Goal: Task Accomplishment & Management: Use online tool/utility

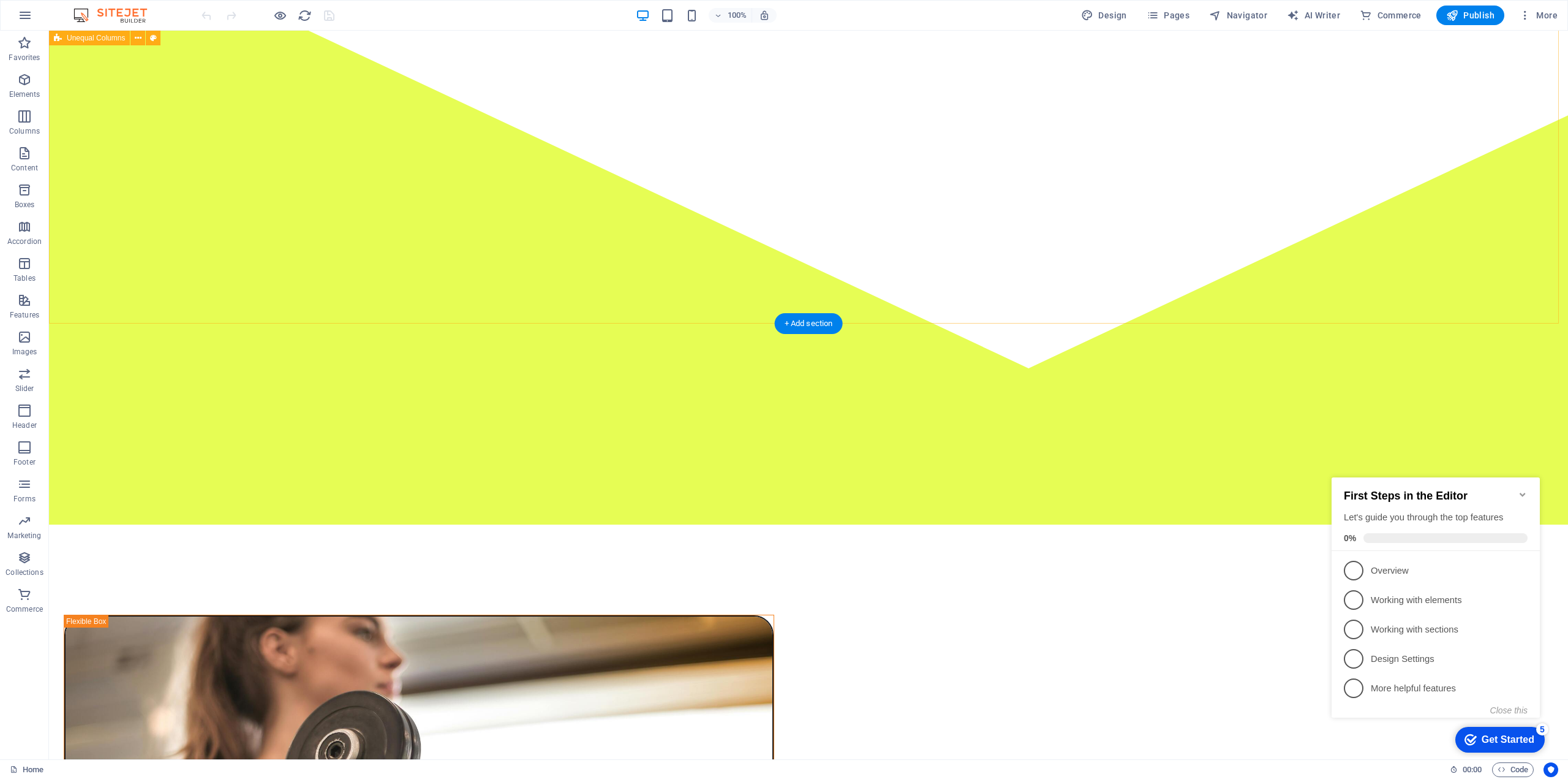
scroll to position [204, 0]
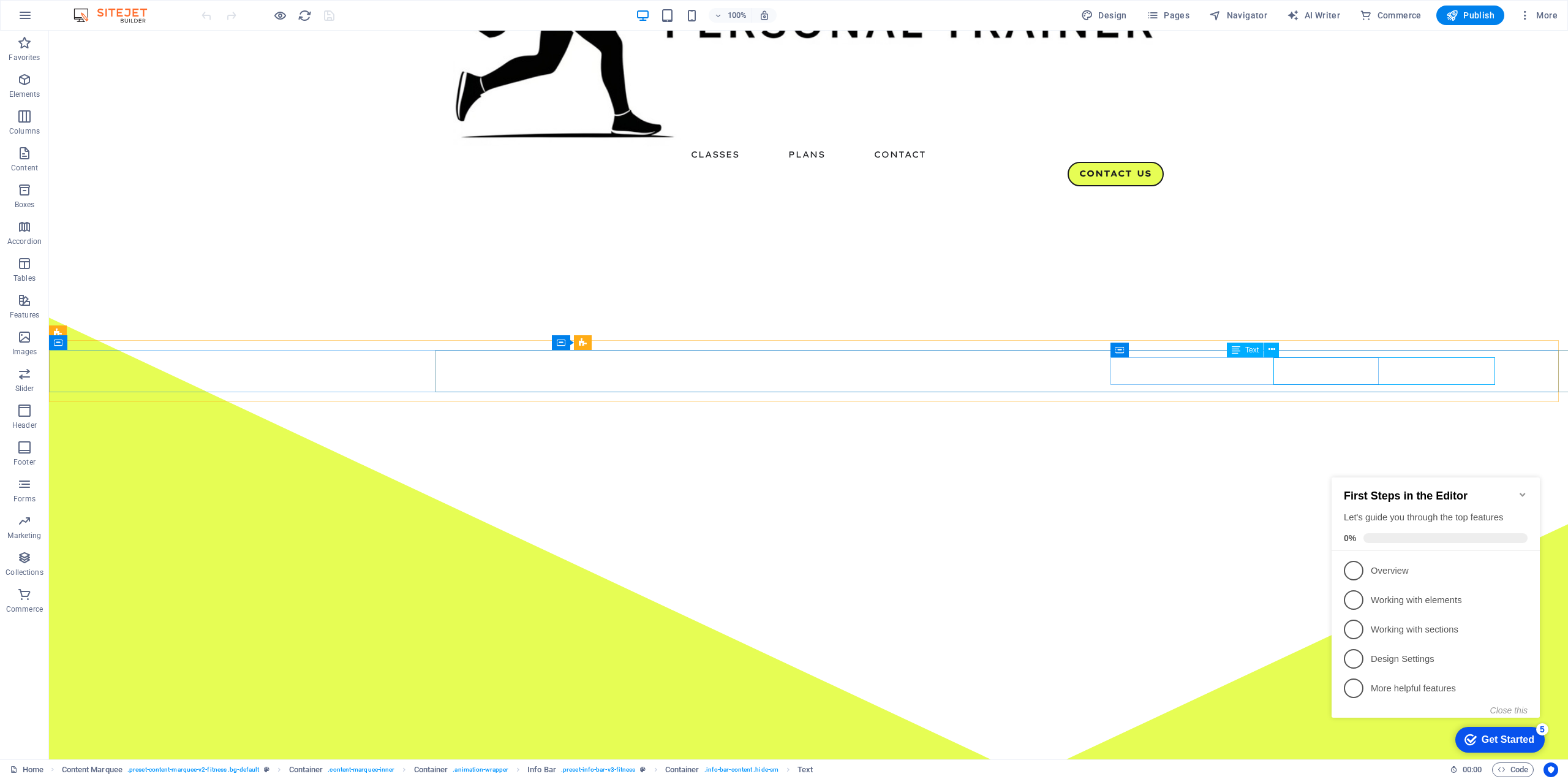
click at [1241, 348] on div "Text" at bounding box center [1245, 349] width 37 height 14
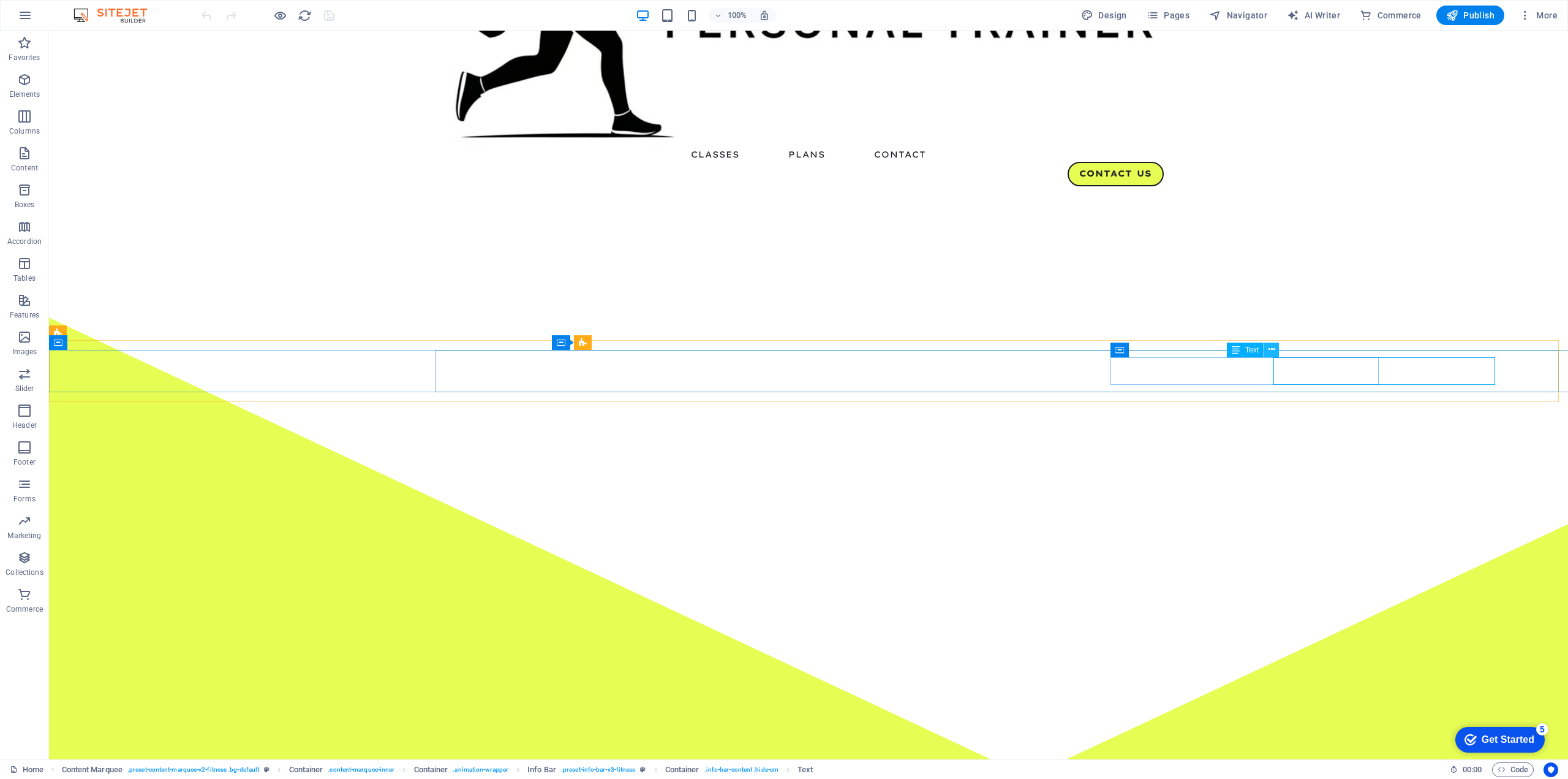
click at [1272, 349] on icon at bounding box center [1272, 349] width 7 height 13
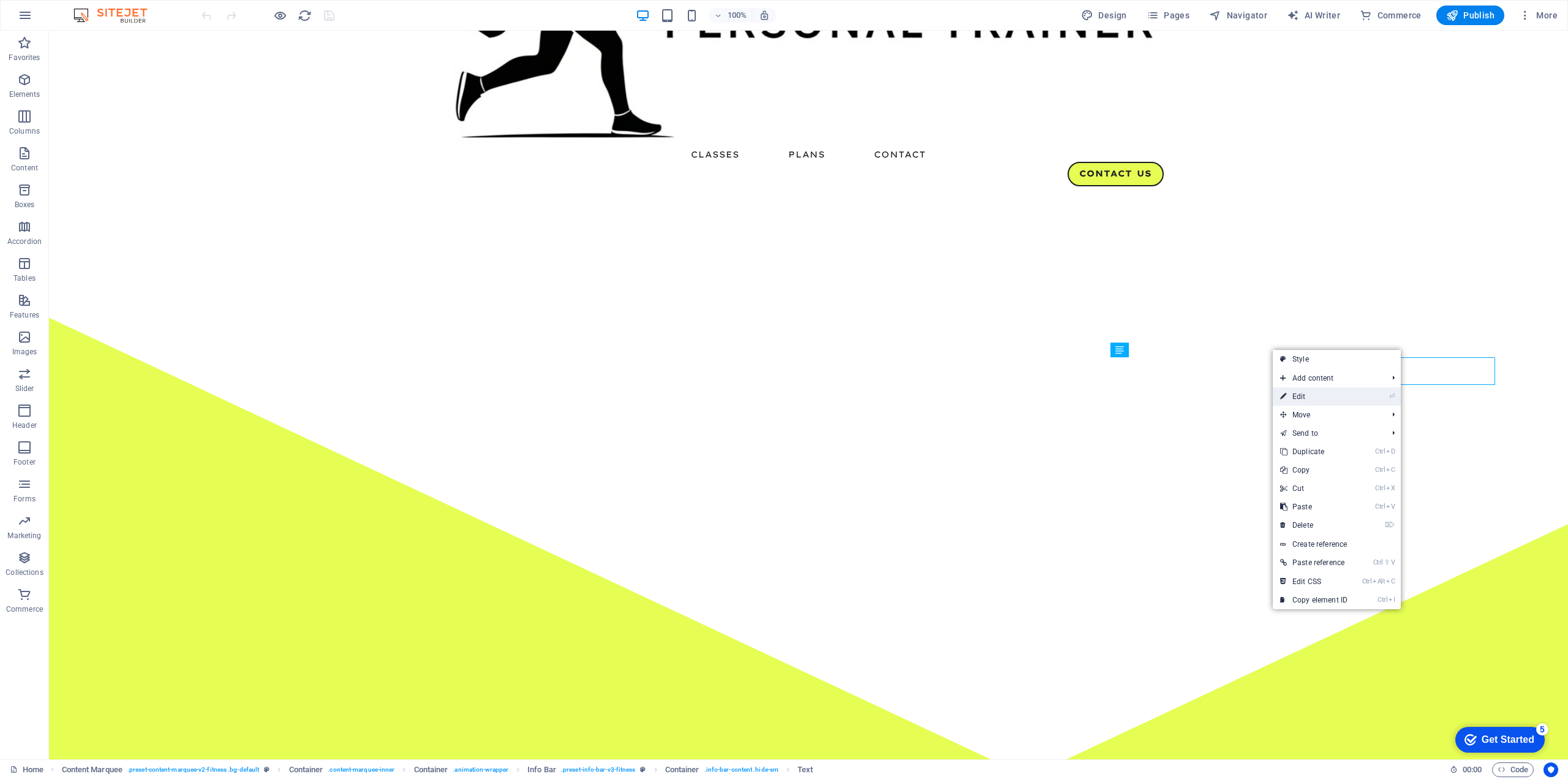
click at [1296, 388] on link "⏎ Edit" at bounding box center [1314, 397] width 82 height 19
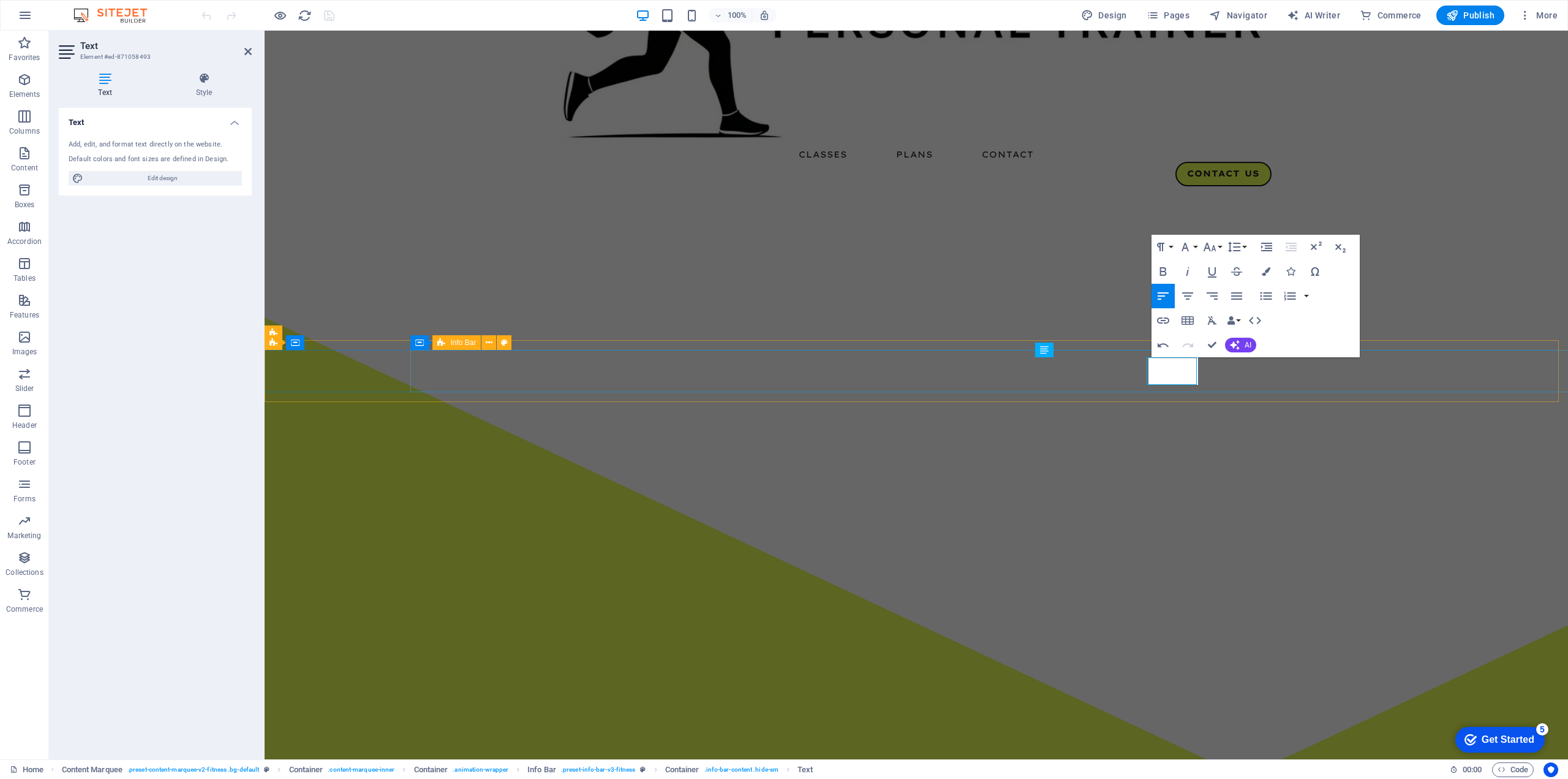
drag, startPoint x: 1082, startPoint y: 376, endPoint x: 1071, endPoint y: 372, distance: 11.7
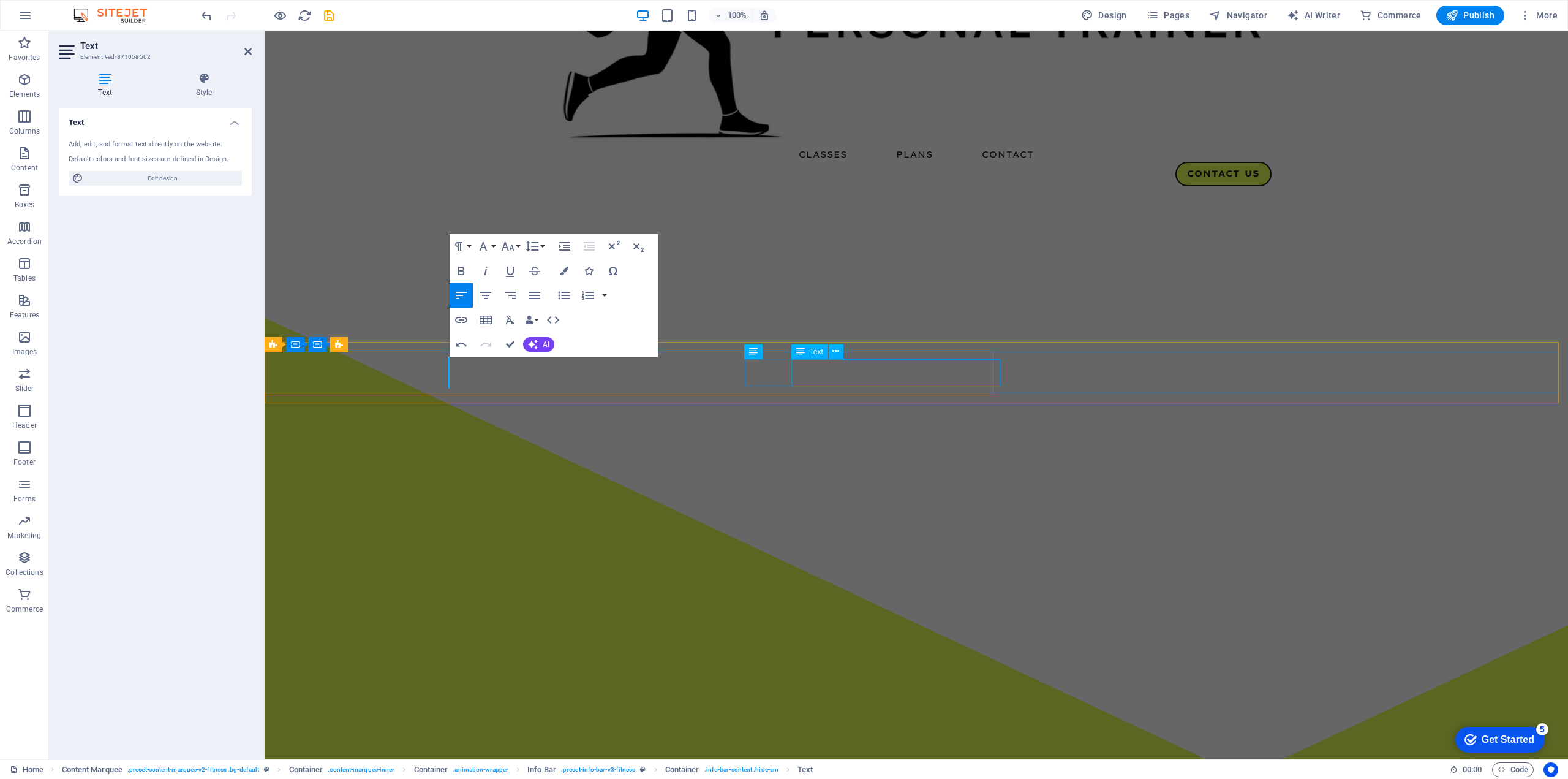
scroll to position [202, 0]
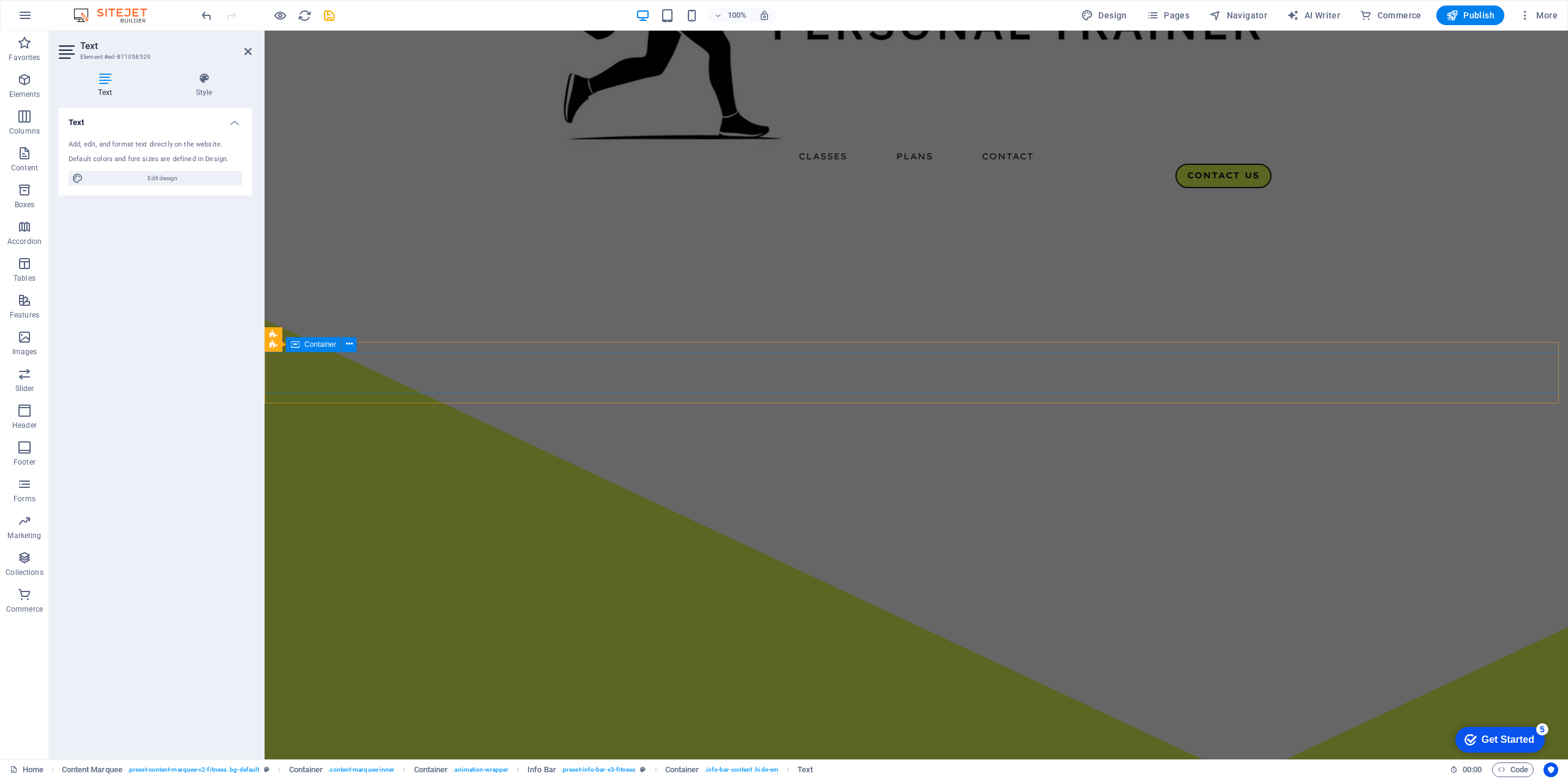
click at [323, 344] on span "Container" at bounding box center [321, 344] width 32 height 8
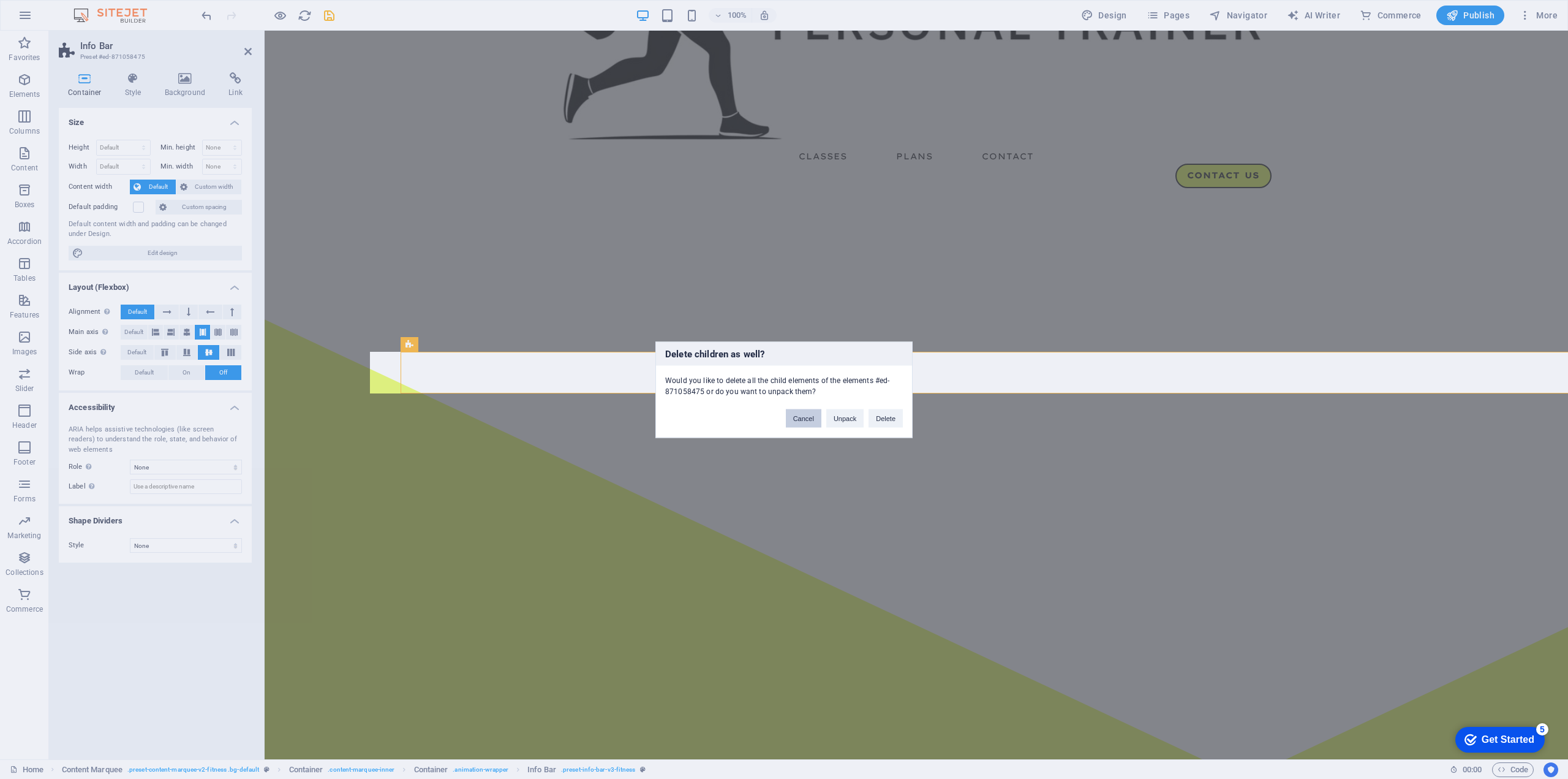
click at [790, 418] on button "Cancel" at bounding box center [804, 418] width 35 height 19
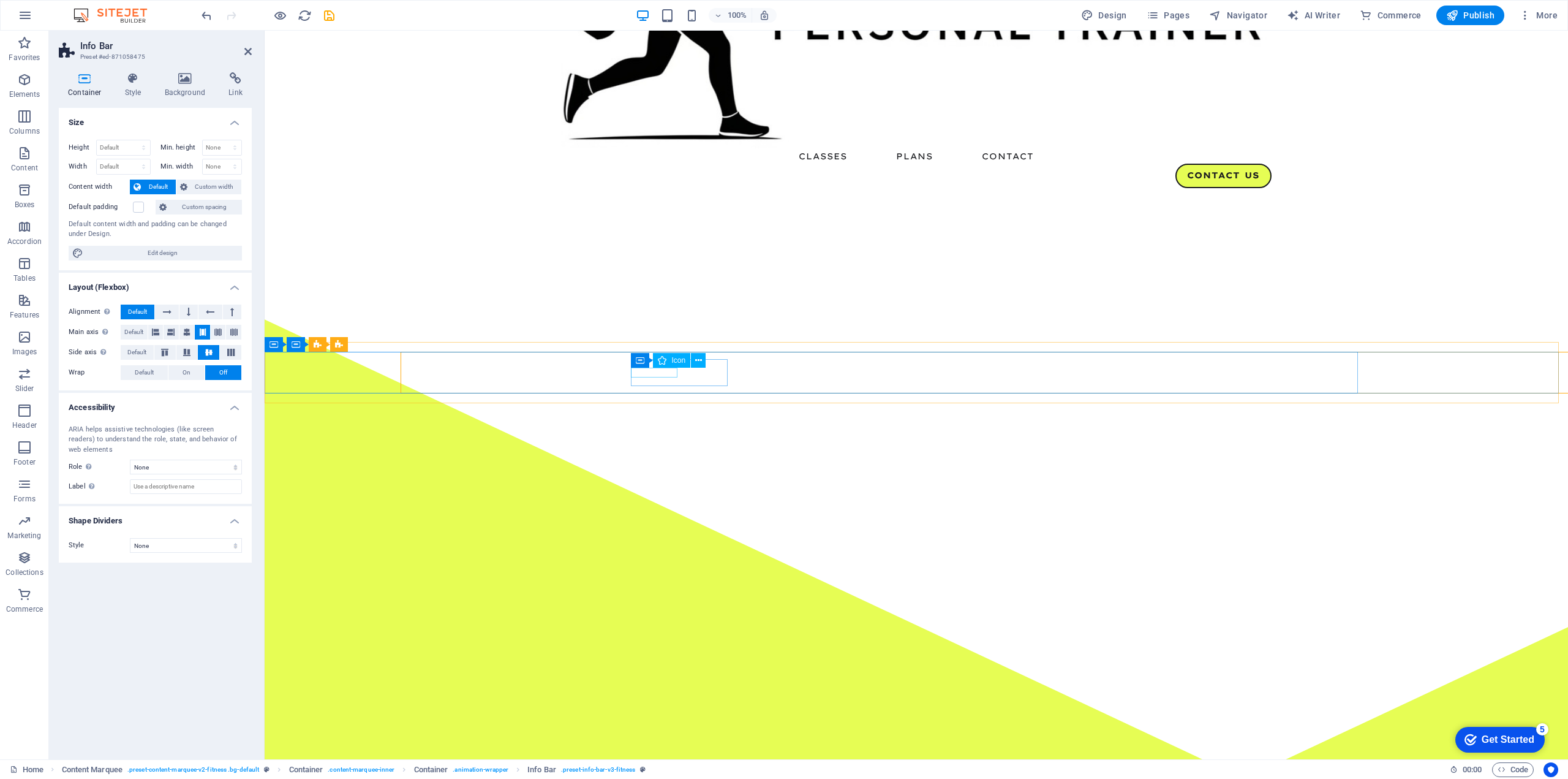
drag, startPoint x: 650, startPoint y: 366, endPoint x: 361, endPoint y: 336, distance: 290.6
click at [650, 366] on div "Container Icon" at bounding box center [672, 360] width 82 height 15
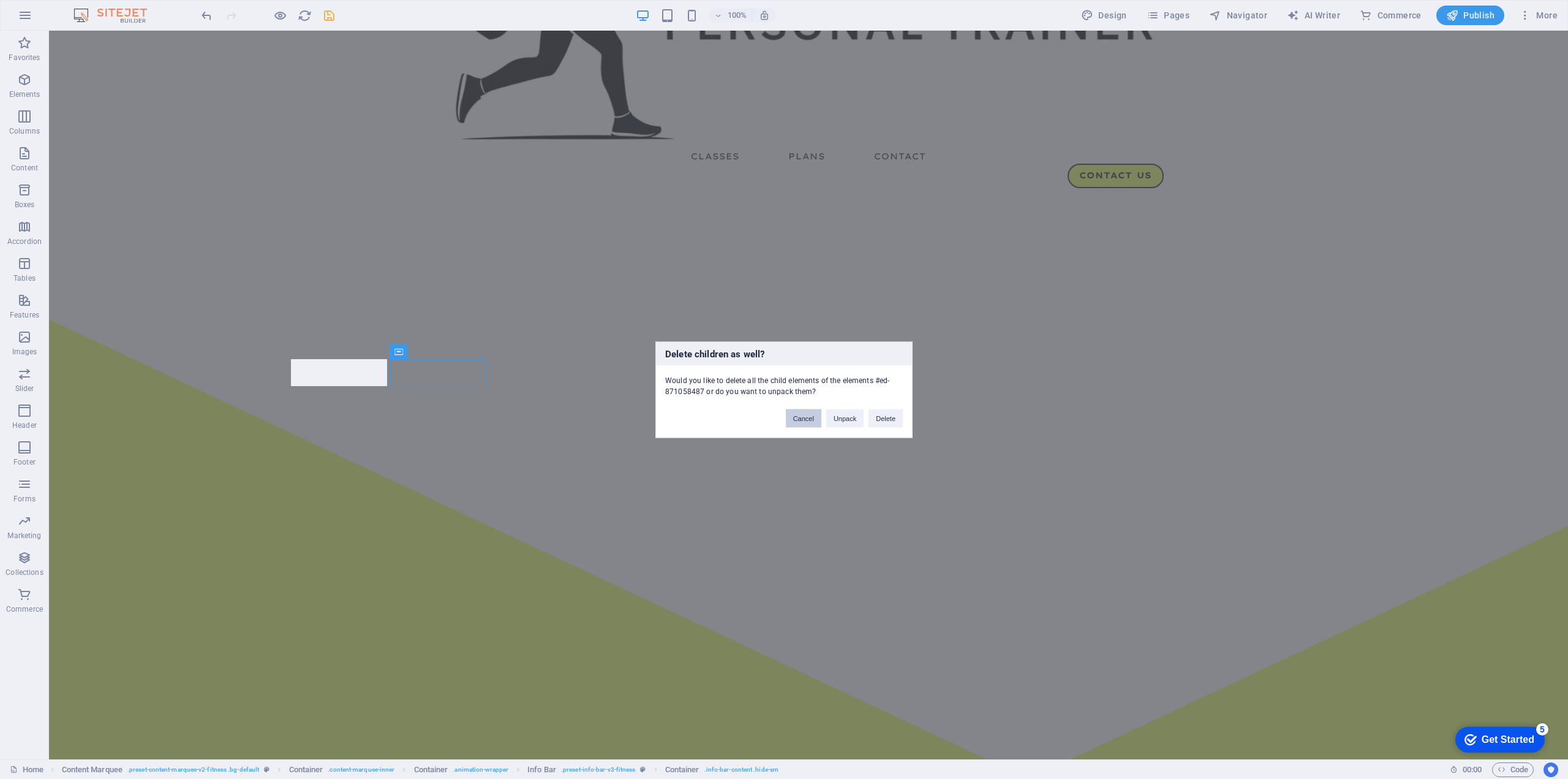
click at [807, 419] on button "Cancel" at bounding box center [804, 418] width 35 height 19
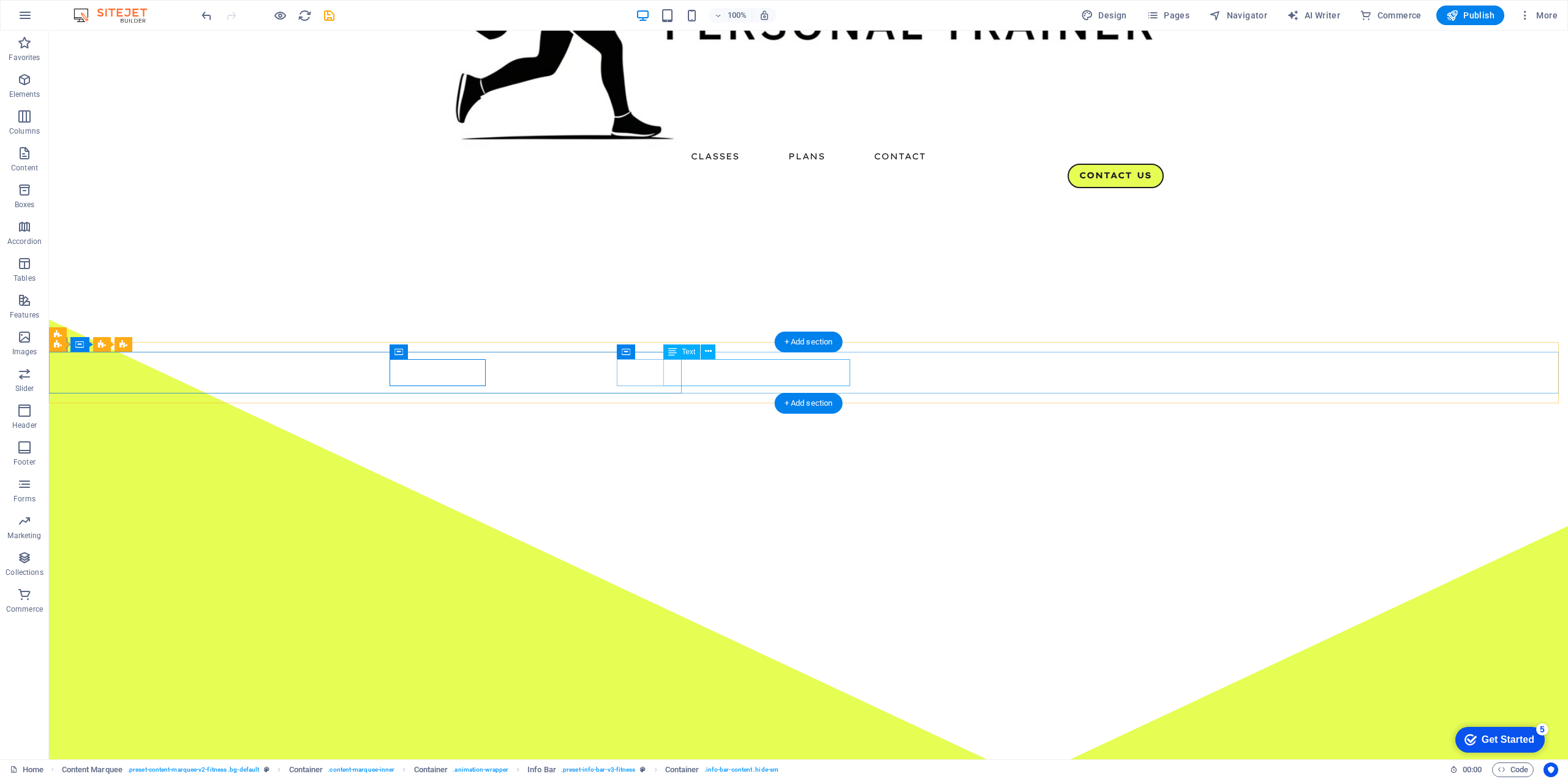
click at [384, 352] on icon at bounding box center [383, 351] width 8 height 14
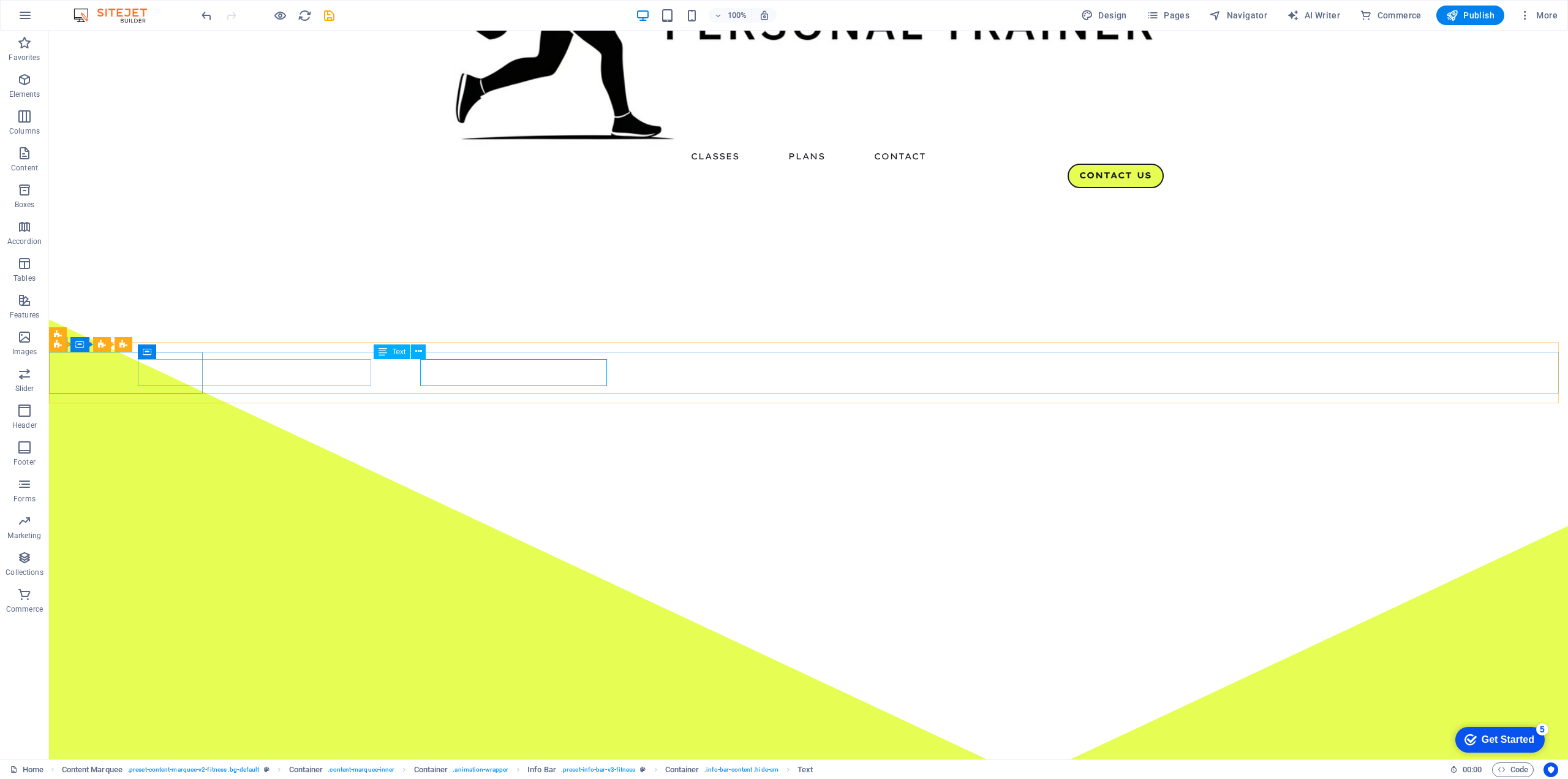
click at [384, 352] on icon at bounding box center [383, 351] width 8 height 14
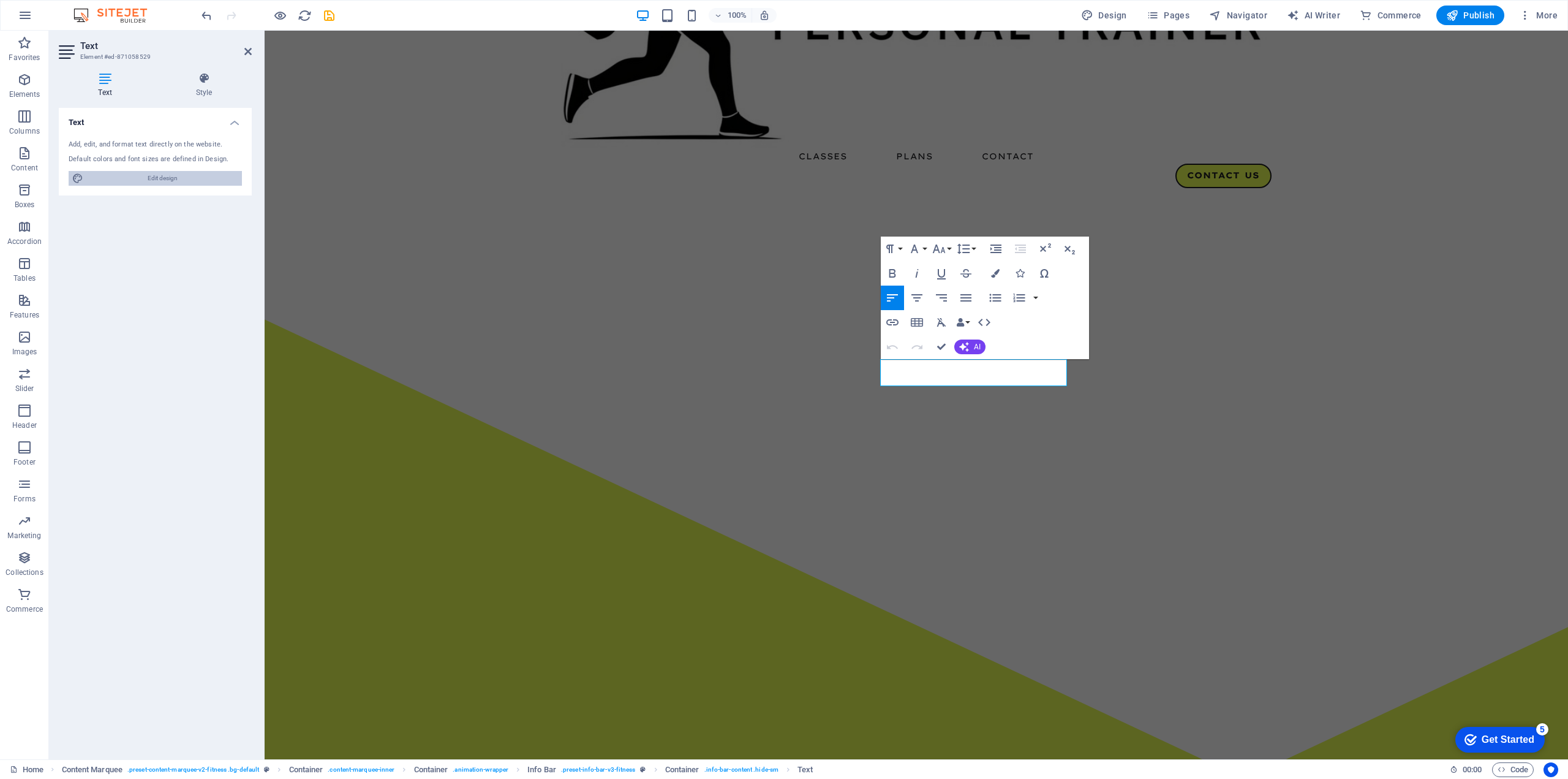
scroll to position [0, 1801]
click at [139, 172] on span "Edit design" at bounding box center [162, 178] width 151 height 14
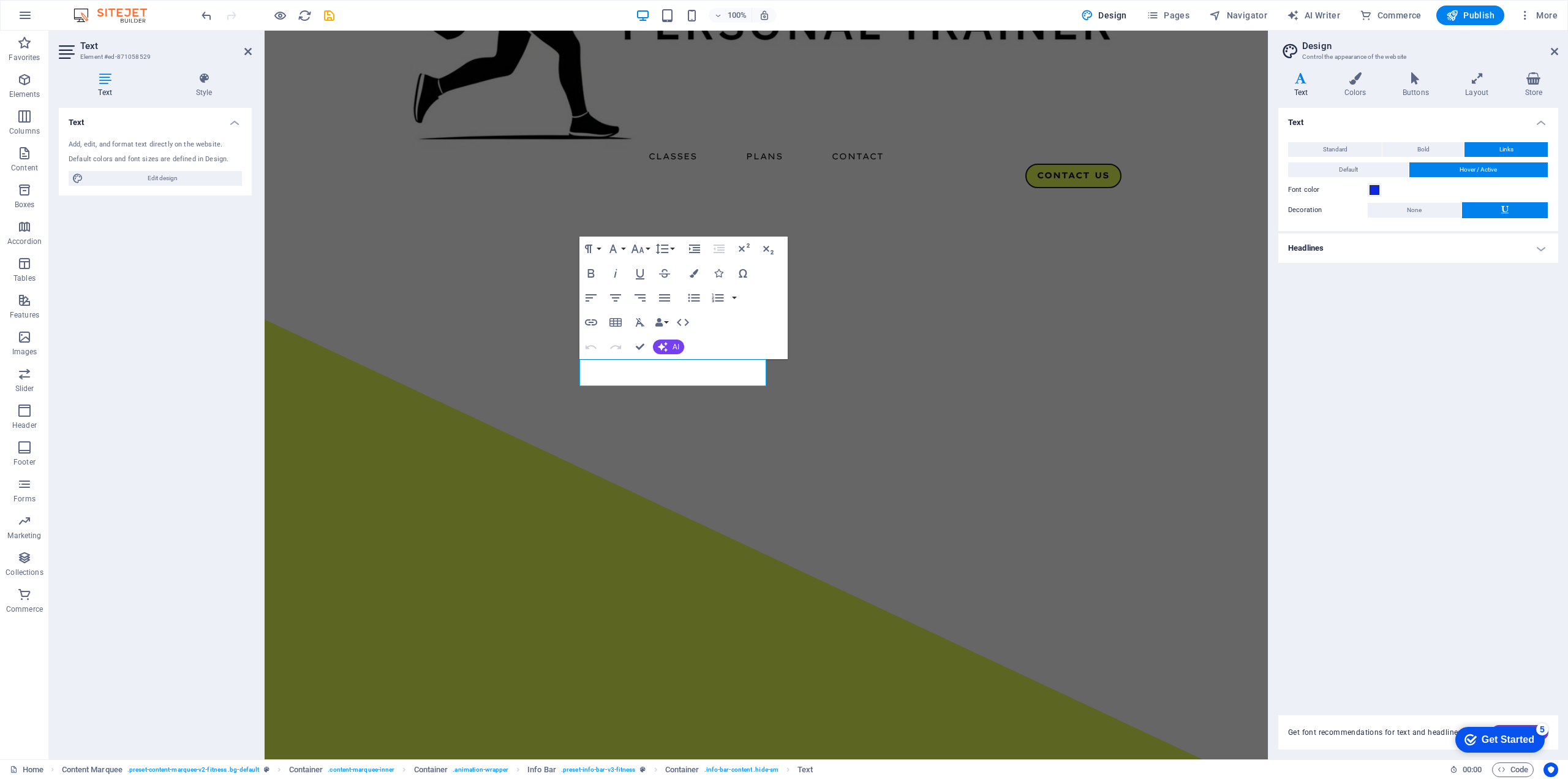
click at [1535, 247] on h4 "Headlines" at bounding box center [1418, 248] width 280 height 29
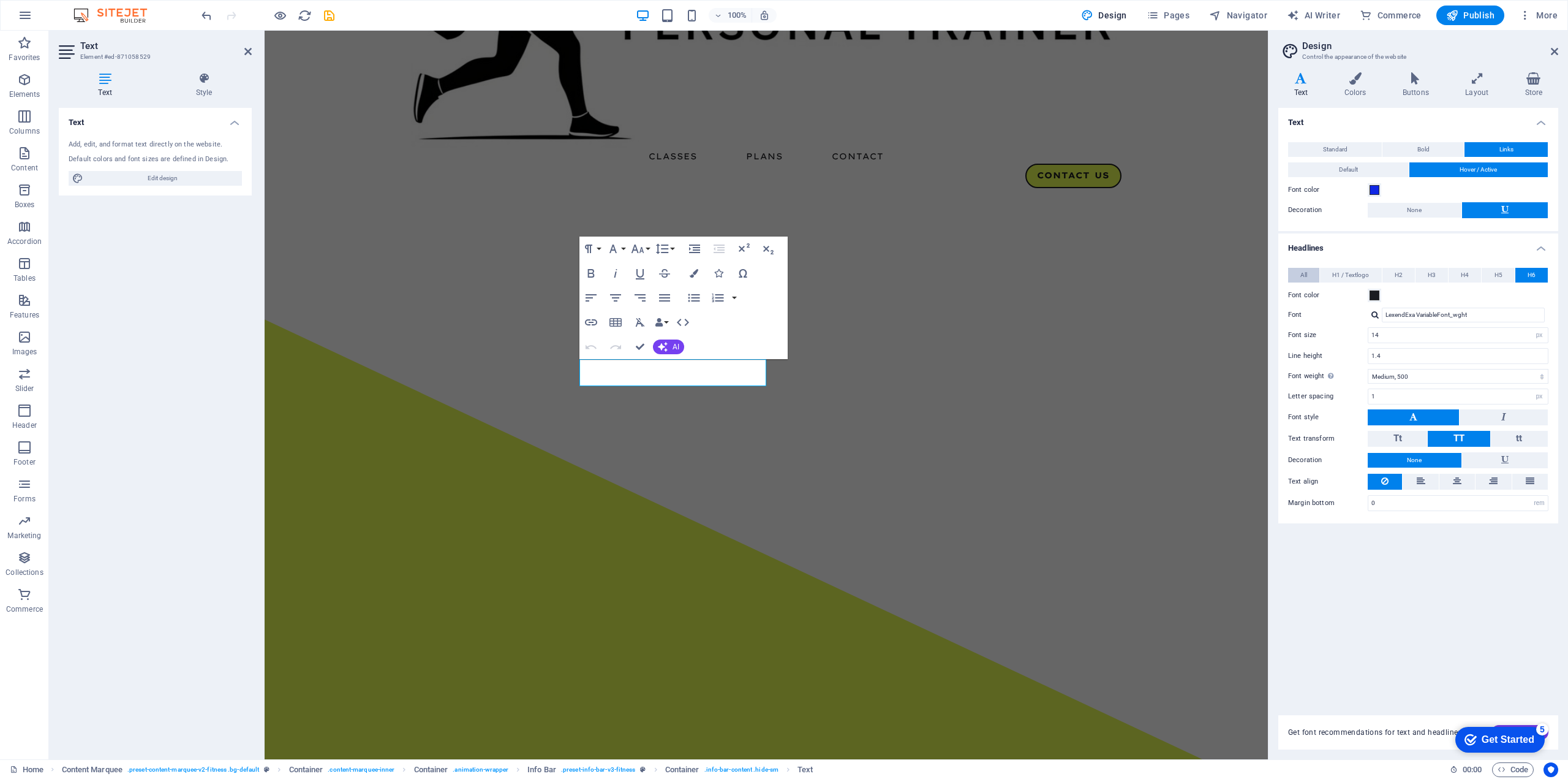
click at [1297, 274] on button "All" at bounding box center [1303, 275] width 31 height 14
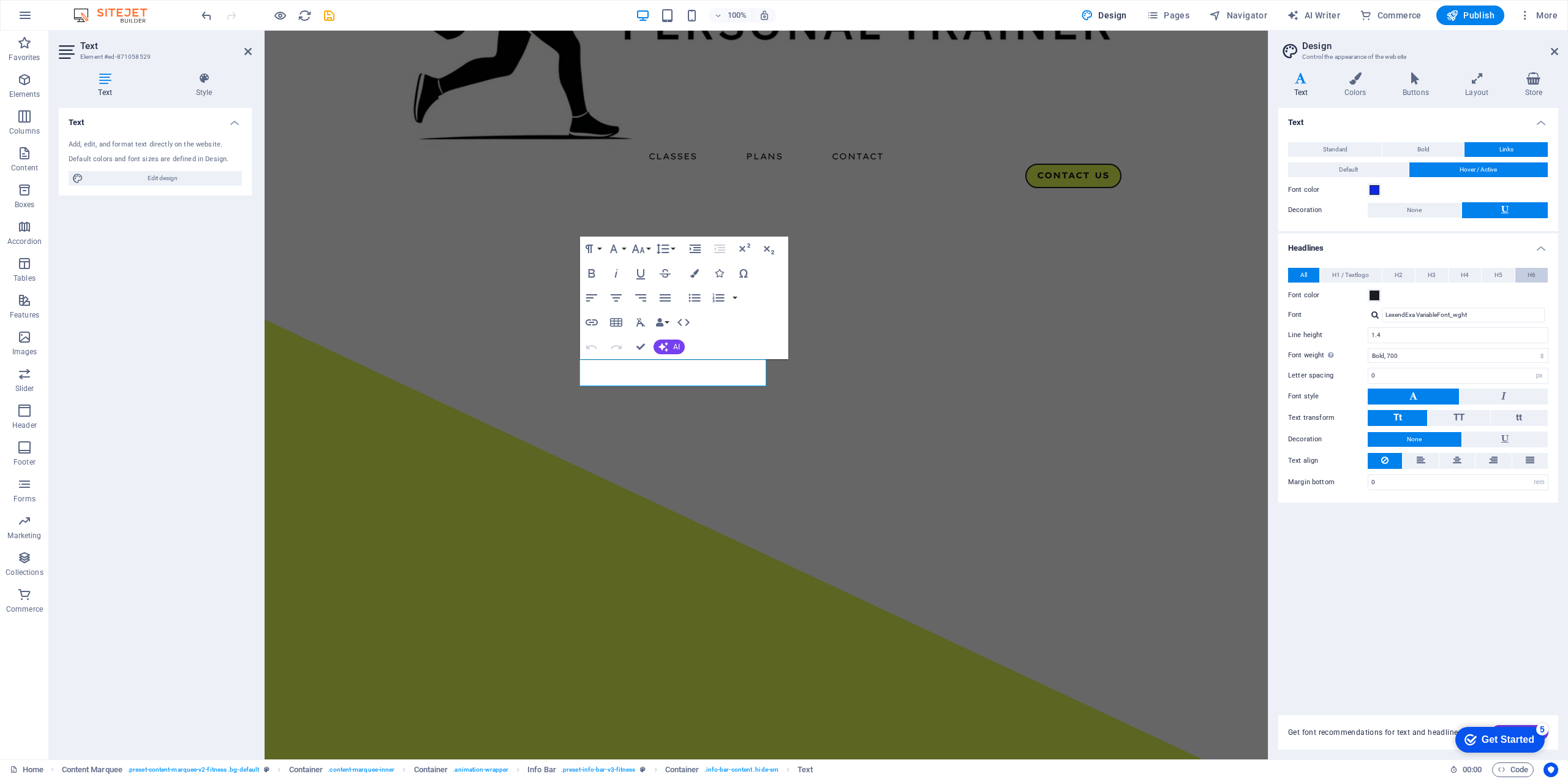
click at [1529, 269] on span "H6" at bounding box center [1531, 275] width 8 height 14
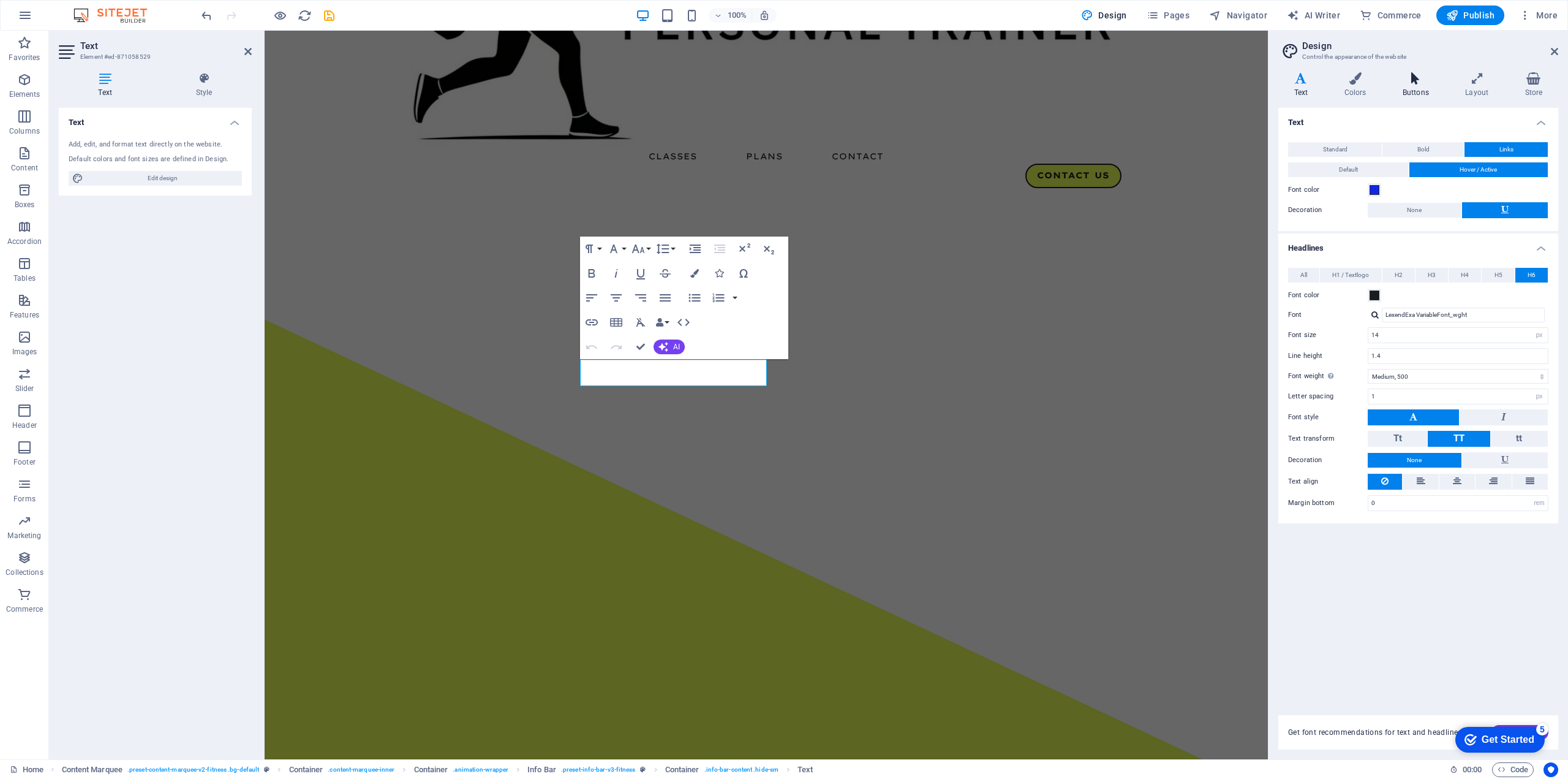
click at [1418, 87] on h4 "Buttons" at bounding box center [1417, 85] width 62 height 26
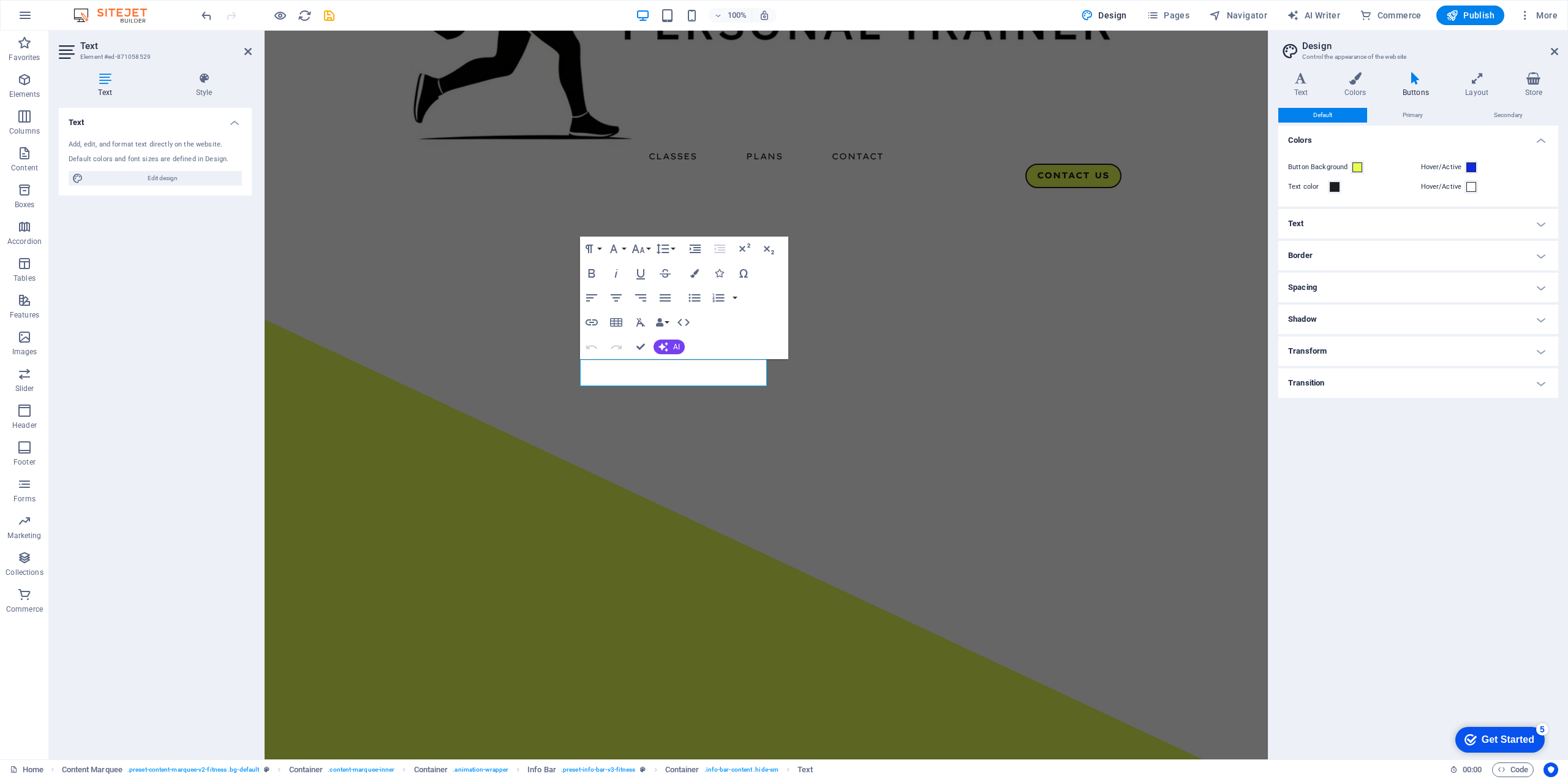
scroll to position [0, 0]
click at [1308, 220] on h4 "Text" at bounding box center [1418, 223] width 280 height 29
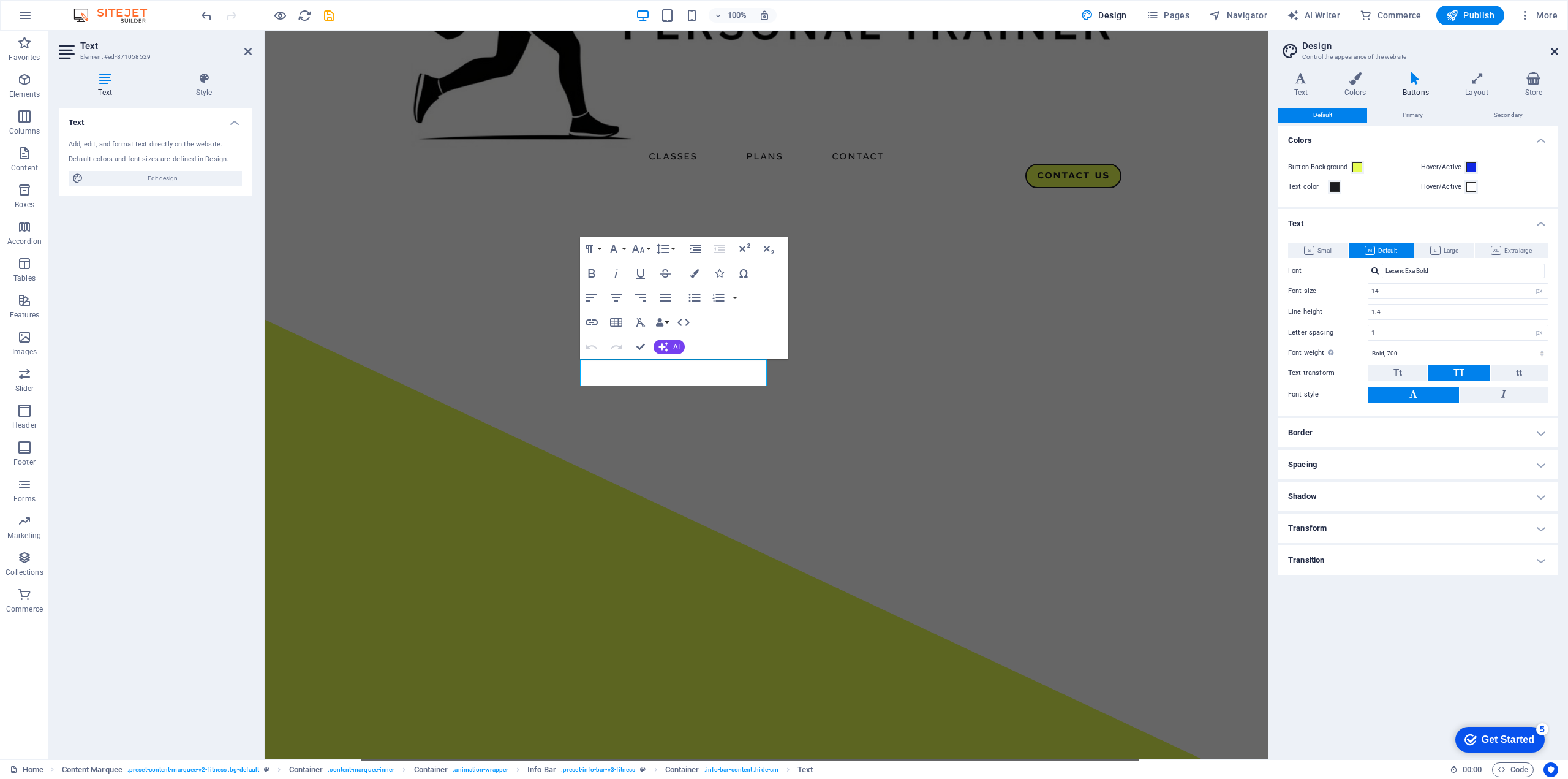
click at [1551, 47] on icon at bounding box center [1554, 51] width 8 height 10
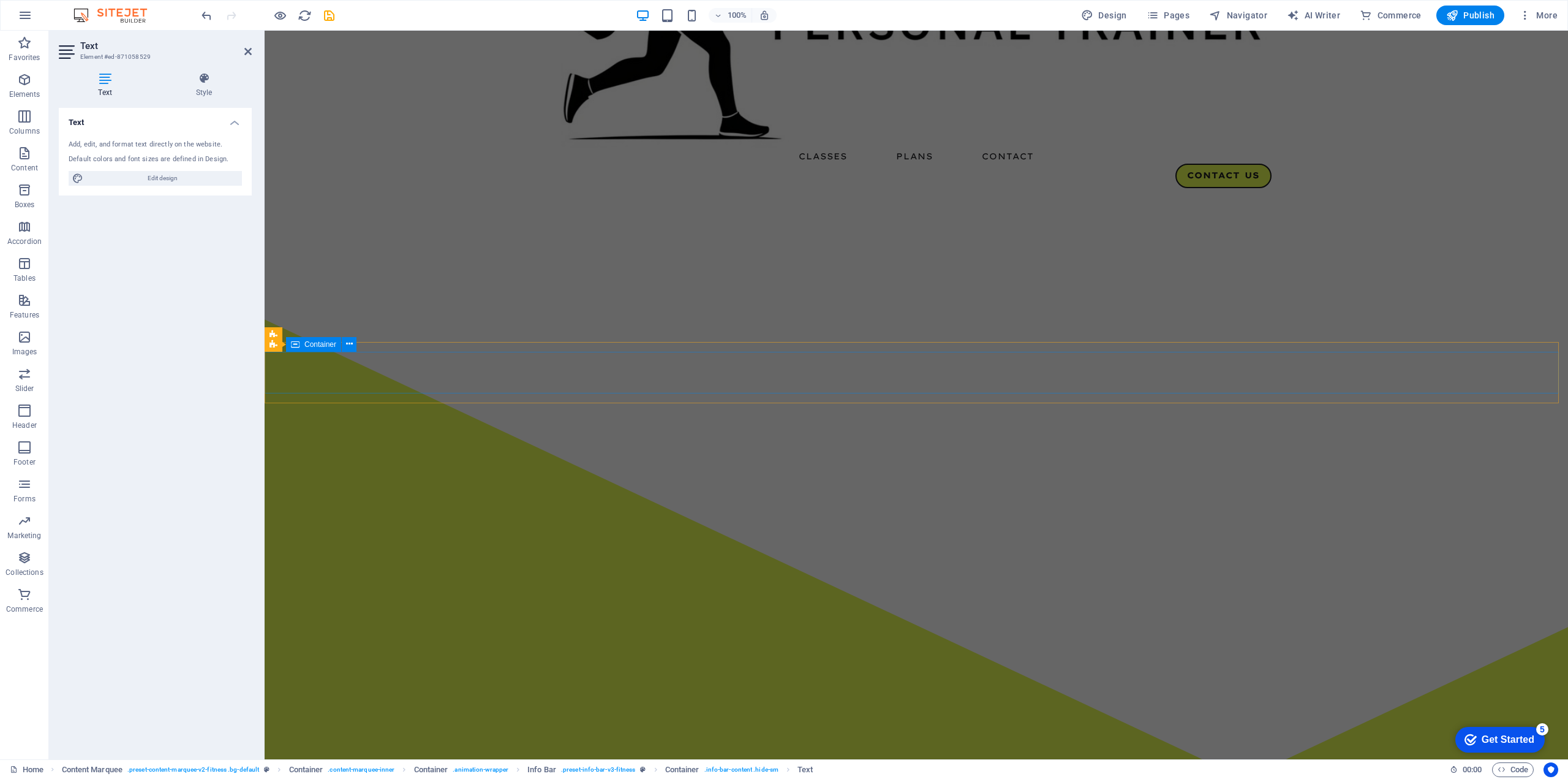
click at [318, 347] on span "Container" at bounding box center [321, 344] width 32 height 8
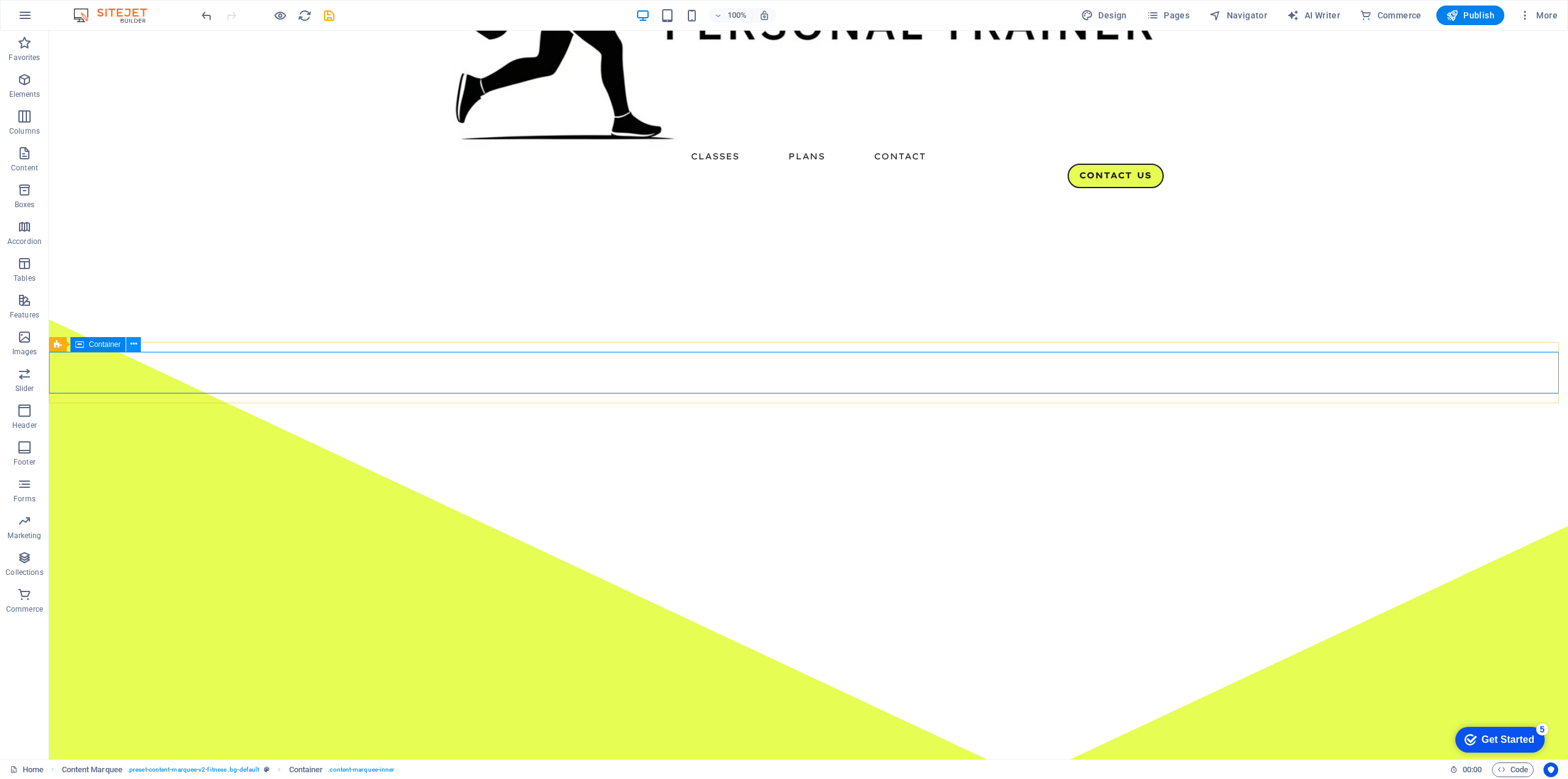
click at [131, 347] on icon at bounding box center [134, 344] width 7 height 13
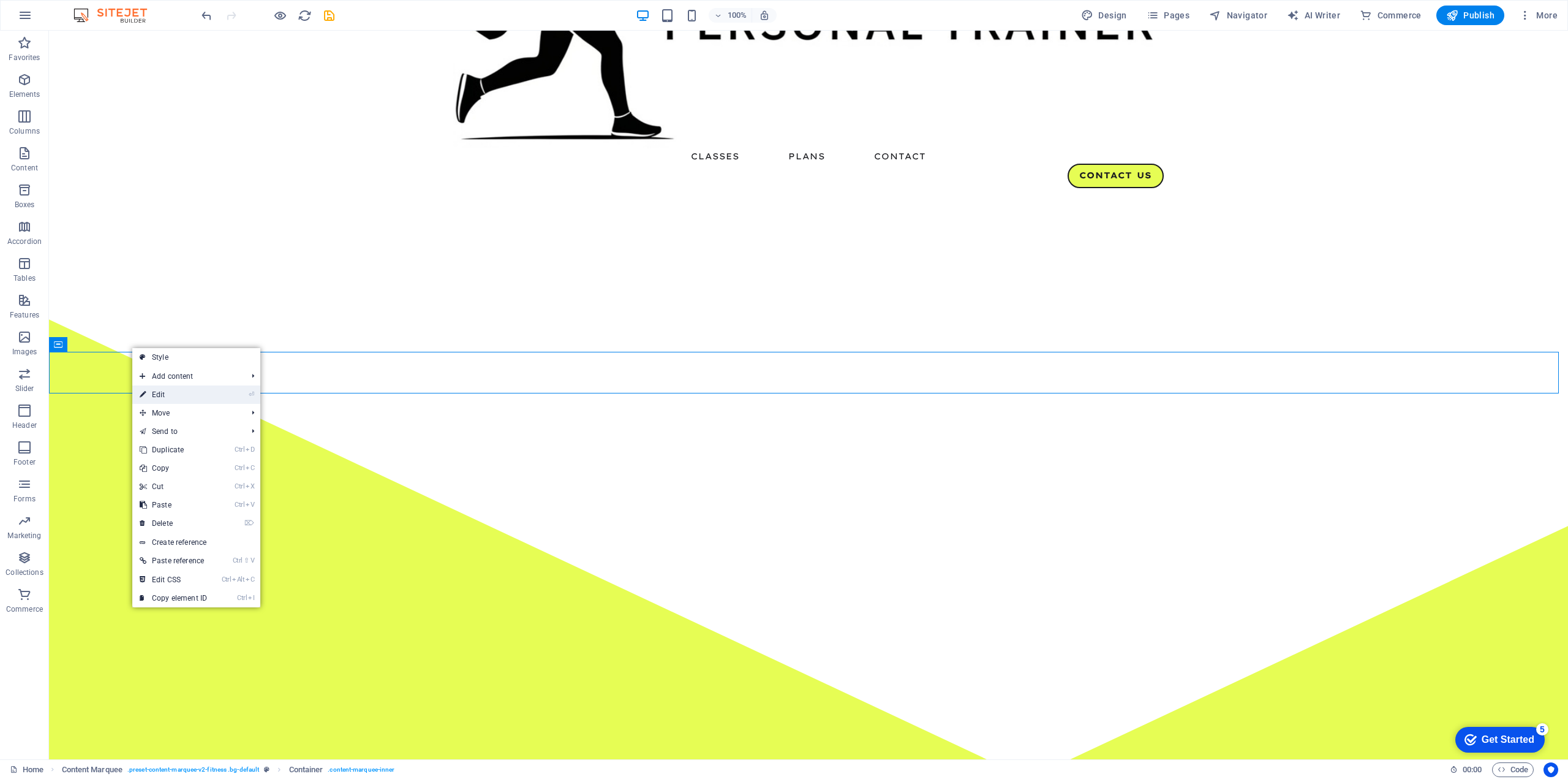
click at [160, 388] on link "⏎ Edit" at bounding box center [173, 395] width 82 height 19
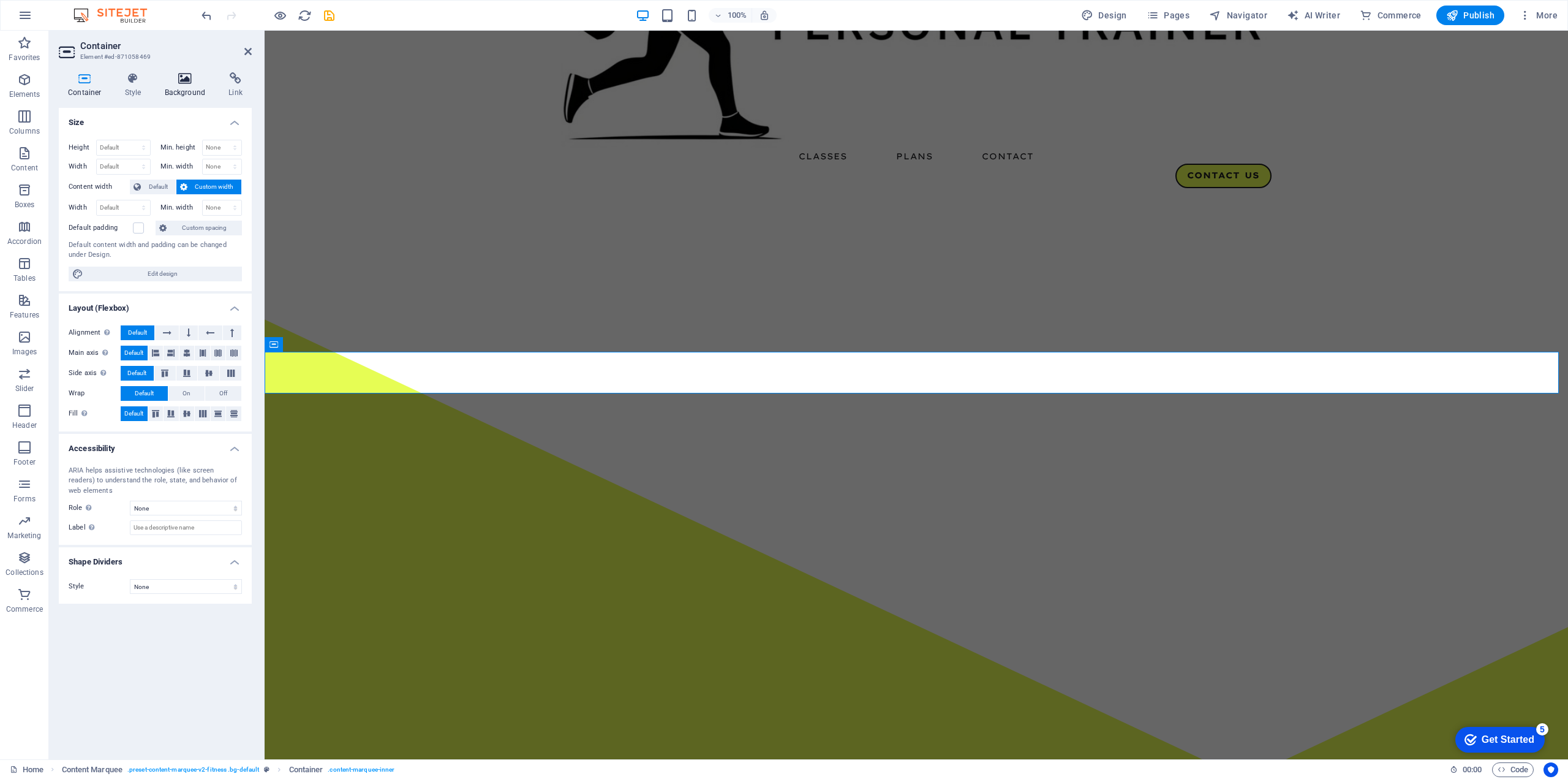
click at [186, 81] on icon at bounding box center [185, 78] width 60 height 13
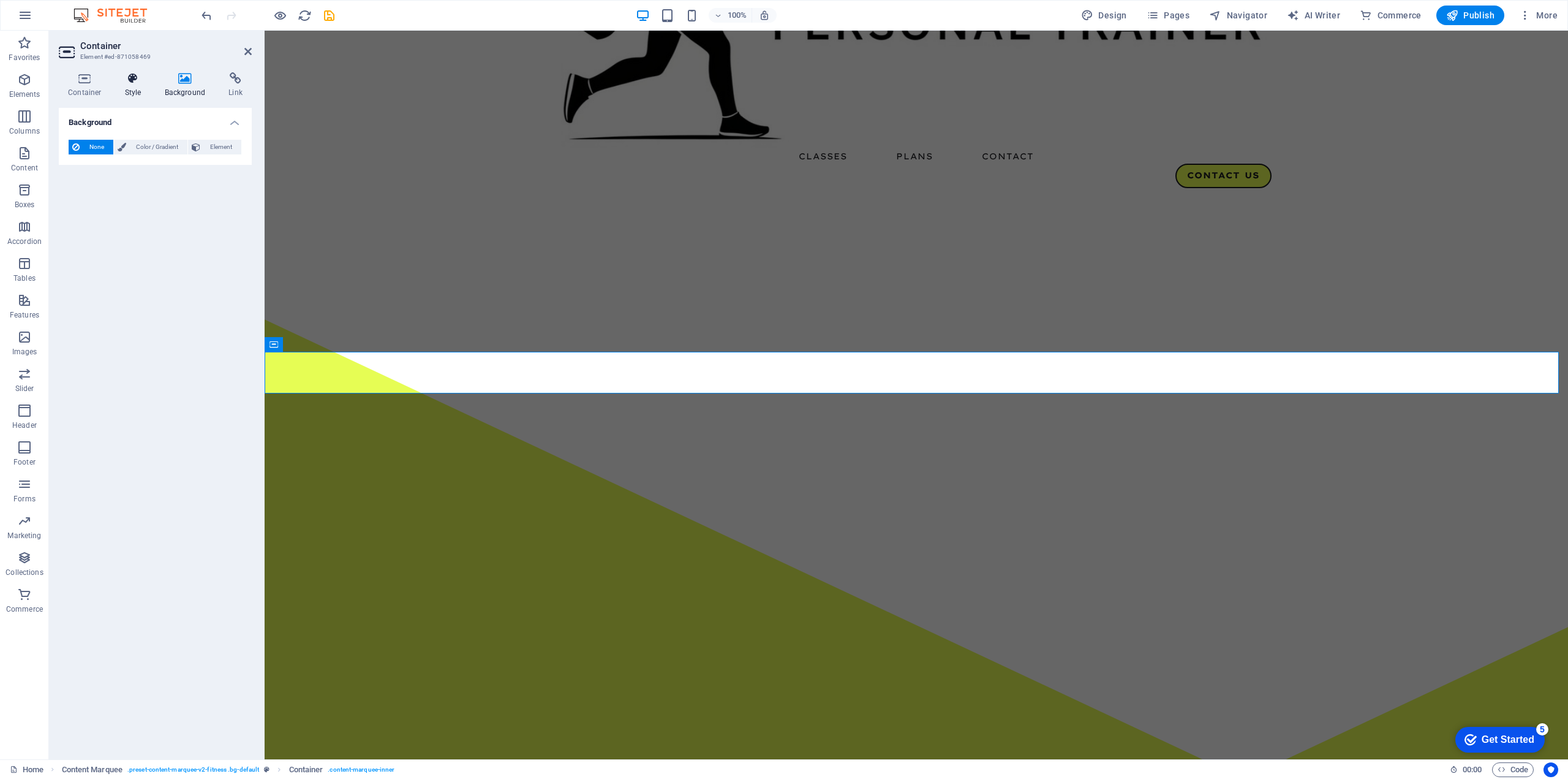
click at [135, 82] on icon at bounding box center [133, 78] width 35 height 13
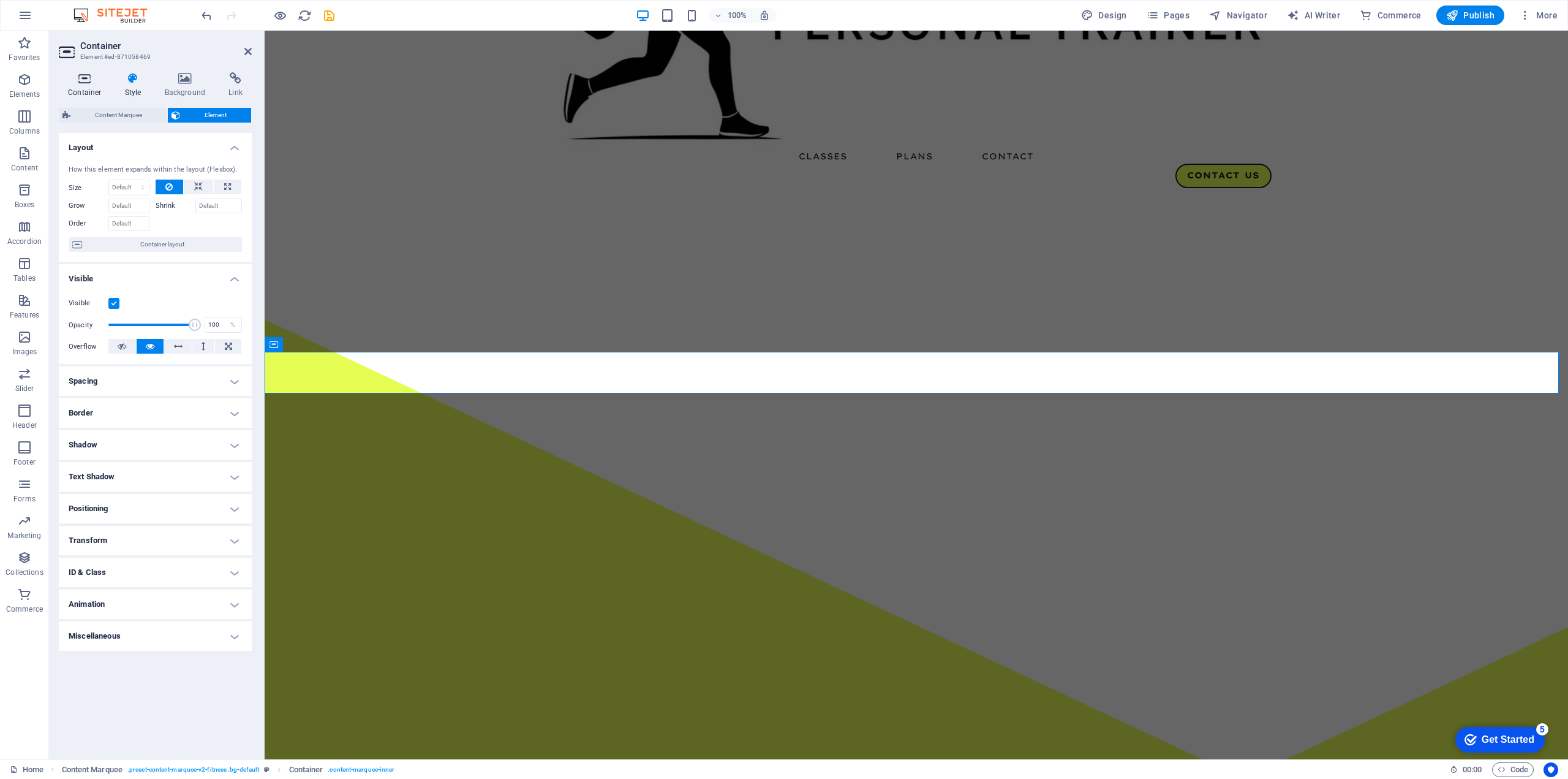
click at [84, 82] on icon at bounding box center [85, 78] width 52 height 13
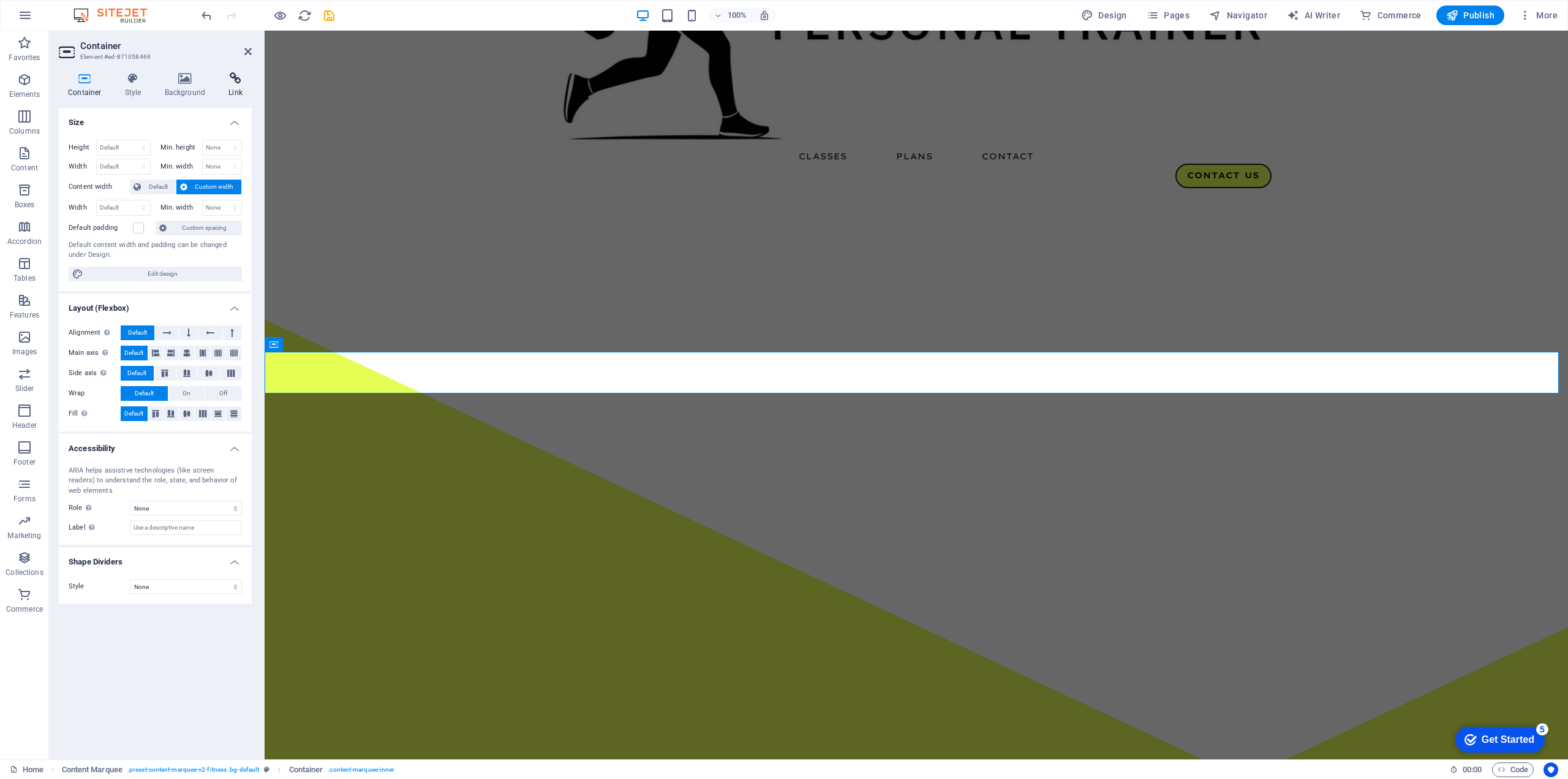
click at [234, 77] on icon at bounding box center [236, 78] width 33 height 13
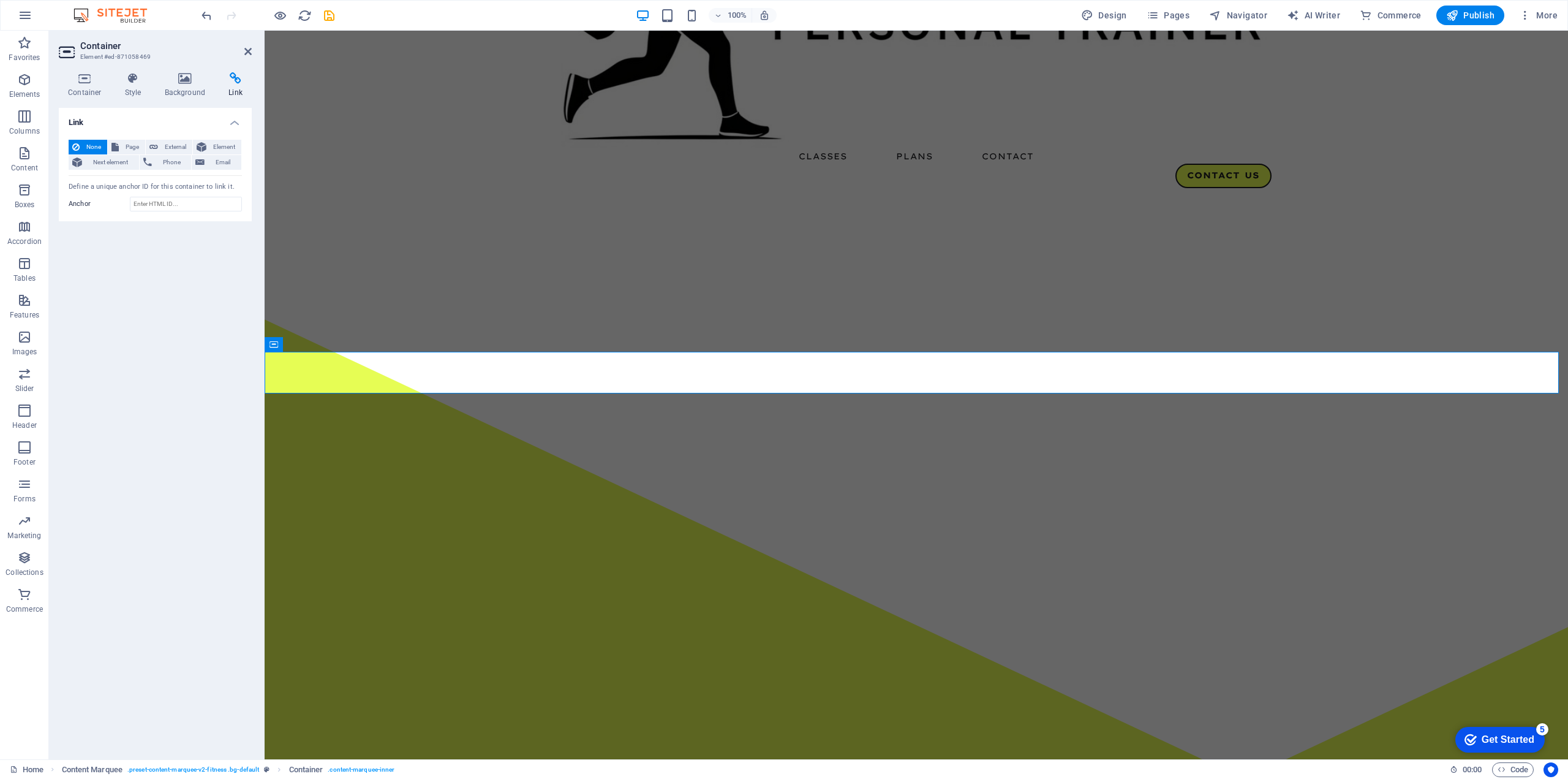
click at [98, 53] on h3 "Element #ed-871058469" at bounding box center [153, 56] width 147 height 11
click at [124, 141] on span "Page" at bounding box center [132, 147] width 19 height 14
select select
click at [216, 143] on span "Element" at bounding box center [224, 147] width 28 height 14
click at [247, 44] on h2 "Container" at bounding box center [166, 45] width 172 height 11
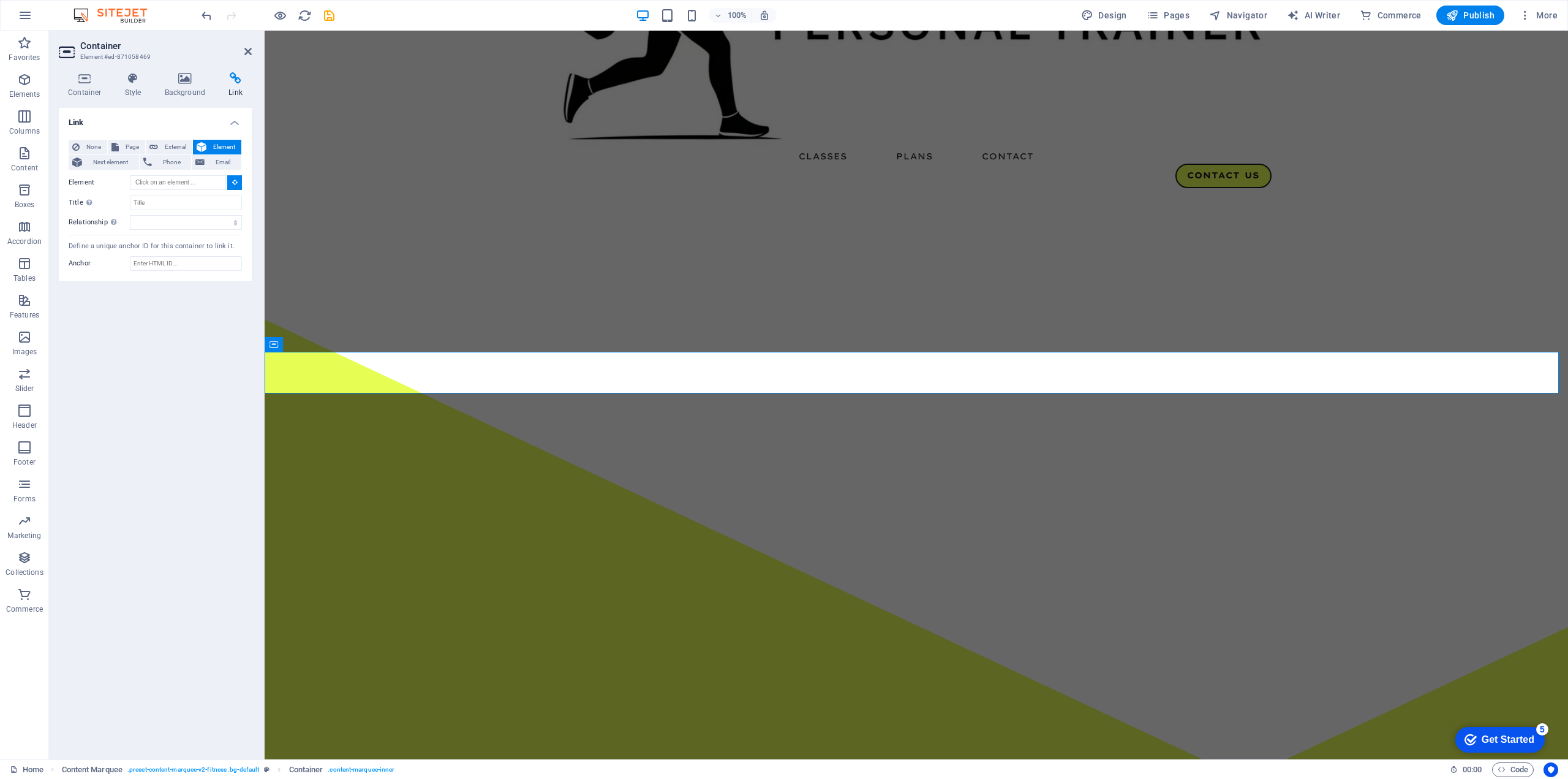
click at [247, 45] on h2 "Container" at bounding box center [166, 45] width 172 height 11
click at [247, 49] on icon at bounding box center [247, 51] width 8 height 10
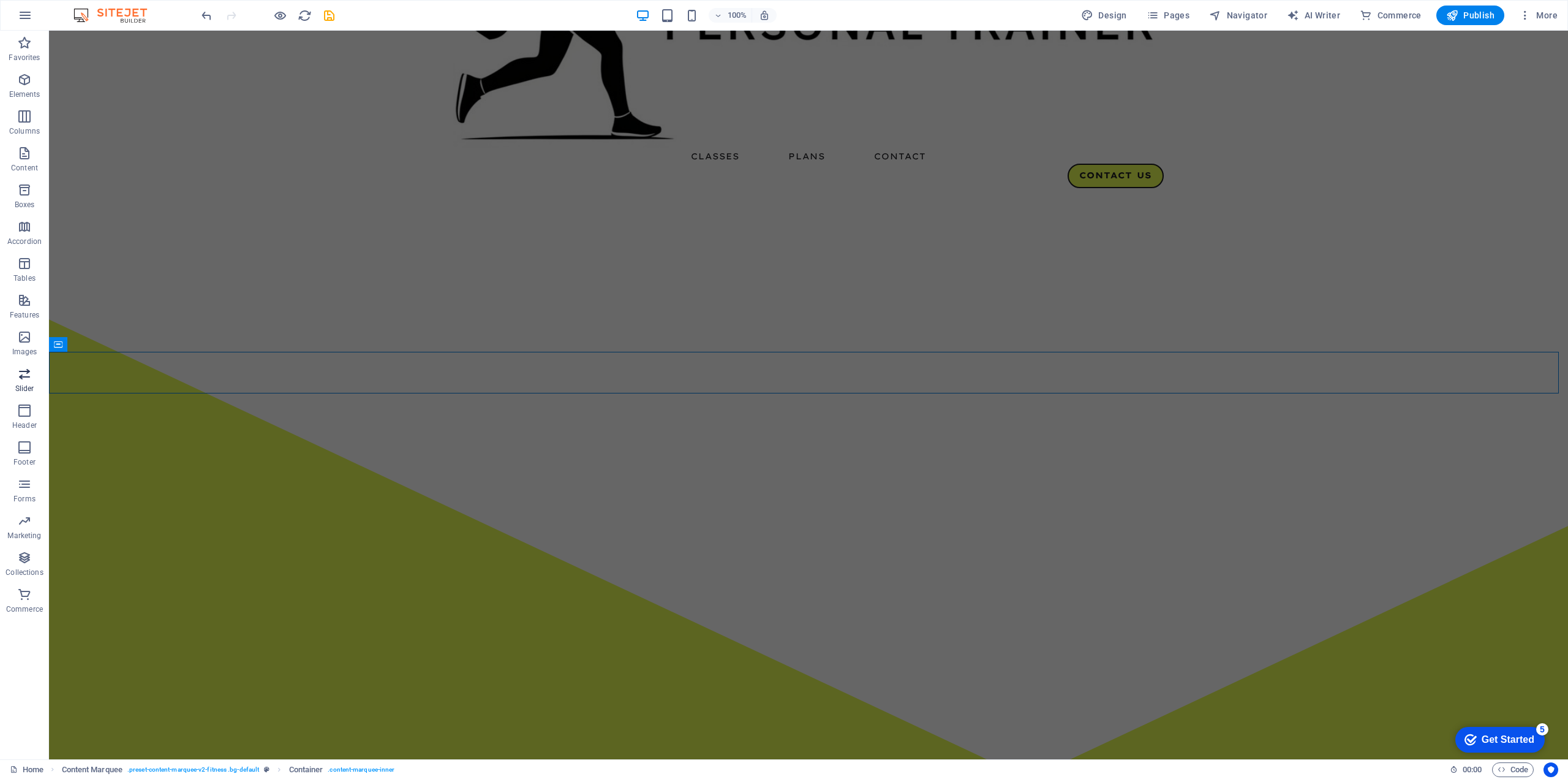
click at [24, 374] on icon "button" at bounding box center [24, 373] width 14 height 14
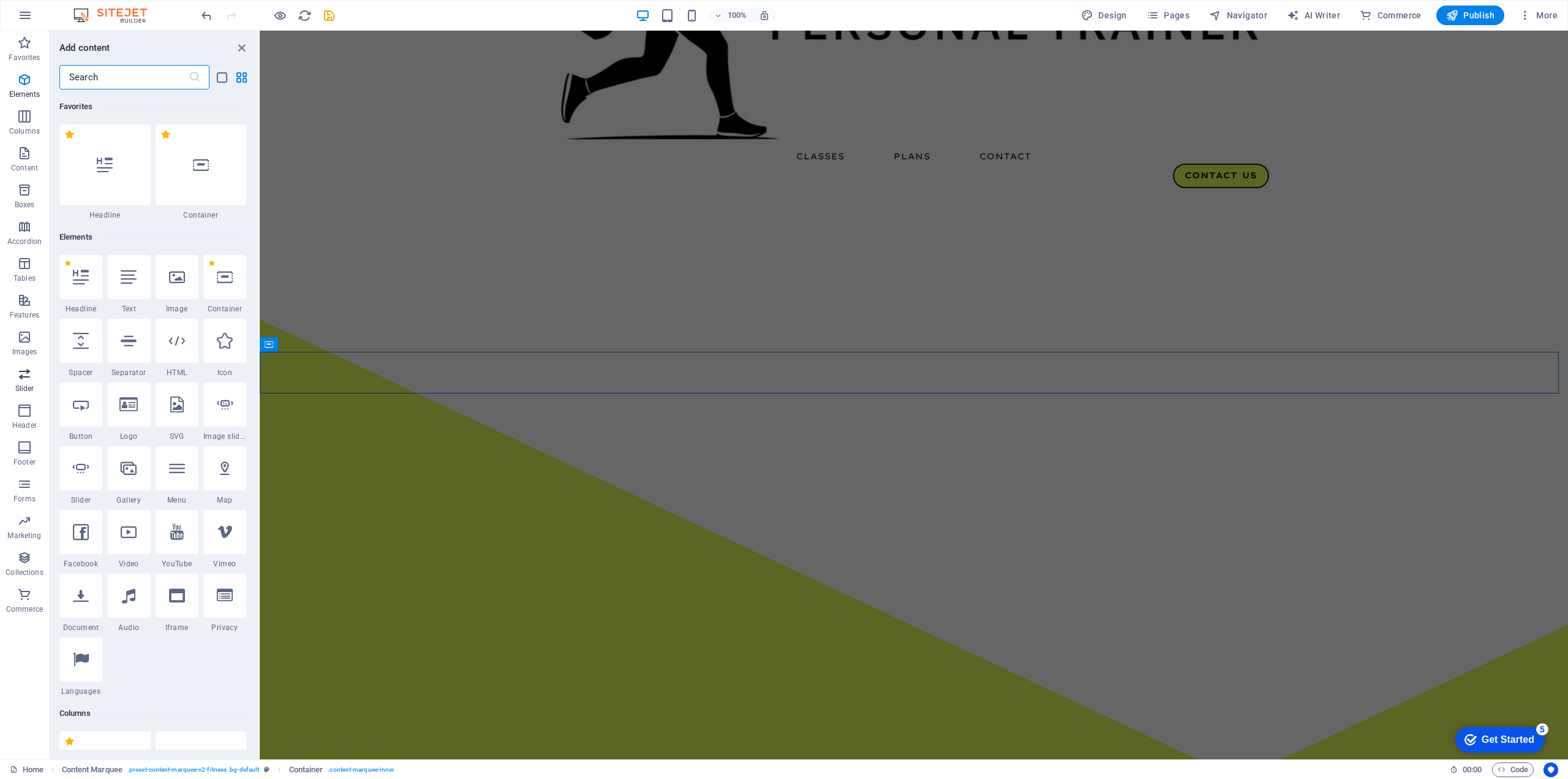
scroll to position [6947, 0]
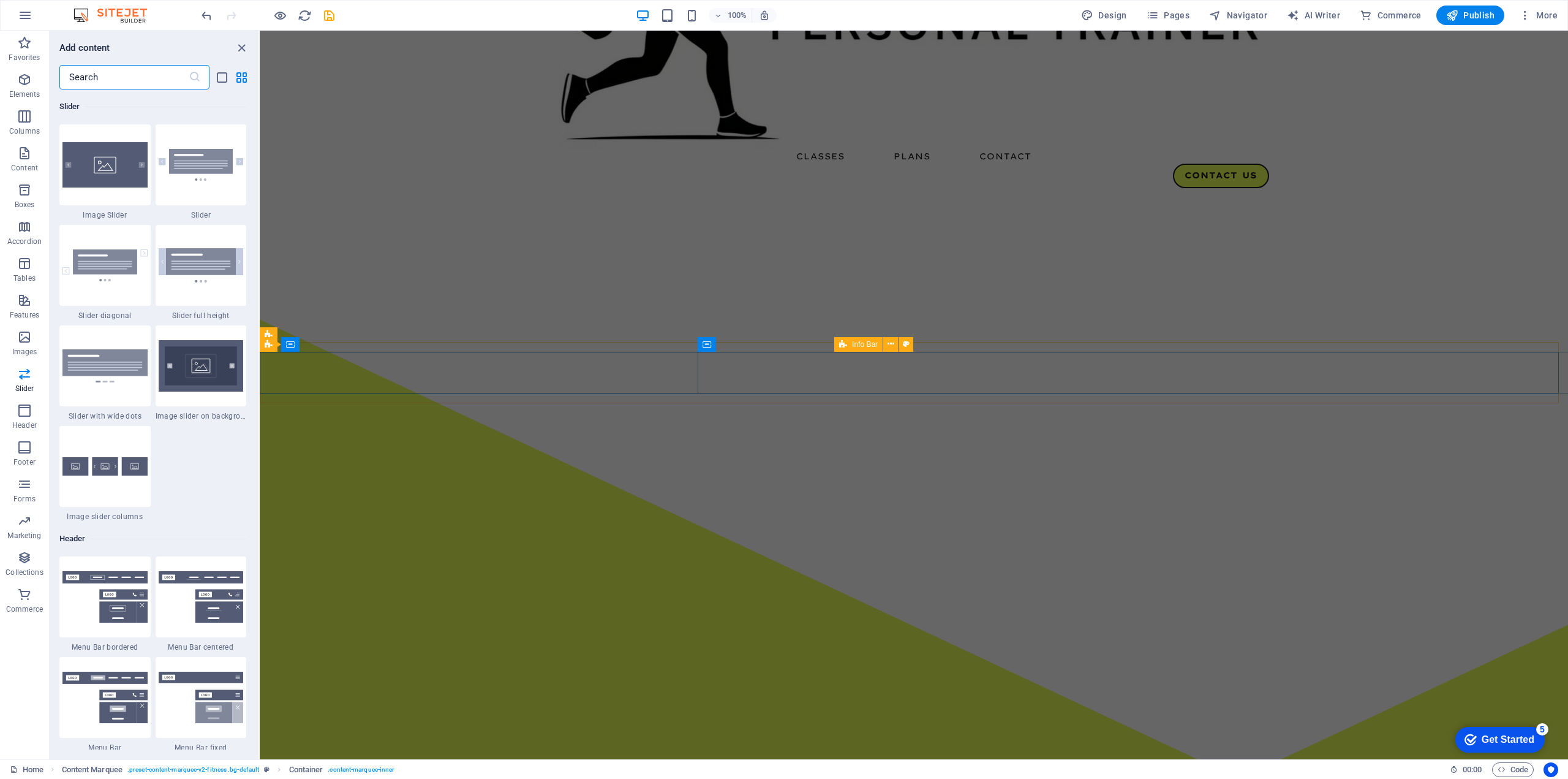
click at [864, 346] on span "Info Bar" at bounding box center [864, 344] width 26 height 8
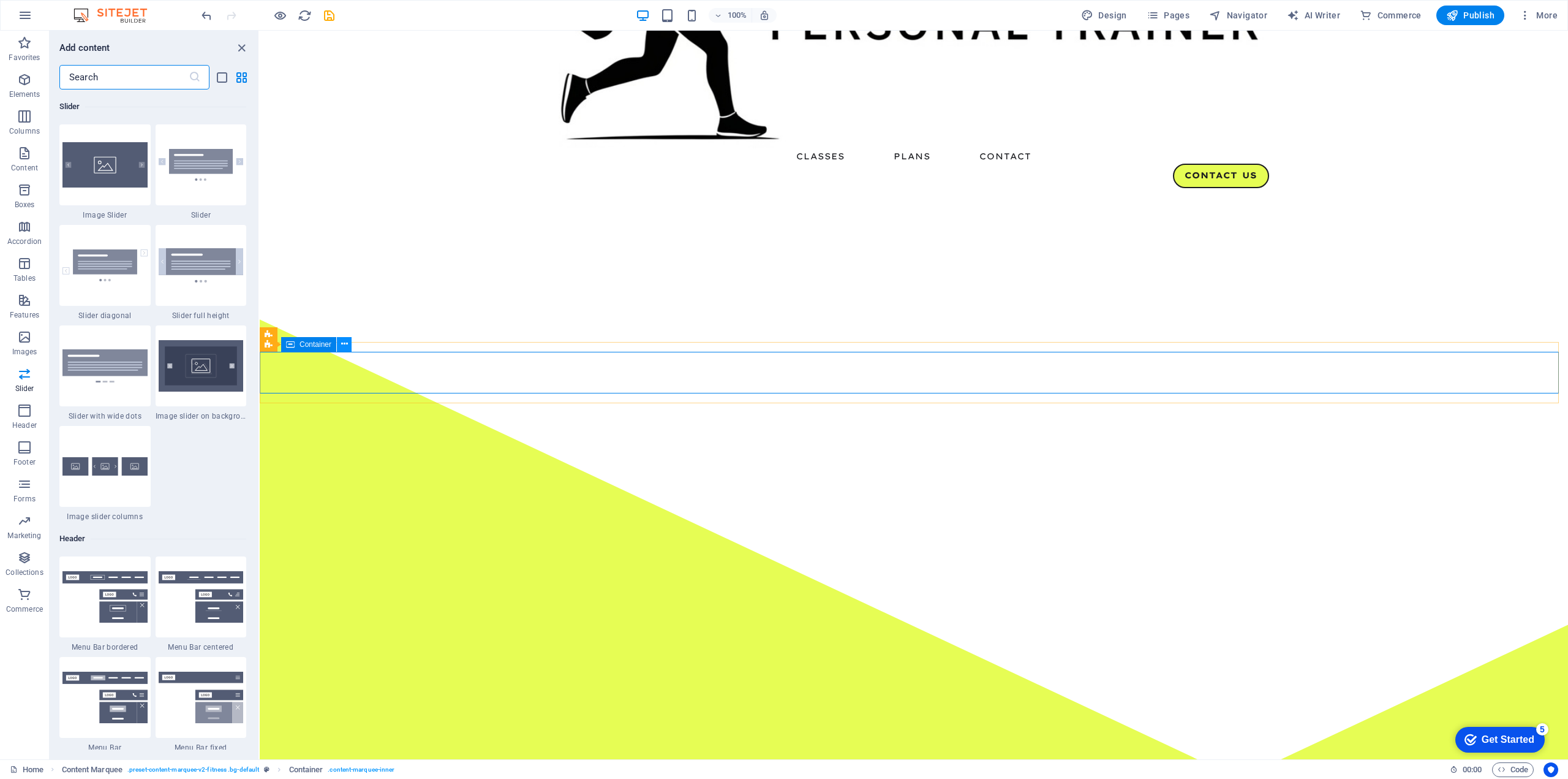
click at [341, 342] on icon at bounding box center [344, 344] width 7 height 13
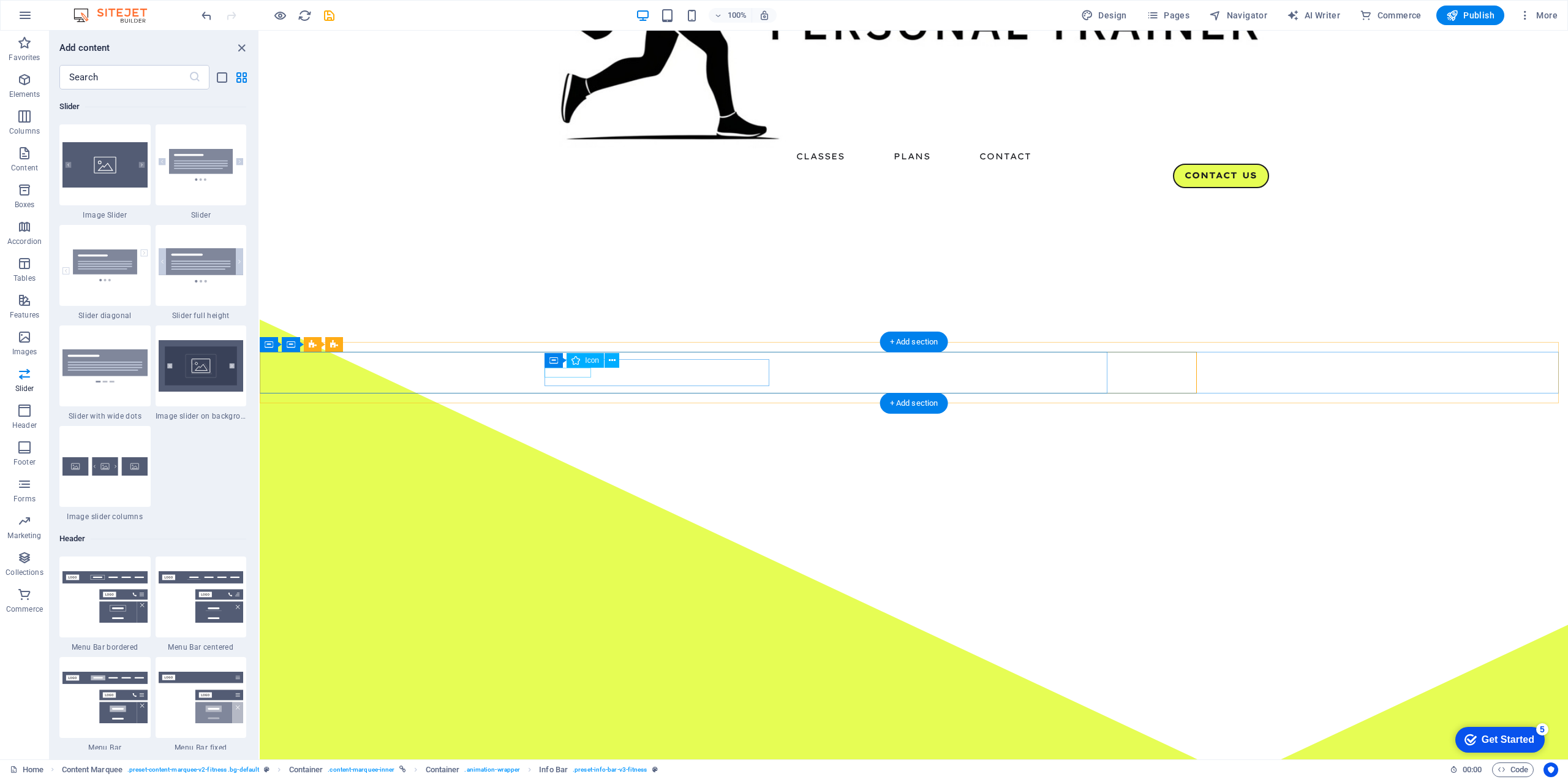
select select "xMidYMid"
select select "px"
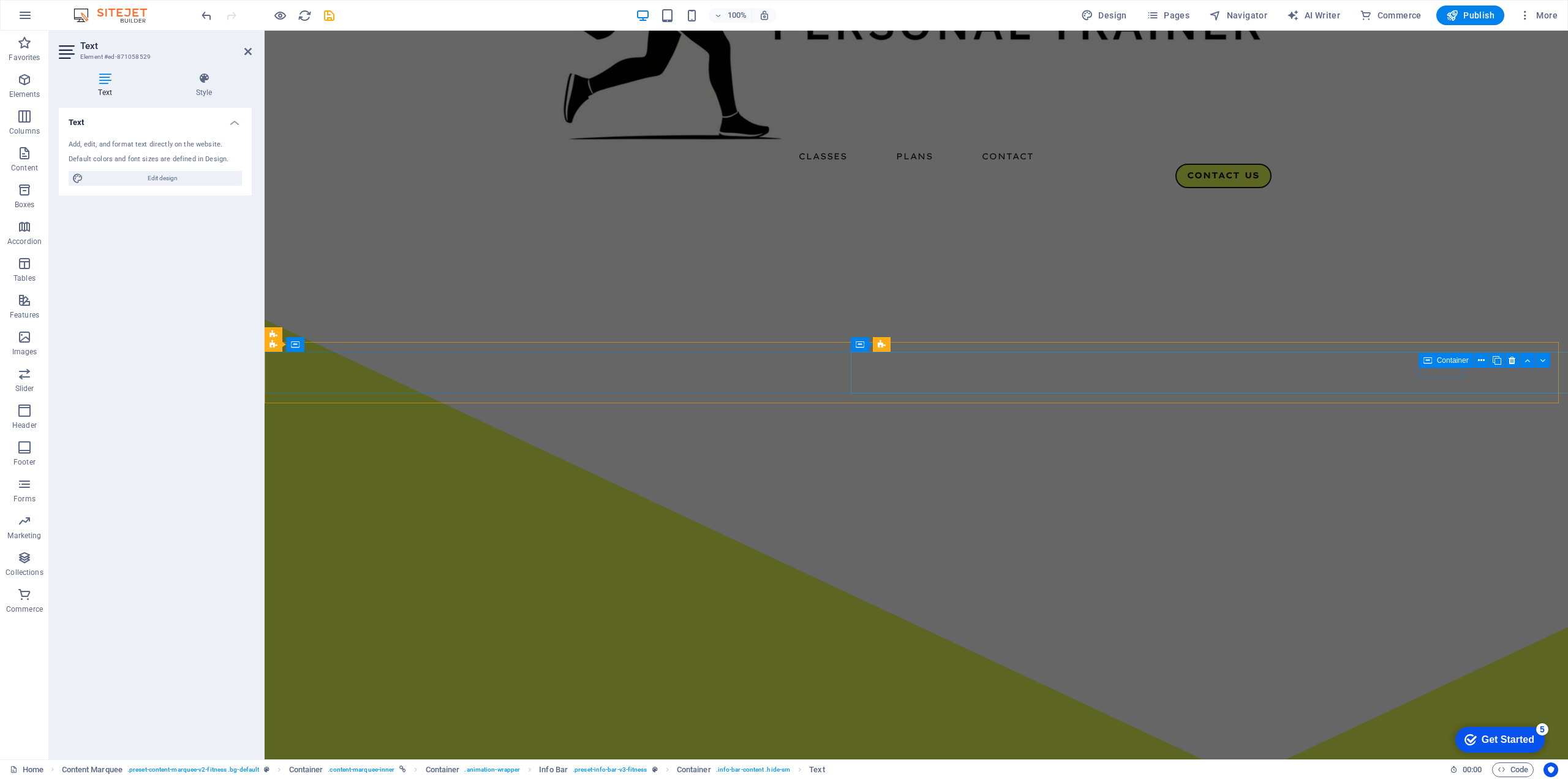
click at [1427, 359] on icon at bounding box center [1427, 360] width 8 height 14
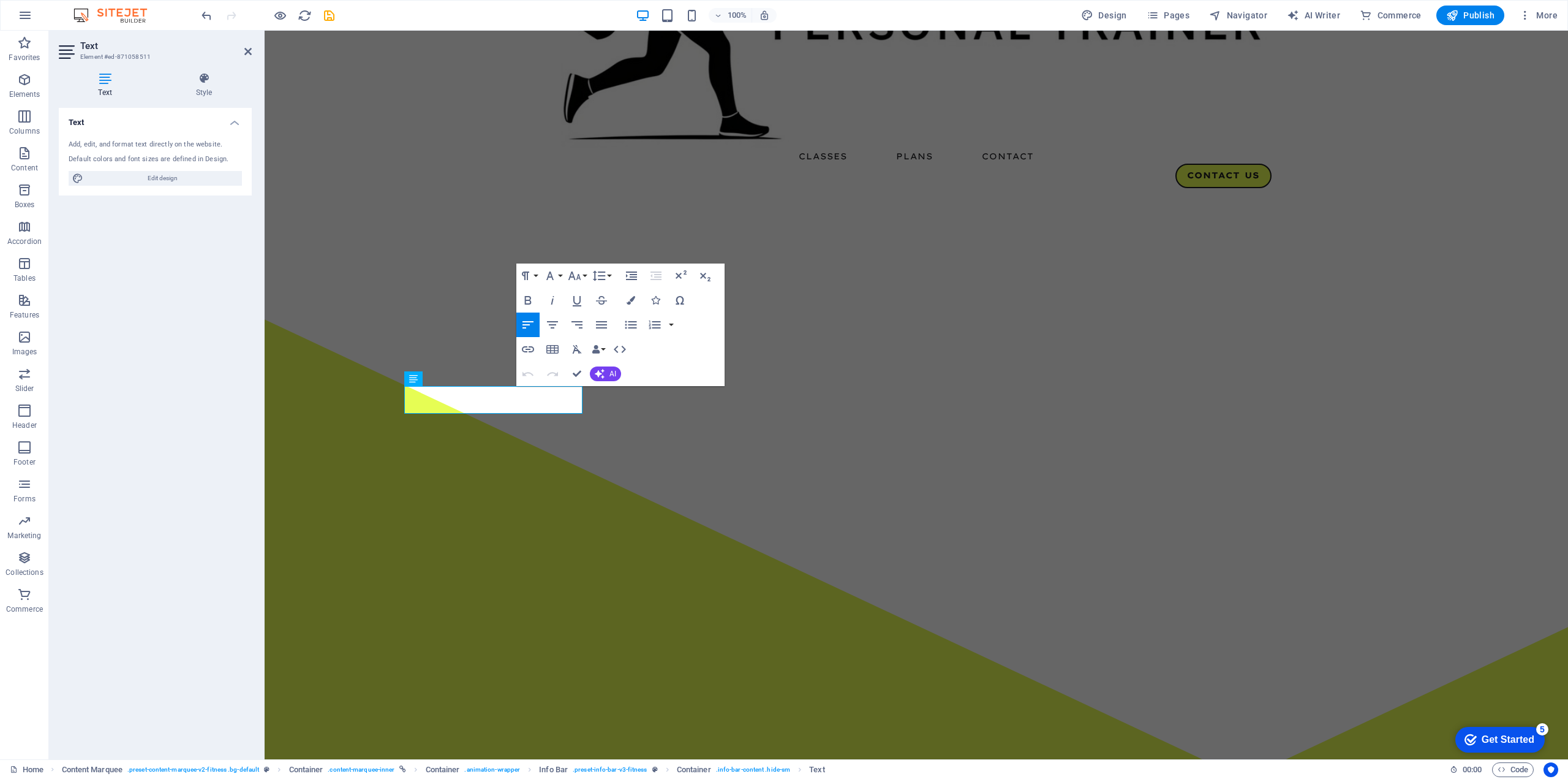
click at [107, 77] on icon at bounding box center [105, 78] width 93 height 13
click at [1531, 19] on icon "button" at bounding box center [1525, 15] width 13 height 13
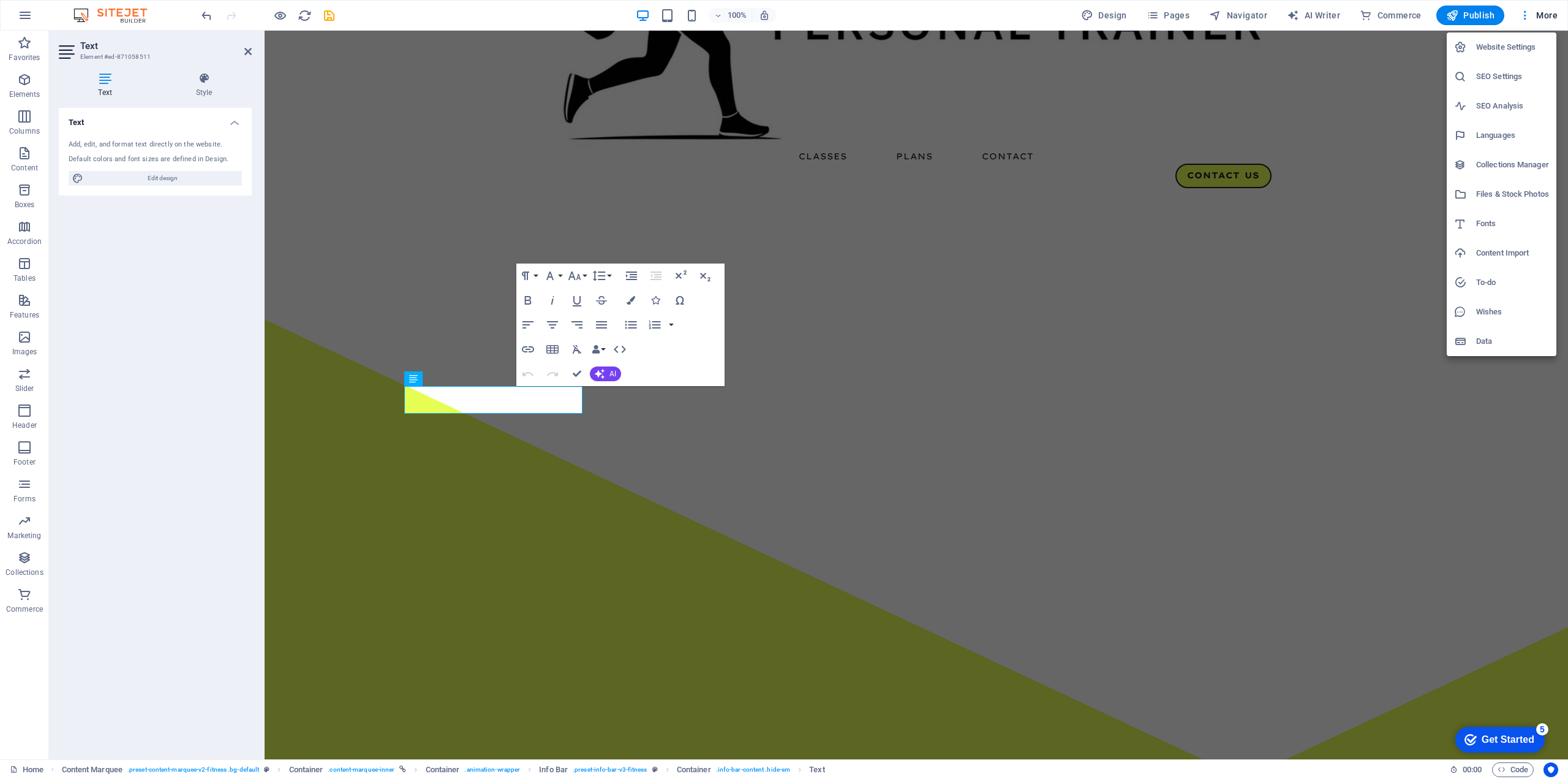
click at [573, 418] on div at bounding box center [784, 389] width 1568 height 779
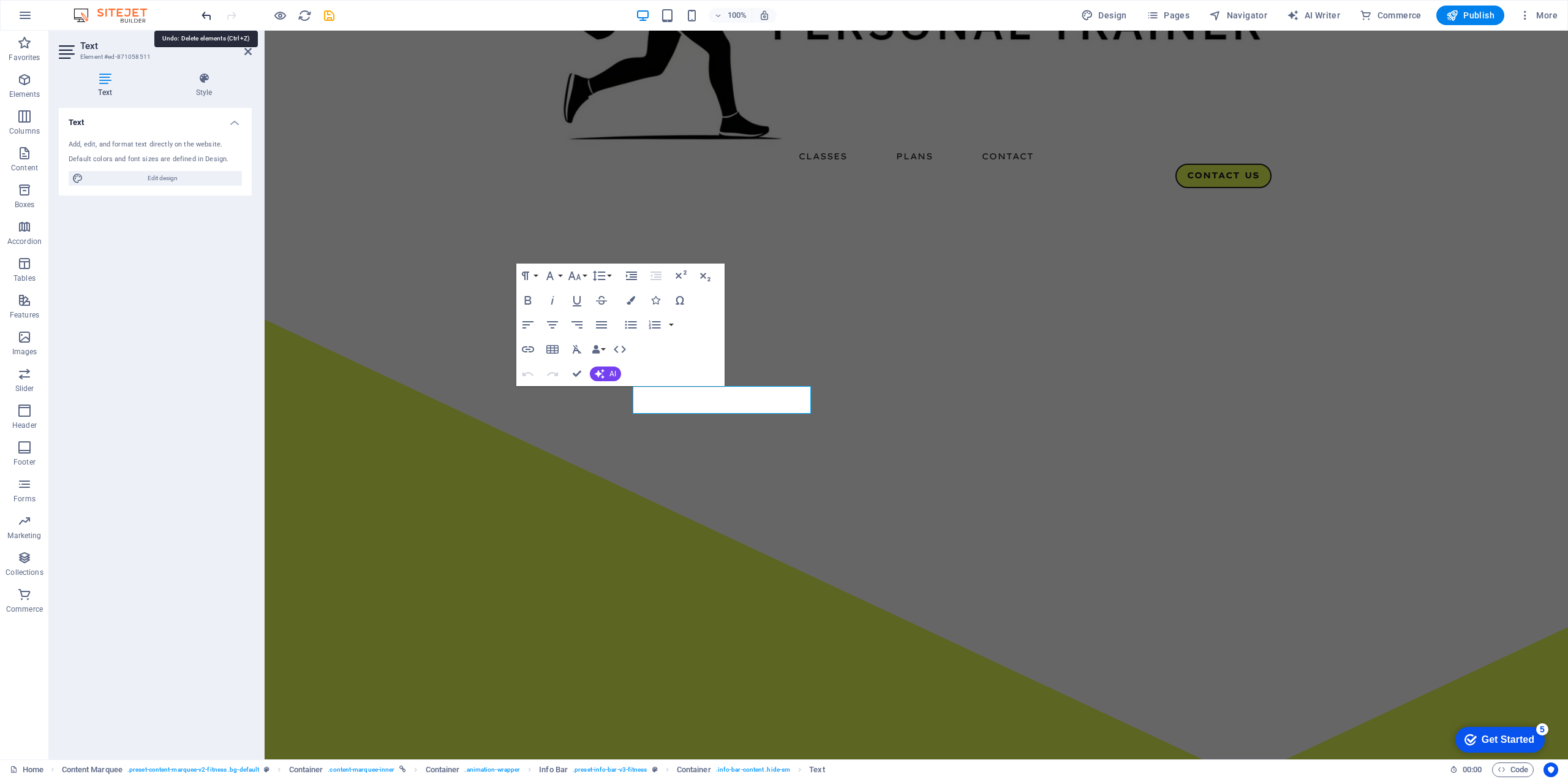
click at [210, 21] on icon "undo" at bounding box center [206, 15] width 14 height 14
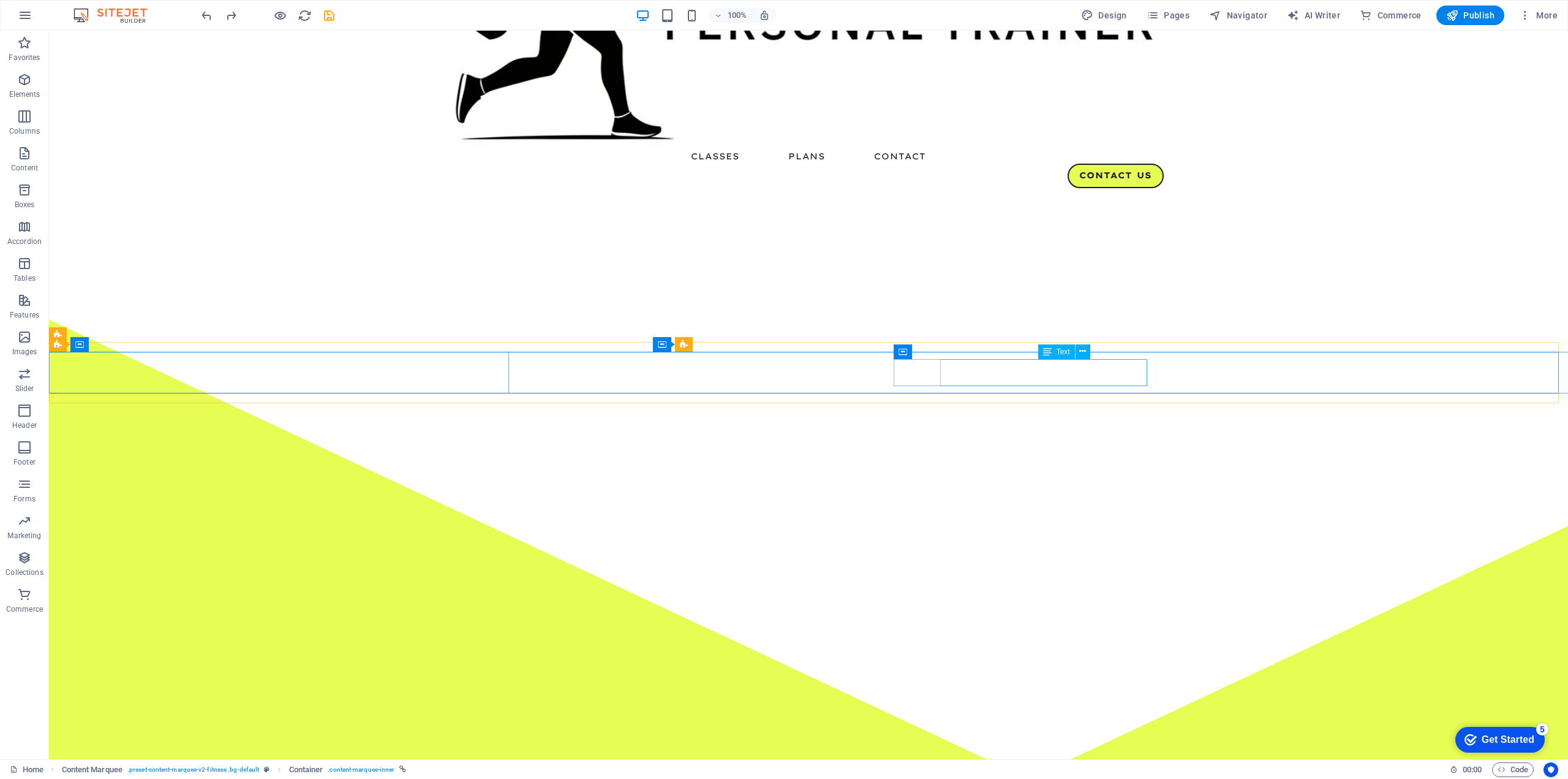
click at [1093, 351] on div "Text" at bounding box center [1067, 352] width 60 height 15
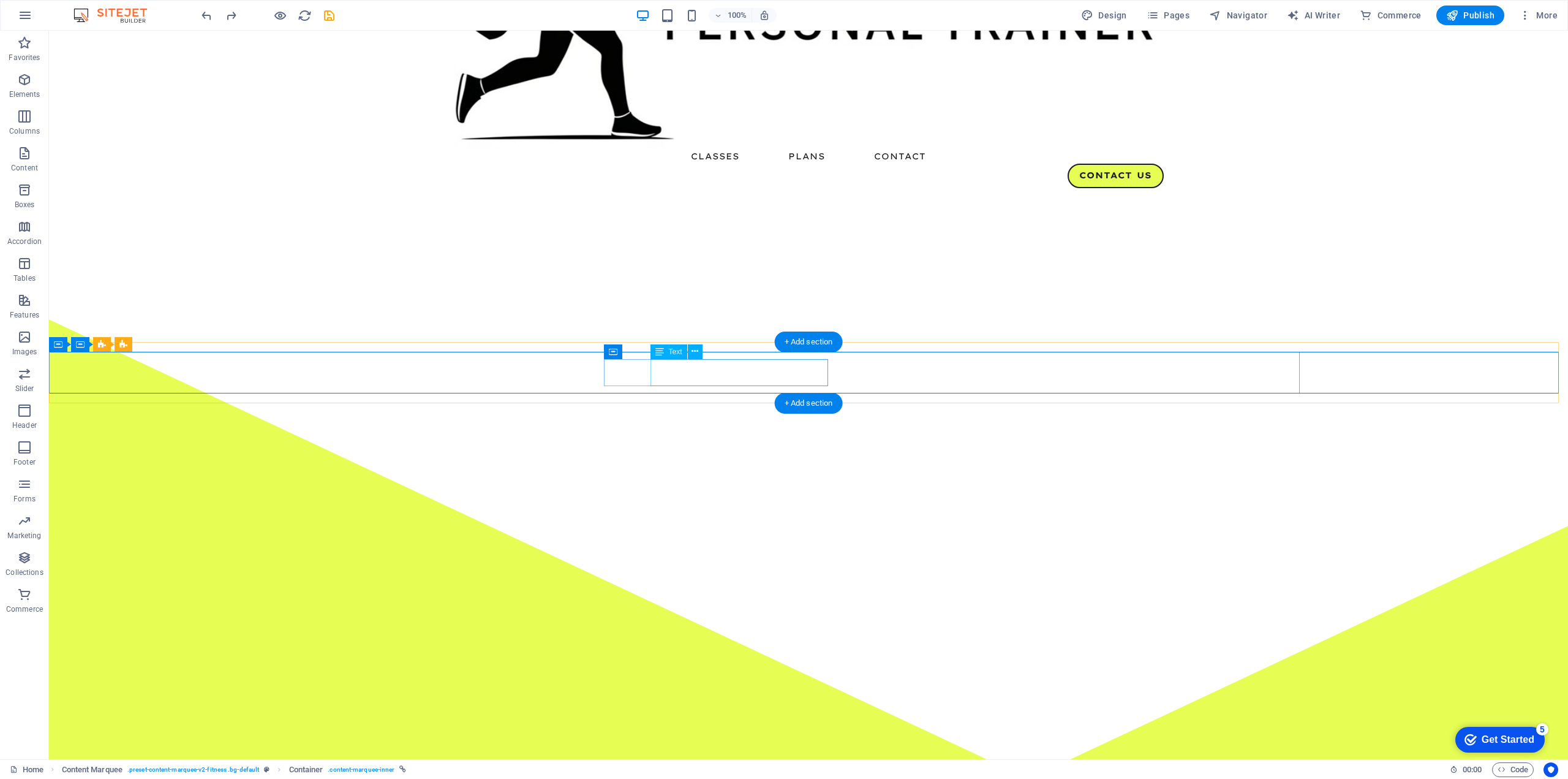
click at [730, 355] on div "Text" at bounding box center [701, 352] width 60 height 15
click at [736, 355] on div "Text" at bounding box center [706, 352] width 60 height 15
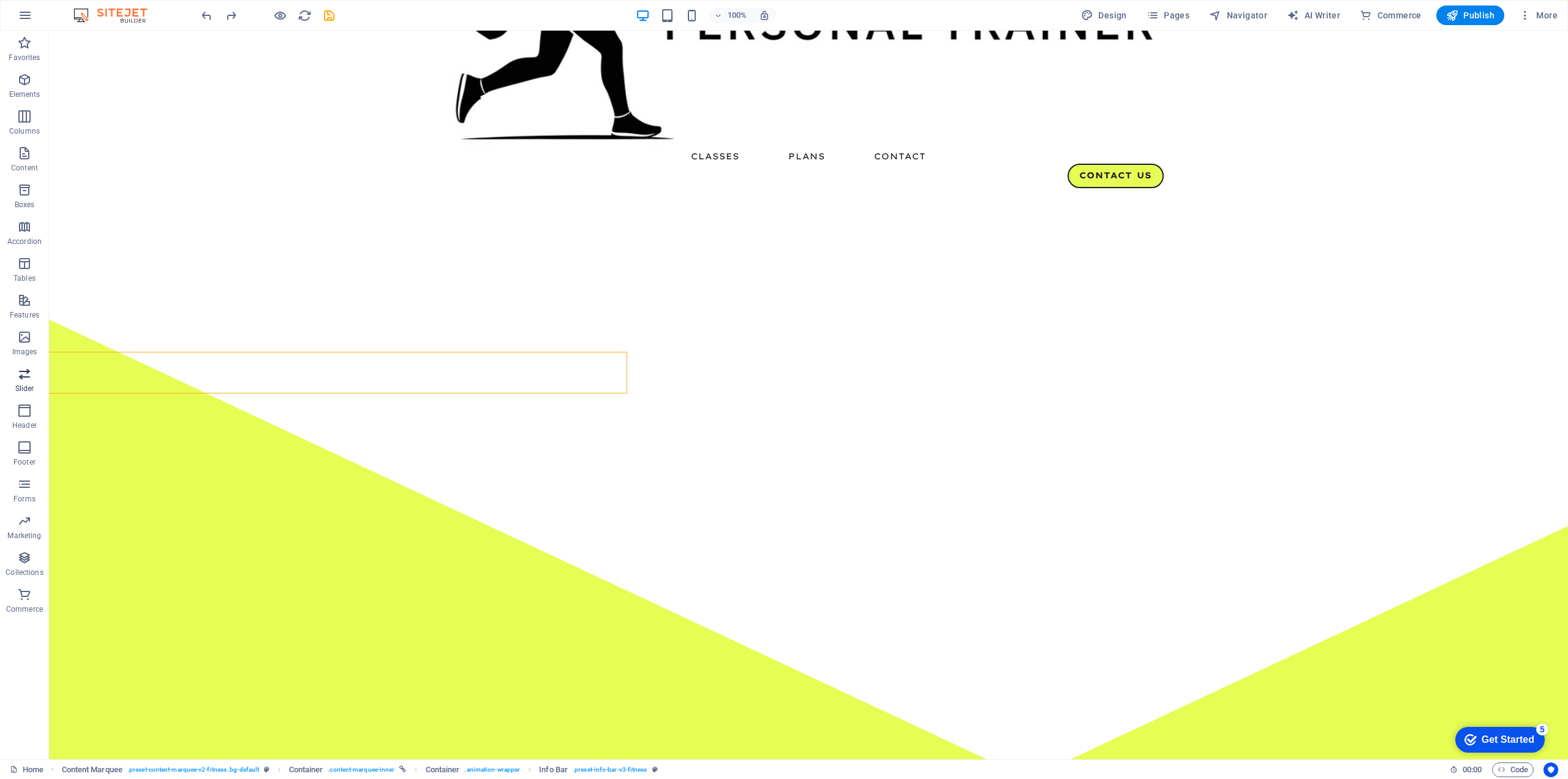
click at [30, 377] on icon "button" at bounding box center [24, 373] width 14 height 14
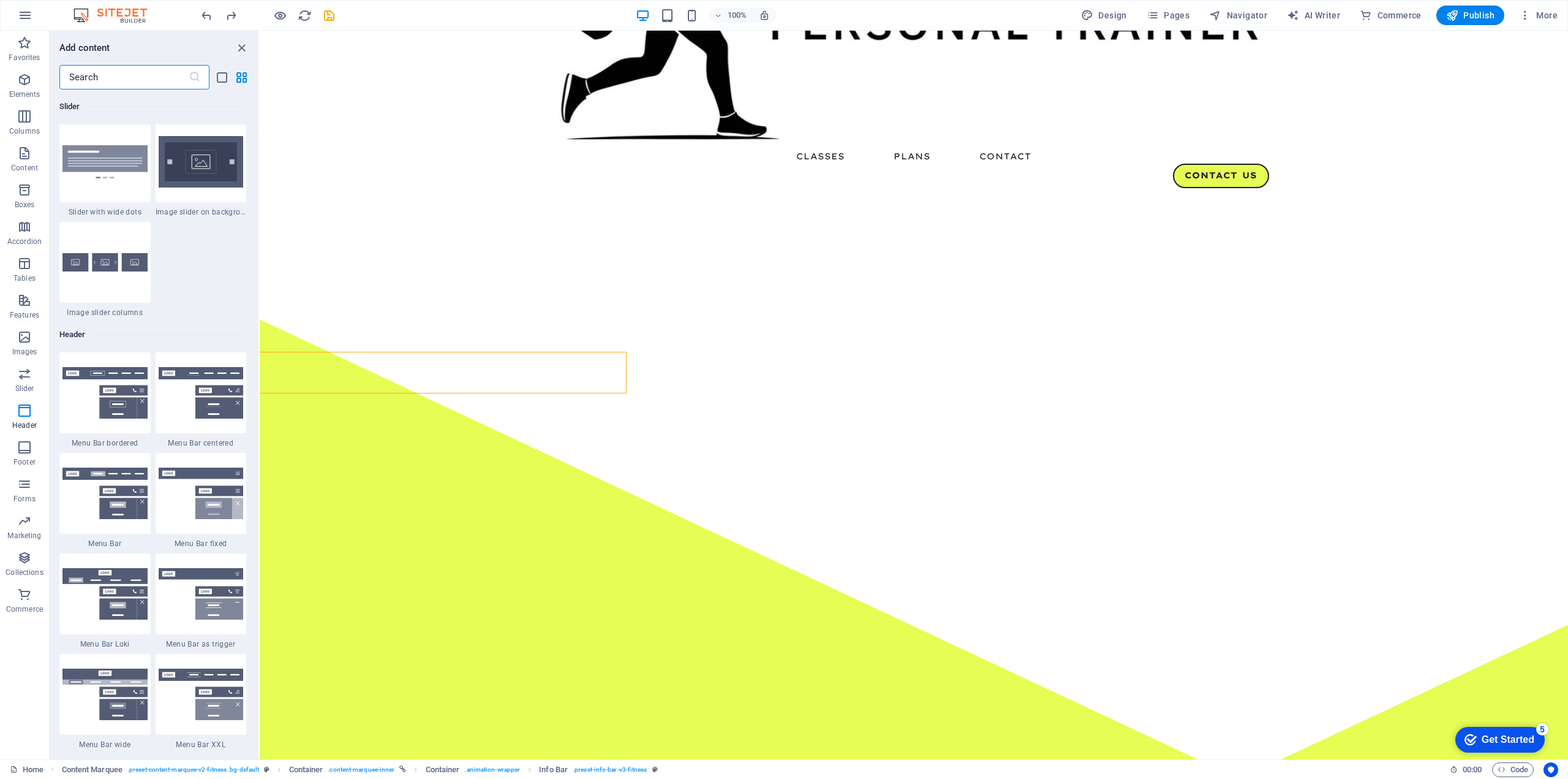
scroll to position [7356, 0]
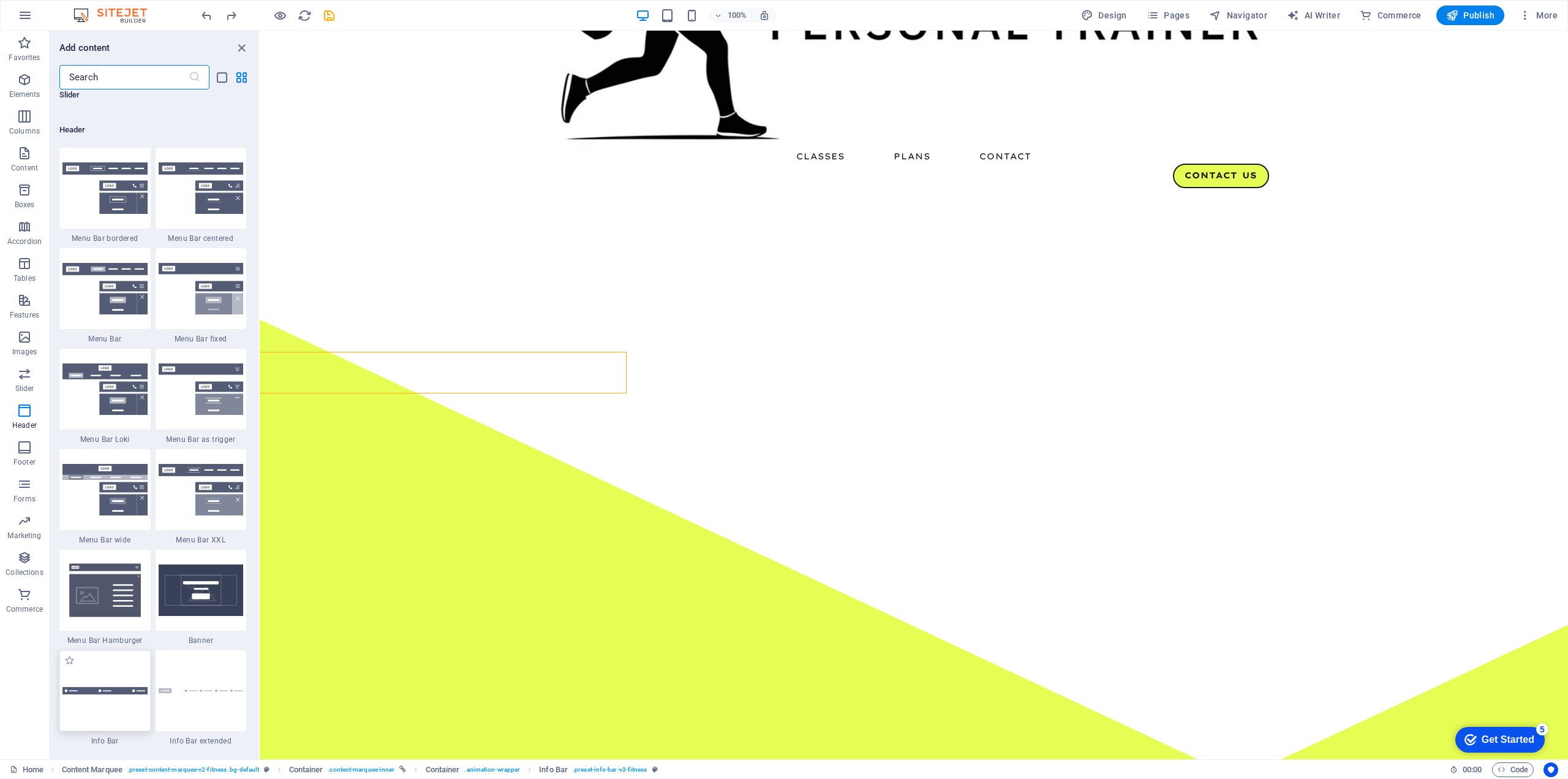
click at [107, 711] on div at bounding box center [105, 691] width 91 height 81
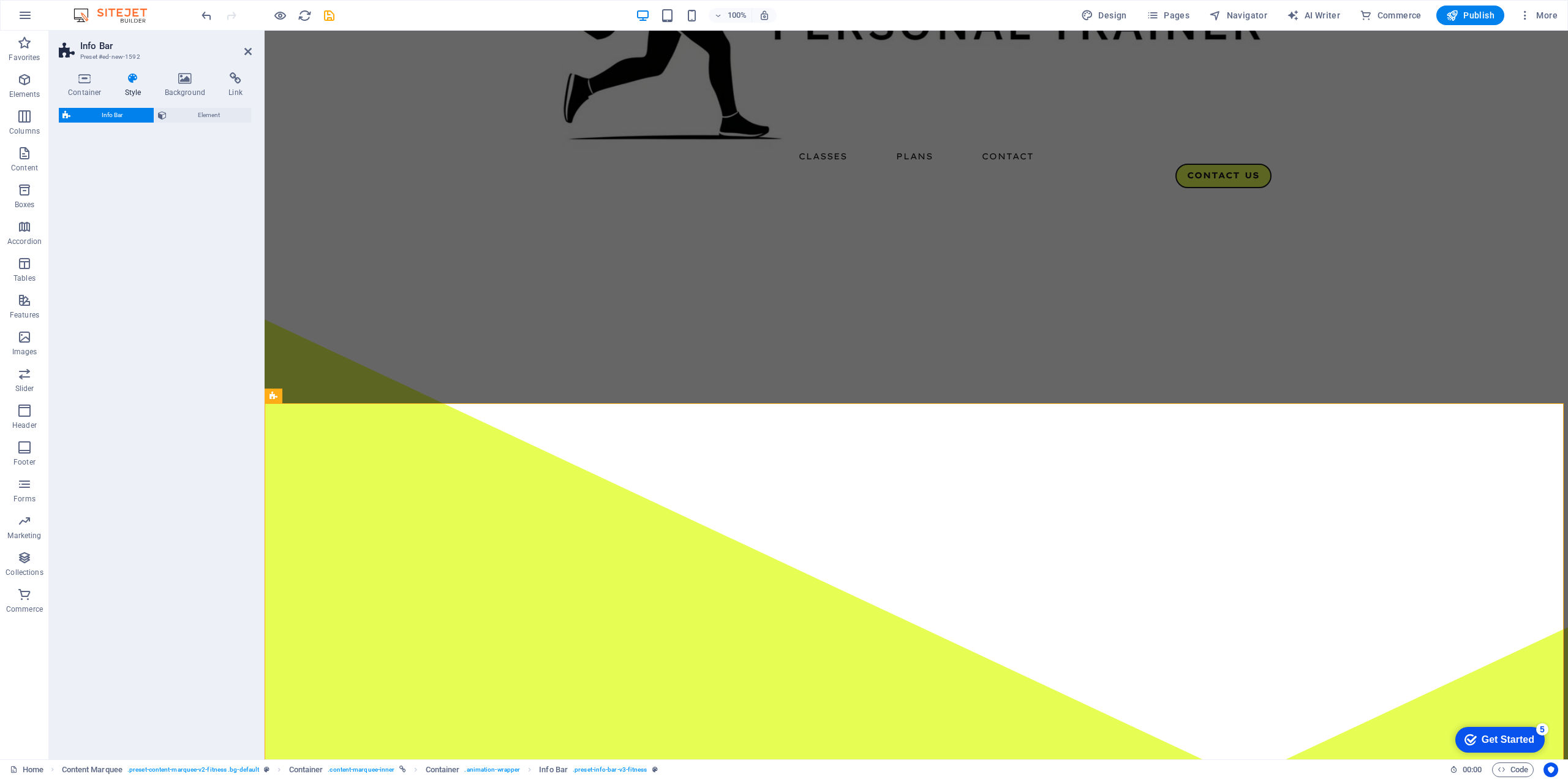
select select "rem"
select select "preset-info-bar-v3-default"
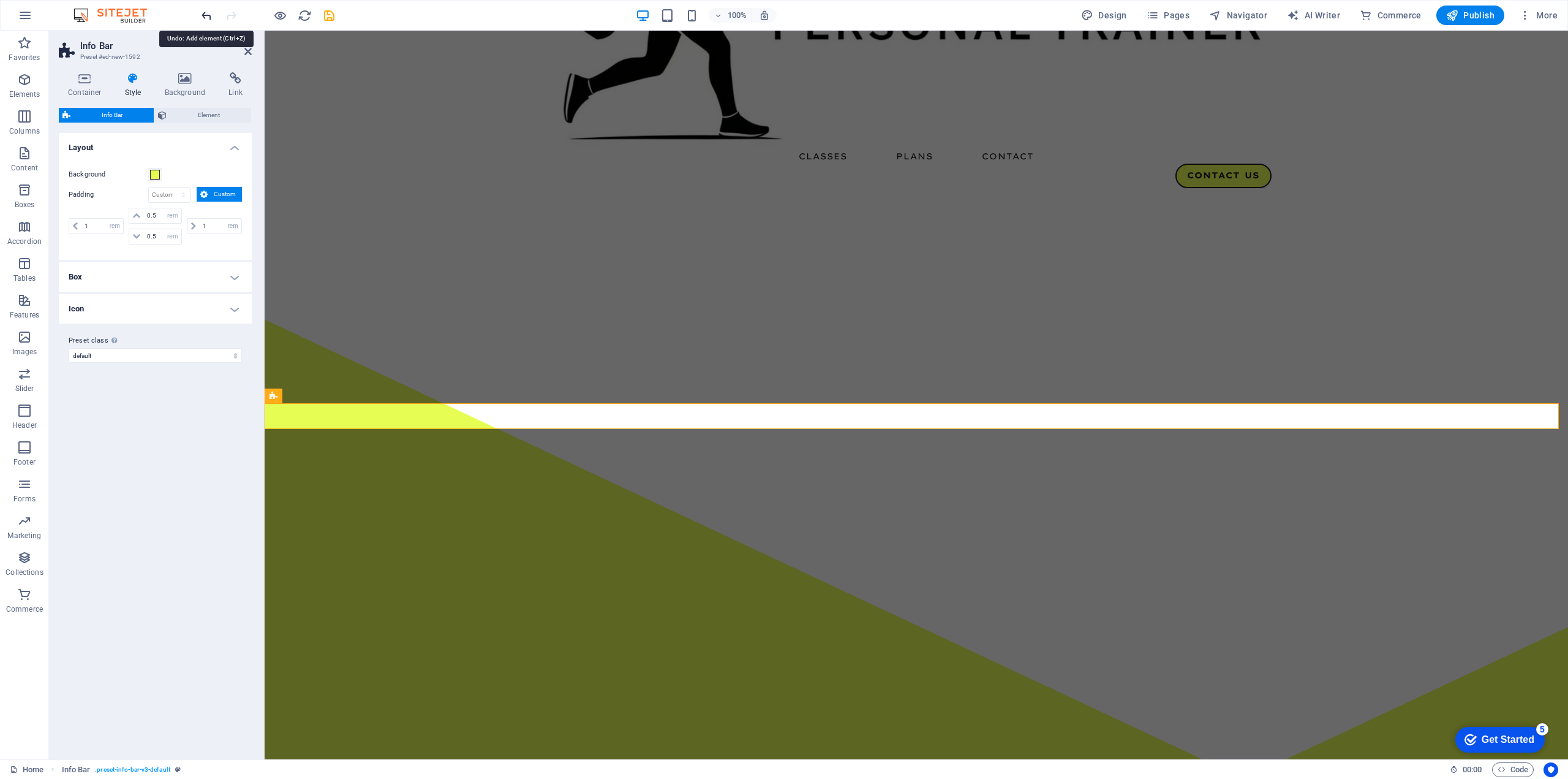
click at [206, 18] on icon "undo" at bounding box center [206, 15] width 14 height 14
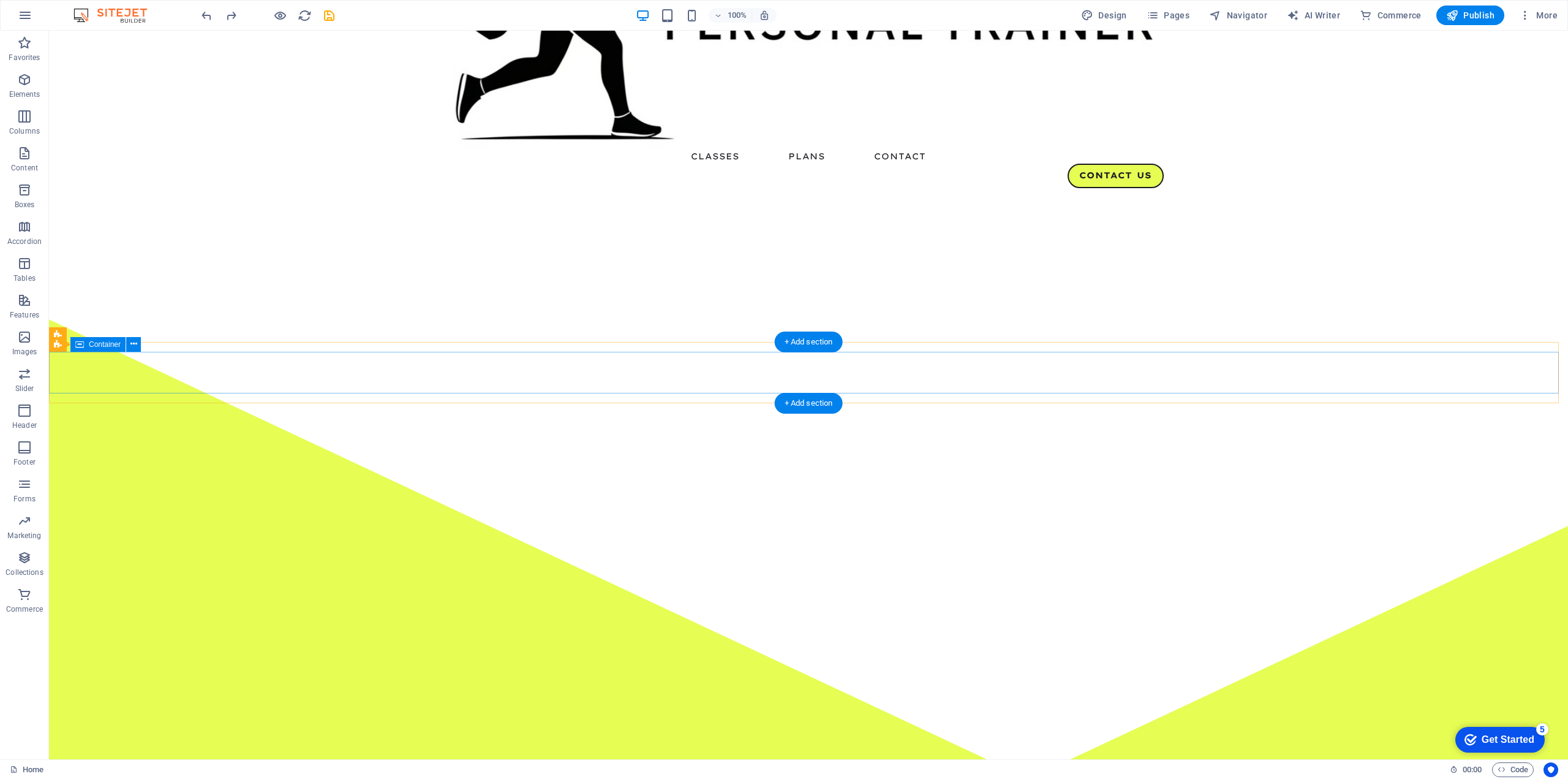
click at [126, 345] on icon at bounding box center [123, 344] width 8 height 14
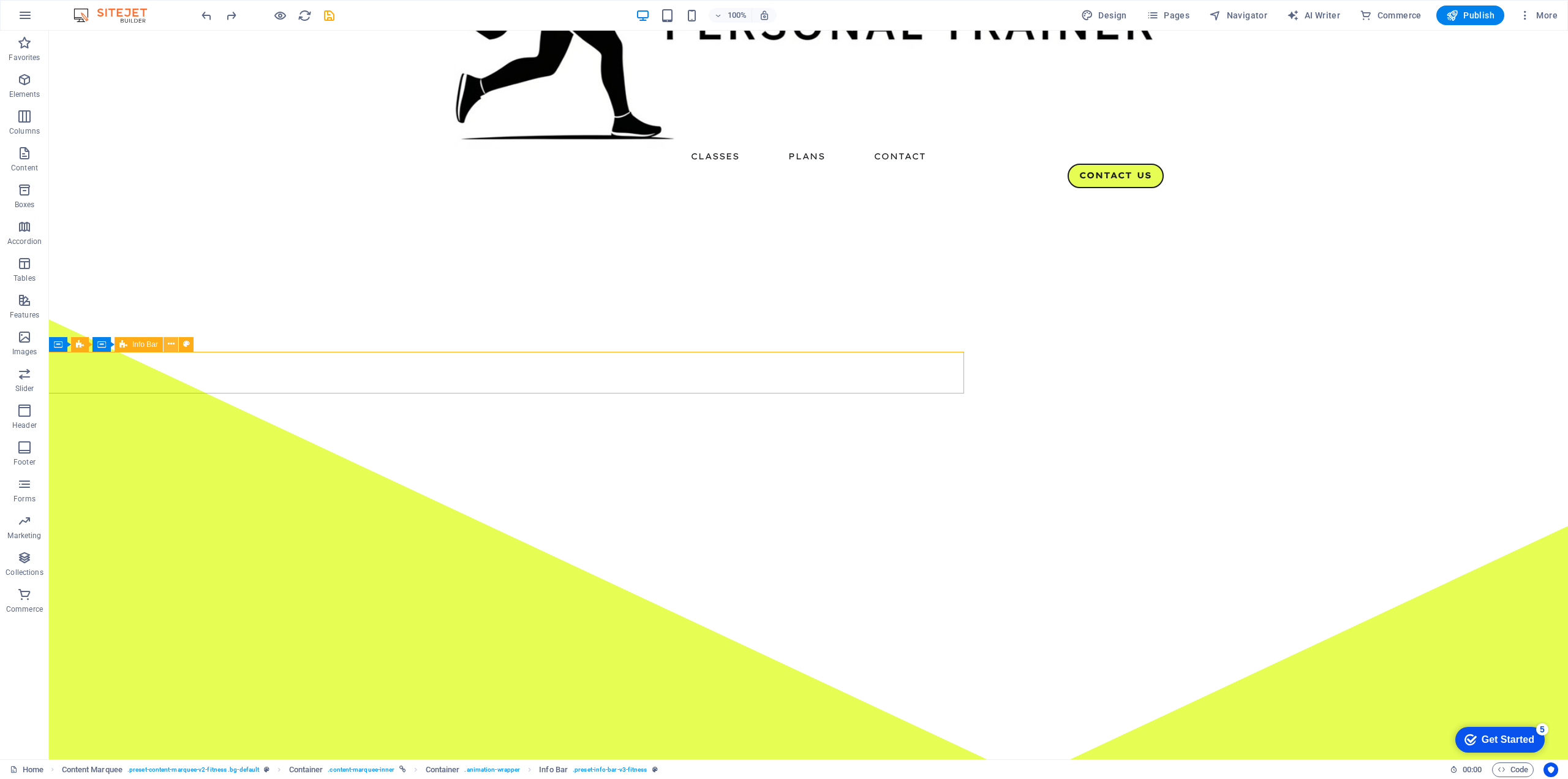
click at [167, 343] on icon at bounding box center [171, 344] width 7 height 13
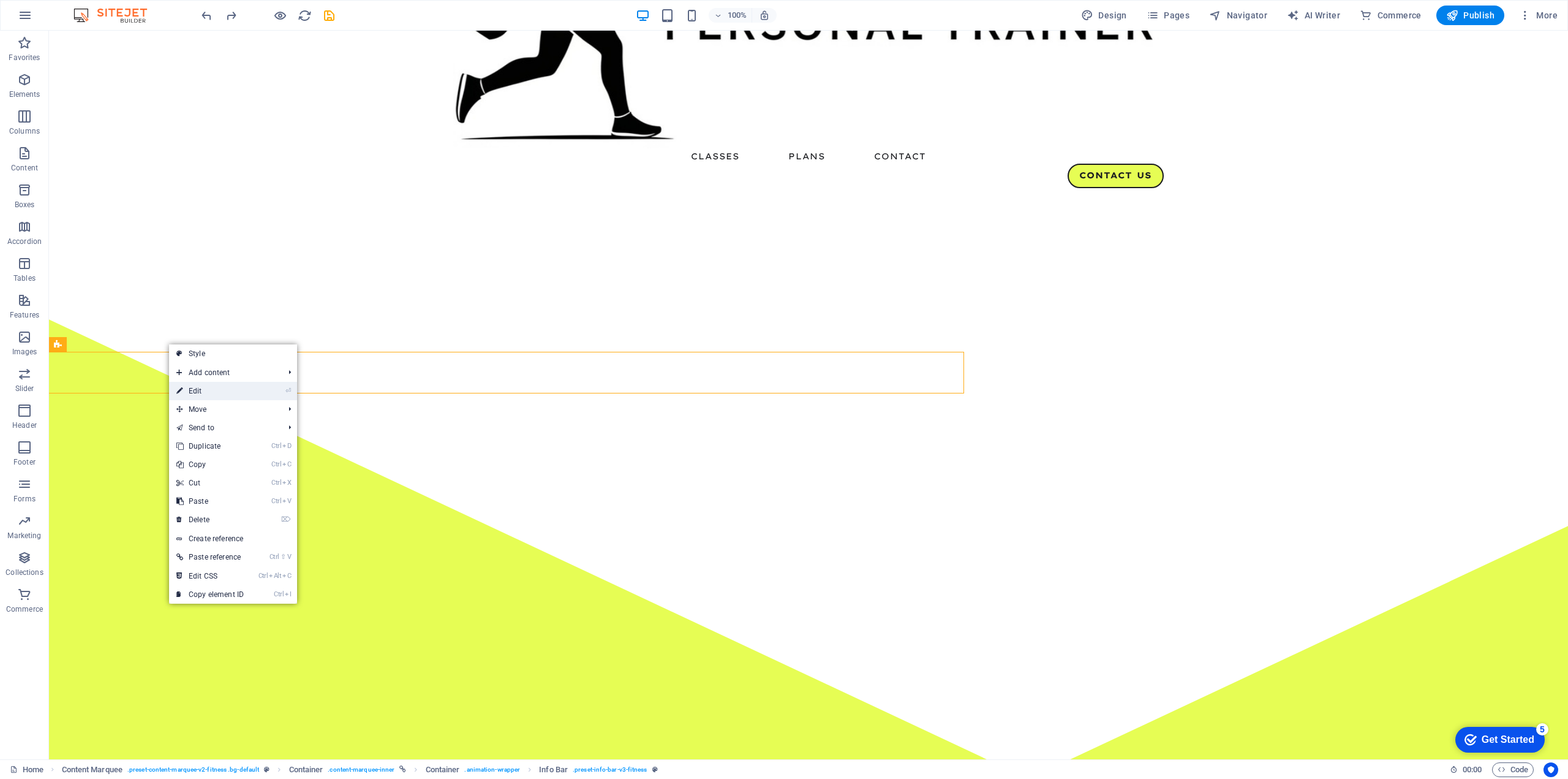
click at [186, 386] on link "⏎ Edit" at bounding box center [210, 391] width 82 height 19
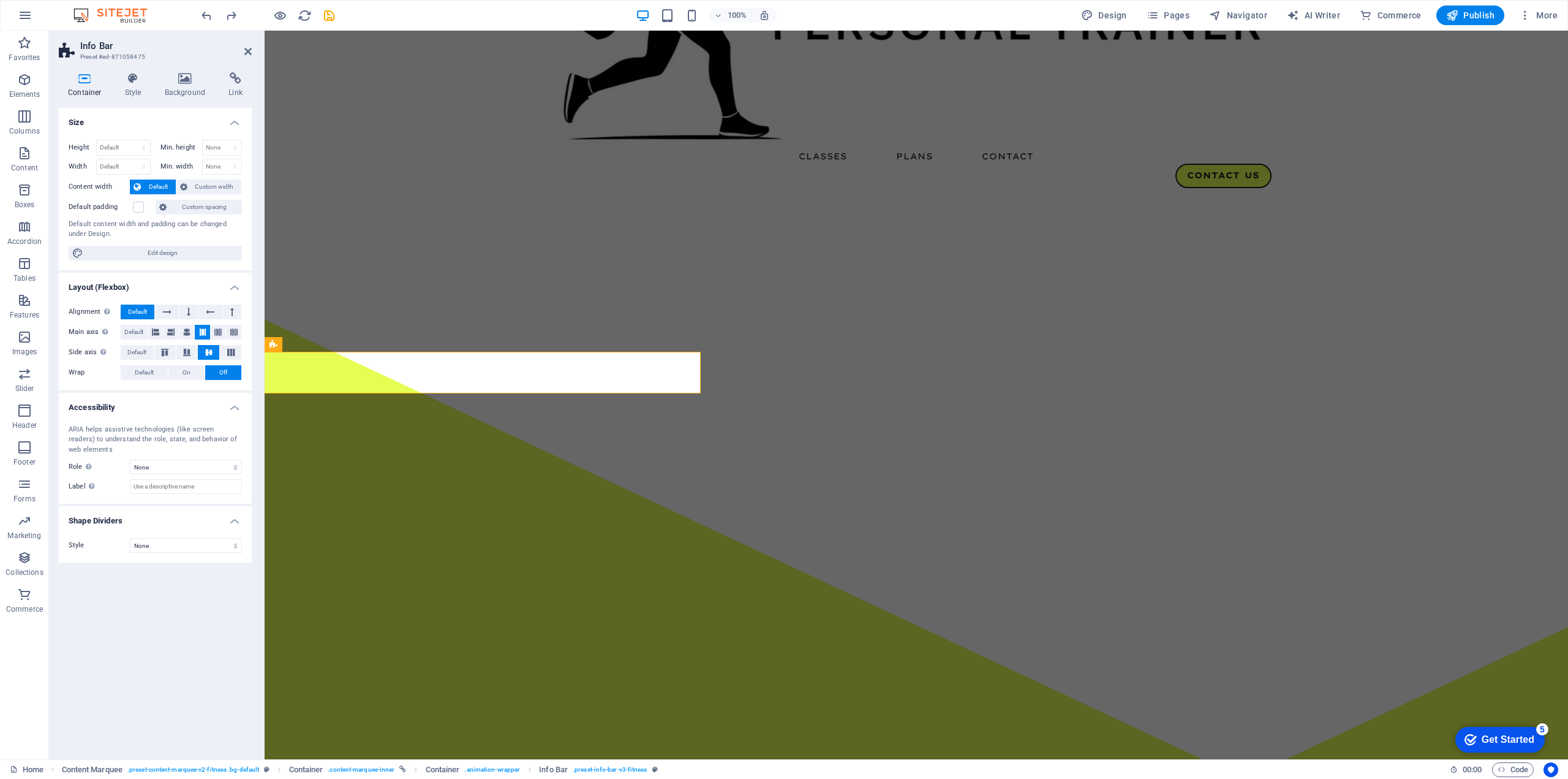
click at [89, 83] on icon at bounding box center [85, 78] width 52 height 13
click at [78, 77] on icon at bounding box center [85, 78] width 52 height 13
click at [127, 77] on icon at bounding box center [133, 78] width 35 height 13
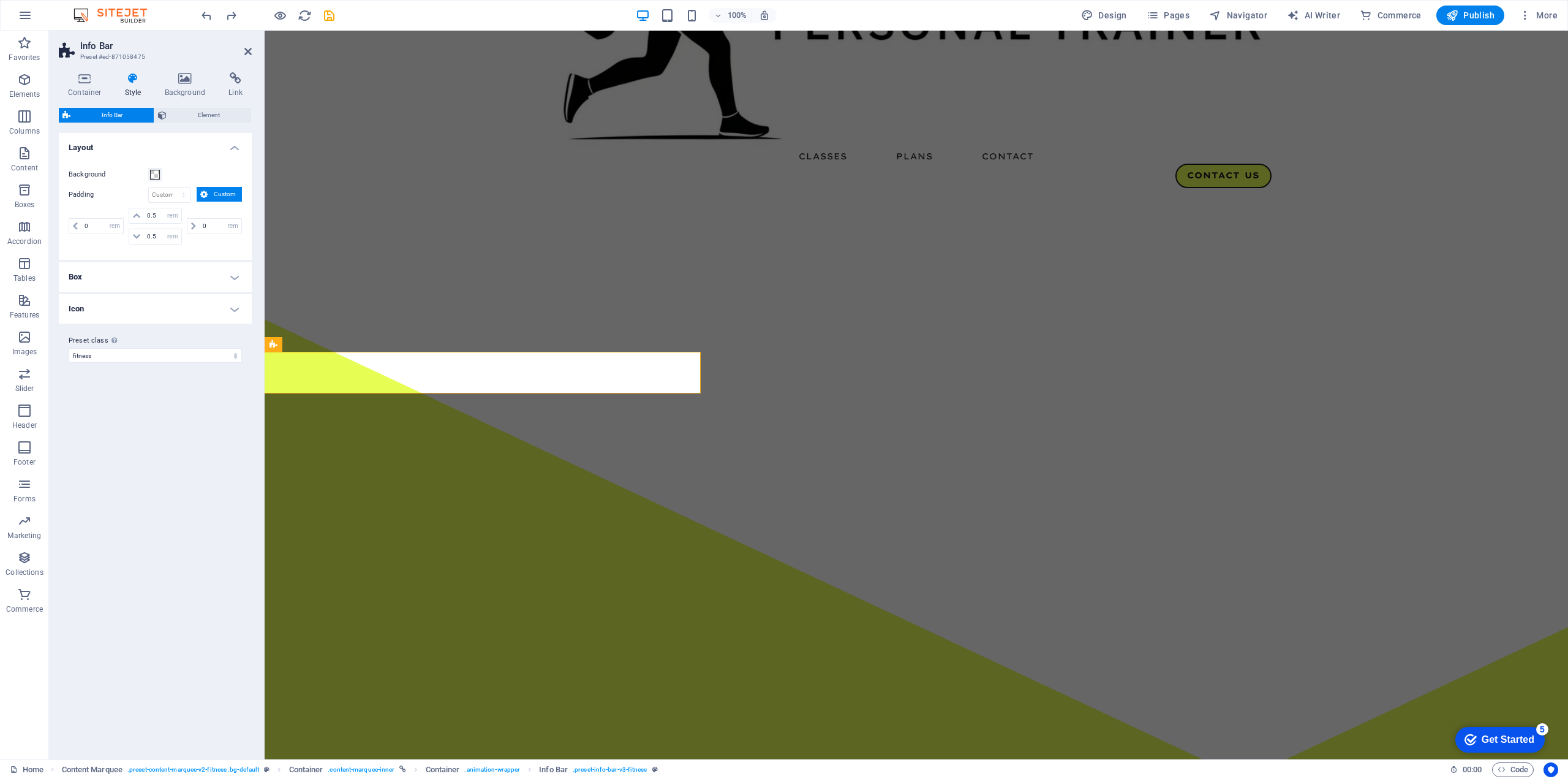
click at [136, 269] on h4 "Box" at bounding box center [155, 276] width 193 height 29
click at [154, 376] on h4 "Icon" at bounding box center [155, 382] width 193 height 29
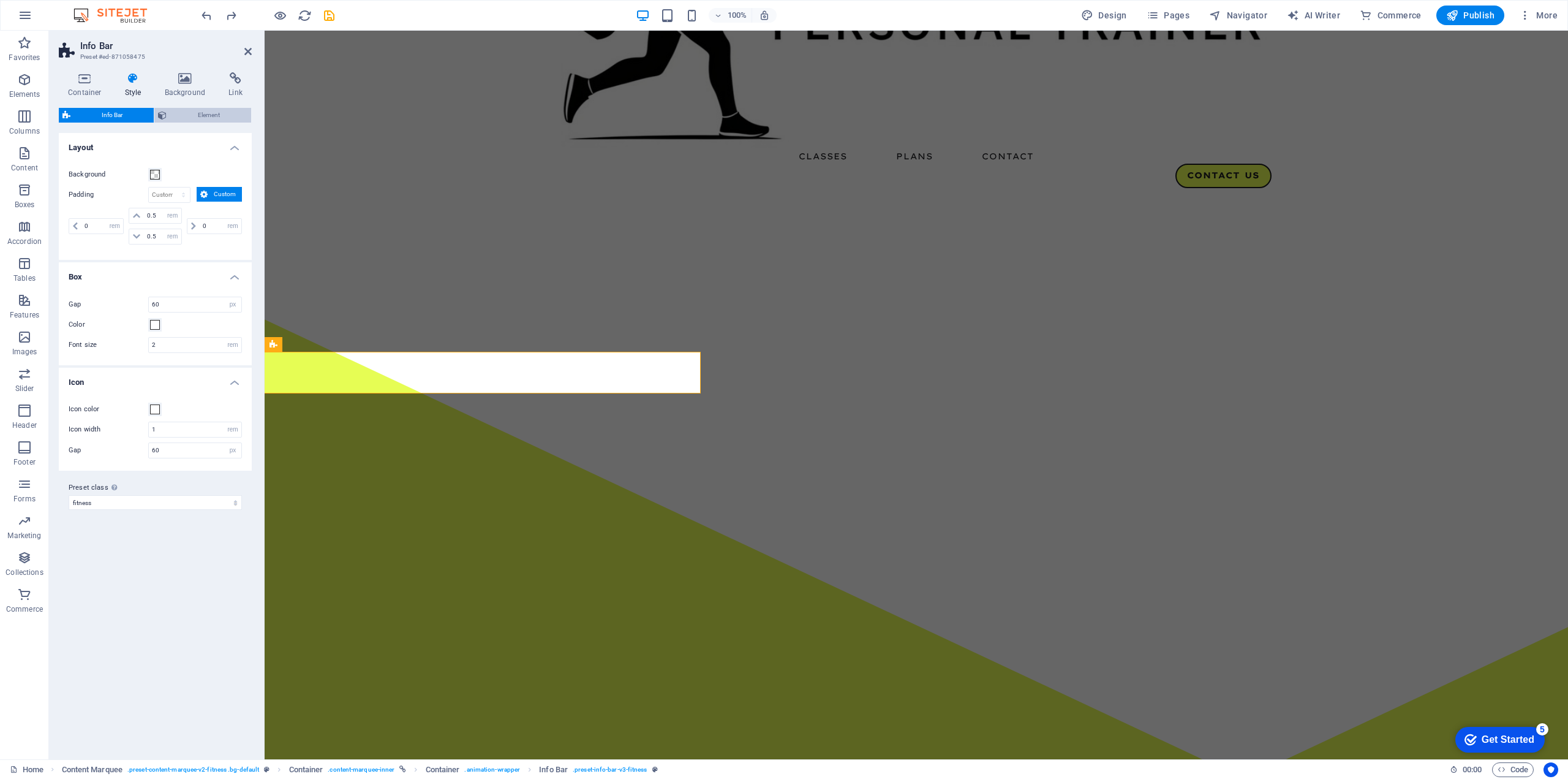
click at [196, 109] on span "Element" at bounding box center [209, 115] width 77 height 14
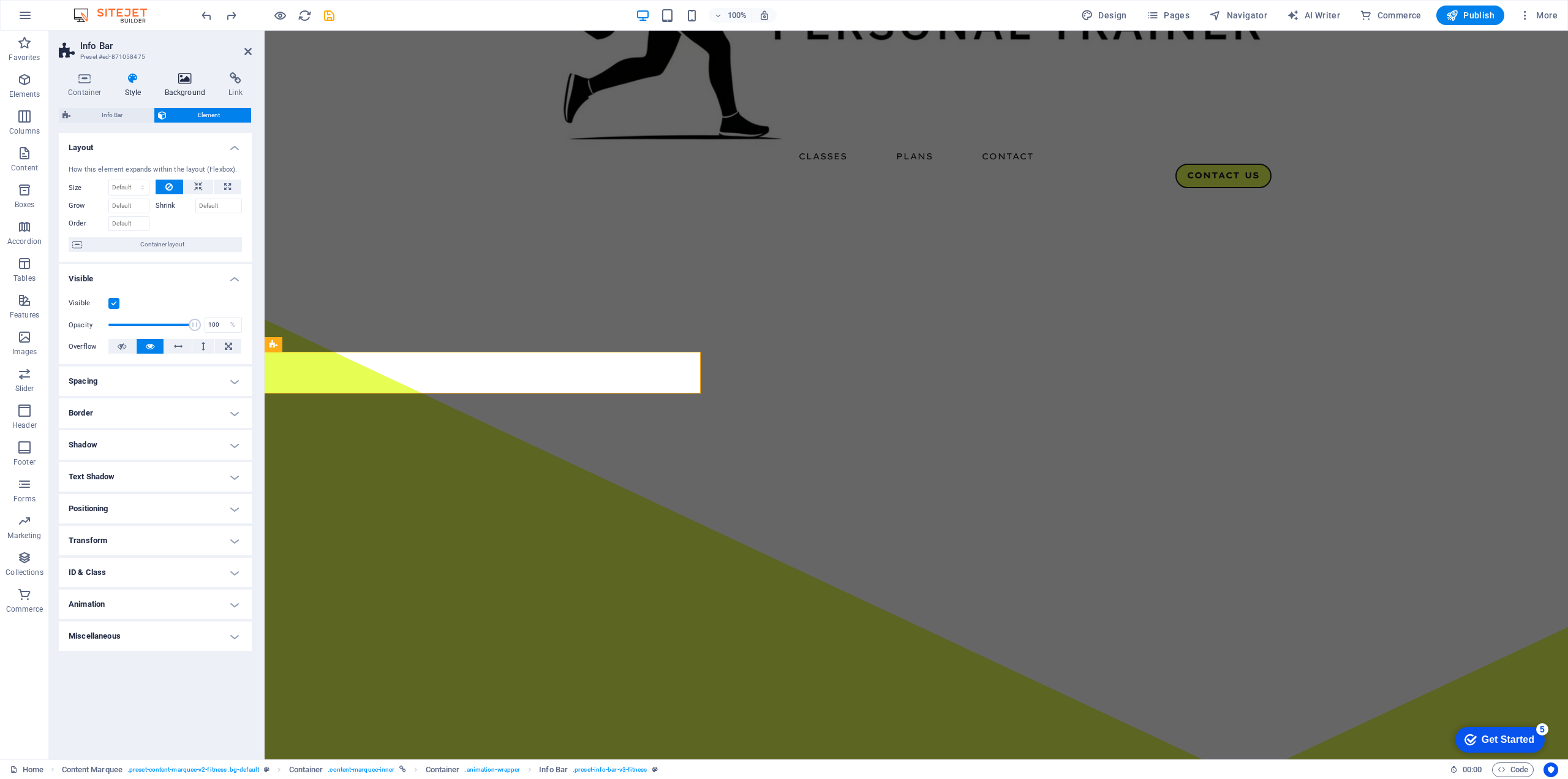
click at [188, 85] on h4 "Background" at bounding box center [188, 85] width 64 height 26
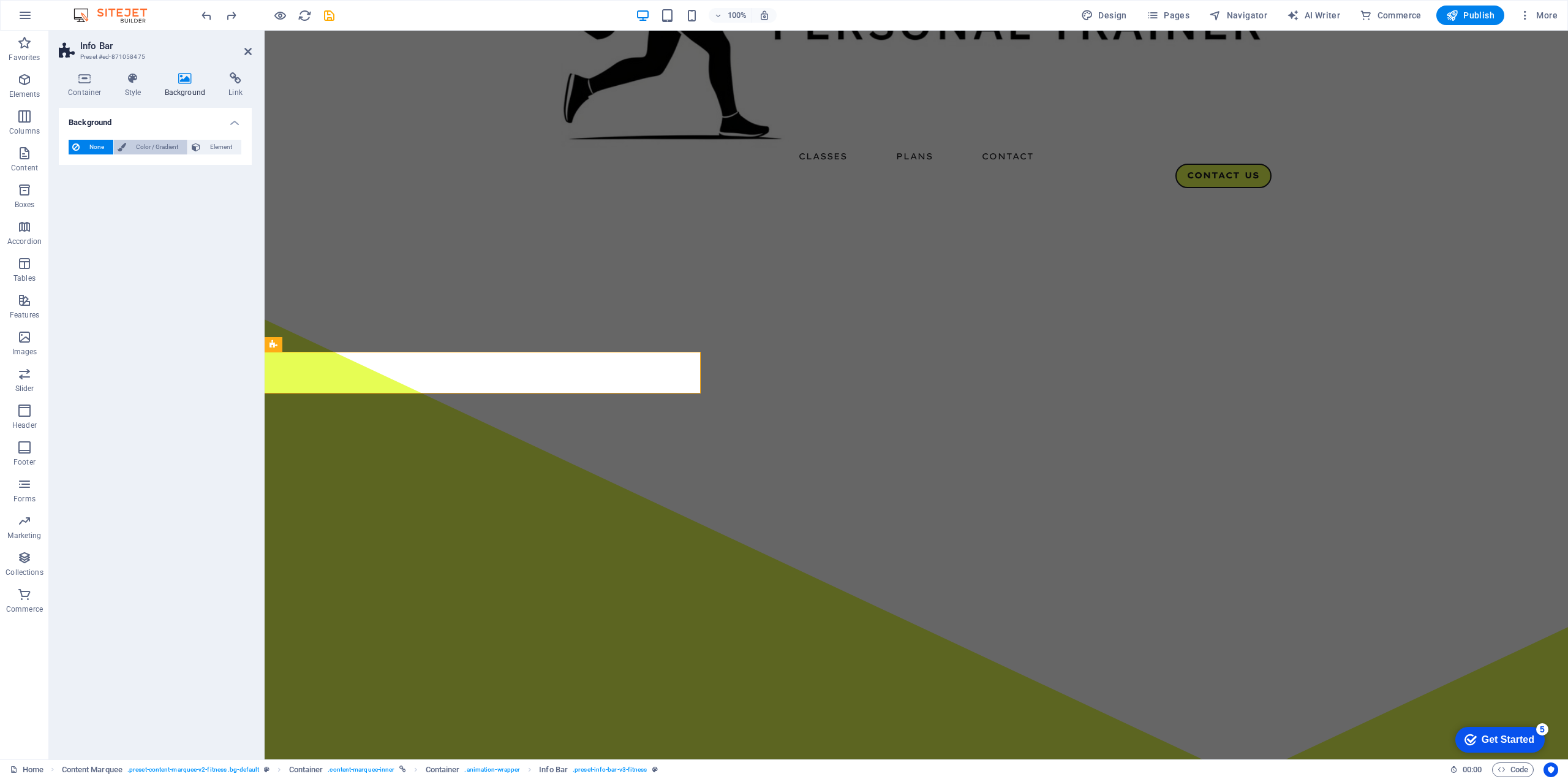
click at [150, 141] on span "Color / Gradient" at bounding box center [157, 147] width 54 height 14
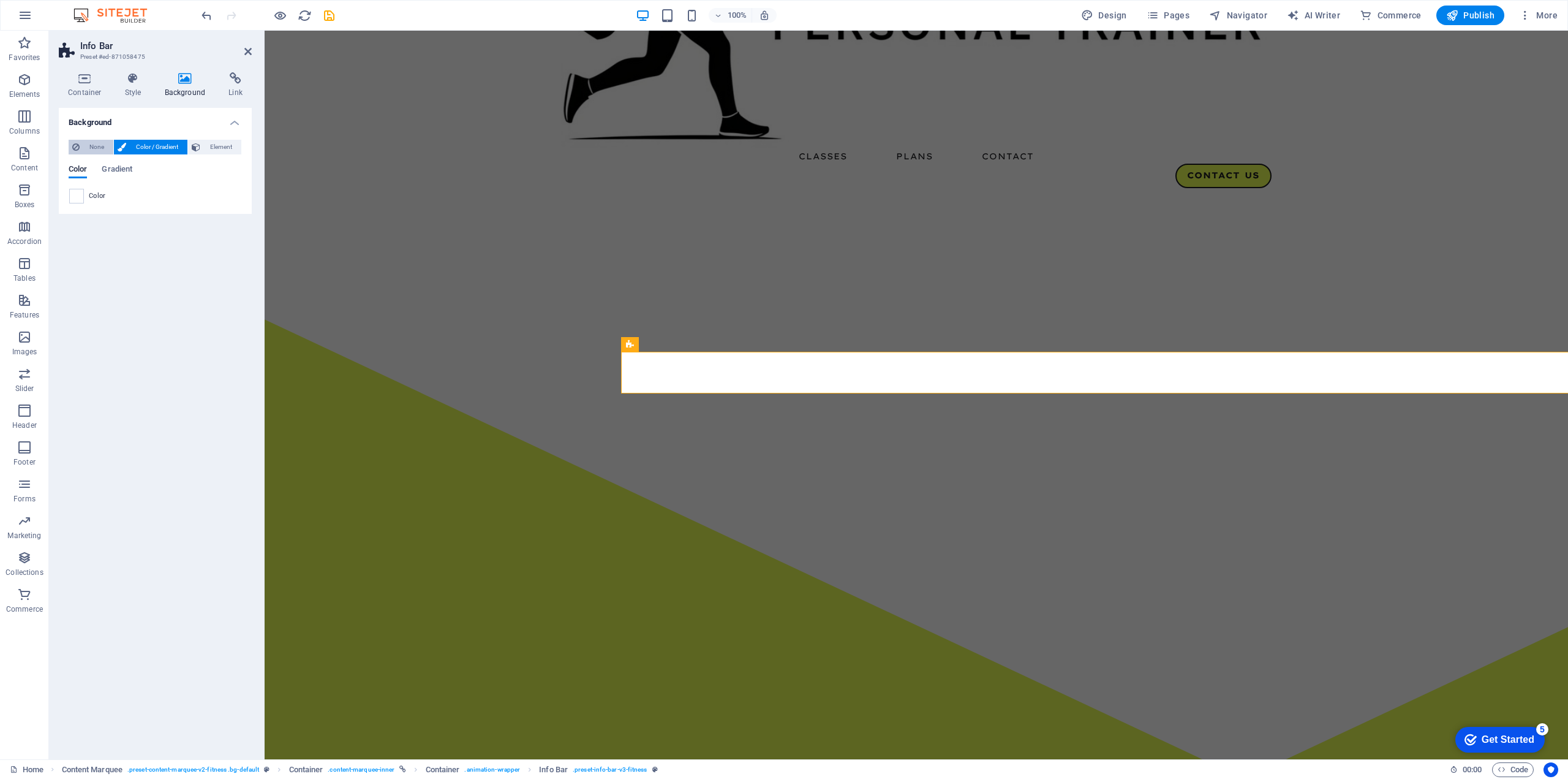
click at [100, 145] on span "None" at bounding box center [96, 147] width 26 height 14
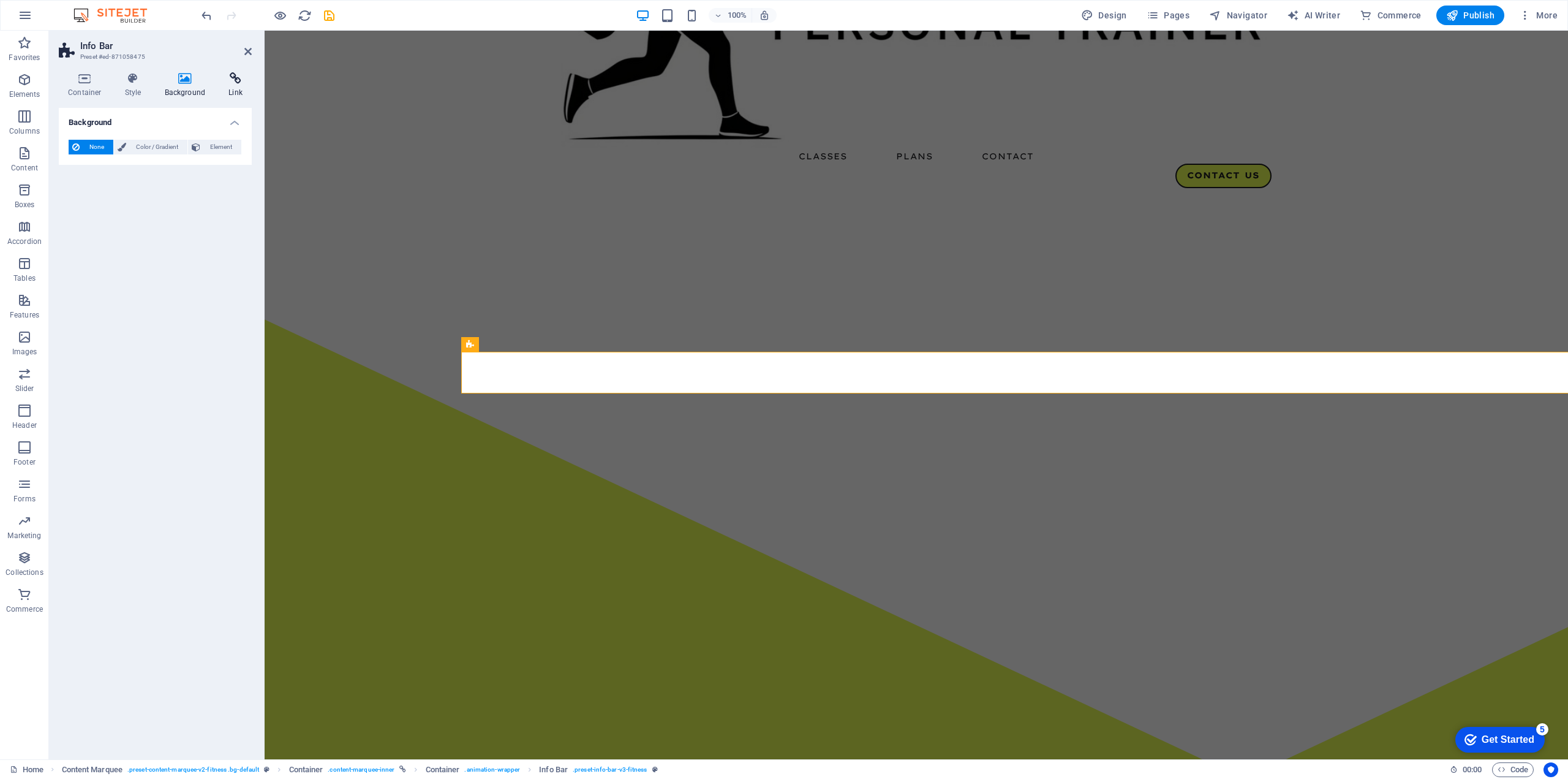
click at [229, 78] on icon at bounding box center [236, 78] width 33 height 13
click at [120, 147] on button "Page" at bounding box center [126, 147] width 37 height 14
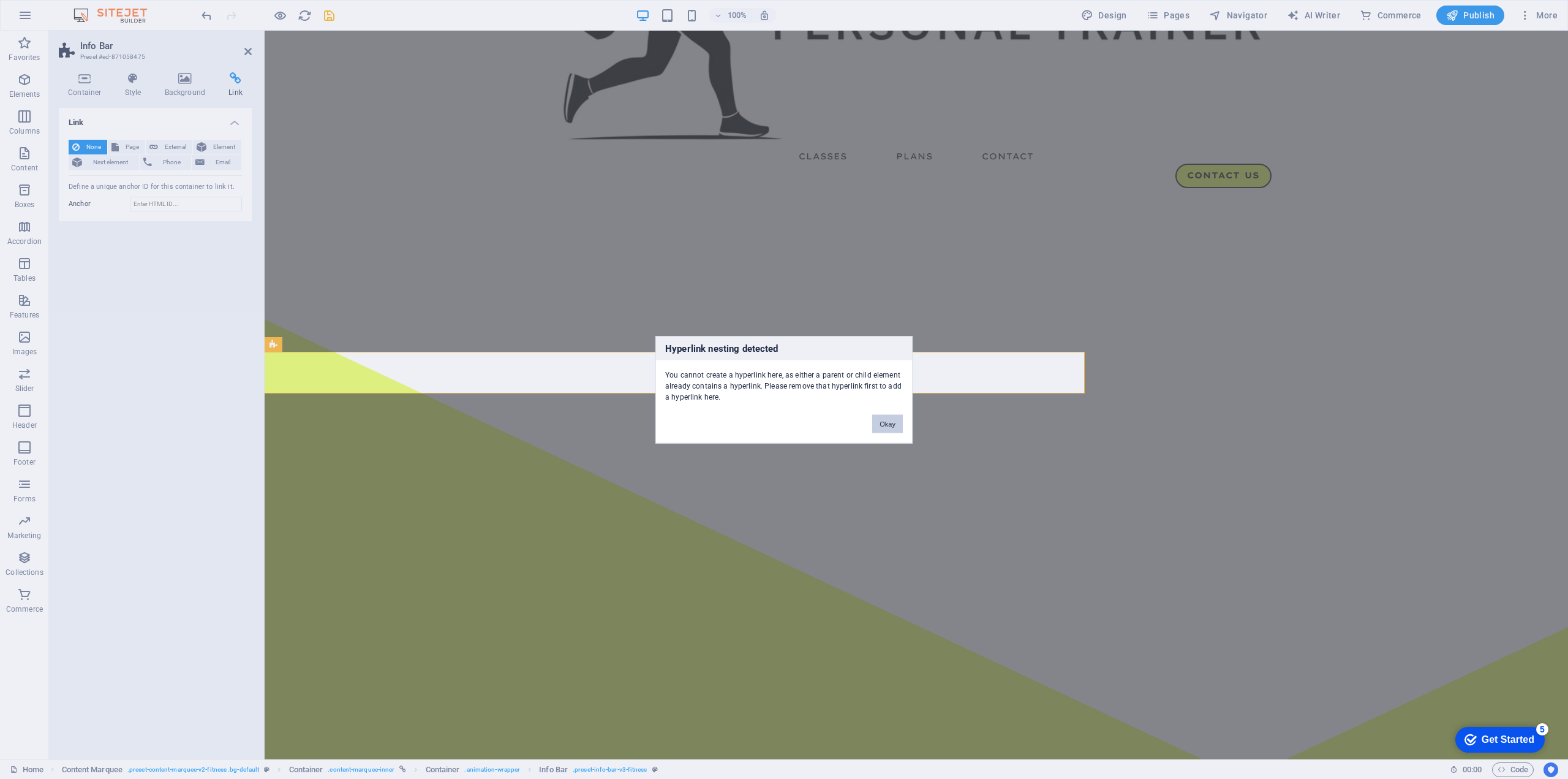
click at [889, 422] on button "Okay" at bounding box center [887, 424] width 30 height 19
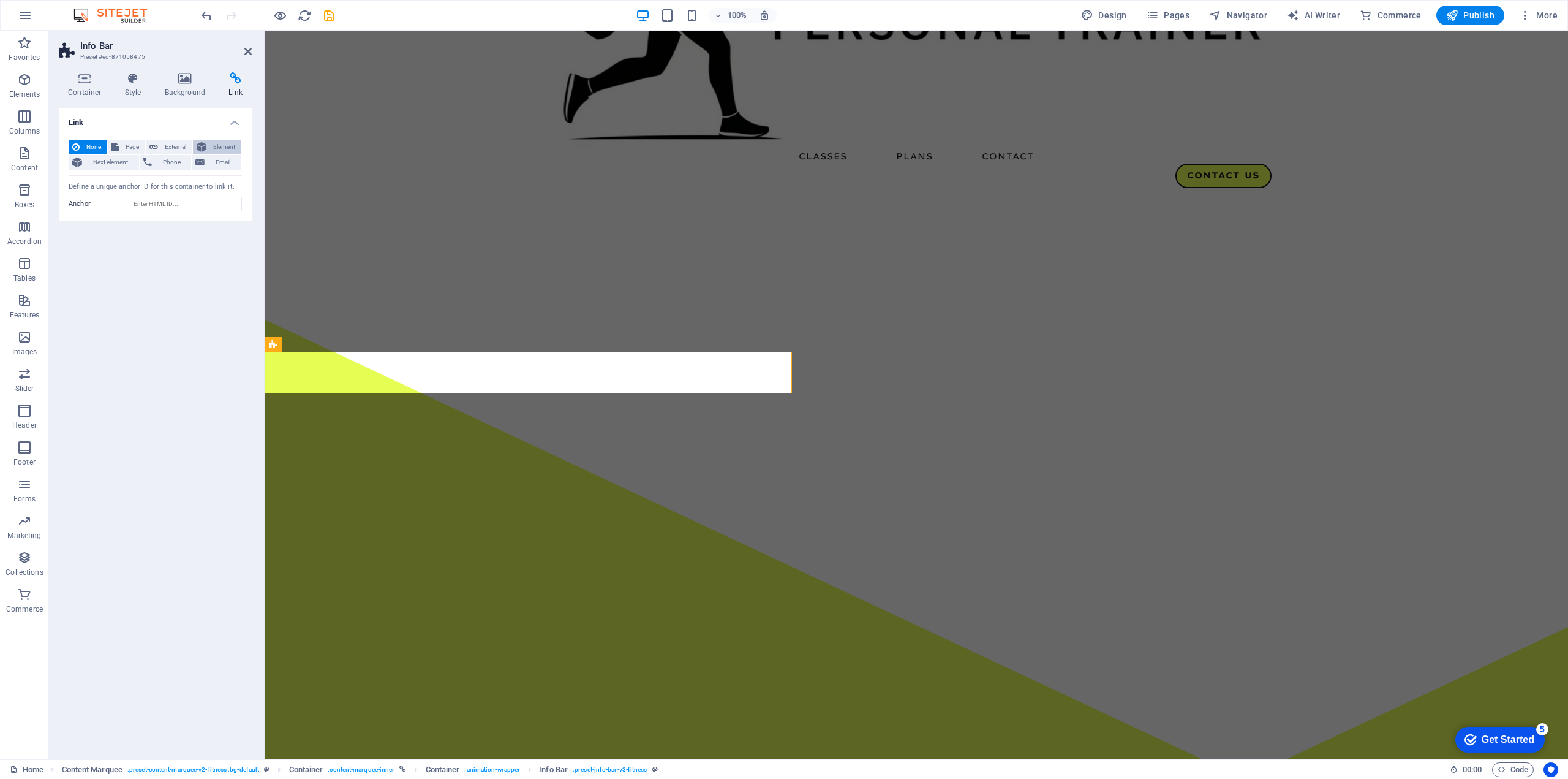
click at [211, 145] on span "Element" at bounding box center [224, 147] width 28 height 14
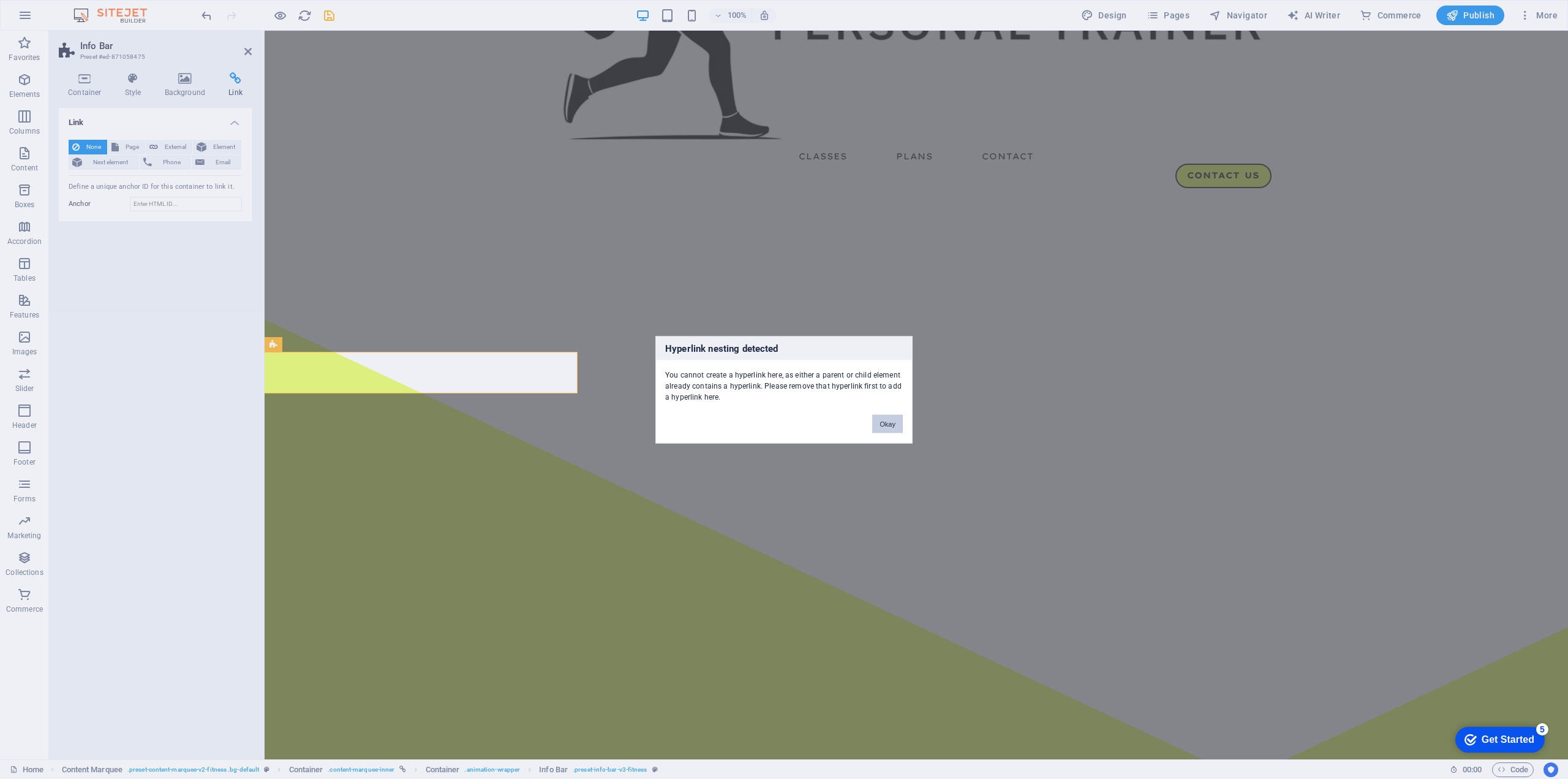
click at [880, 419] on button "Okay" at bounding box center [887, 424] width 30 height 19
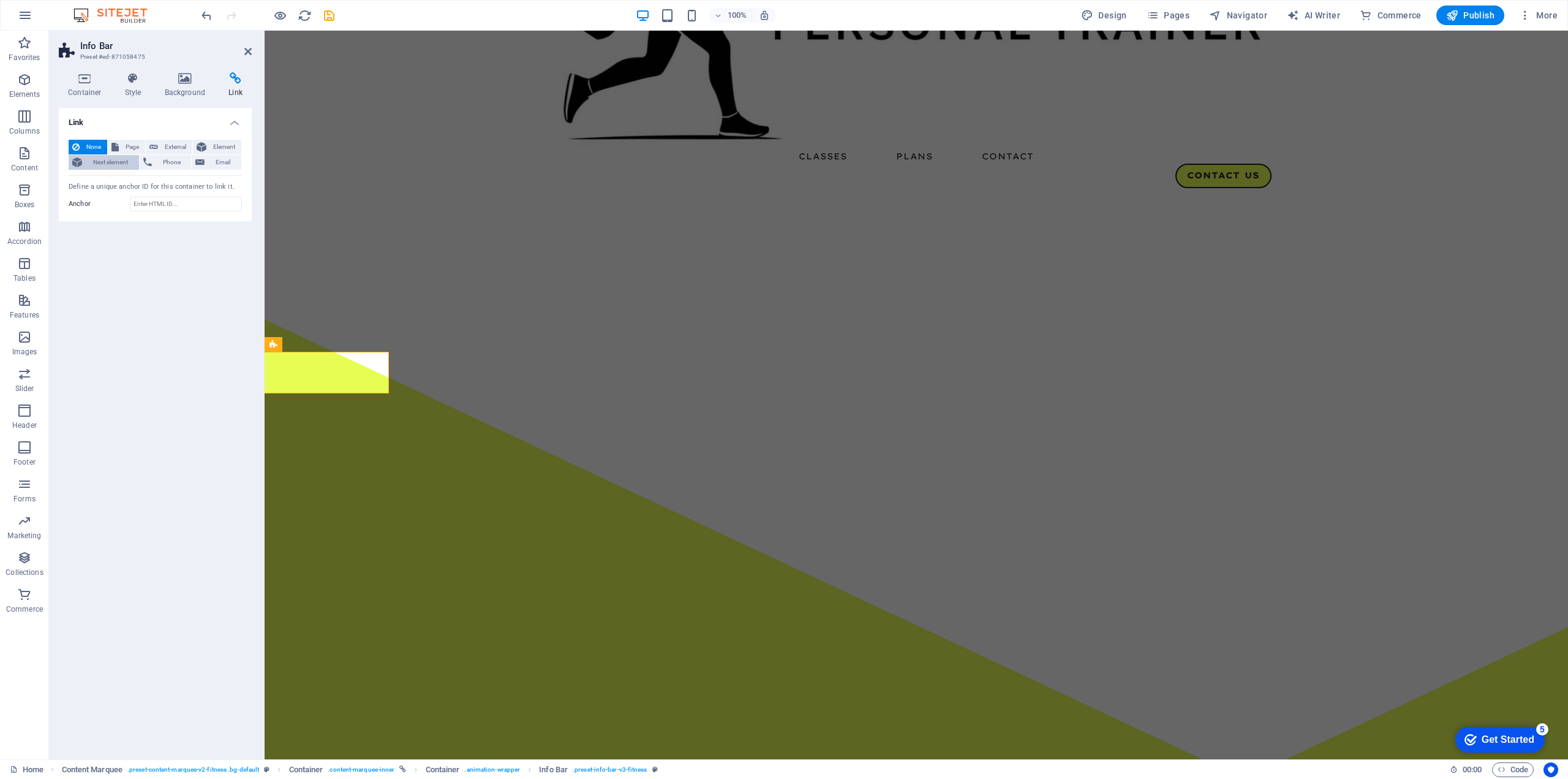
click at [107, 164] on span "Next element" at bounding box center [110, 162] width 50 height 14
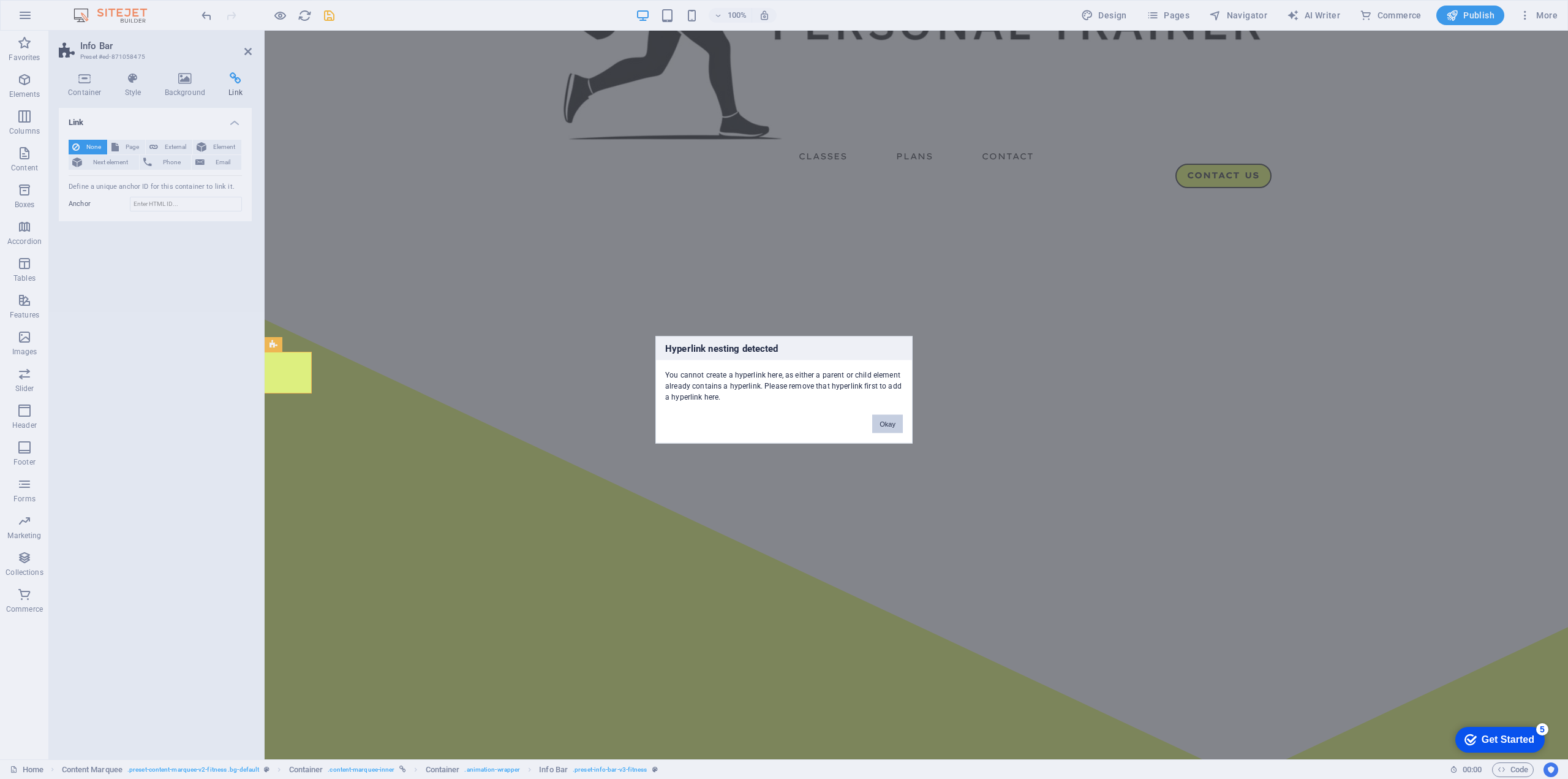
drag, startPoint x: 892, startPoint y: 423, endPoint x: 441, endPoint y: 326, distance: 461.3
click at [892, 423] on button "Okay" at bounding box center [887, 424] width 30 height 19
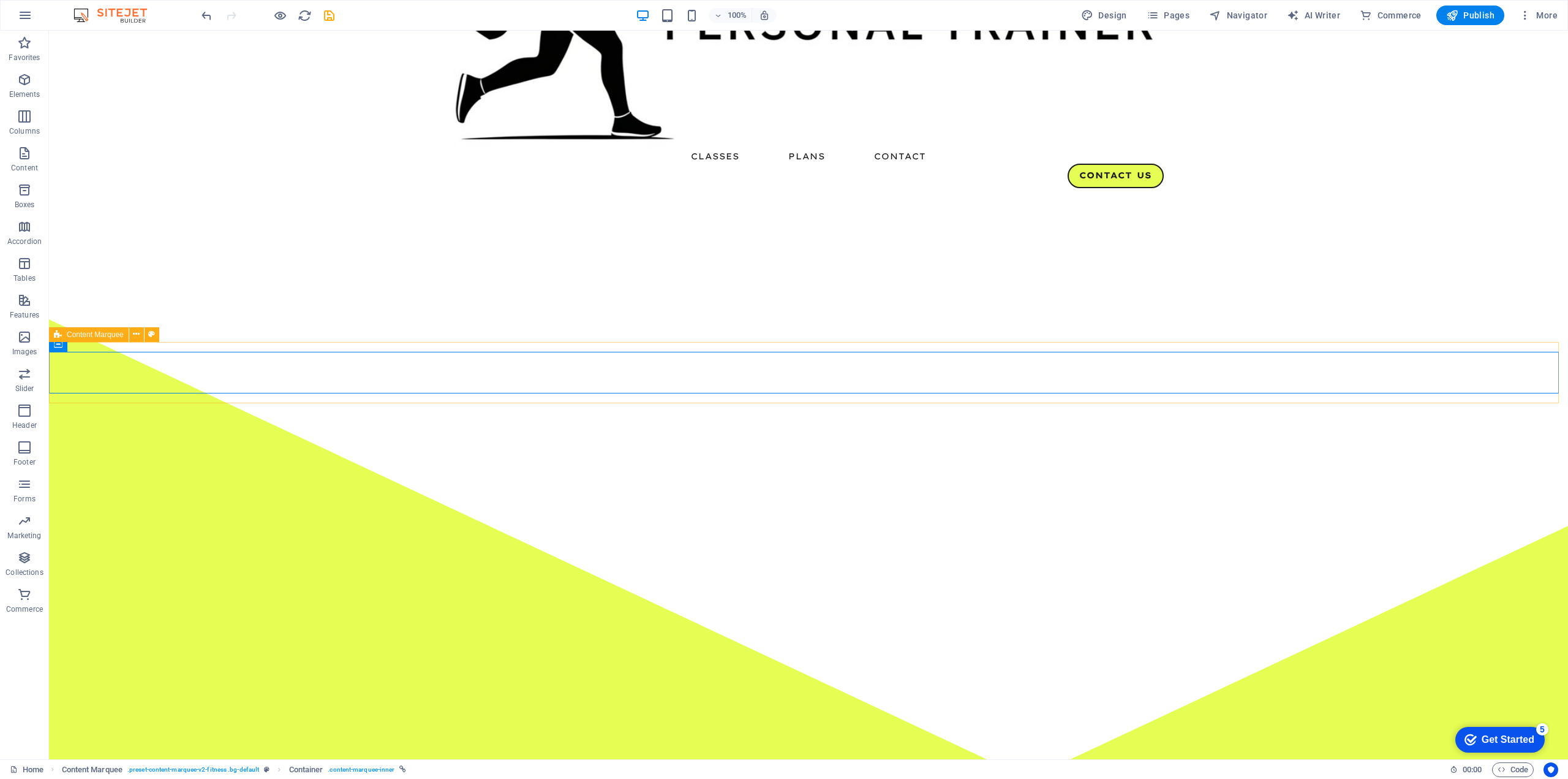
click at [78, 334] on span "Content Marquee" at bounding box center [95, 334] width 57 height 8
click at [134, 333] on icon at bounding box center [136, 333] width 7 height 13
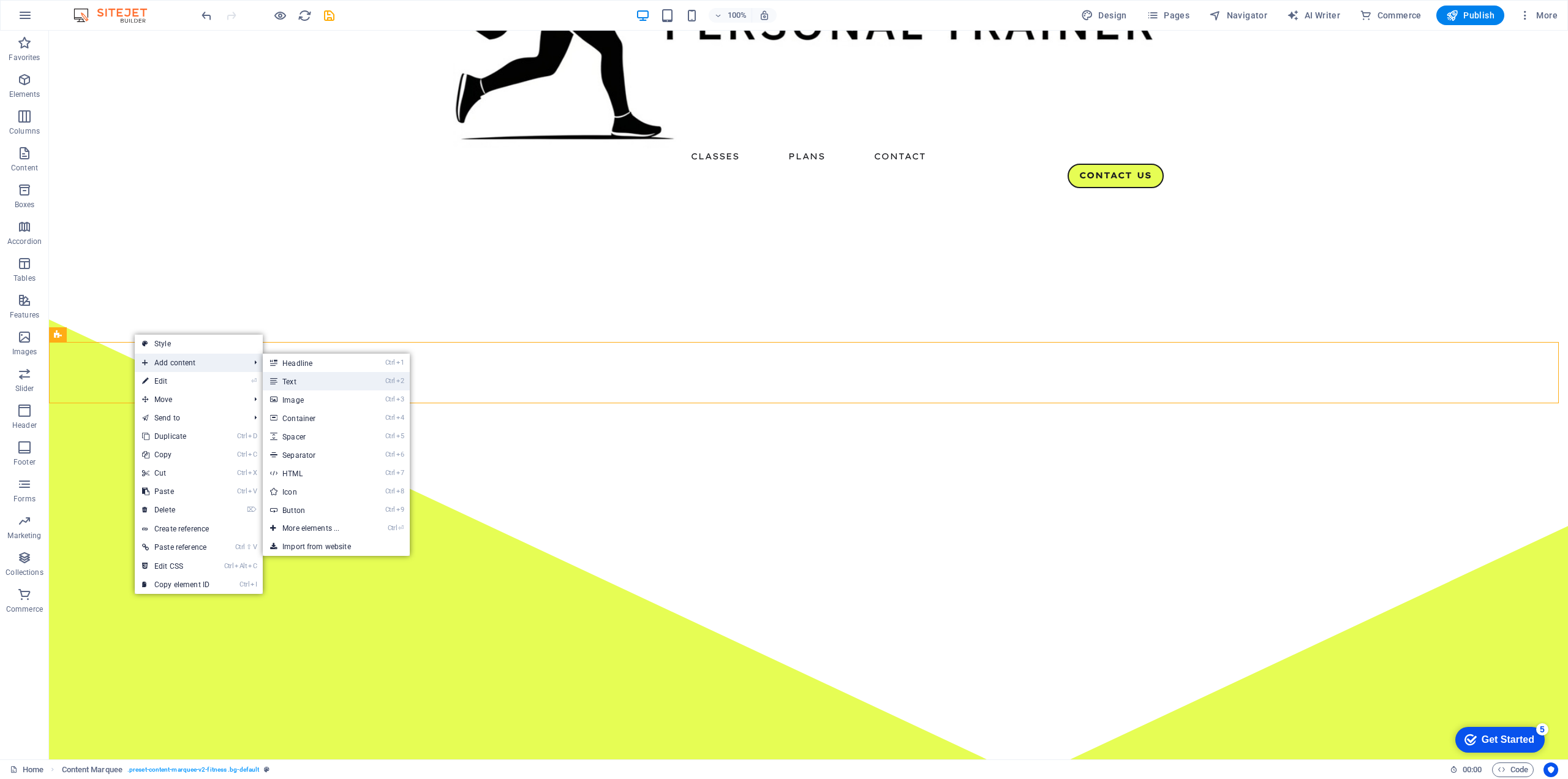
click at [295, 378] on link "Ctrl 2 Text" at bounding box center [313, 381] width 101 height 19
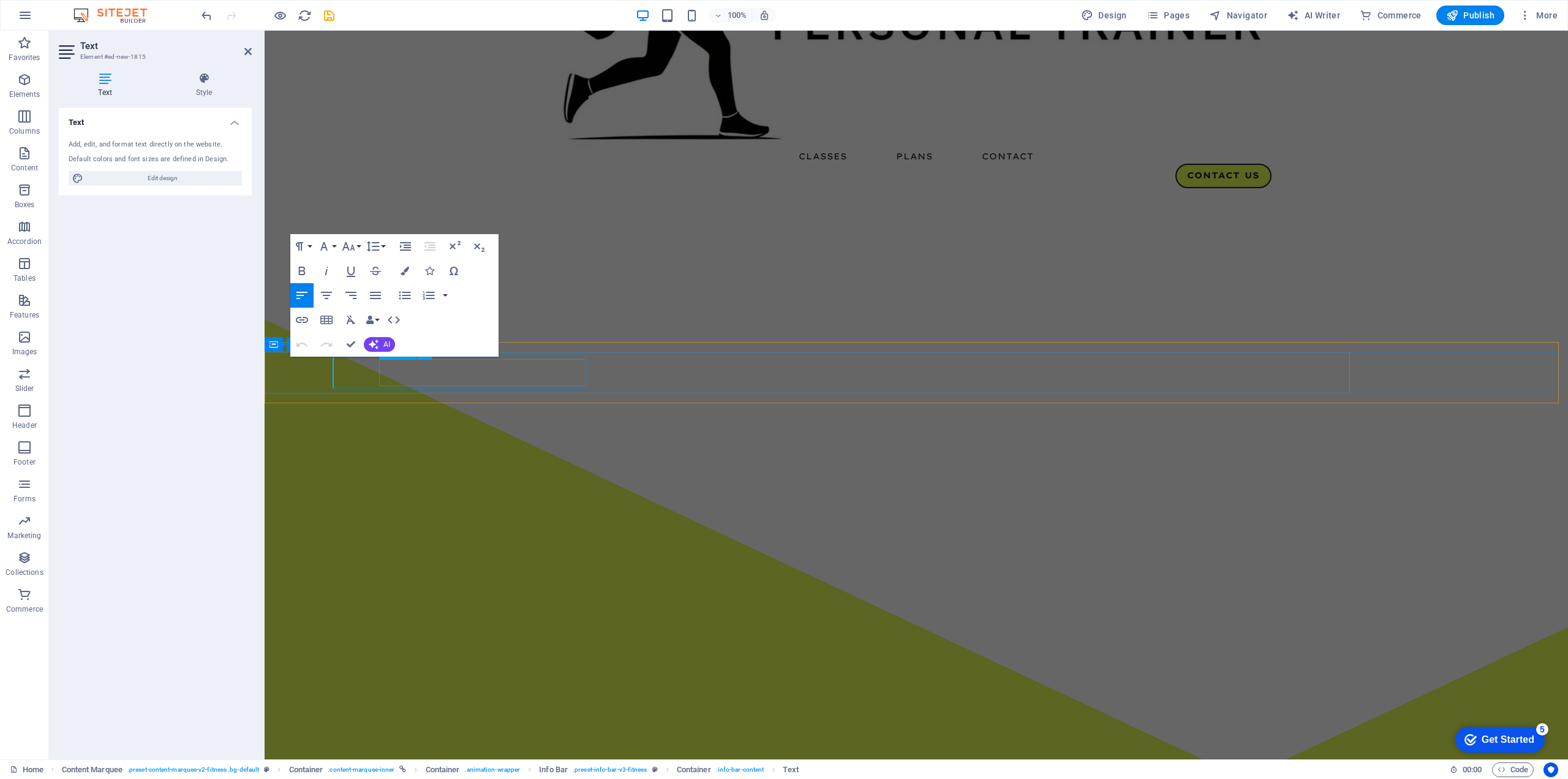
drag, startPoint x: 453, startPoint y: 371, endPoint x: 670, endPoint y: 371, distance: 217.0
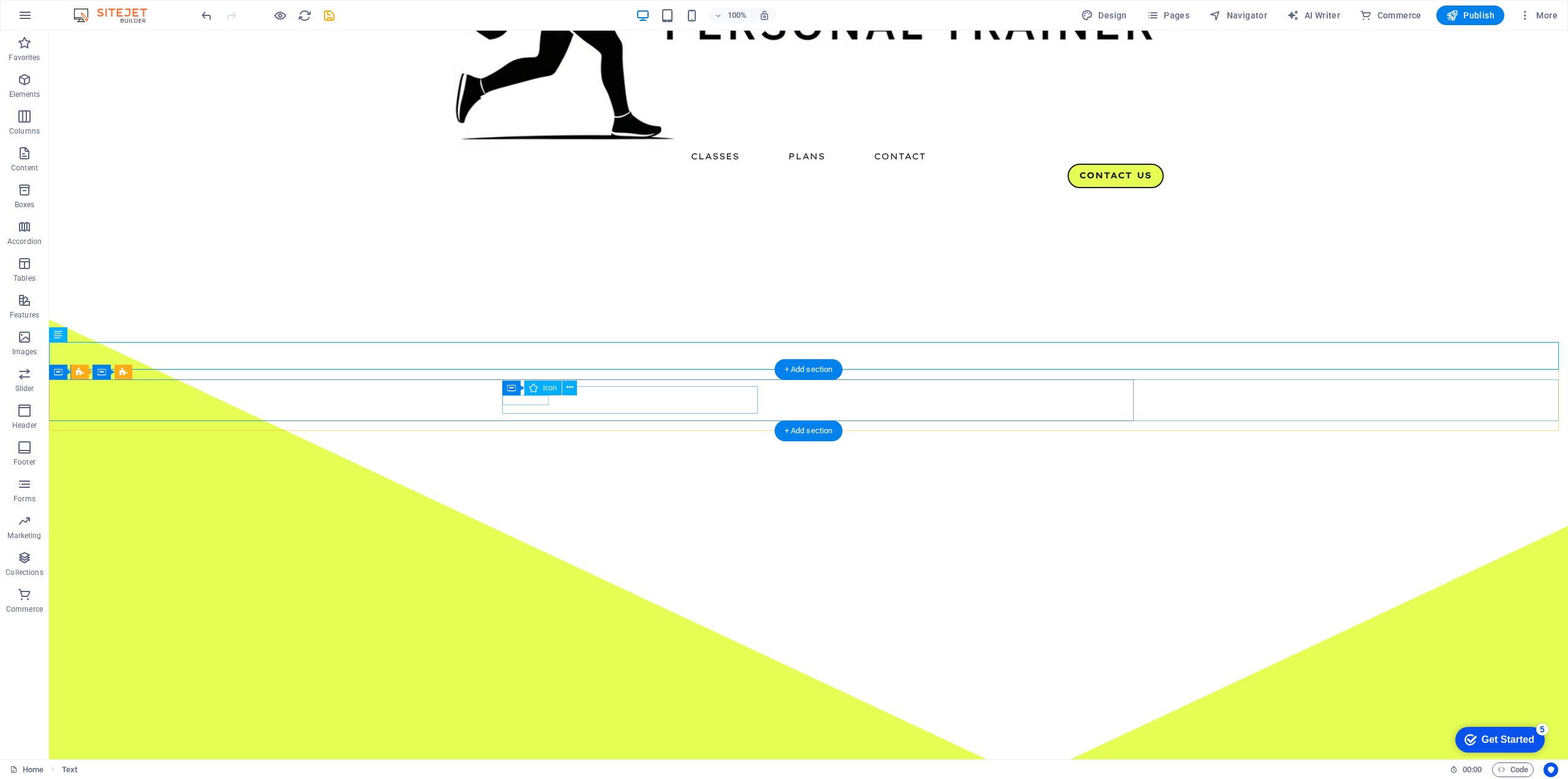
click at [689, 392] on span "Icon" at bounding box center [687, 387] width 14 height 8
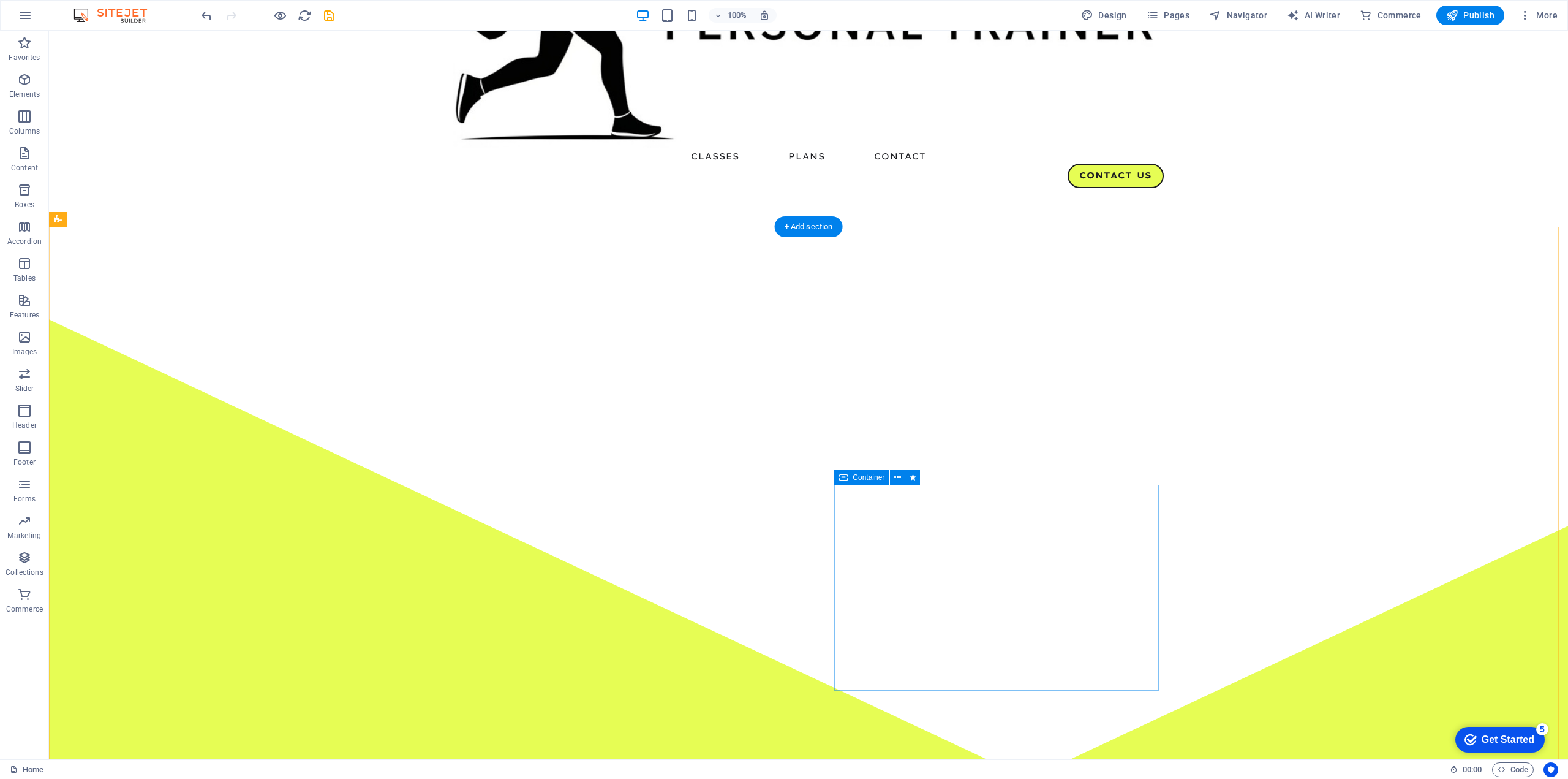
scroll to position [407, 0]
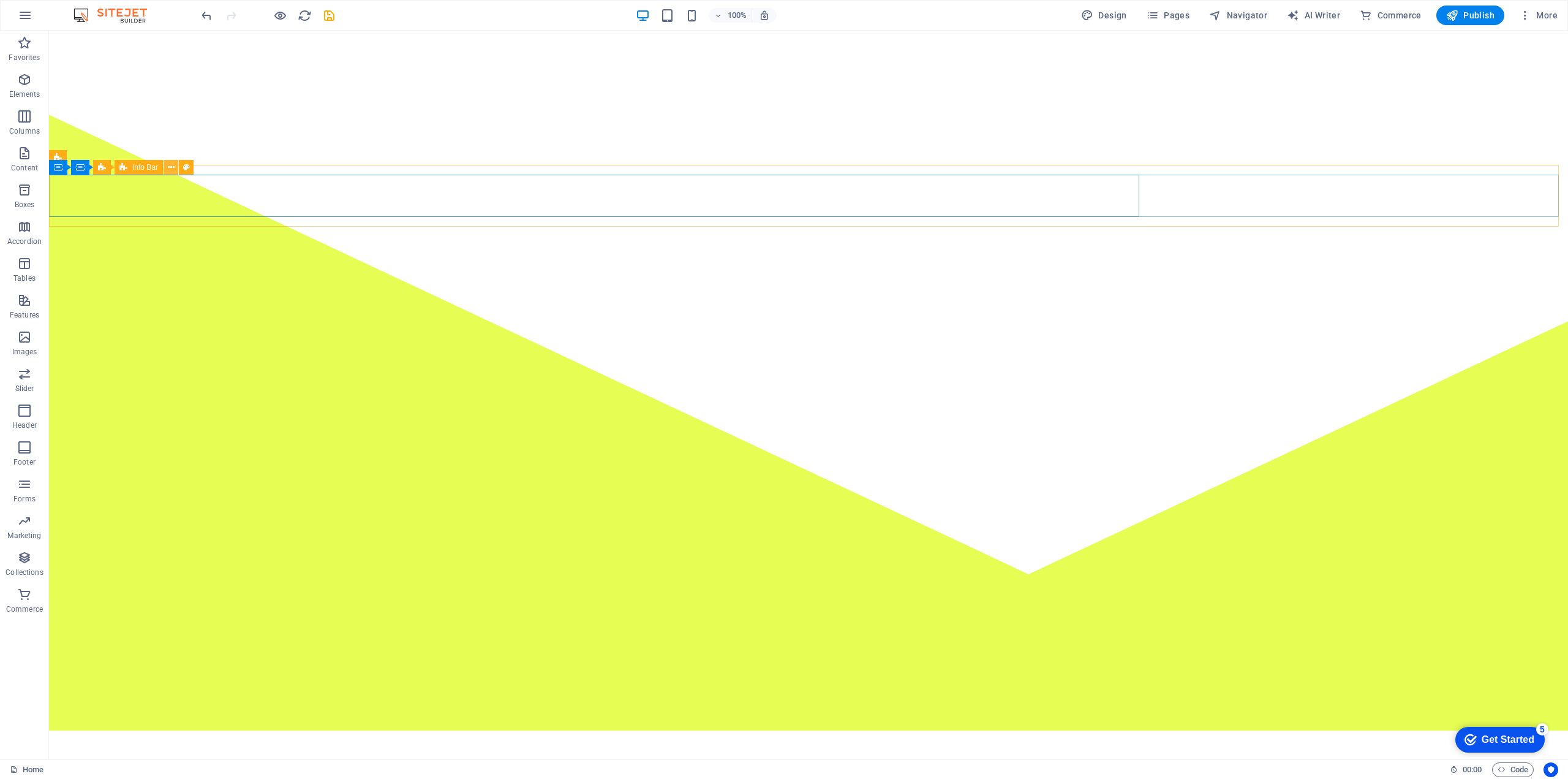
click at [167, 168] on icon at bounding box center [171, 167] width 7 height 13
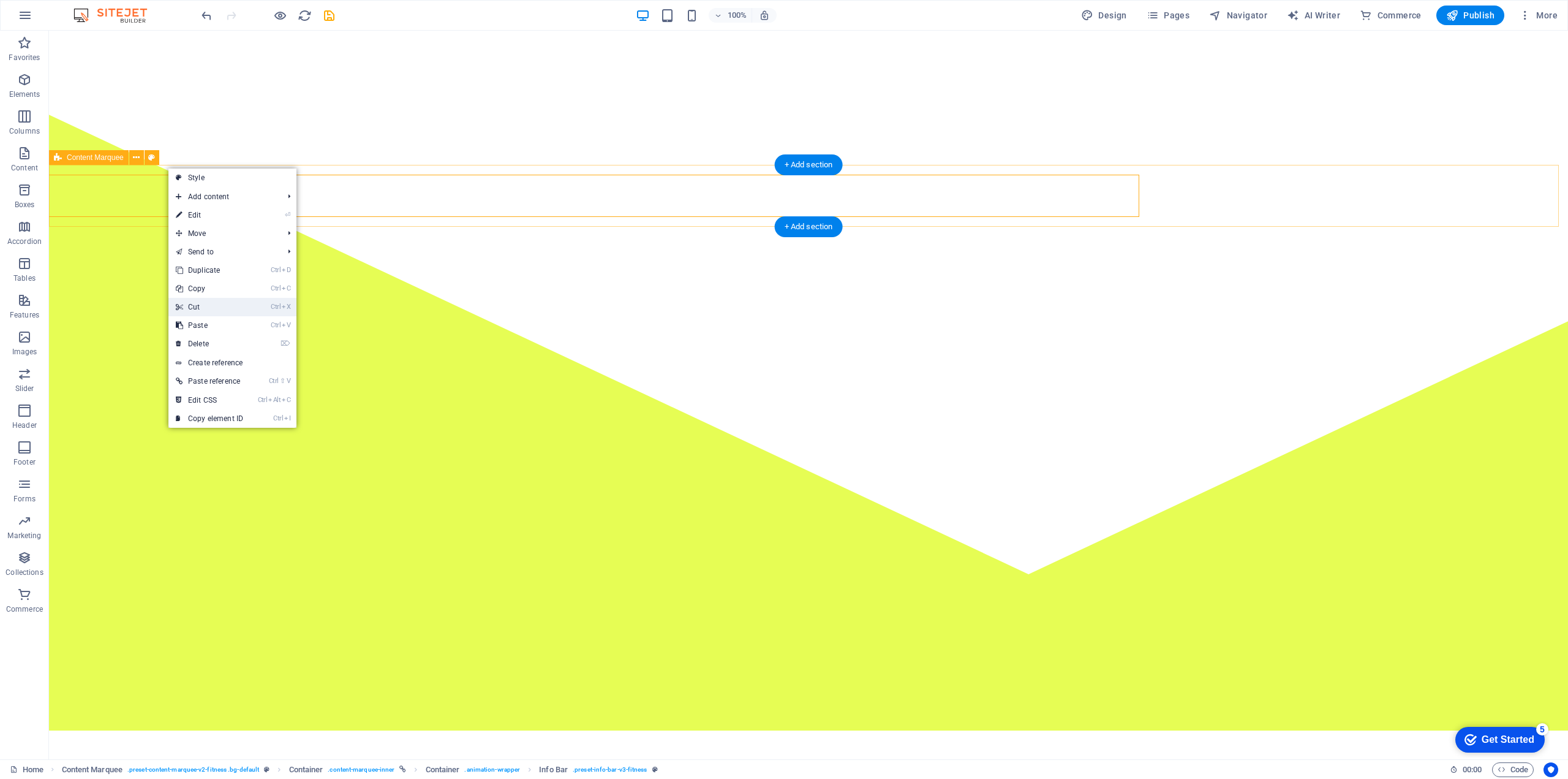
scroll to position [407, 0]
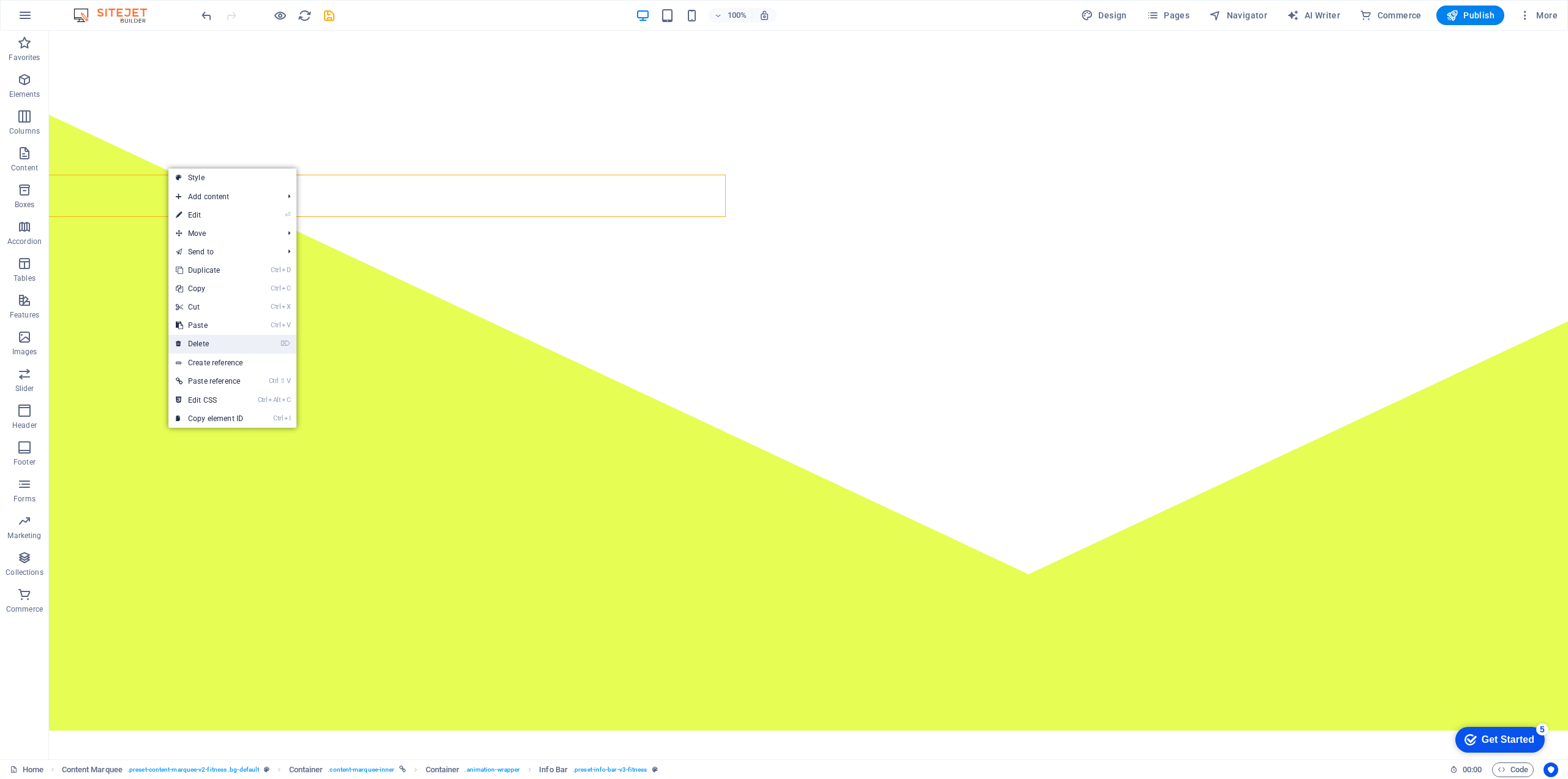
click at [186, 340] on link "⌦ Delete" at bounding box center [210, 344] width 82 height 19
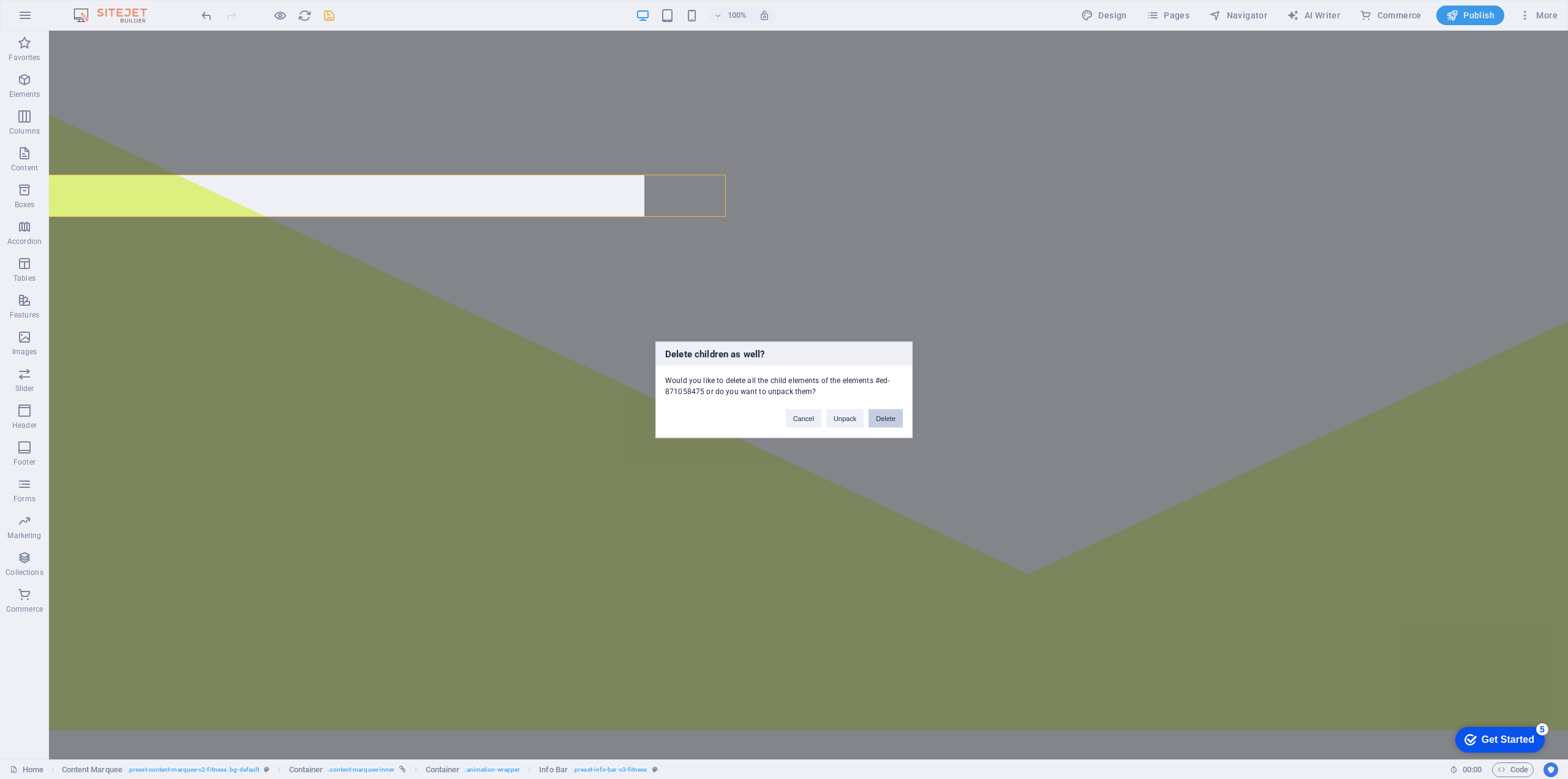
click at [878, 416] on button "Delete" at bounding box center [885, 418] width 35 height 19
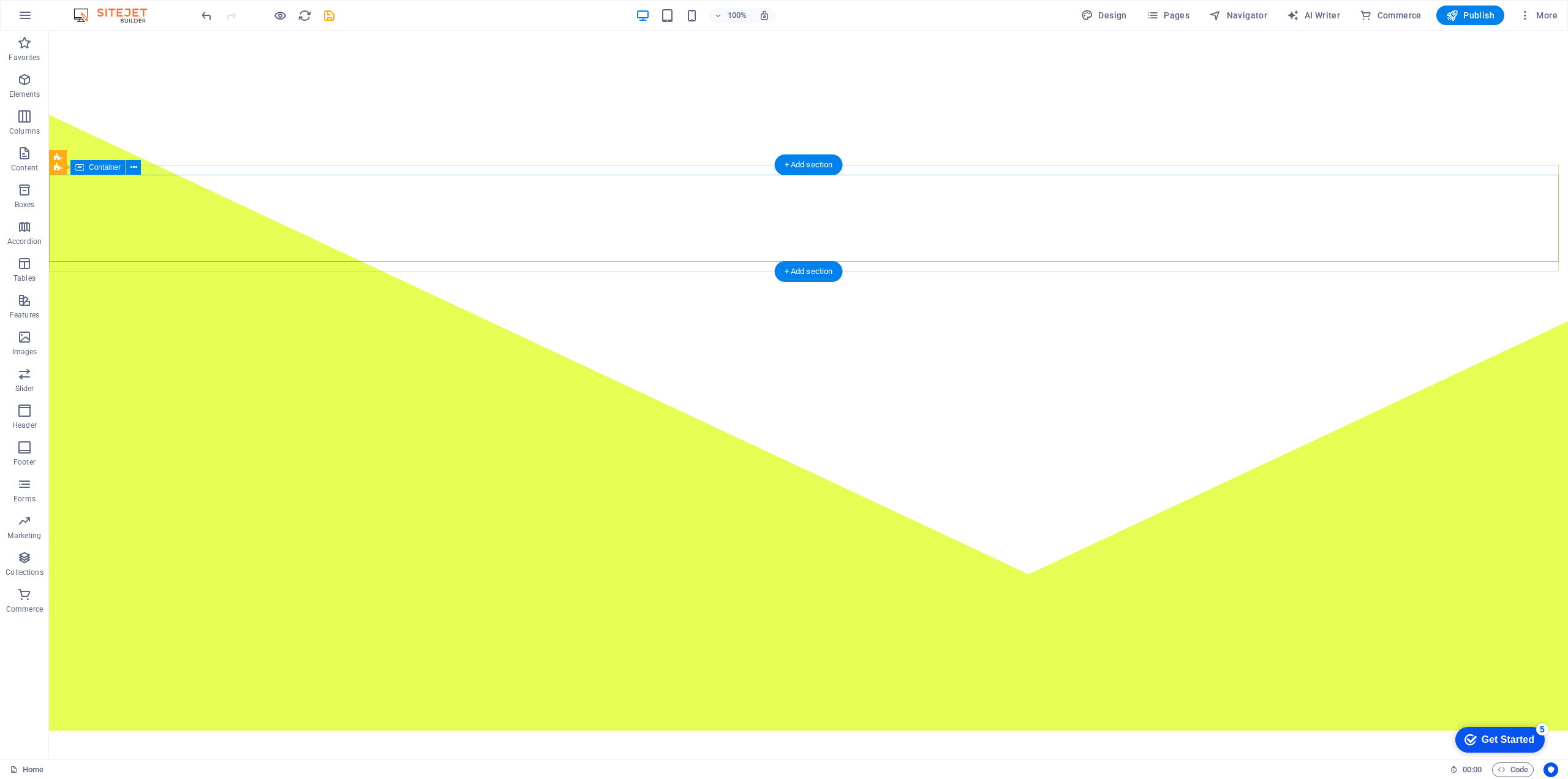
click at [109, 165] on div "Container" at bounding box center [120, 167] width 55 height 14
click at [156, 165] on icon at bounding box center [156, 167] width 7 height 13
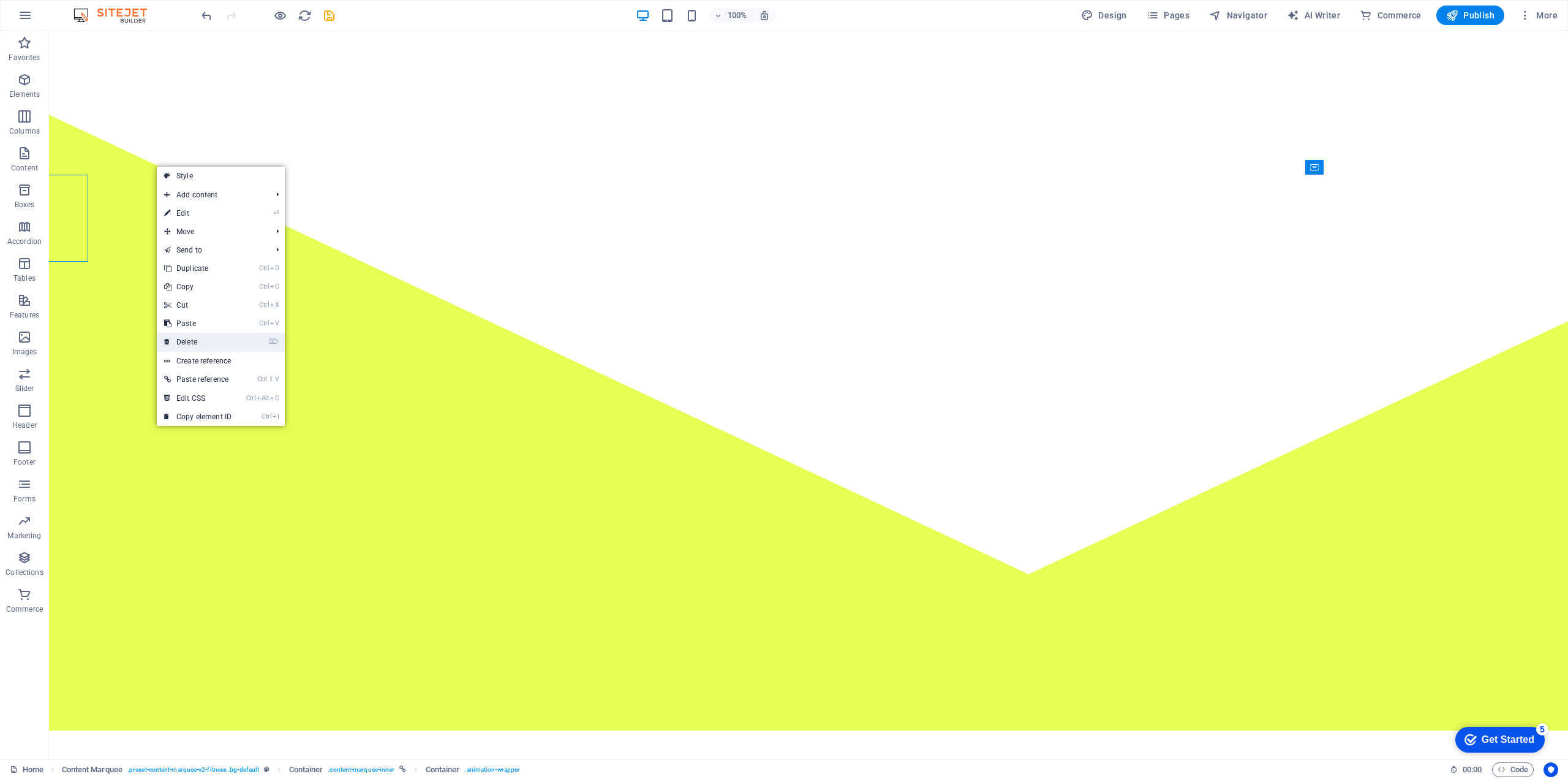
click at [192, 342] on link "⌦ Delete" at bounding box center [198, 342] width 82 height 19
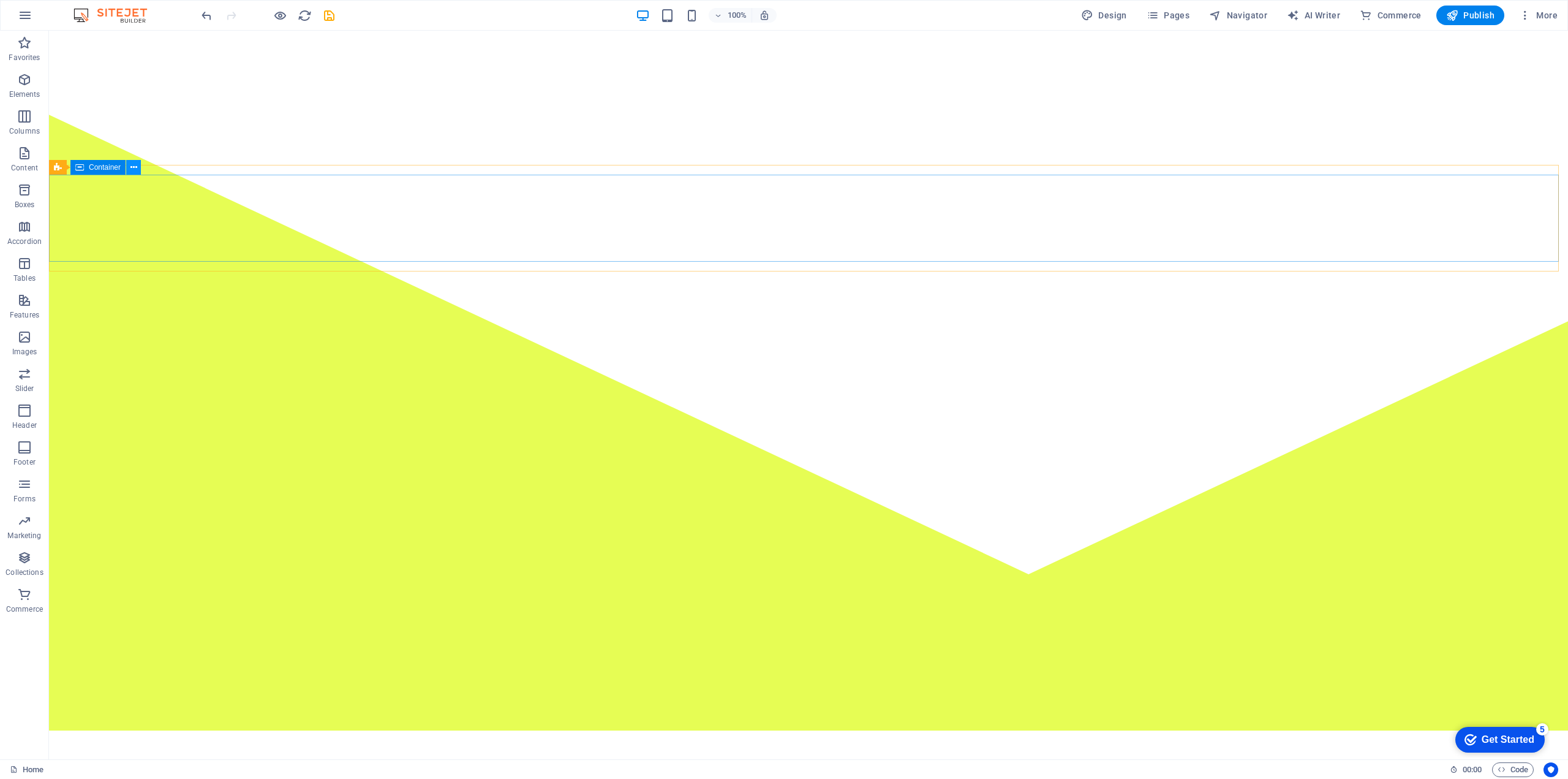
click at [130, 165] on icon at bounding box center [134, 167] width 7 height 13
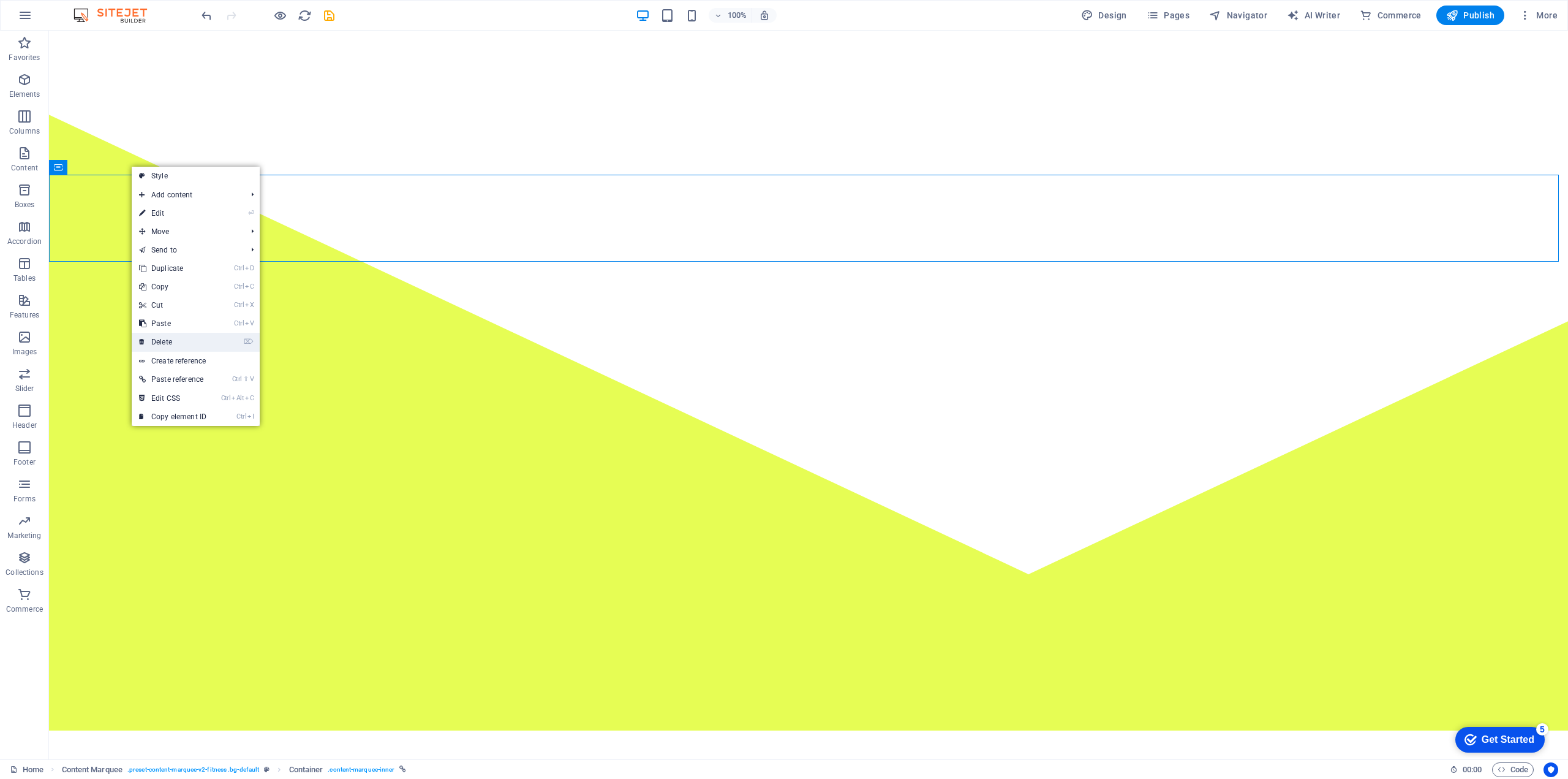
click at [174, 346] on link "⌦ Delete" at bounding box center [173, 342] width 82 height 19
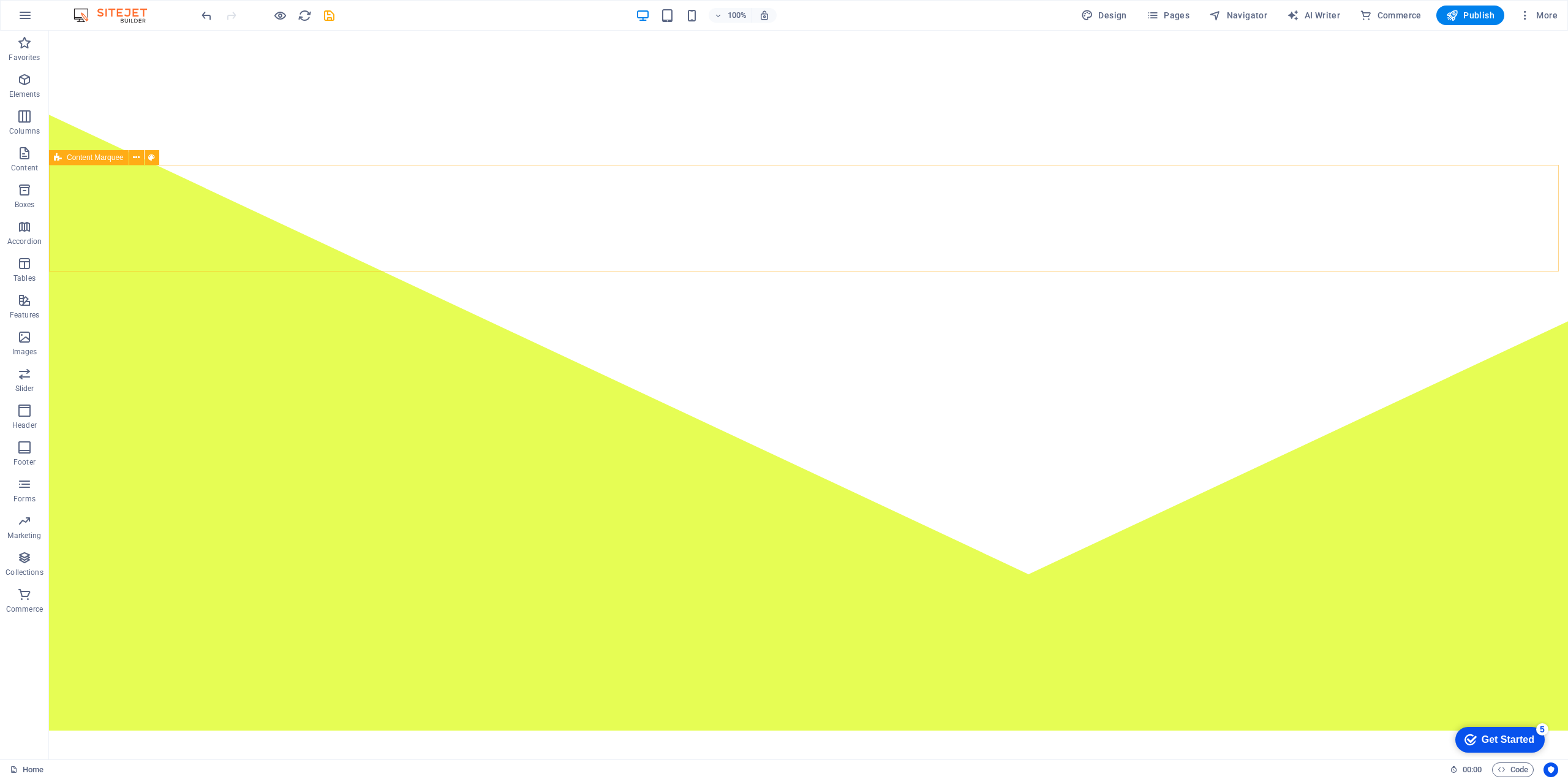
click at [82, 158] on span "Content Marquee" at bounding box center [95, 157] width 57 height 8
click at [133, 154] on icon at bounding box center [136, 157] width 7 height 13
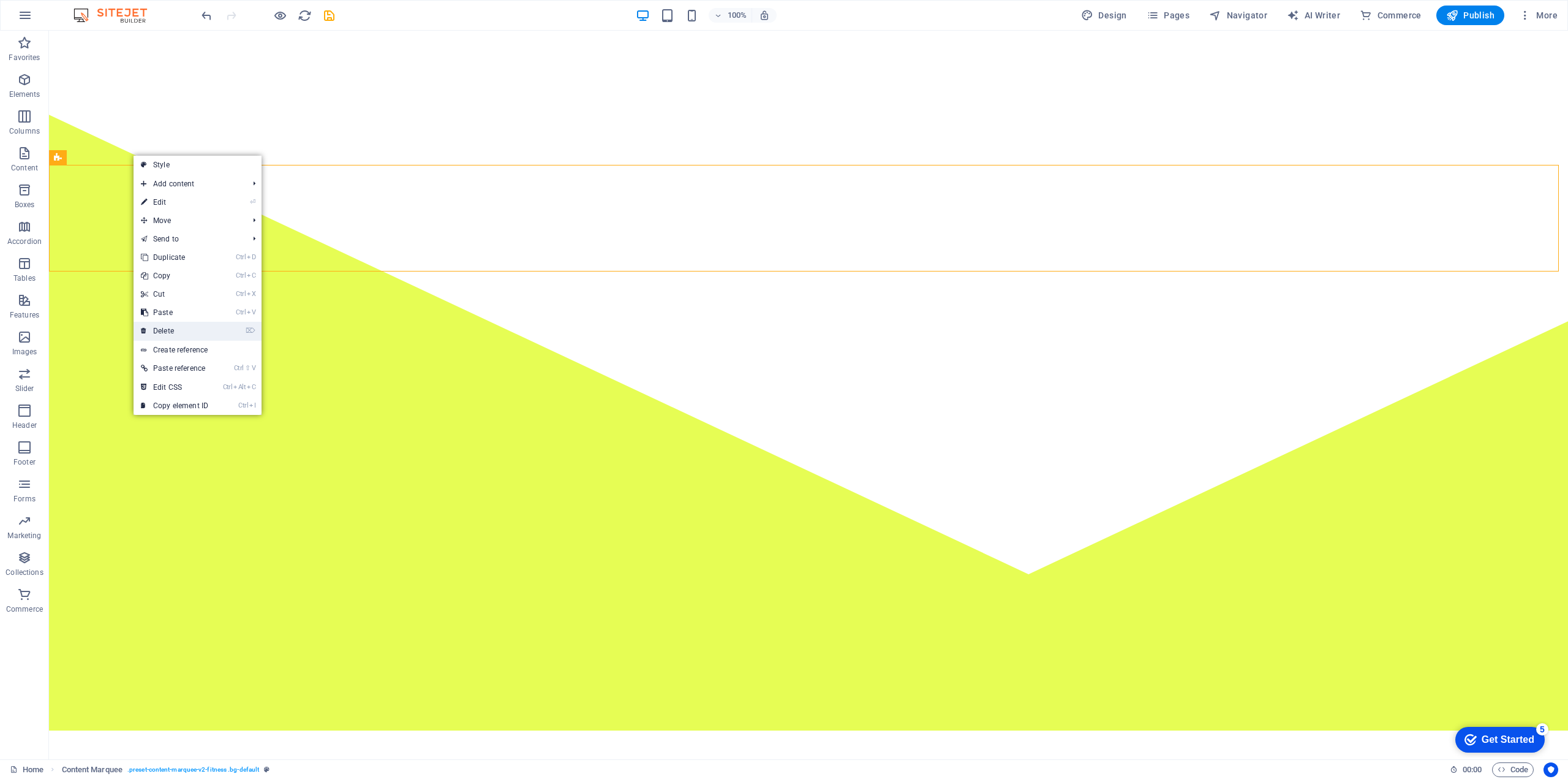
click at [177, 329] on link "⌦ Delete" at bounding box center [175, 331] width 82 height 19
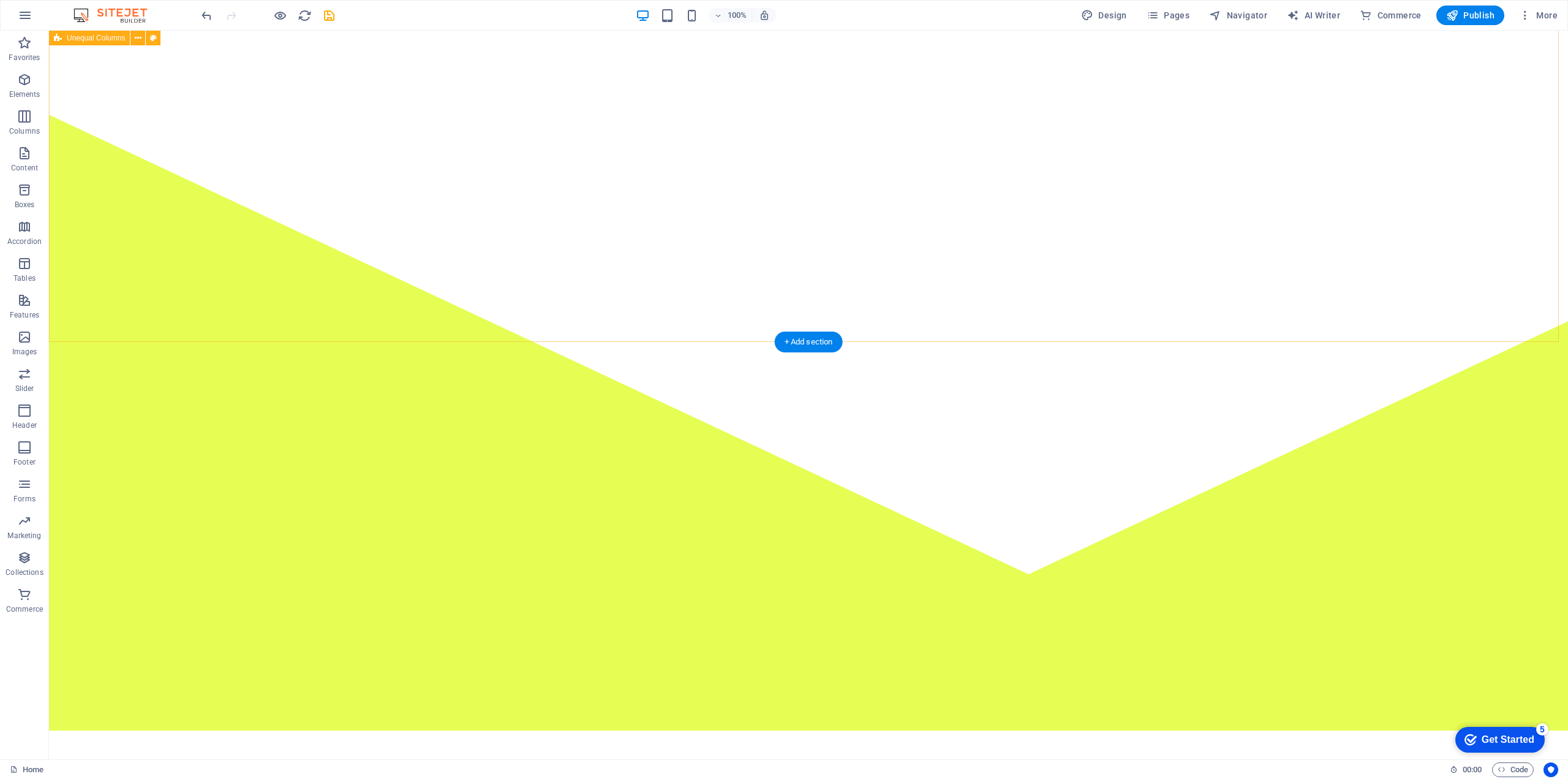
scroll to position [202, 0]
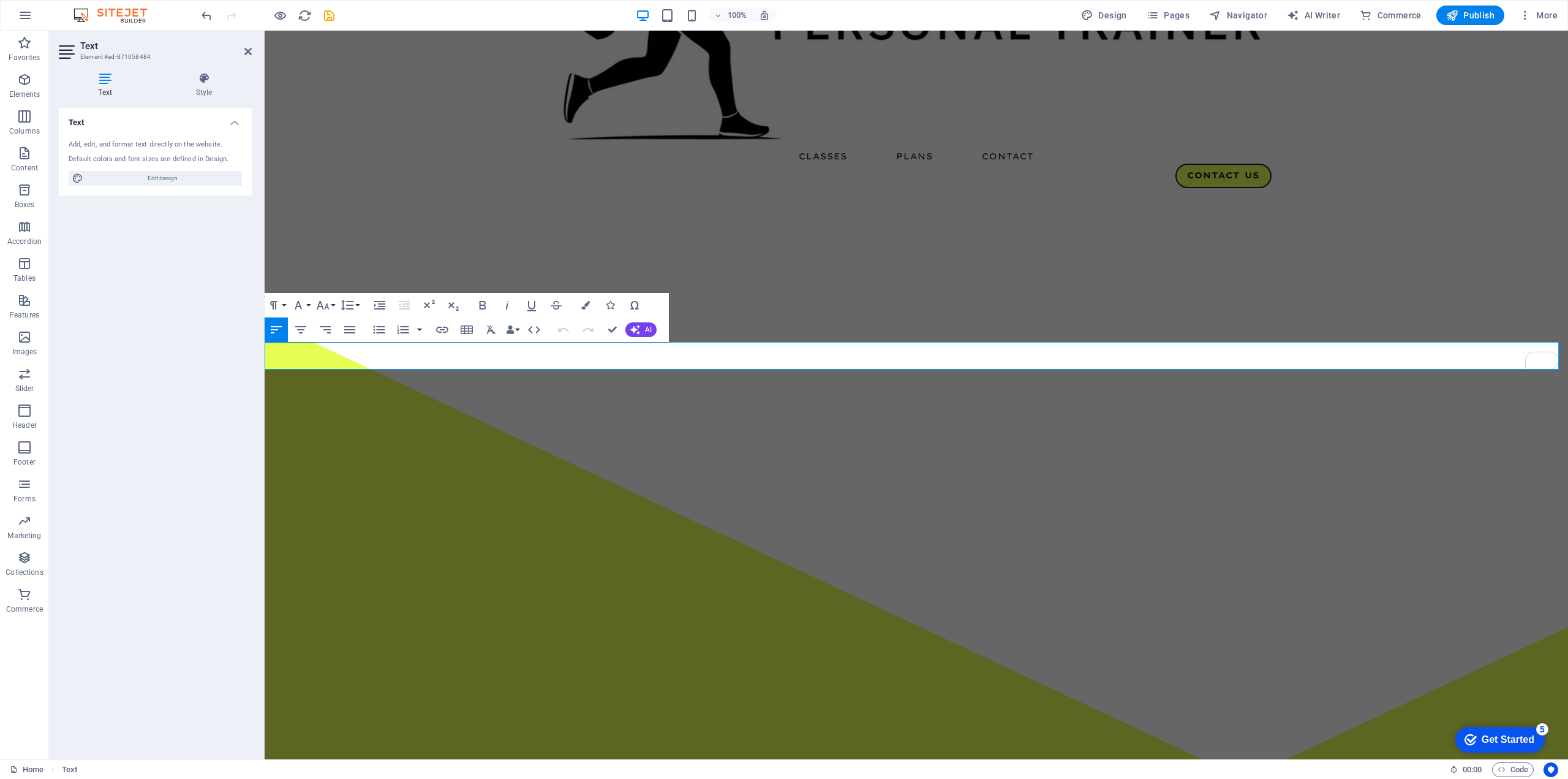
drag, startPoint x: 482, startPoint y: 356, endPoint x: 247, endPoint y: 350, distance: 235.1
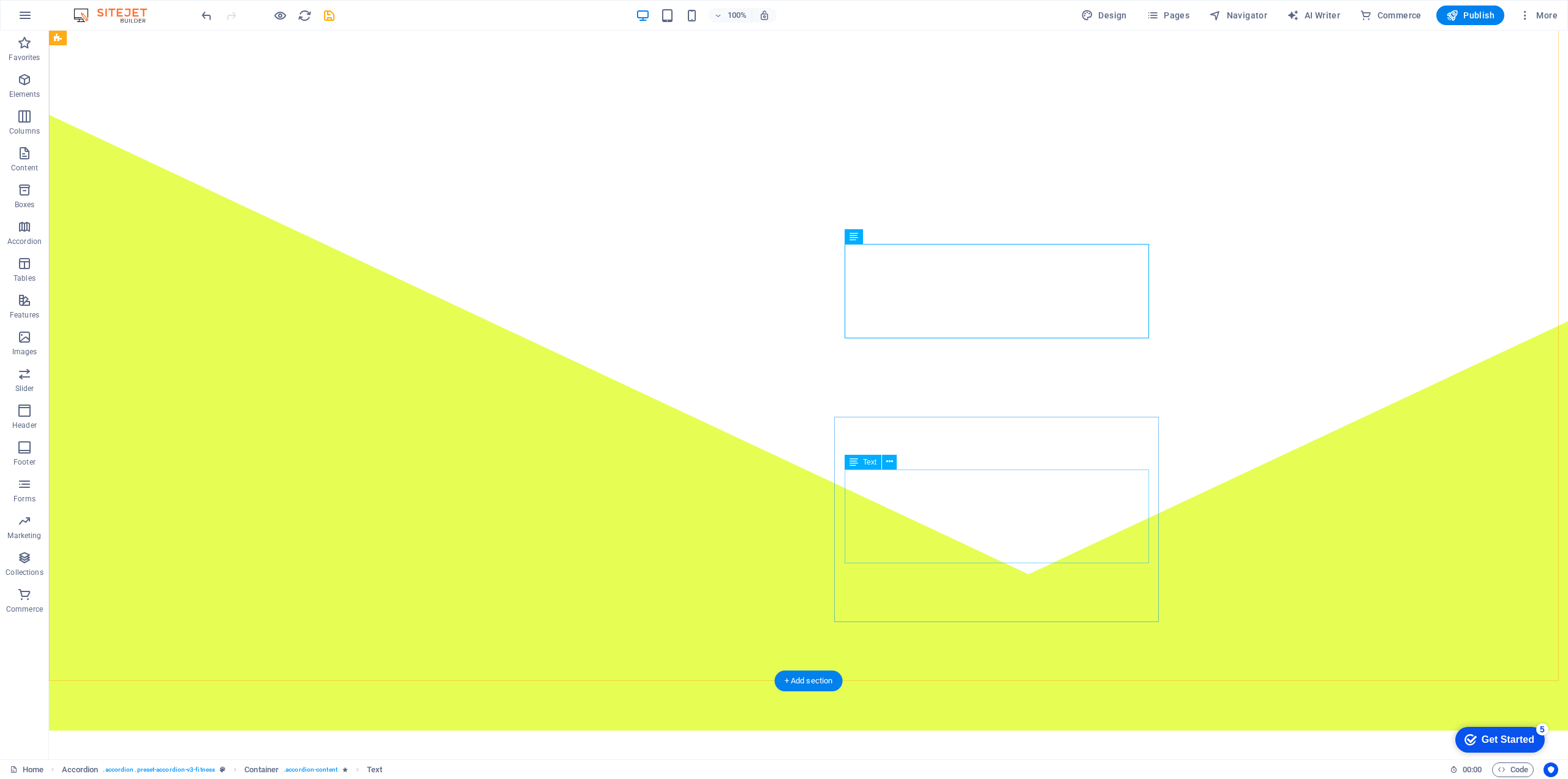
scroll to position [611, 0]
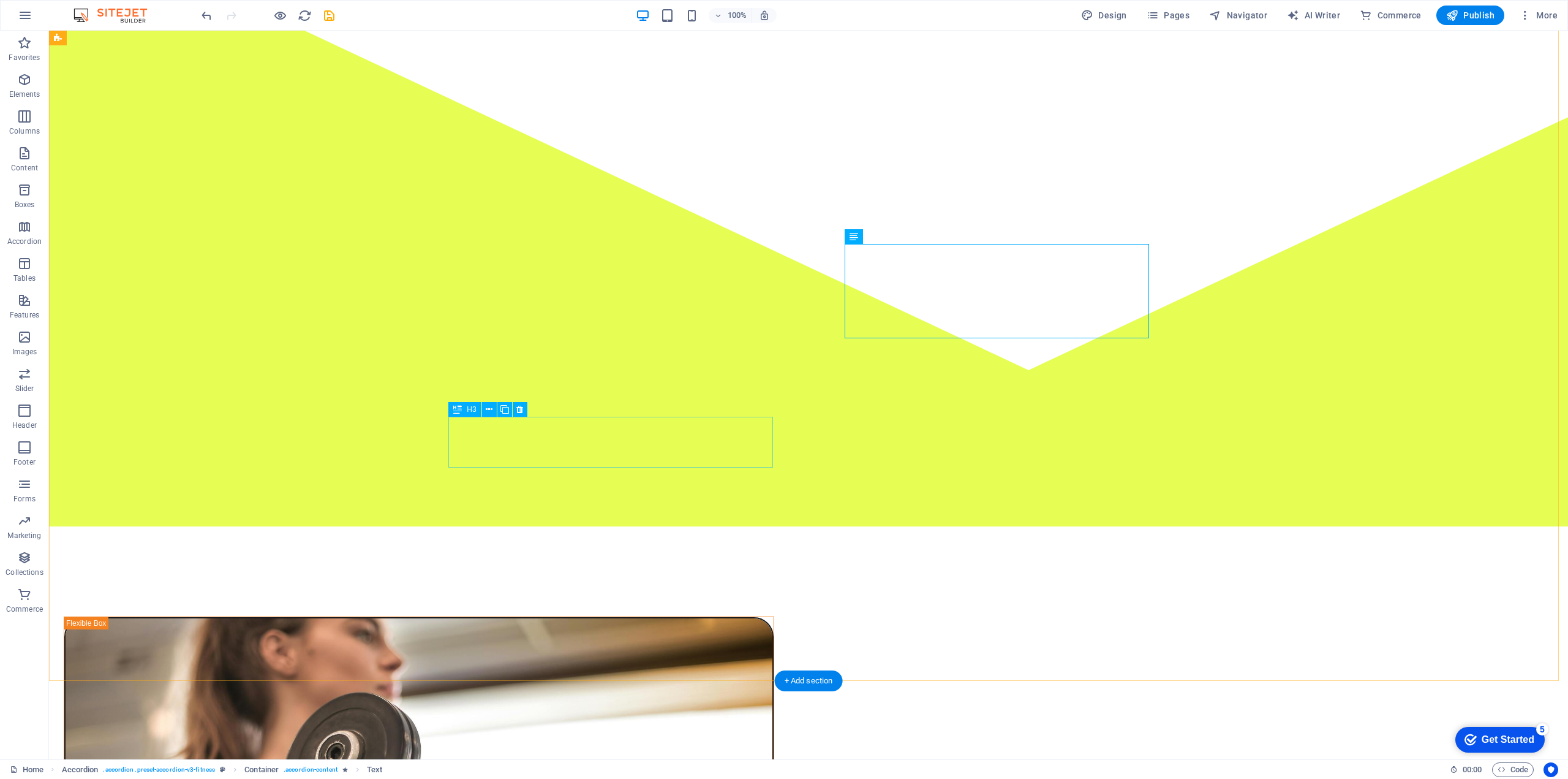
click at [518, 413] on icon at bounding box center [519, 409] width 7 height 13
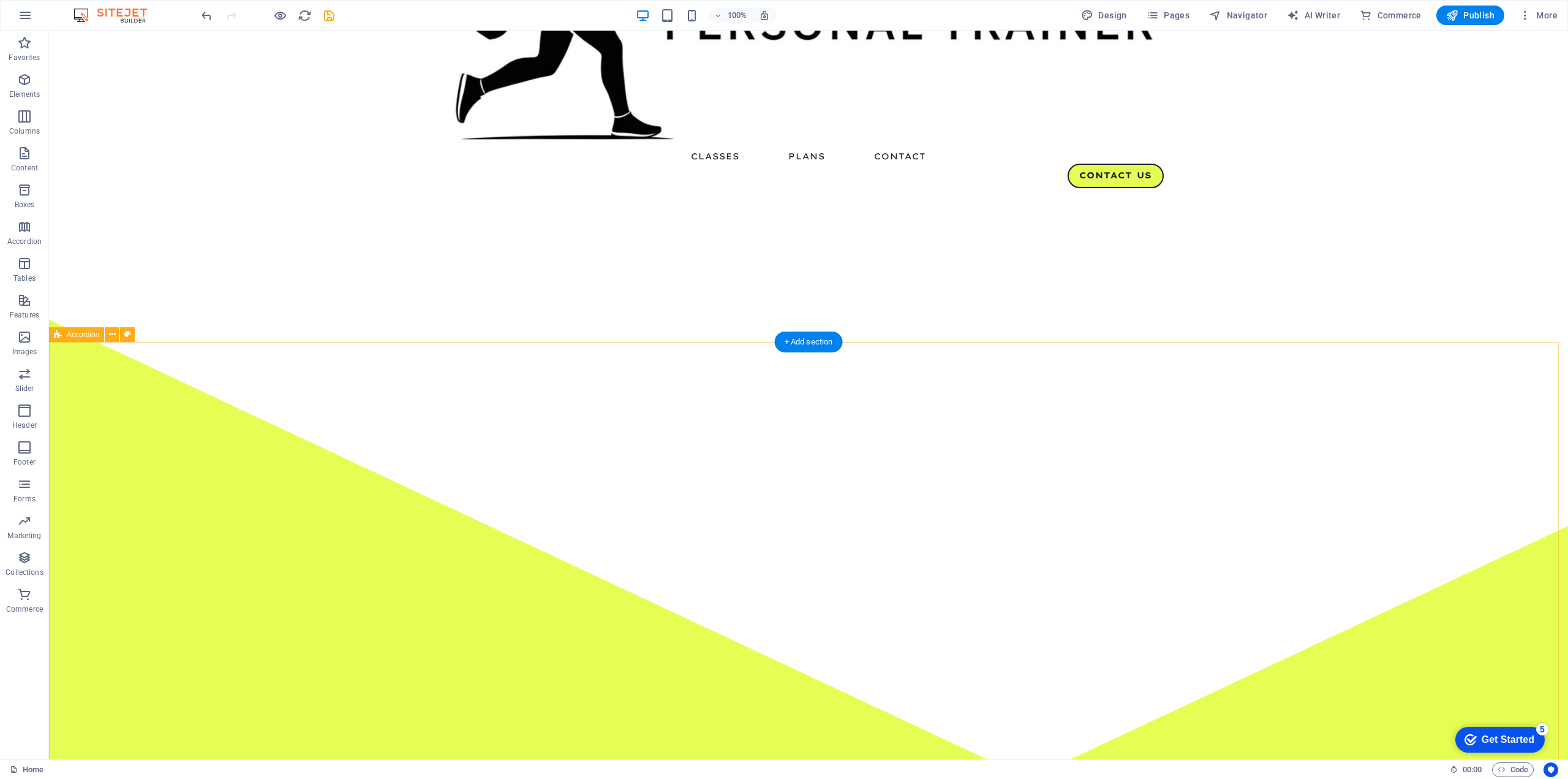
scroll to position [0, 0]
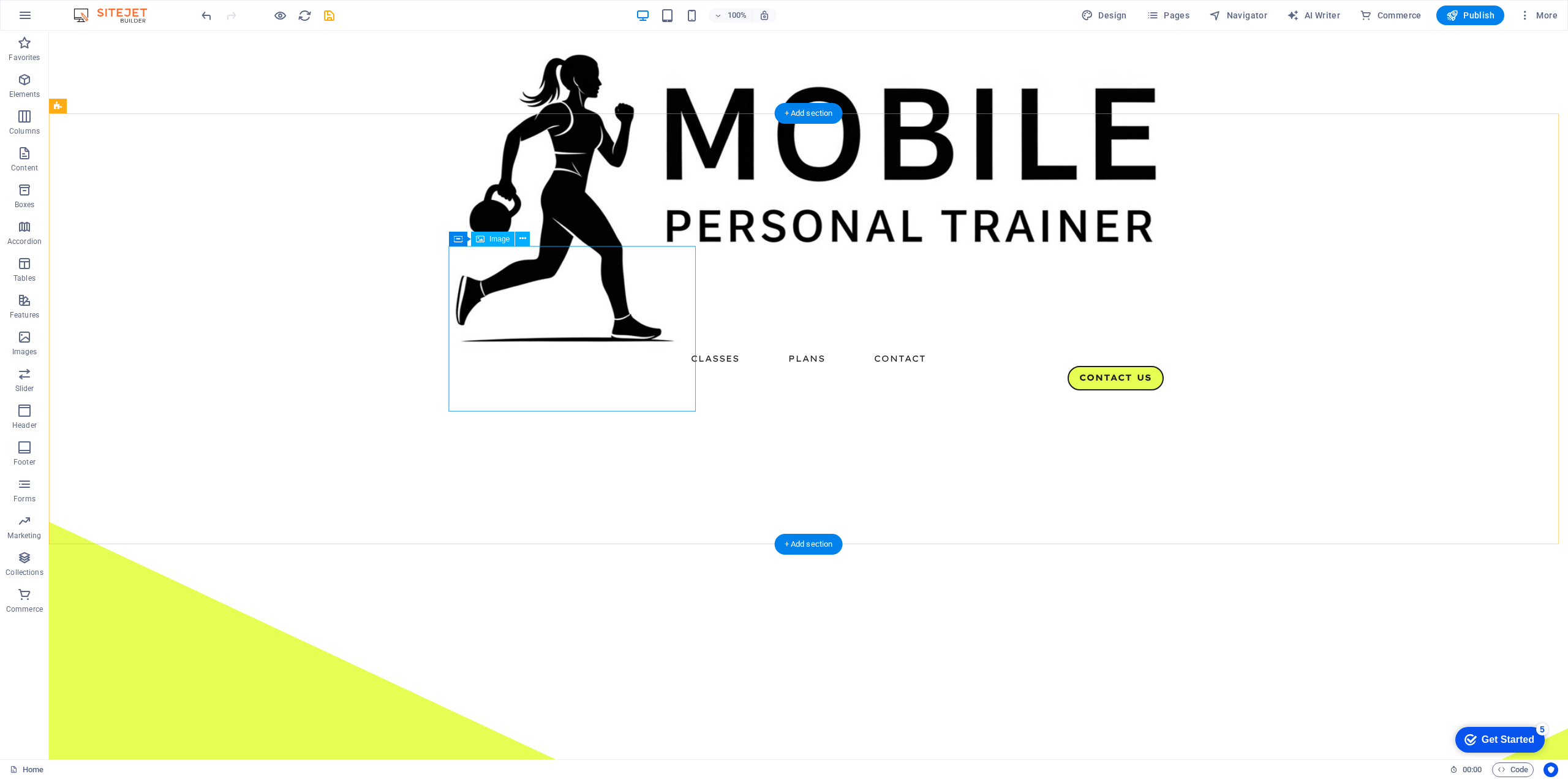
click at [492, 240] on span "Image" at bounding box center [499, 238] width 20 height 8
select select "%"
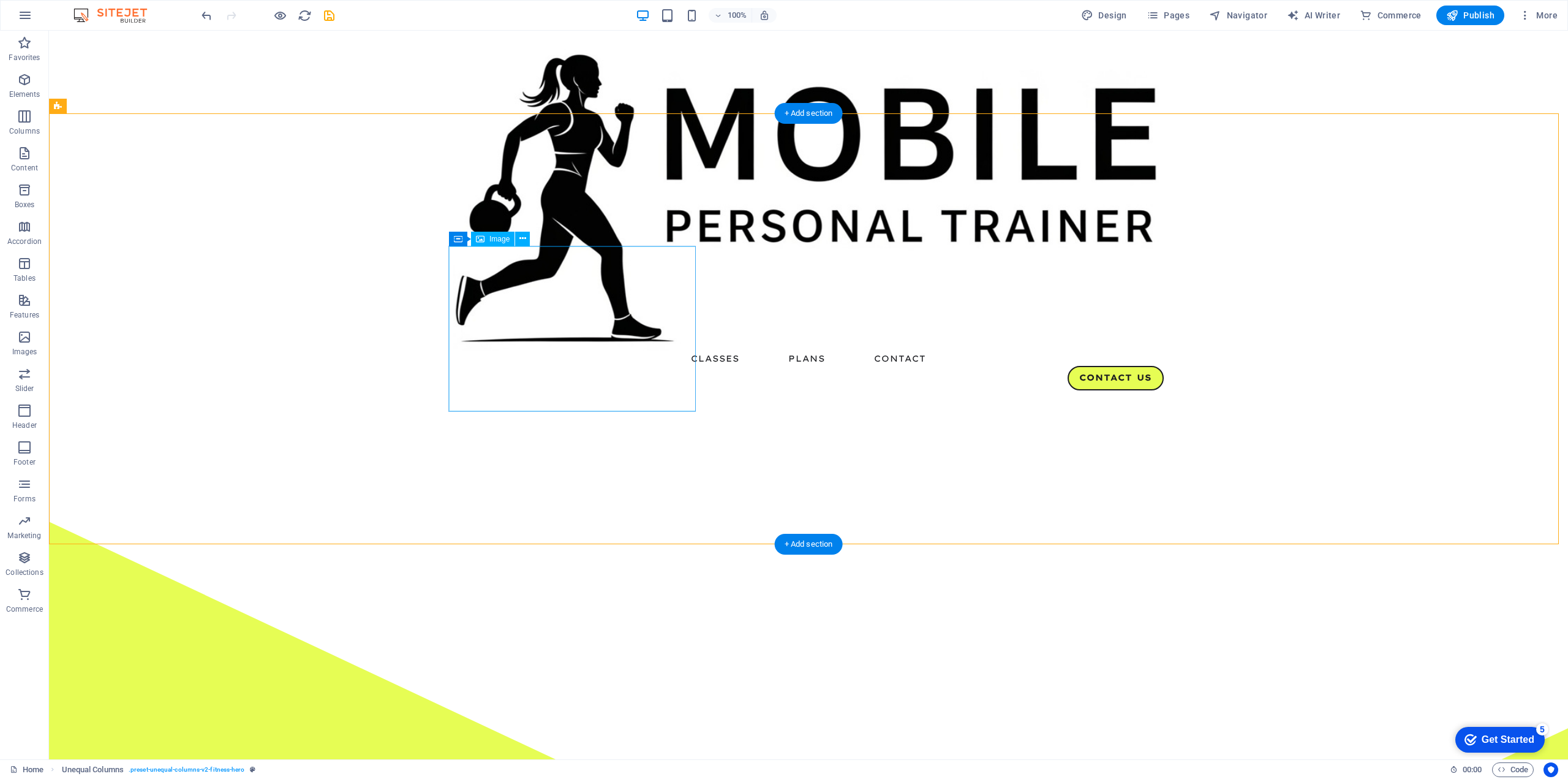
click at [490, 237] on span "Image" at bounding box center [499, 238] width 20 height 8
click at [519, 240] on icon at bounding box center [523, 238] width 7 height 13
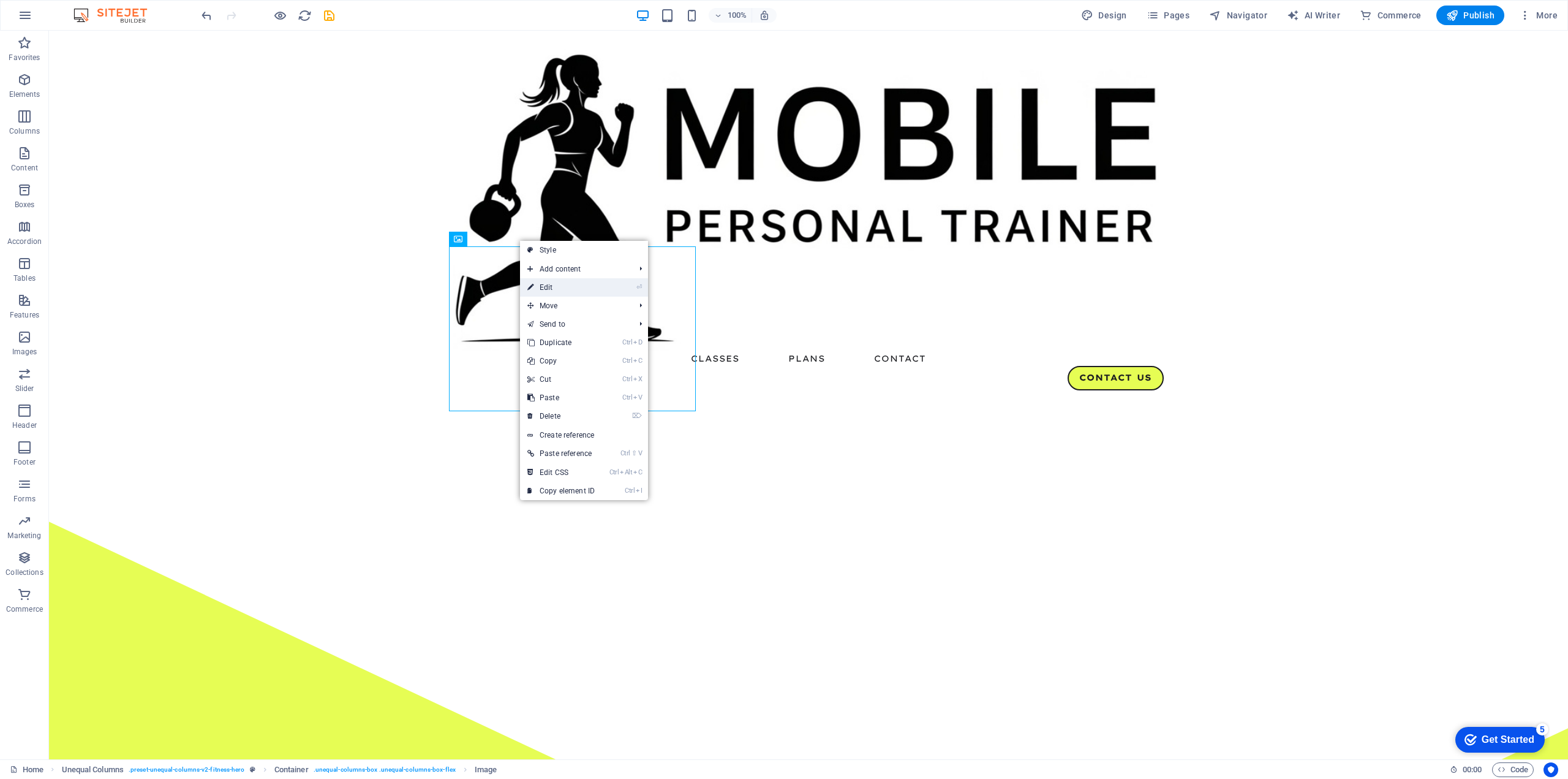
click at [554, 282] on link "⏎ Edit" at bounding box center [561, 287] width 82 height 19
select select "%"
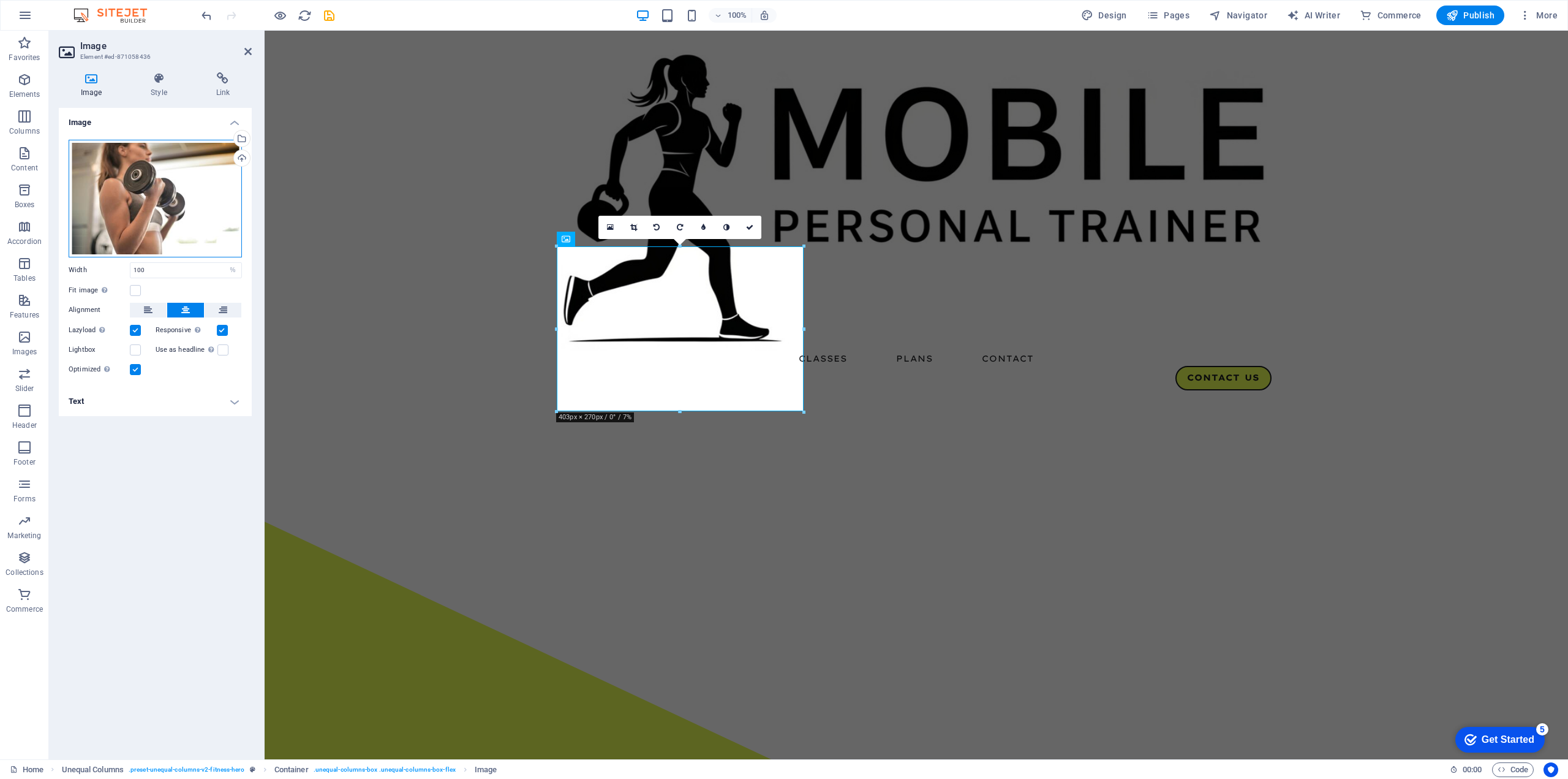
click at [173, 193] on div "Drag files here, click to choose files or select files from Files or our free s…" at bounding box center [155, 199] width 173 height 118
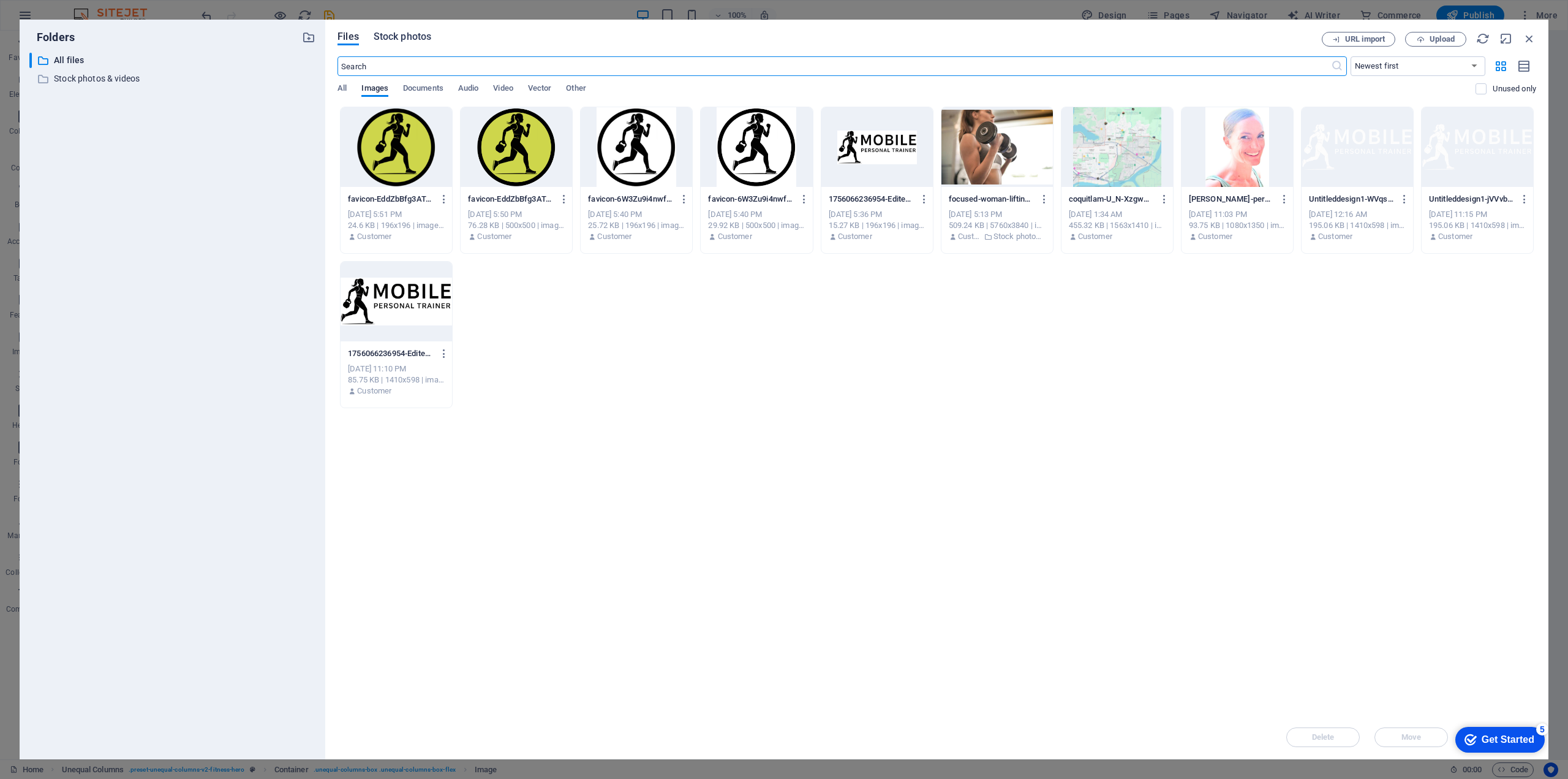
click at [419, 36] on span "Stock photos" at bounding box center [402, 36] width 57 height 14
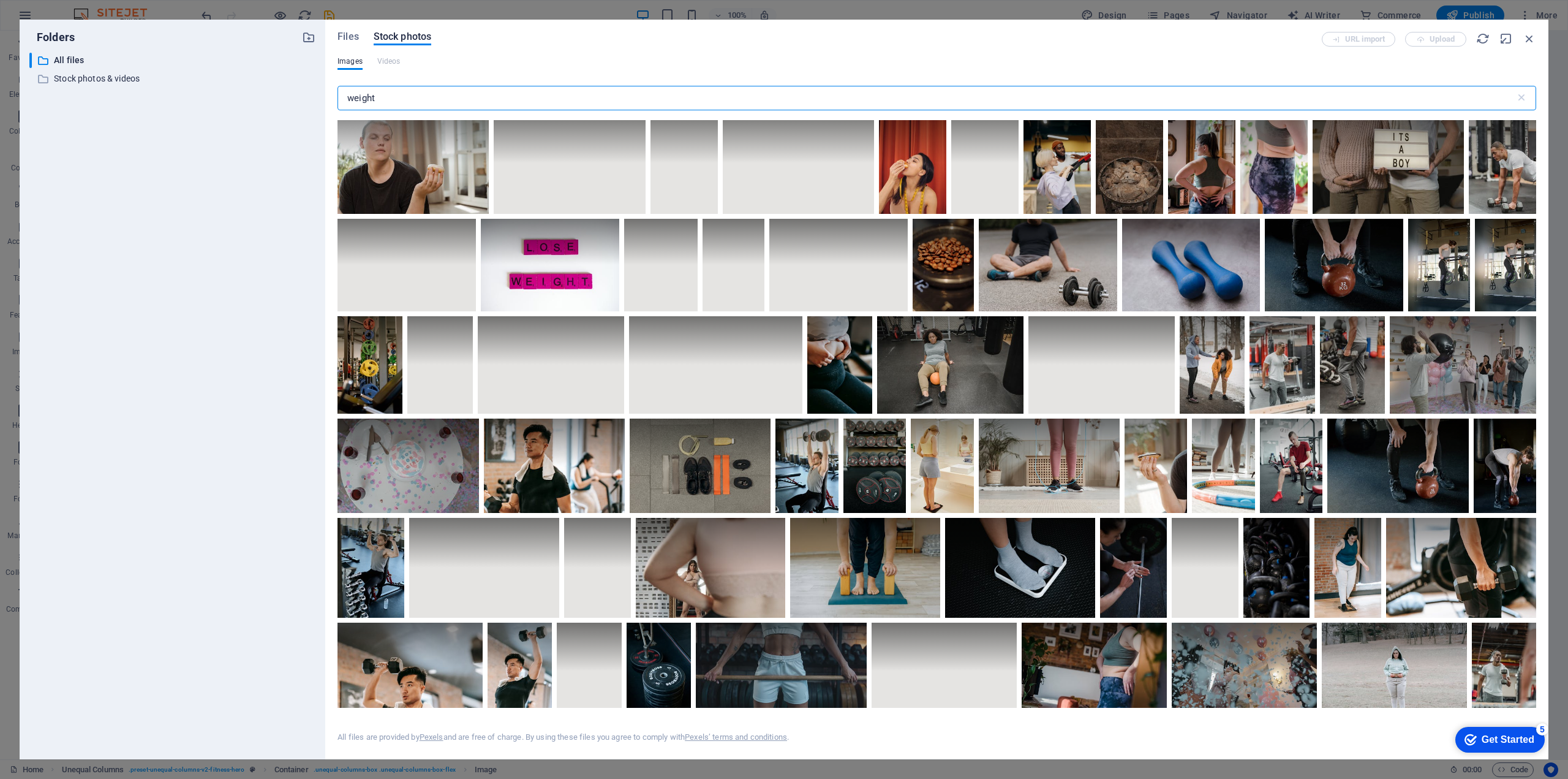
scroll to position [1634, 0]
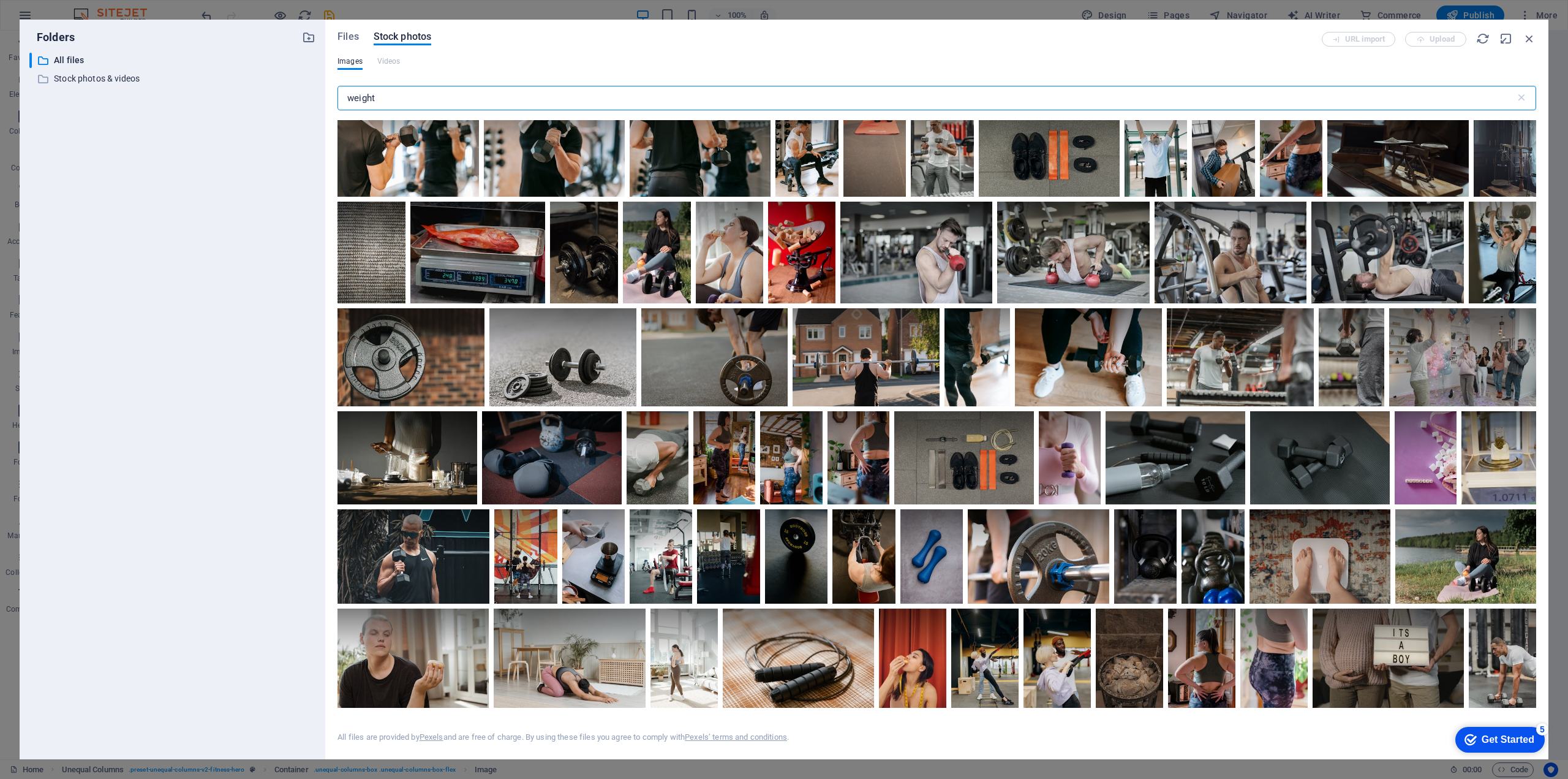
drag, startPoint x: 380, startPoint y: 95, endPoint x: 306, endPoint y: 88, distance: 74.3
click at [306, 88] on div "Folders ​ All files All files ​ Stock photos & videos Stock photos & videos Fil…" at bounding box center [784, 389] width 1528 height 739
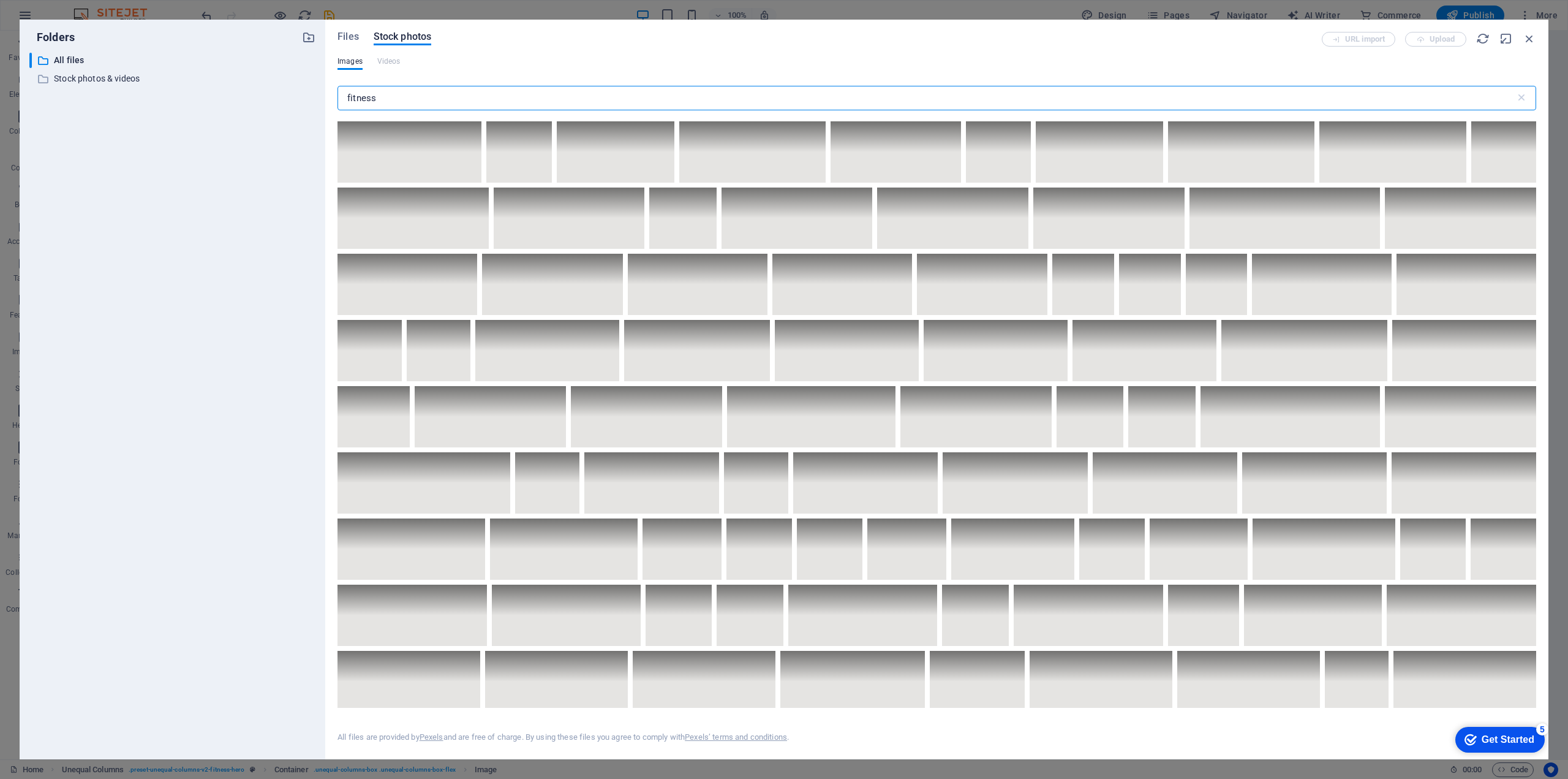
scroll to position [3677, 0]
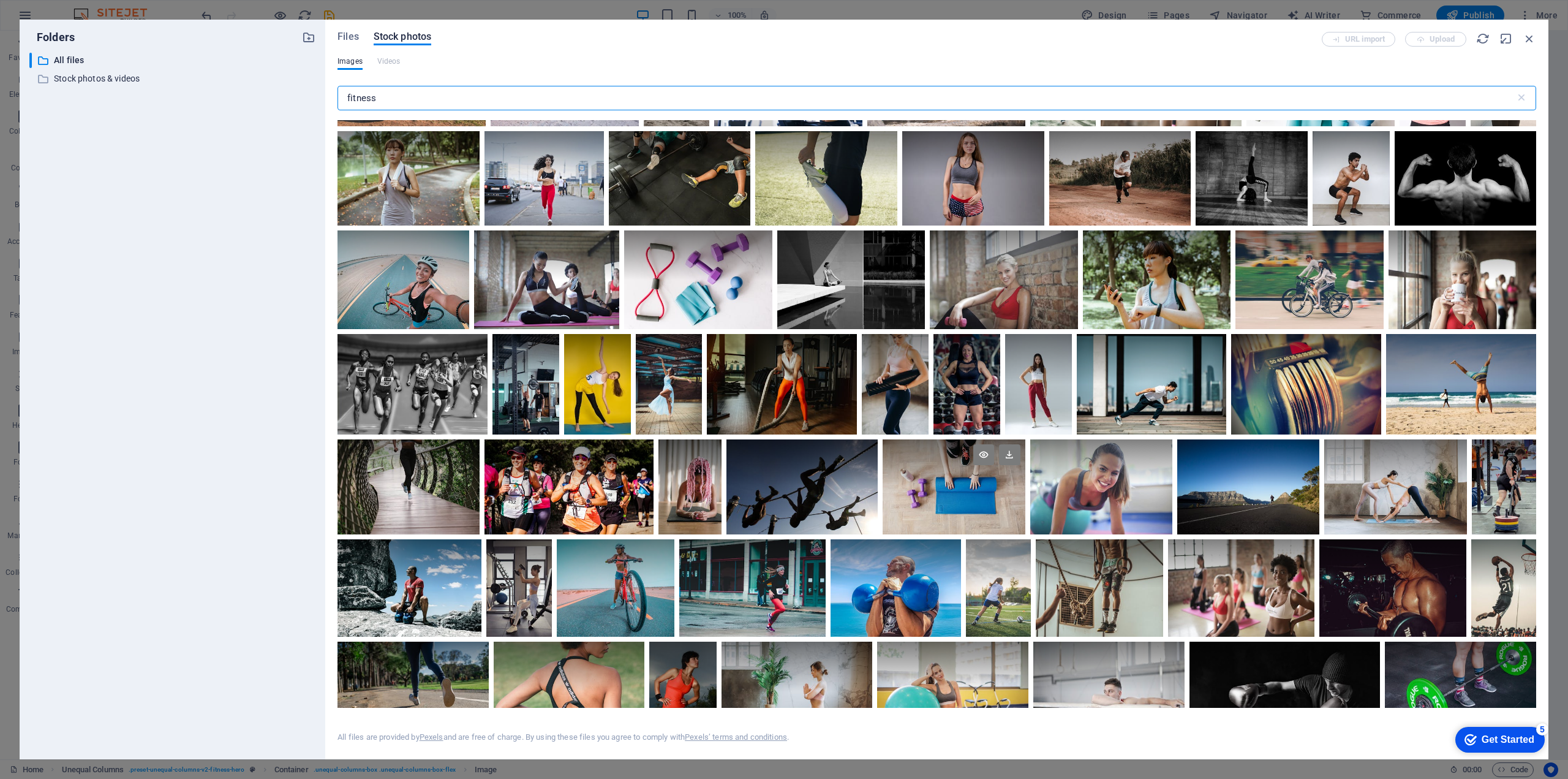
type input "fitness"
click at [1024, 487] on div at bounding box center [954, 463] width 142 height 47
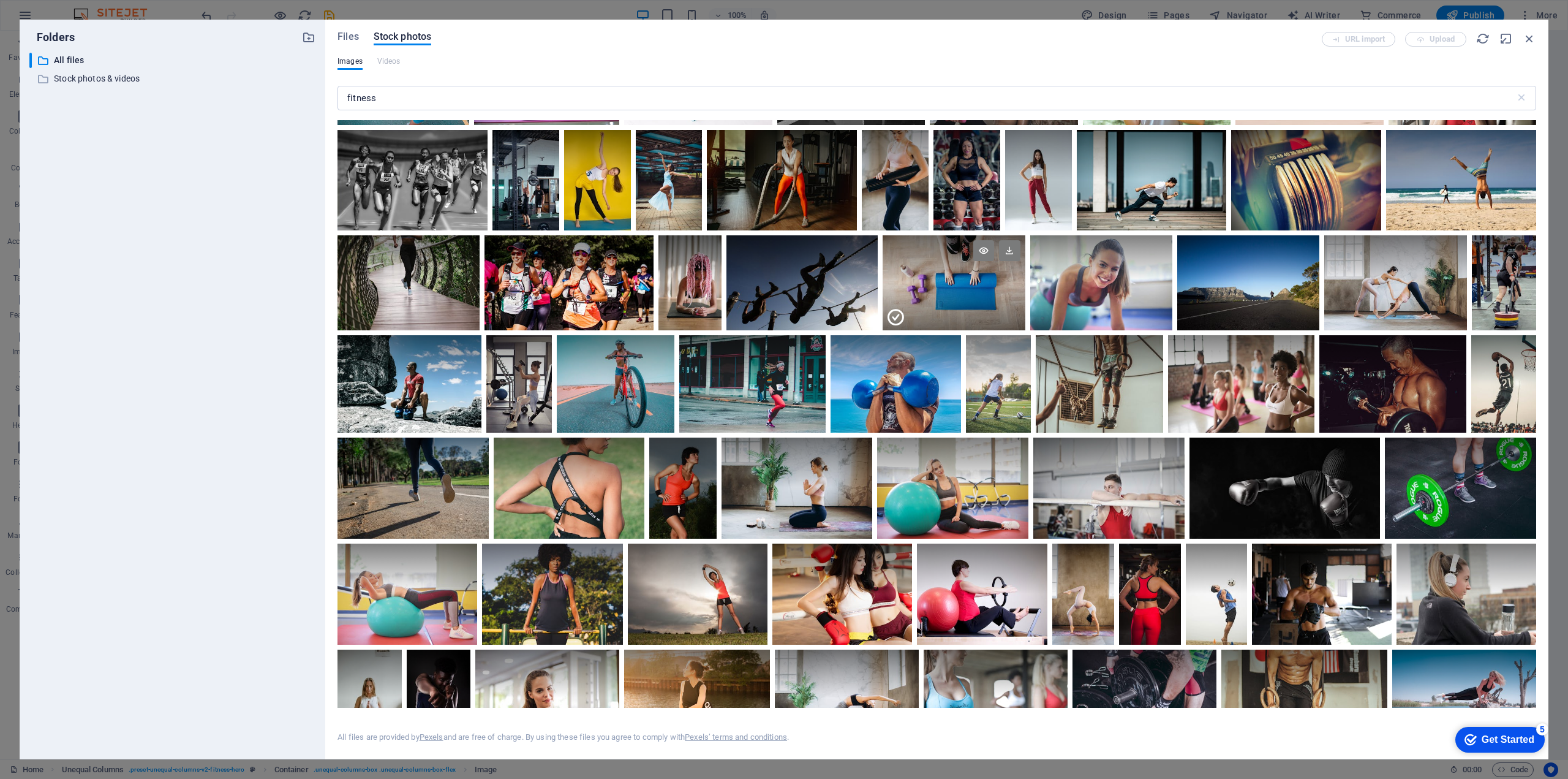
click at [1024, 317] on div at bounding box center [954, 306] width 142 height 47
click at [1024, 317] on div at bounding box center [954, 282] width 142 height 95
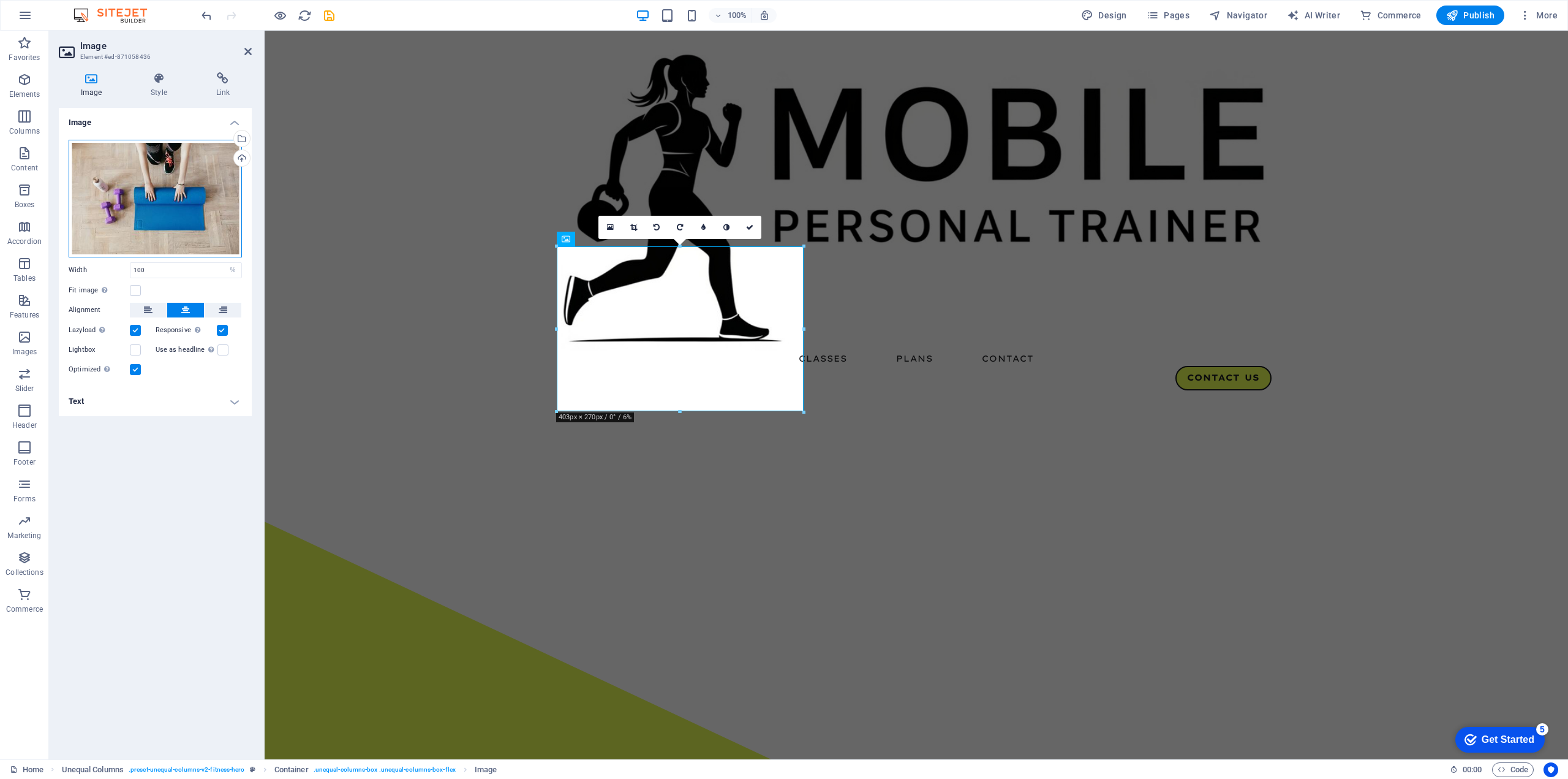
click at [197, 198] on div "Drag files here, click to choose files or select files from Files or our free s…" at bounding box center [155, 199] width 173 height 118
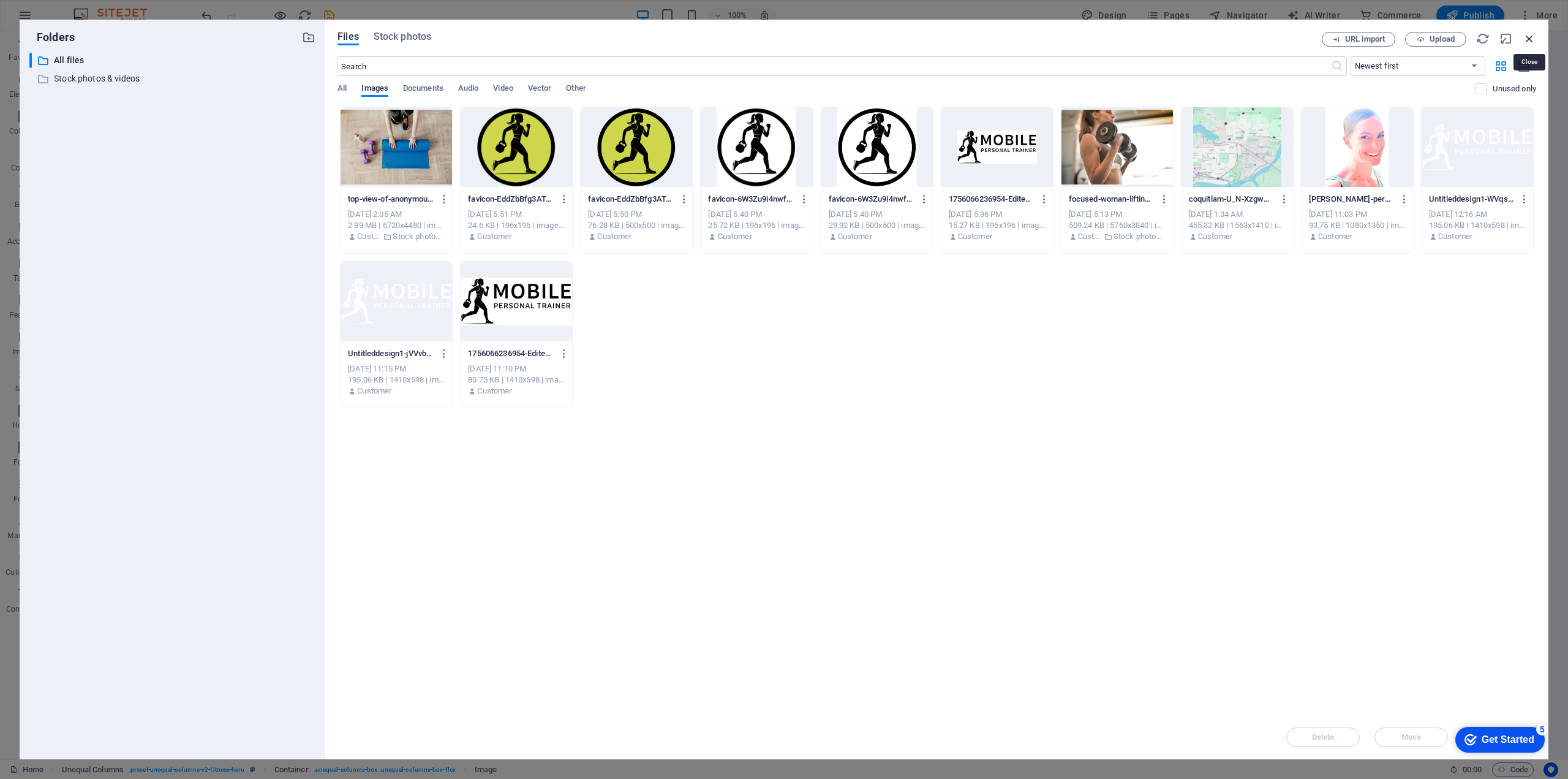
click at [1530, 36] on icon "button" at bounding box center [1529, 39] width 13 height 13
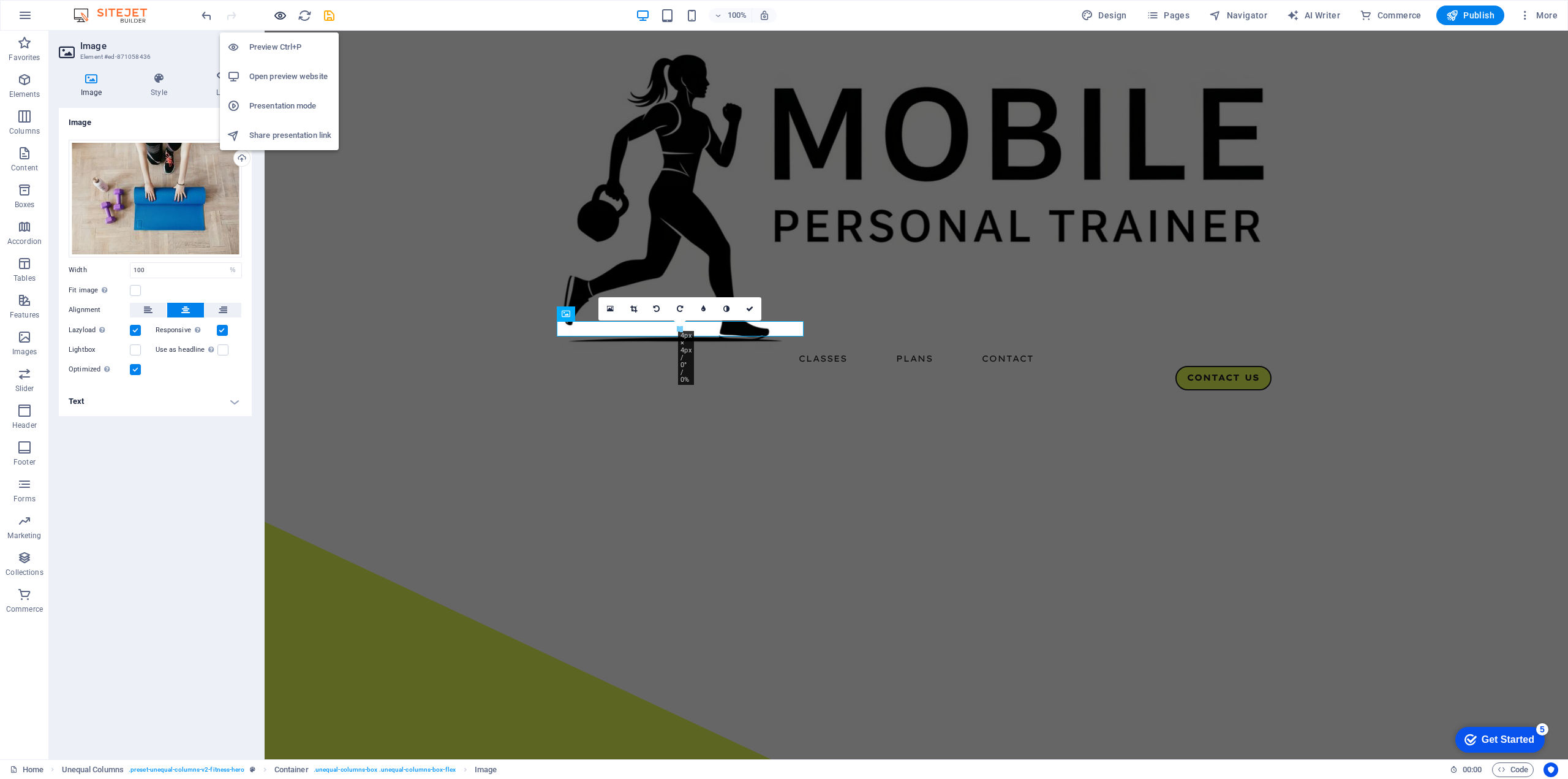
click at [282, 14] on icon "button" at bounding box center [280, 15] width 14 height 14
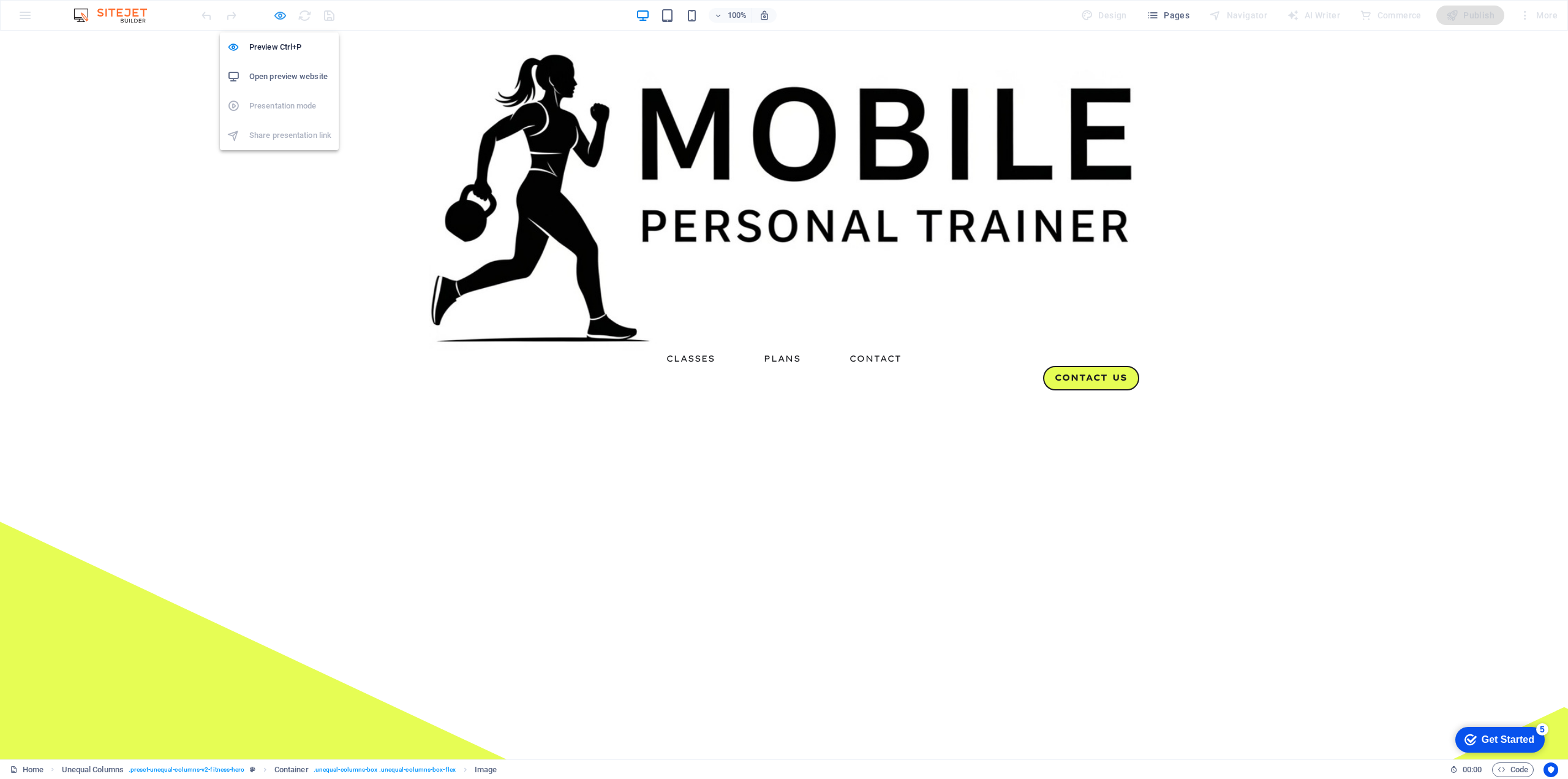
click at [282, 14] on icon "button" at bounding box center [280, 15] width 14 height 14
select select "%"
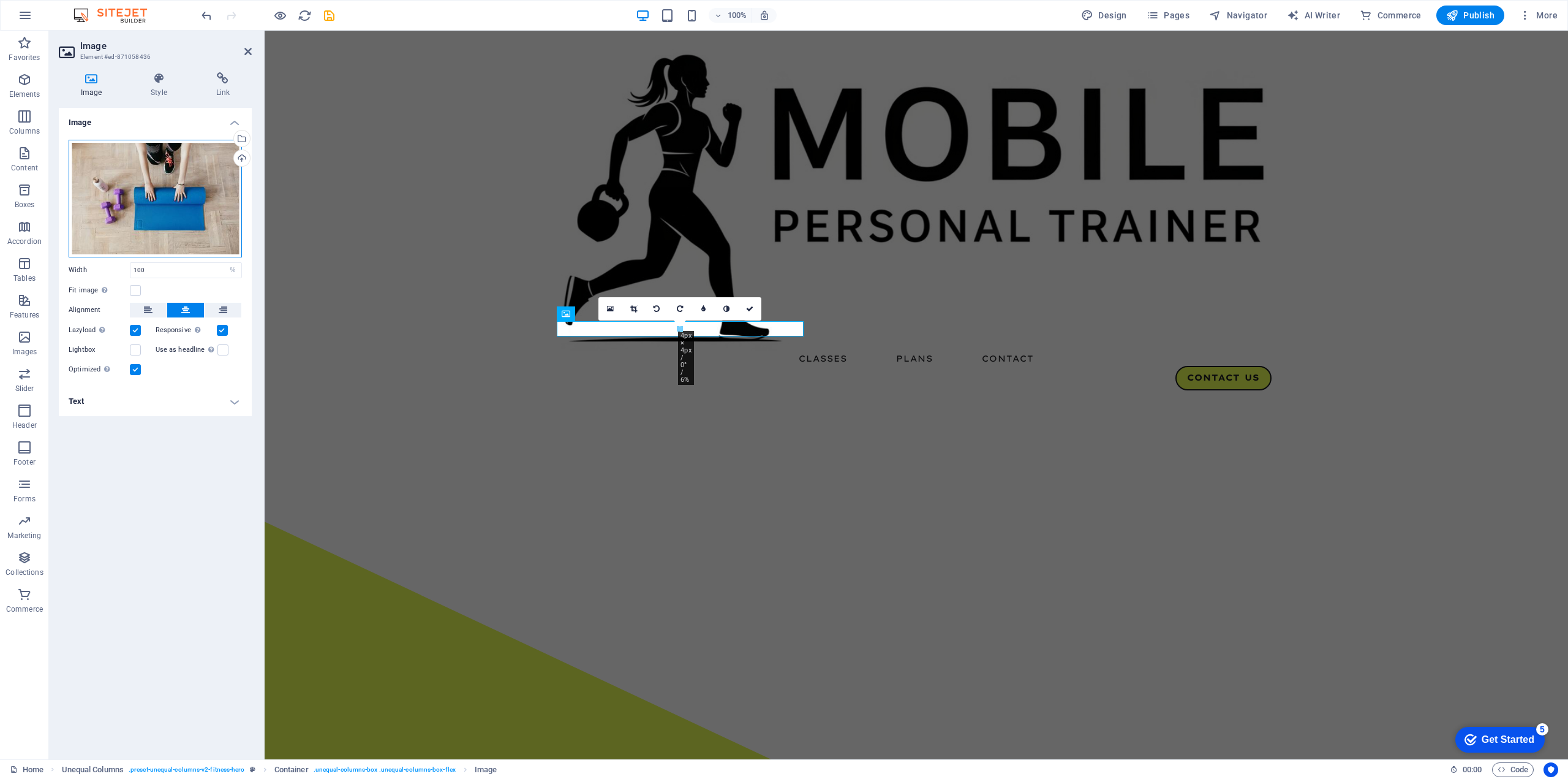
click at [167, 198] on div "Drag files here, click to choose files or select files from Files or our free s…" at bounding box center [155, 199] width 173 height 118
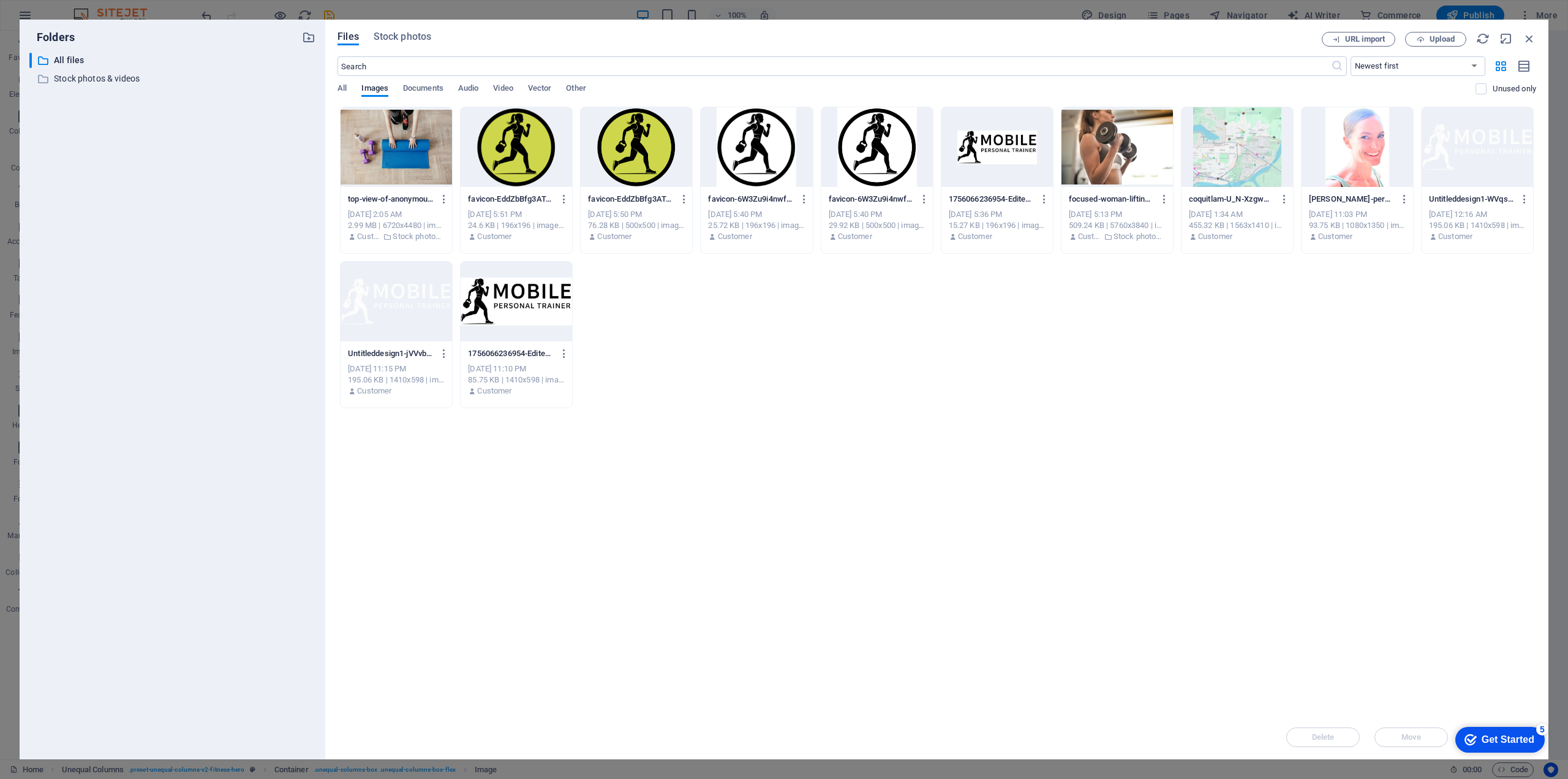
click at [422, 152] on div at bounding box center [396, 147] width 111 height 80
click at [405, 147] on div "1" at bounding box center [396, 147] width 111 height 80
click at [405, 147] on div at bounding box center [396, 147] width 111 height 80
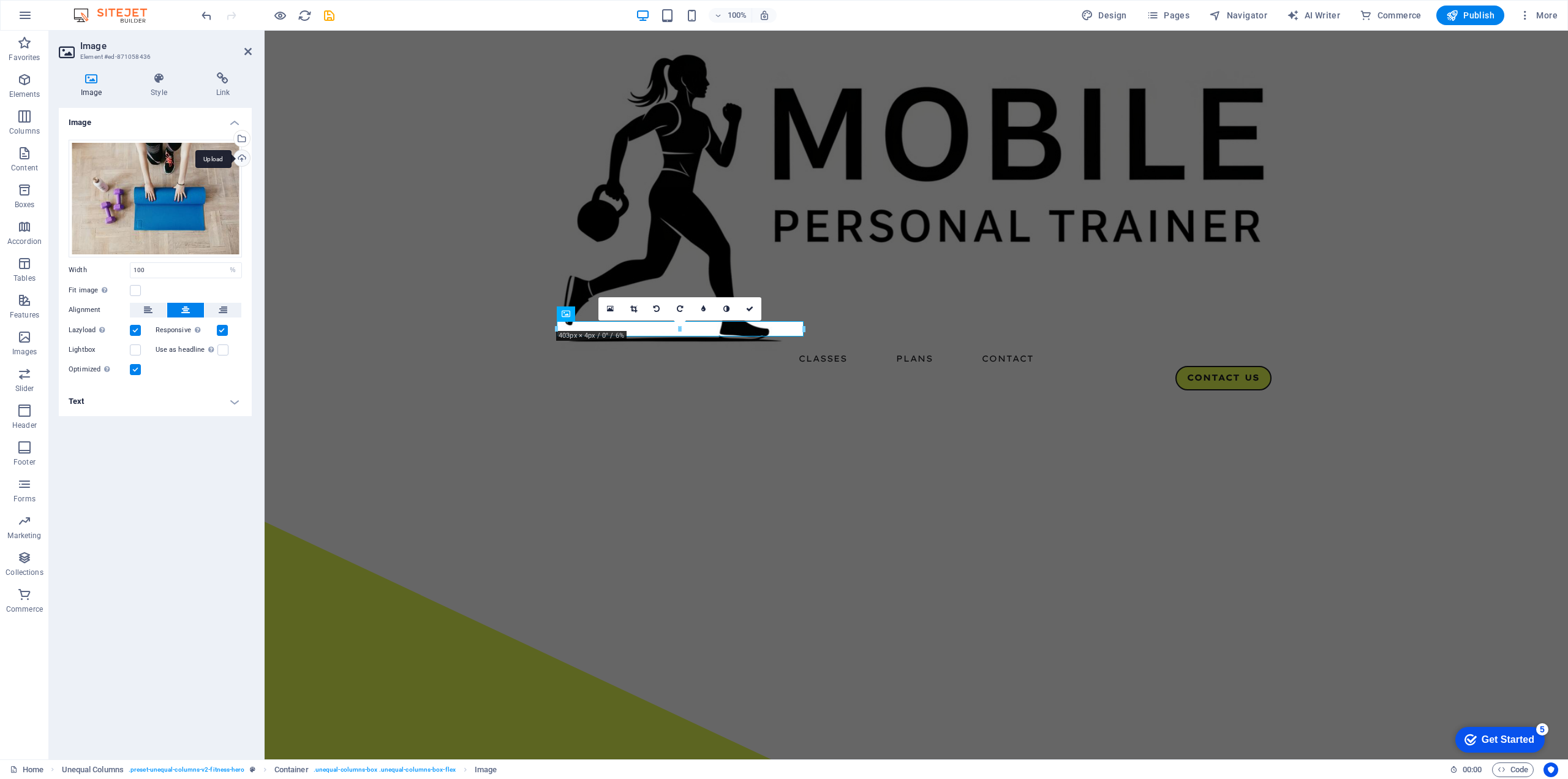
click at [238, 155] on div "Upload" at bounding box center [241, 159] width 19 height 19
click at [134, 285] on label at bounding box center [135, 290] width 11 height 11
click at [0, 0] on input "Fit image Automatically fit image to a fixed width and height" at bounding box center [0, 0] width 0 height 0
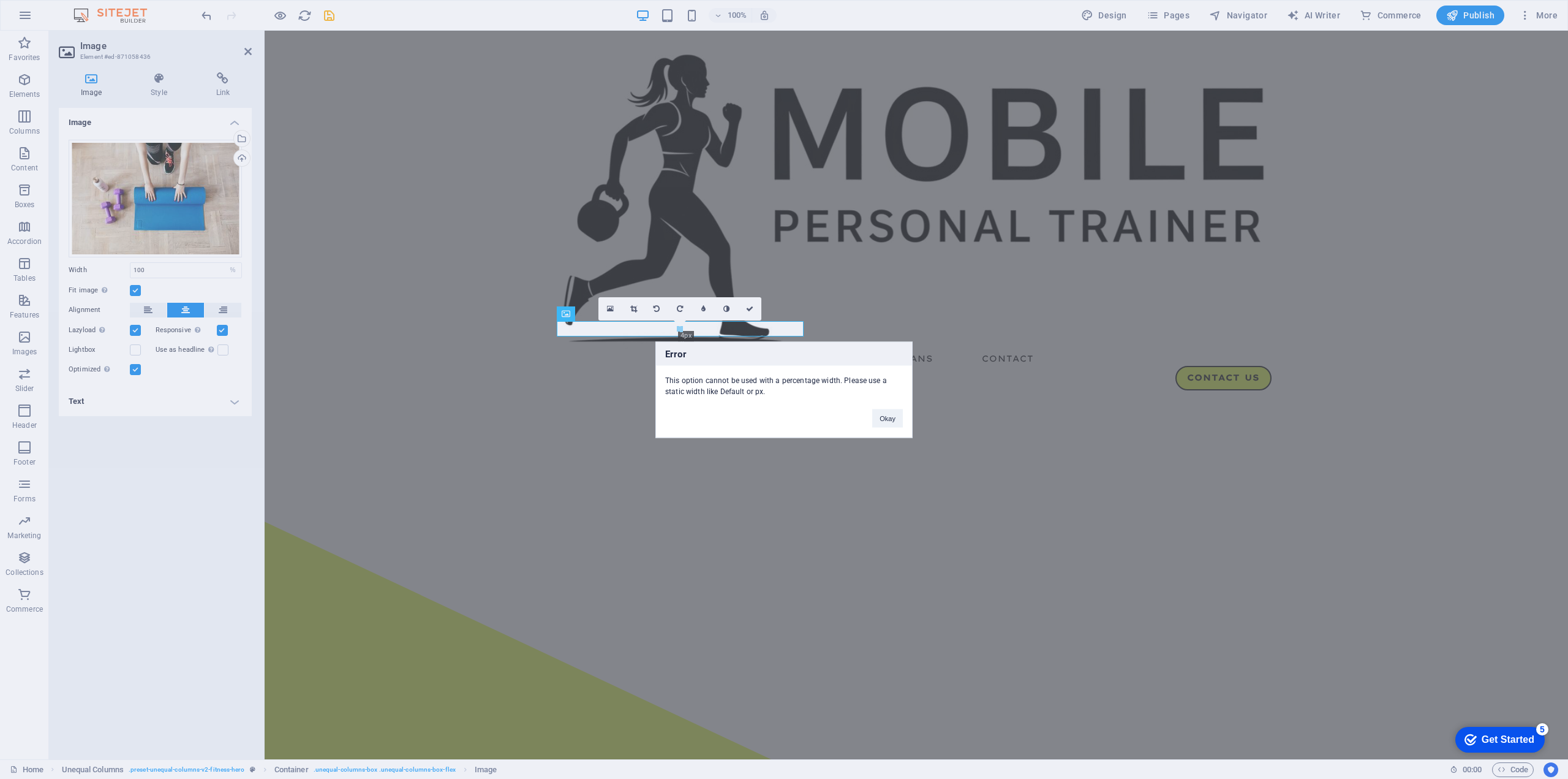
click at [134, 292] on div "Error This option cannot be used with a percentage width. Please use a static w…" at bounding box center [784, 389] width 1568 height 779
click at [887, 414] on button "Okay" at bounding box center [887, 418] width 30 height 19
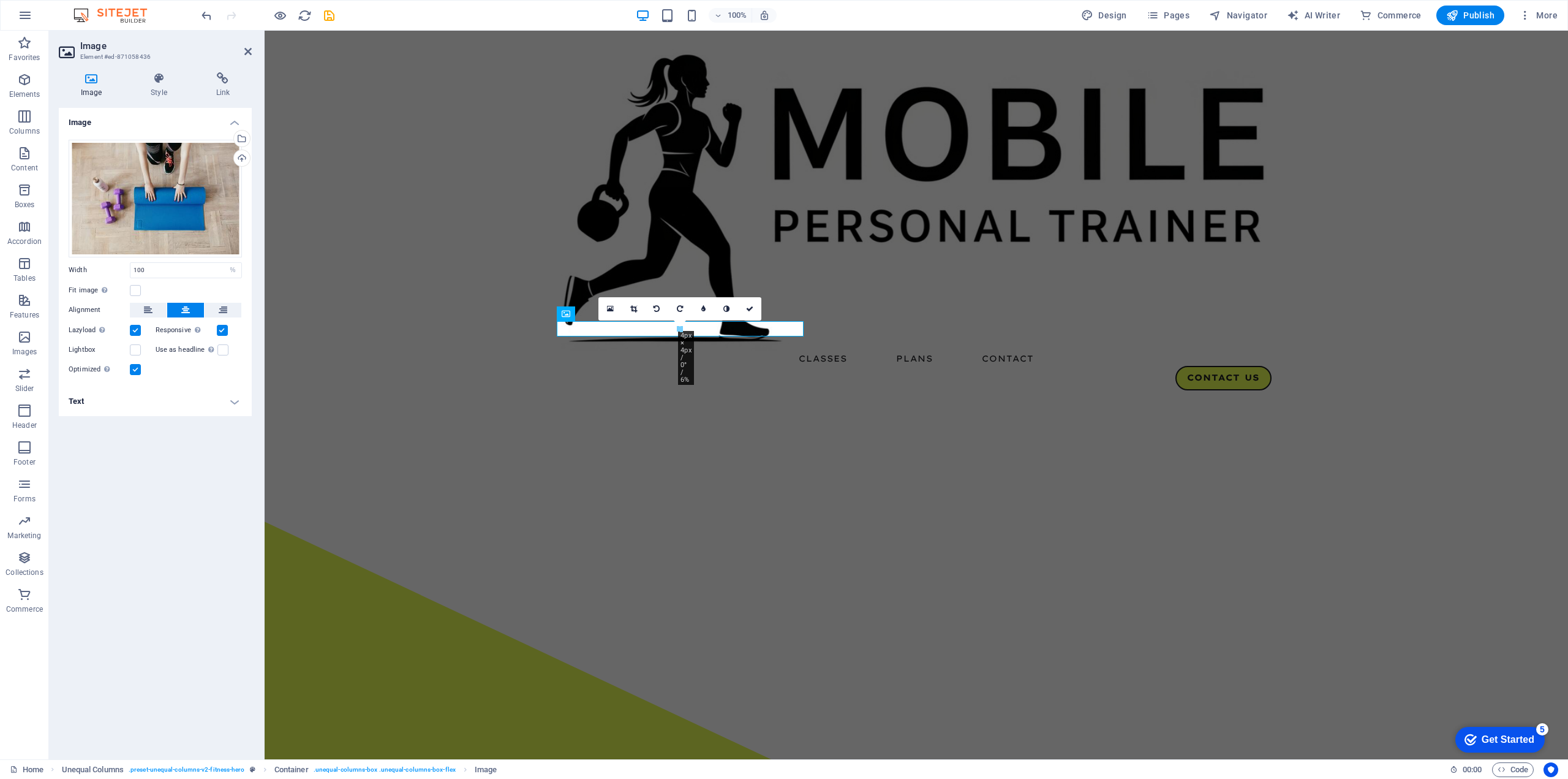
click at [703, 321] on div "16:10 16:9 4:3 1:1 1:2 0" at bounding box center [680, 309] width 163 height 24
click at [209, 14] on icon "undo" at bounding box center [206, 15] width 14 height 14
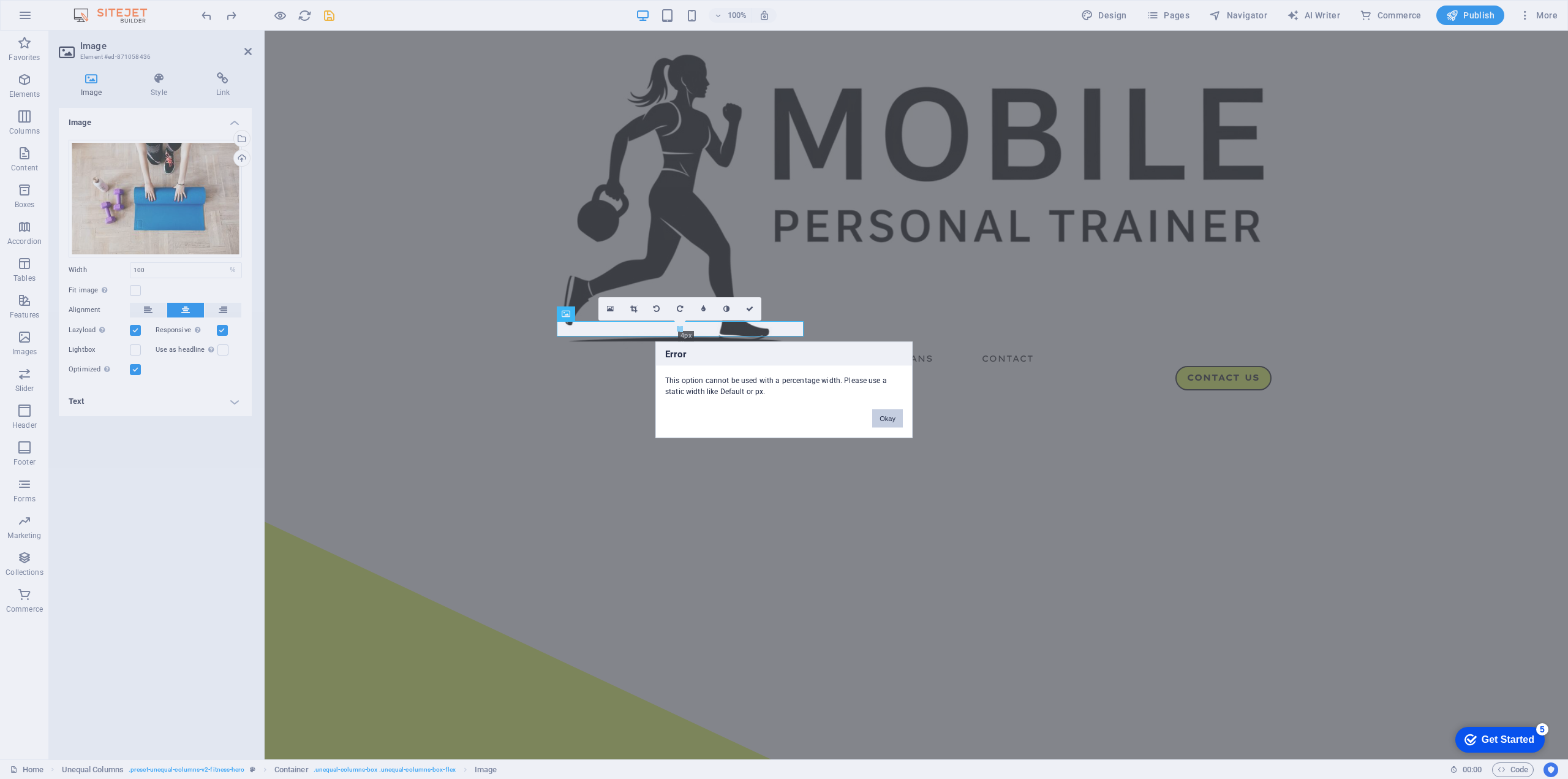
drag, startPoint x: 892, startPoint y: 419, endPoint x: 595, endPoint y: 348, distance: 305.4
click at [892, 419] on button "Okay" at bounding box center [887, 418] width 30 height 19
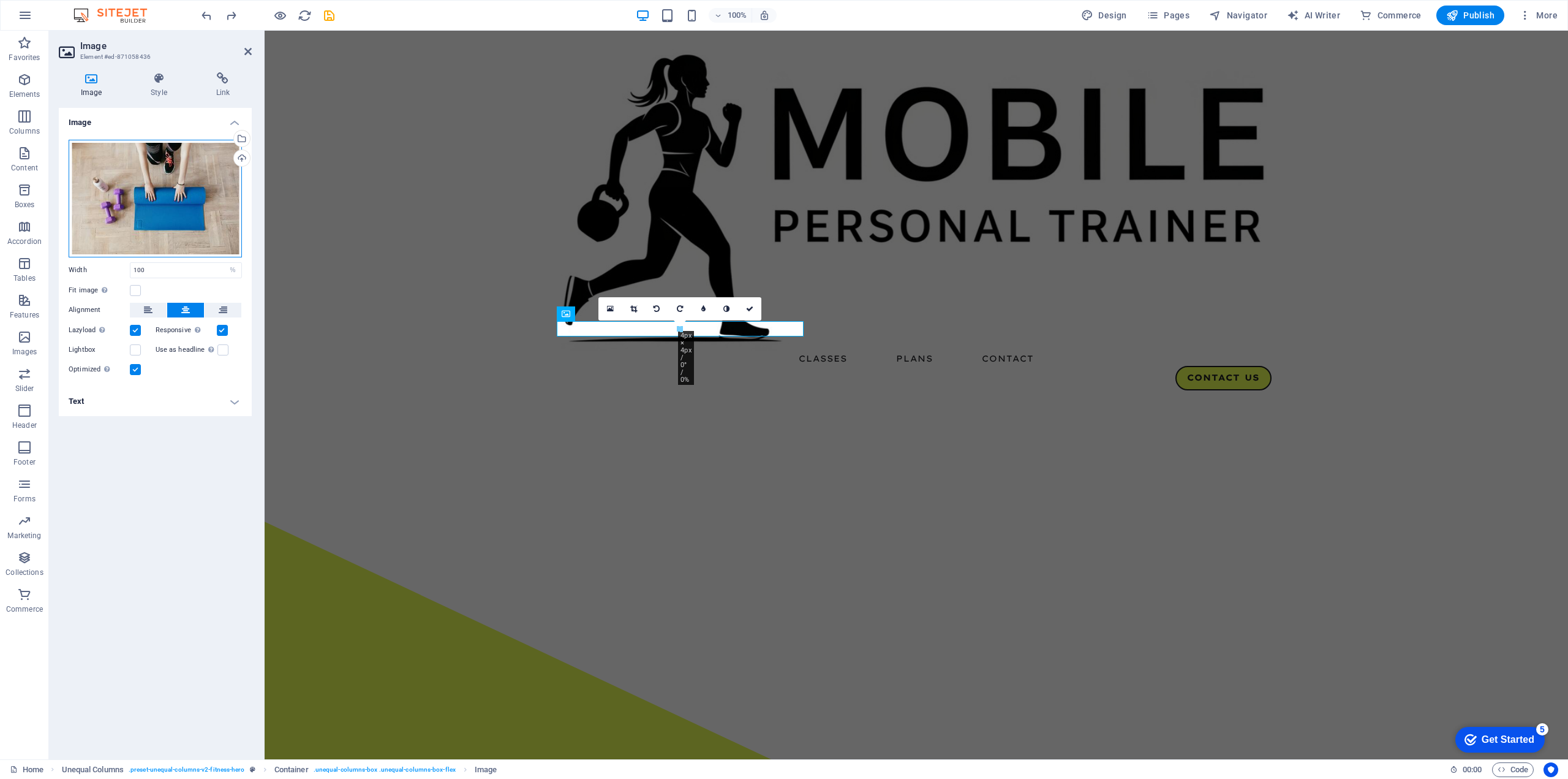
click at [149, 165] on div "Drag files here, click to choose files or select files from Files or our free s…" at bounding box center [155, 199] width 173 height 118
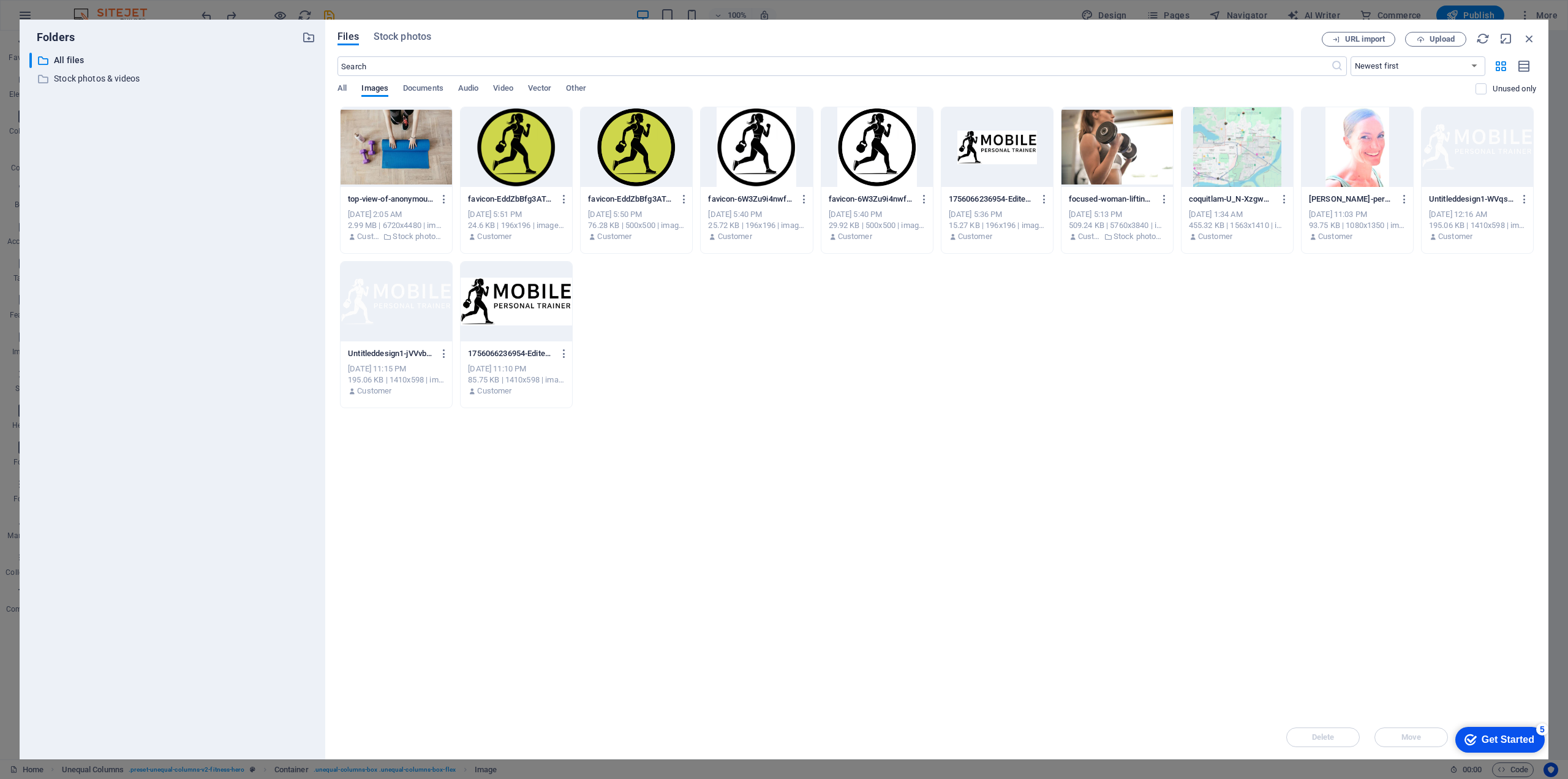
click at [397, 174] on div at bounding box center [396, 147] width 111 height 80
click at [1427, 736] on span "Move" at bounding box center [1411, 737] width 62 height 8
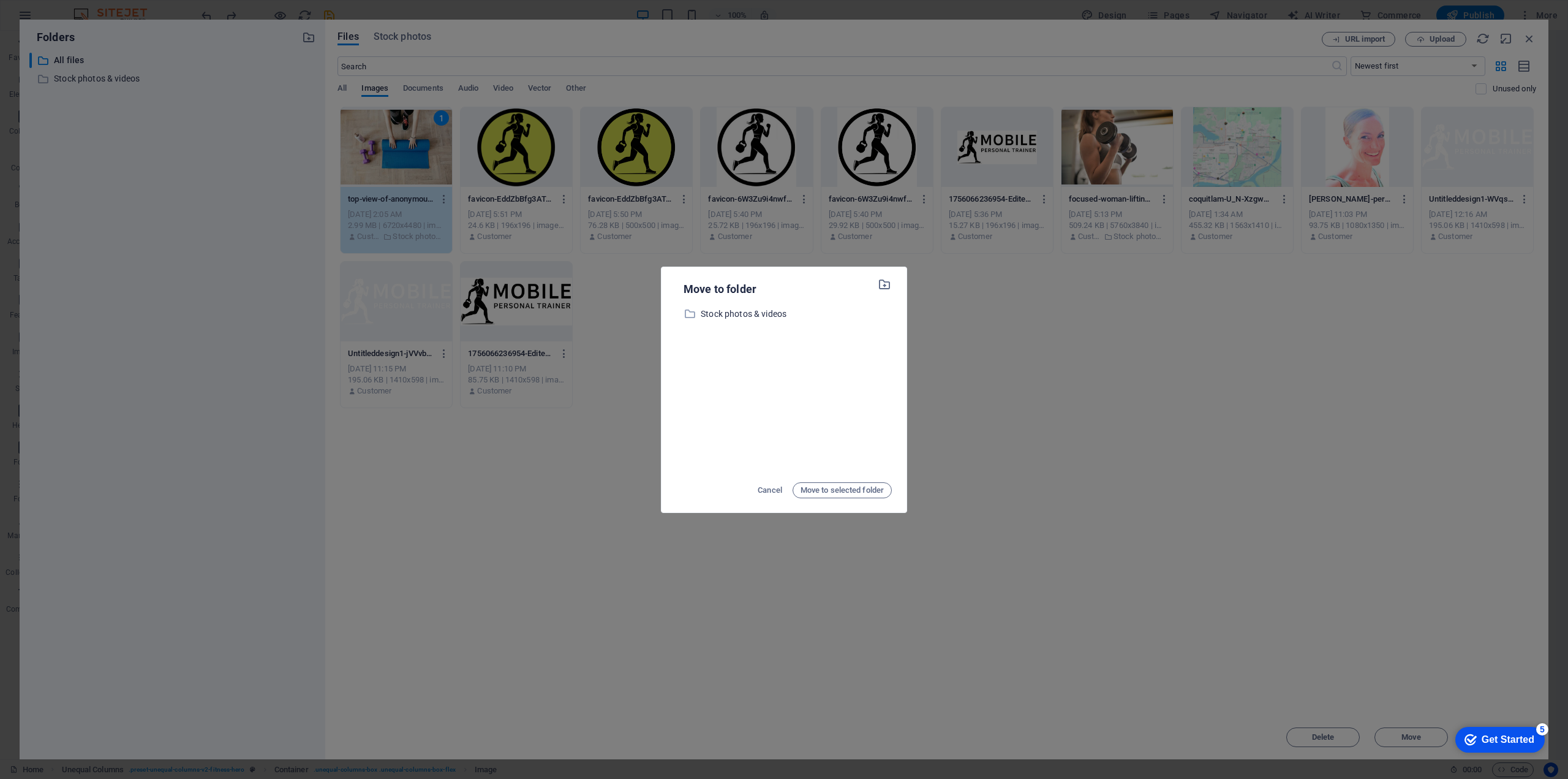
click at [752, 480] on div "Cancel Move to selected folder" at bounding box center [784, 489] width 215 height 19
click at [767, 487] on span "Cancel" at bounding box center [769, 489] width 24 height 14
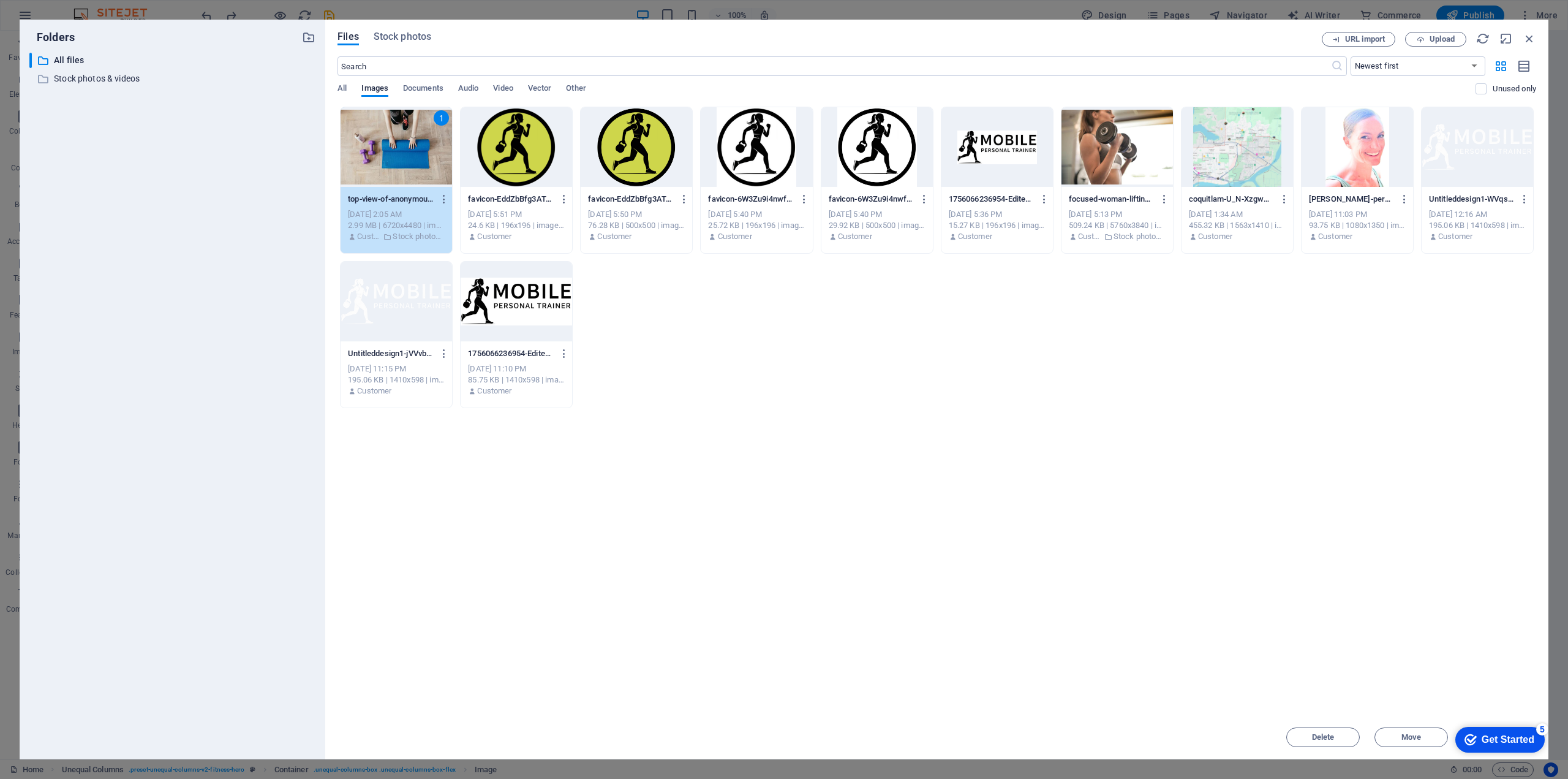
click at [381, 127] on div "1" at bounding box center [396, 147] width 111 height 80
click at [442, 197] on icon "button" at bounding box center [444, 199] width 12 height 11
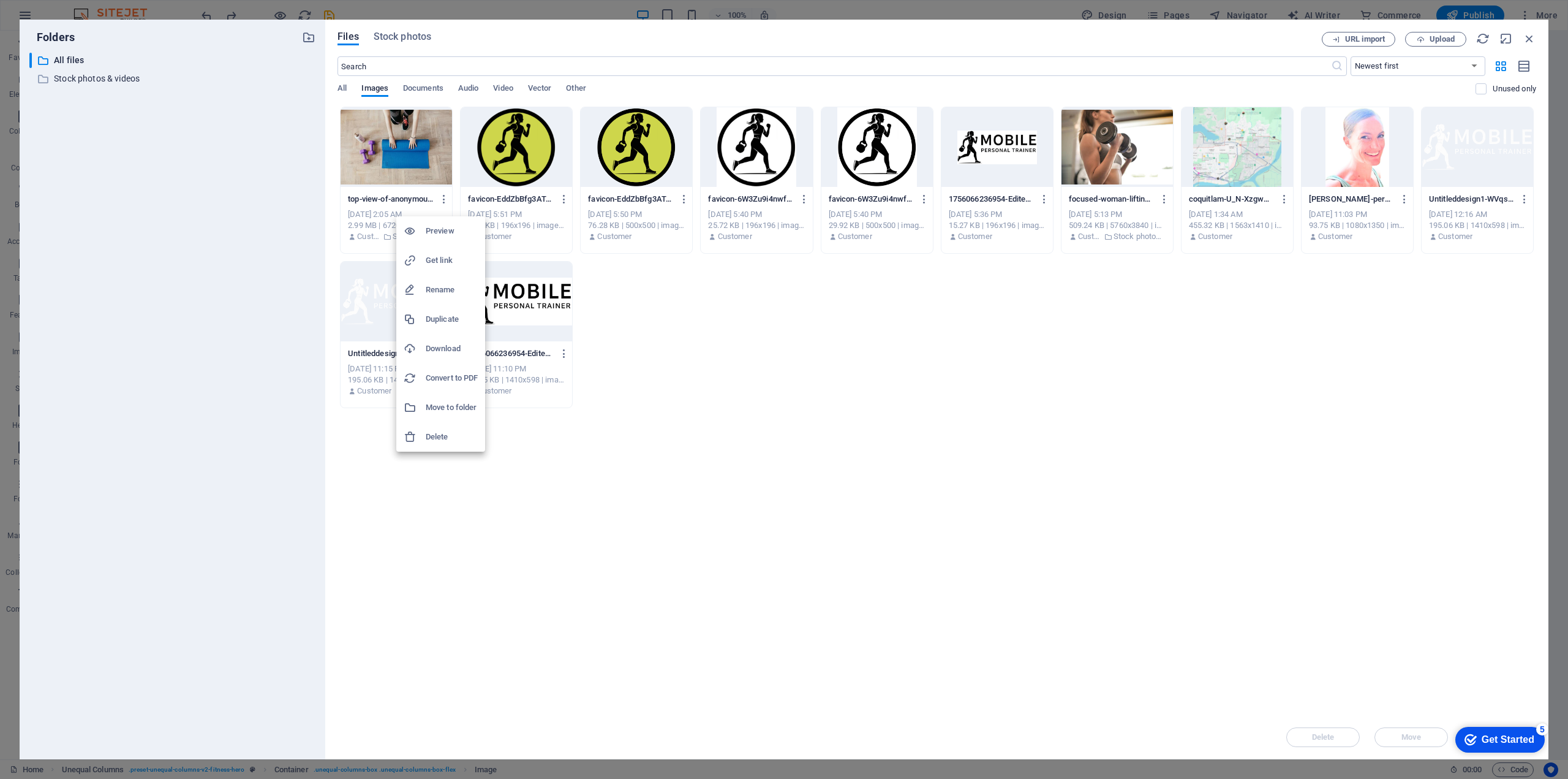
click at [1529, 36] on div at bounding box center [784, 389] width 1568 height 779
click at [439, 141] on div at bounding box center [396, 147] width 111 height 80
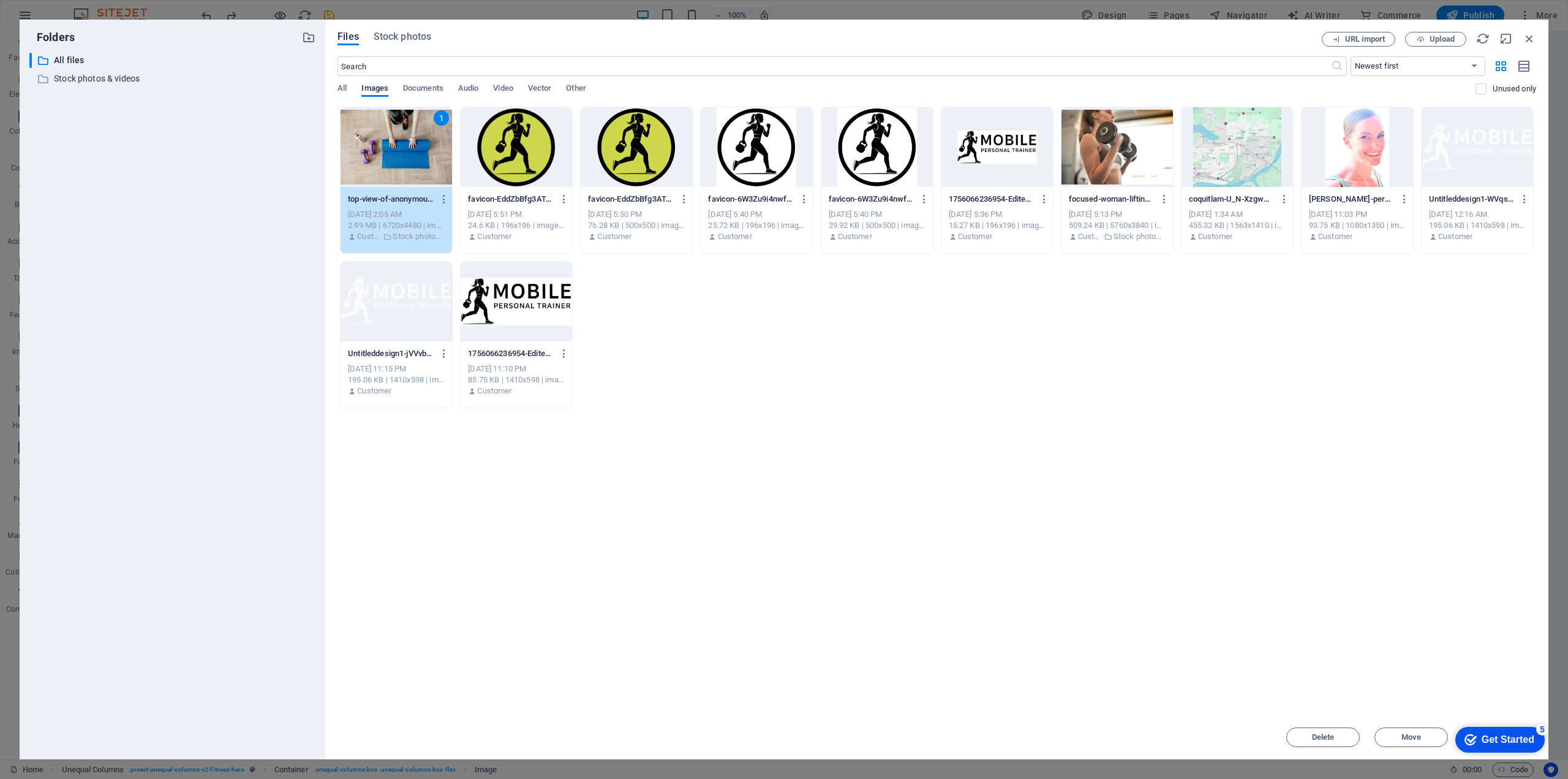
drag, startPoint x: 1277, startPoint y: 34, endPoint x: 1159, endPoint y: 16, distance: 119.4
click at [1159, 16] on div "Folders ​ All files All files ​ Stock photos & videos Stock photos & videos Fil…" at bounding box center [784, 389] width 1568 height 779
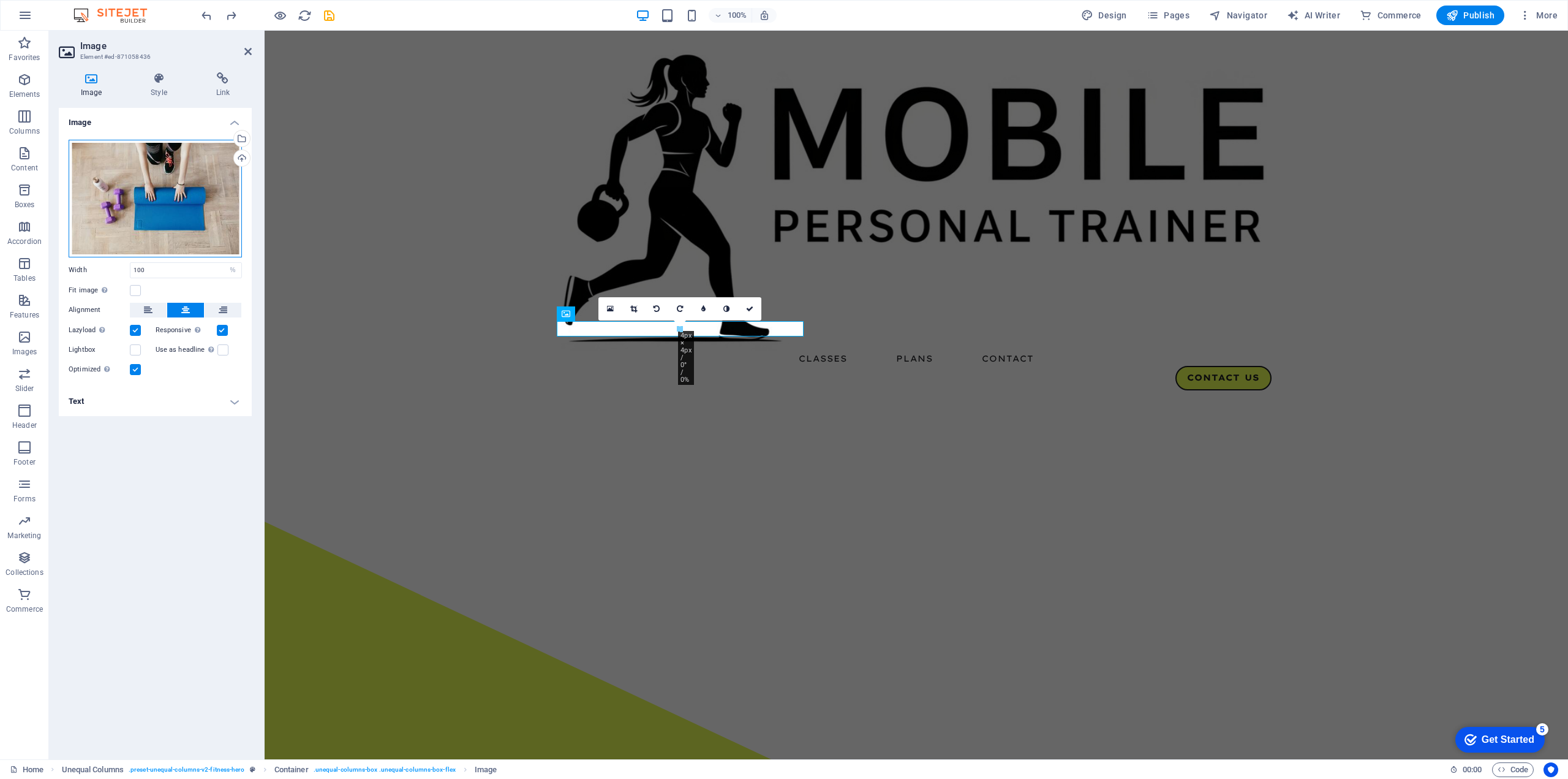
click at [180, 179] on div "Drag files here, click to choose files or select files from Files or our free s…" at bounding box center [155, 199] width 173 height 118
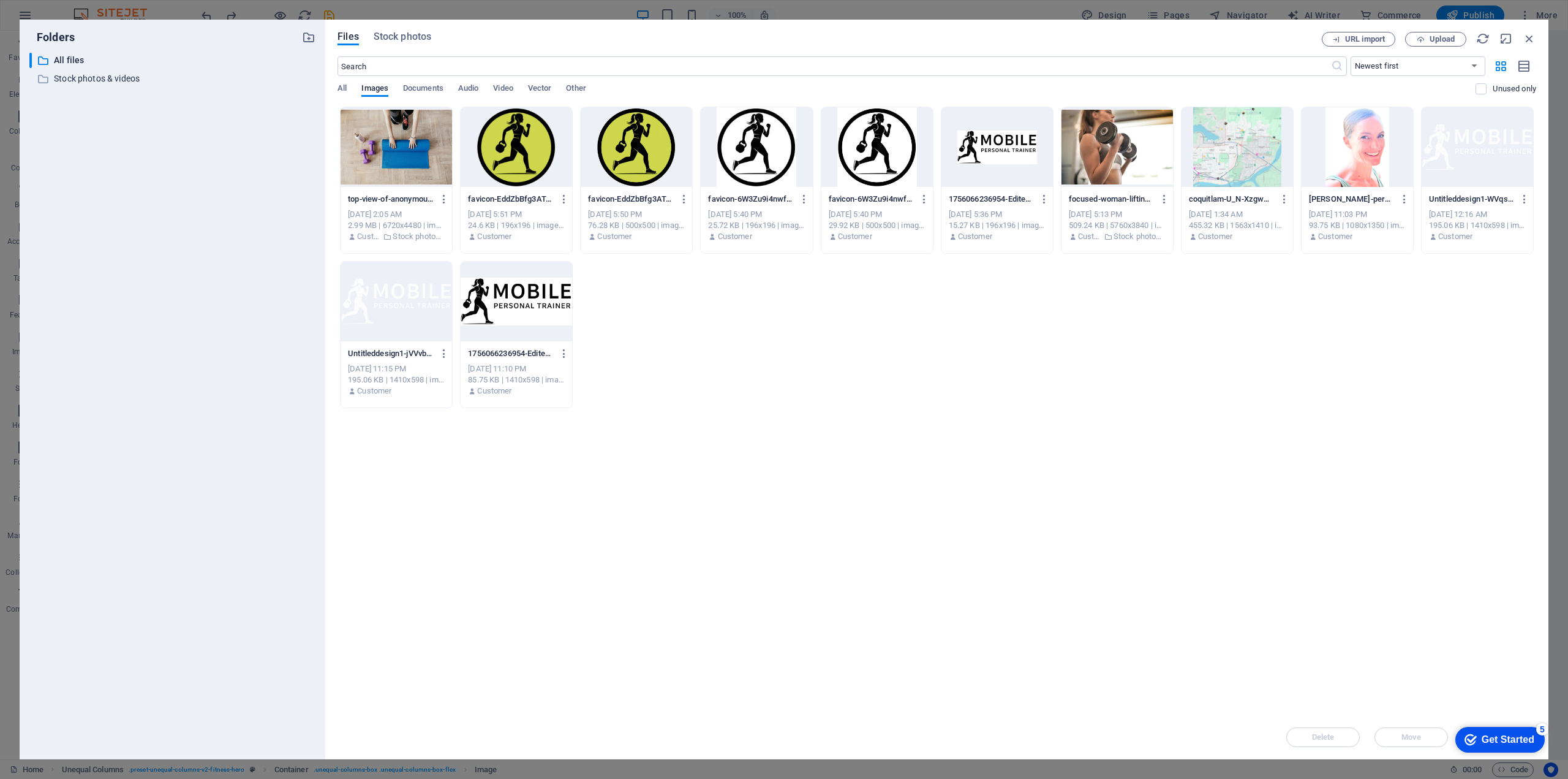
click at [368, 152] on div at bounding box center [396, 147] width 111 height 80
drag, startPoint x: 1282, startPoint y: 29, endPoint x: 1063, endPoint y: 19, distance: 219.2
click at [1063, 19] on div "Files Stock photos URL import Upload ​ Newest first Oldest first Name (A-Z) Nam…" at bounding box center [936, 389] width 1223 height 739
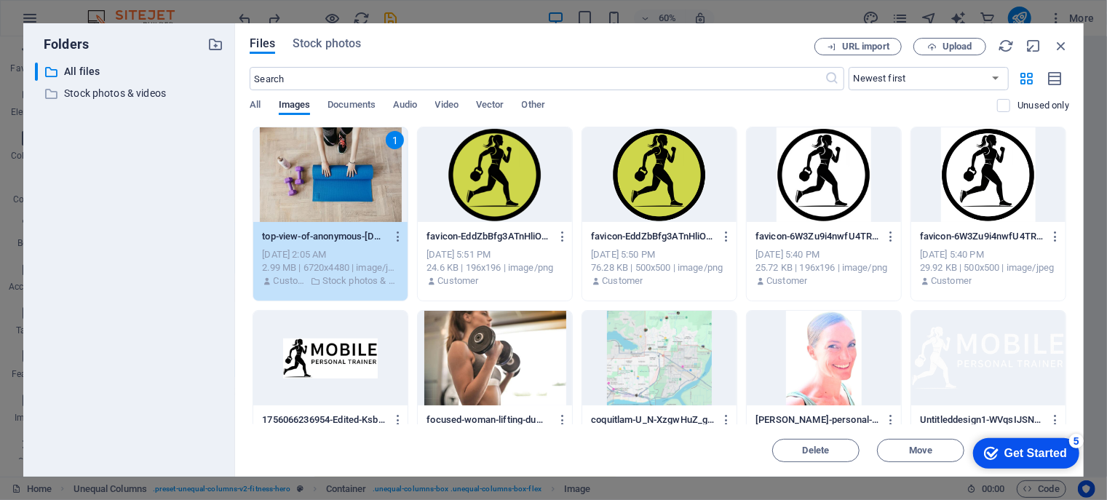
click at [304, 171] on div "1" at bounding box center [330, 174] width 154 height 95
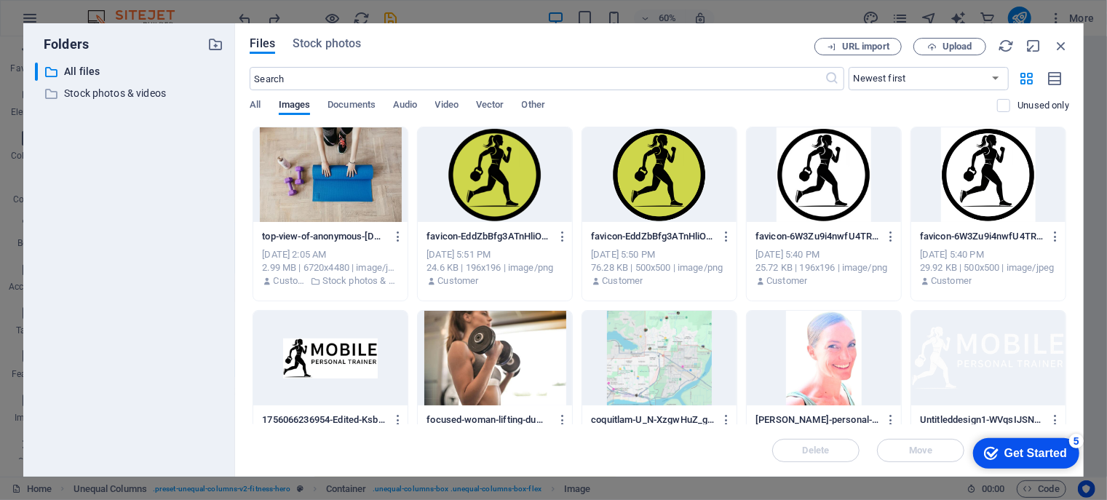
click at [304, 171] on div at bounding box center [330, 174] width 154 height 95
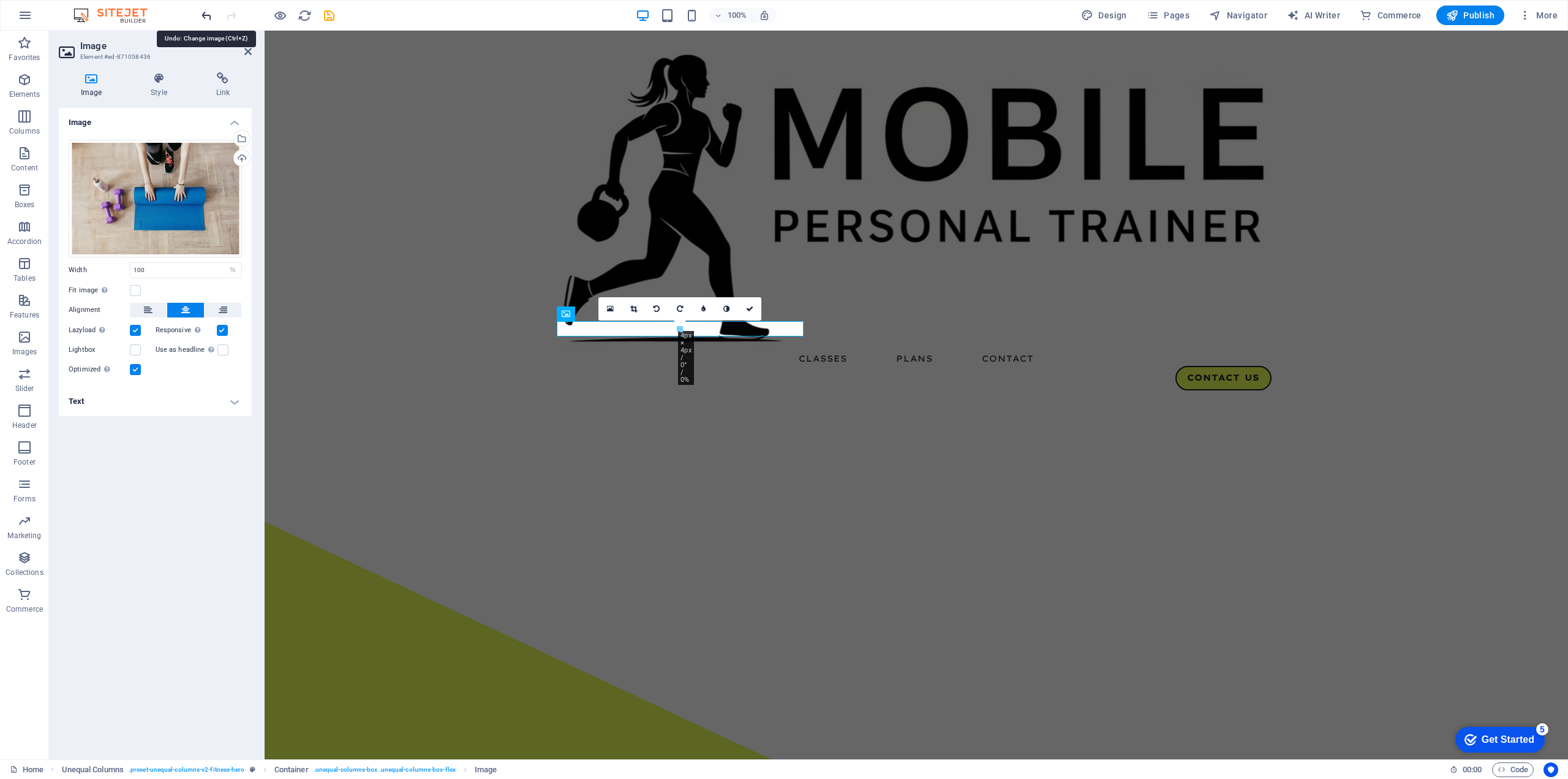
click at [212, 13] on icon "undo" at bounding box center [206, 15] width 14 height 14
click at [207, 17] on icon "undo" at bounding box center [206, 15] width 14 height 14
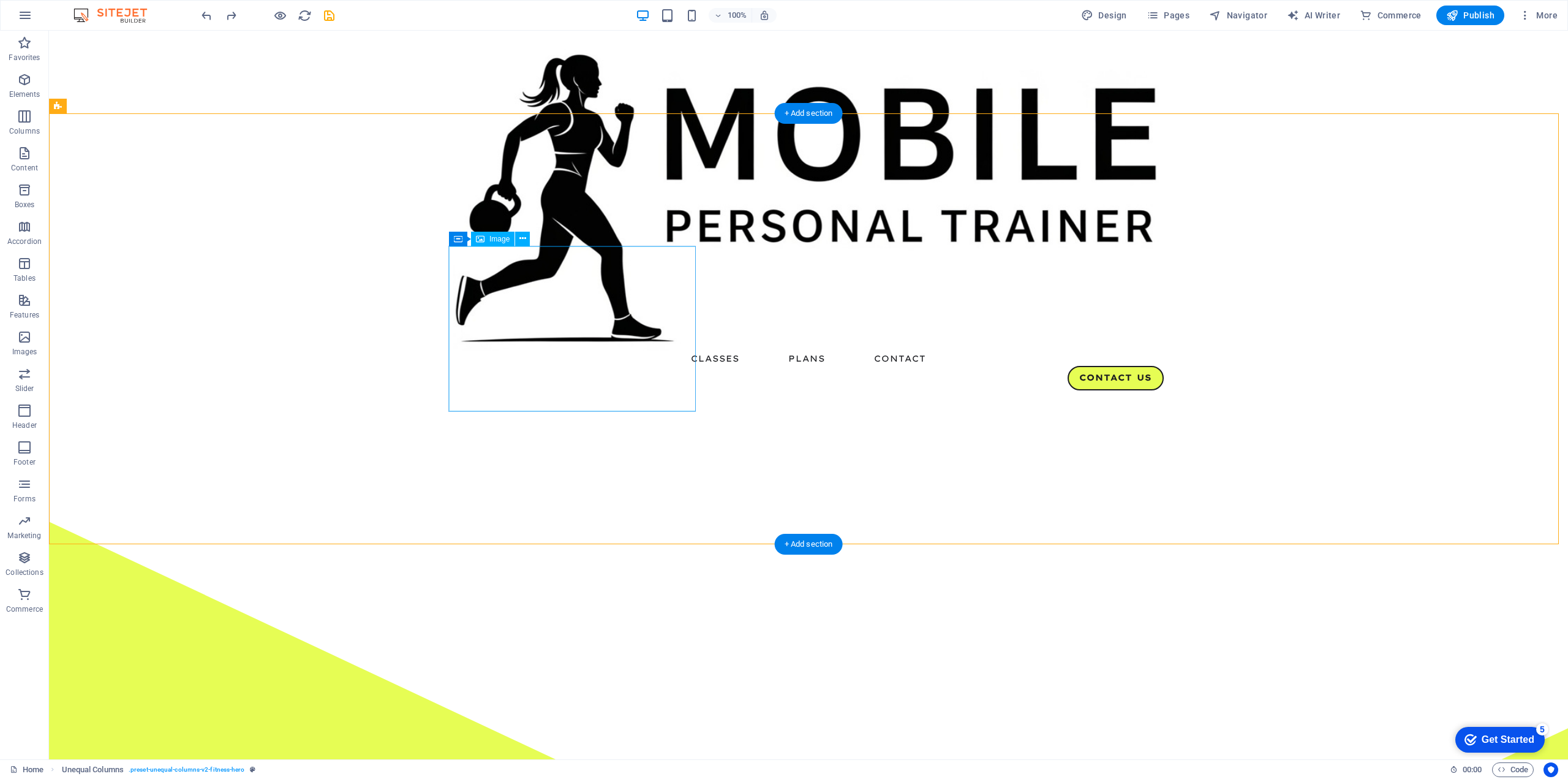
click at [501, 237] on span "Image" at bounding box center [499, 238] width 20 height 8
click at [525, 237] on icon at bounding box center [523, 238] width 7 height 13
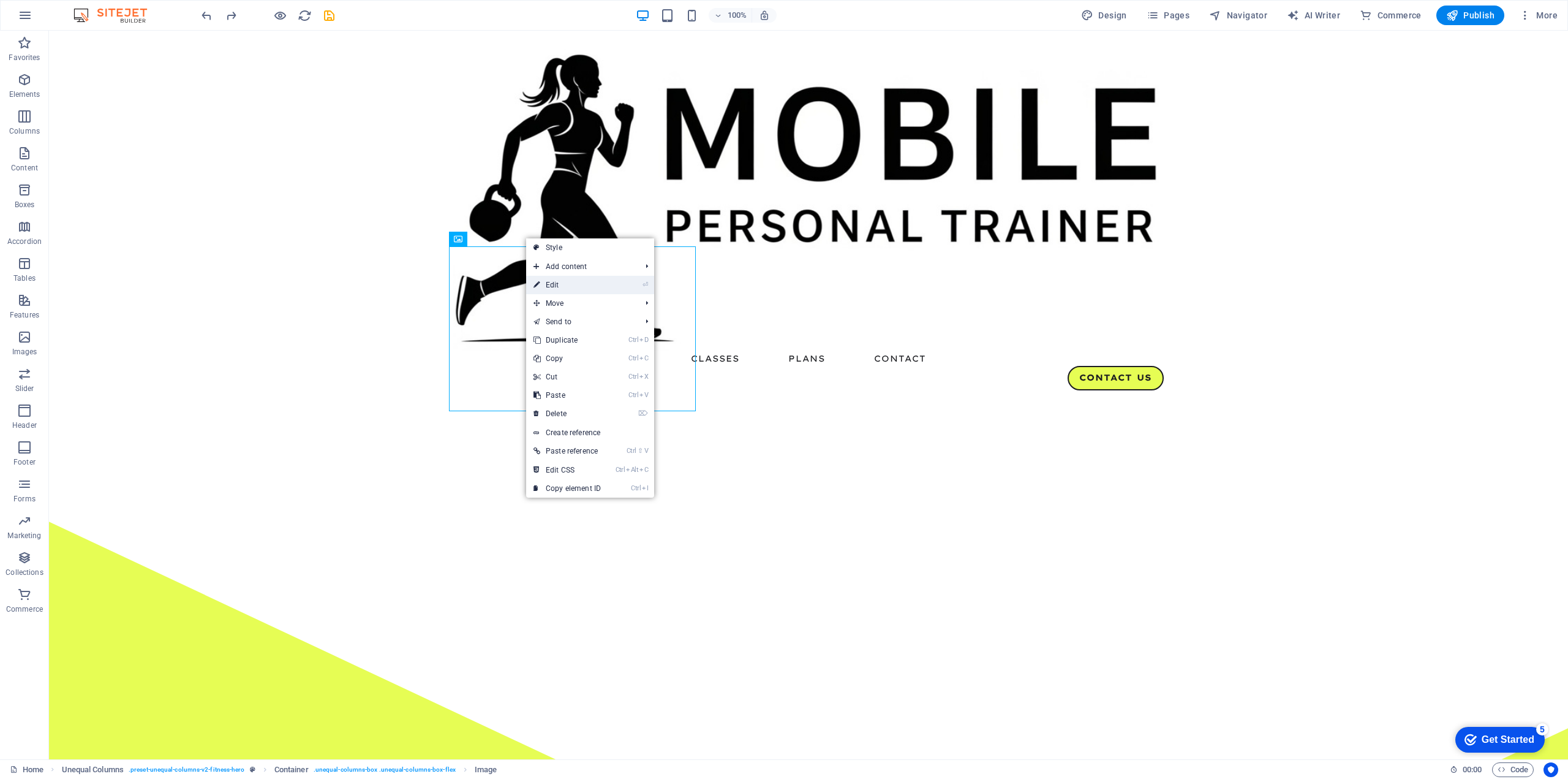
click at [559, 280] on link "⏎ Edit" at bounding box center [567, 285] width 82 height 19
select select "%"
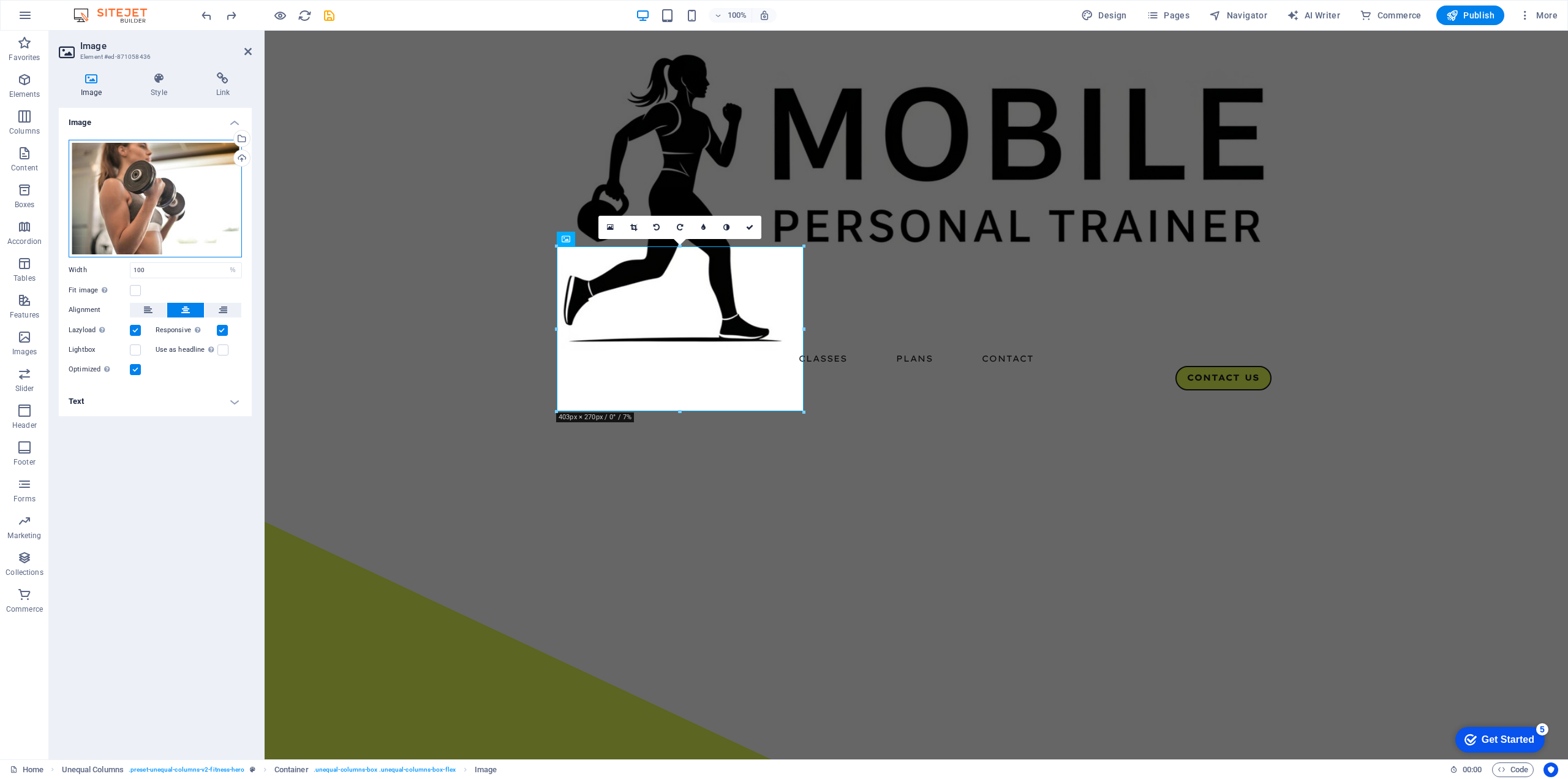
click at [132, 205] on div "Drag files here, click to choose files or select files from Files or our free s…" at bounding box center [155, 199] width 173 height 118
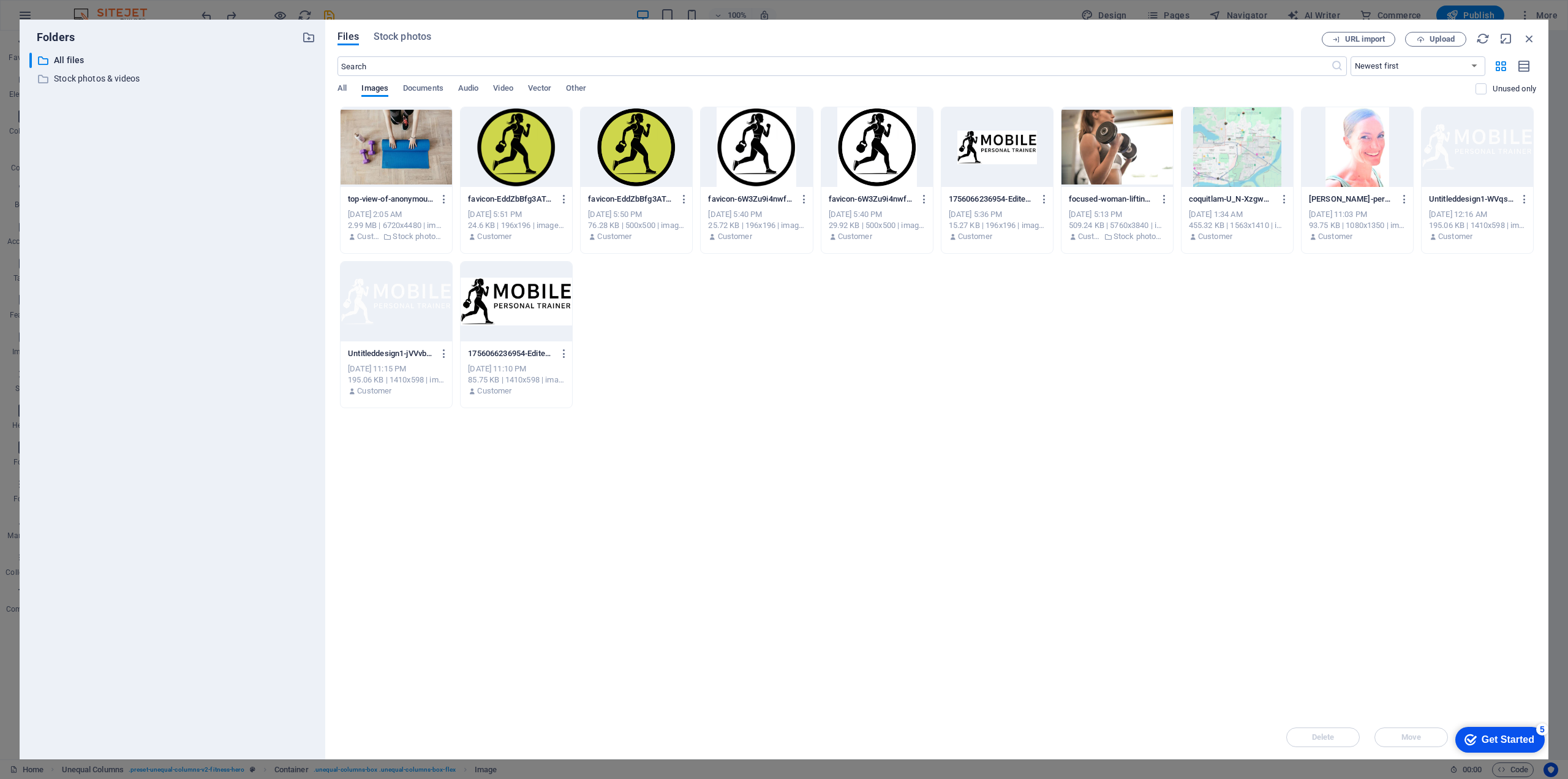
click at [360, 151] on div at bounding box center [396, 147] width 111 height 80
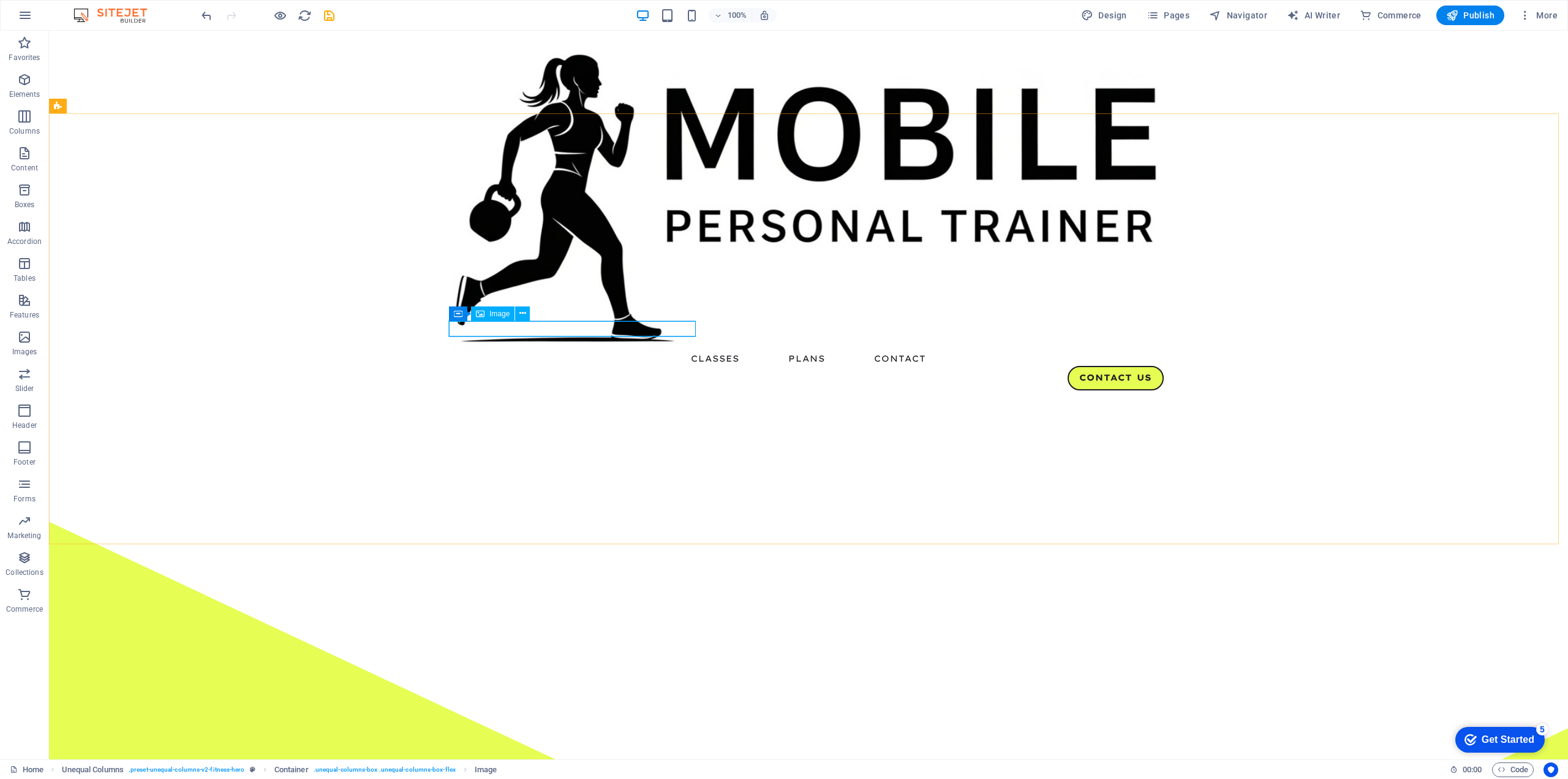
click at [492, 316] on span "Image" at bounding box center [499, 313] width 20 height 8
click at [521, 316] on icon at bounding box center [523, 313] width 7 height 13
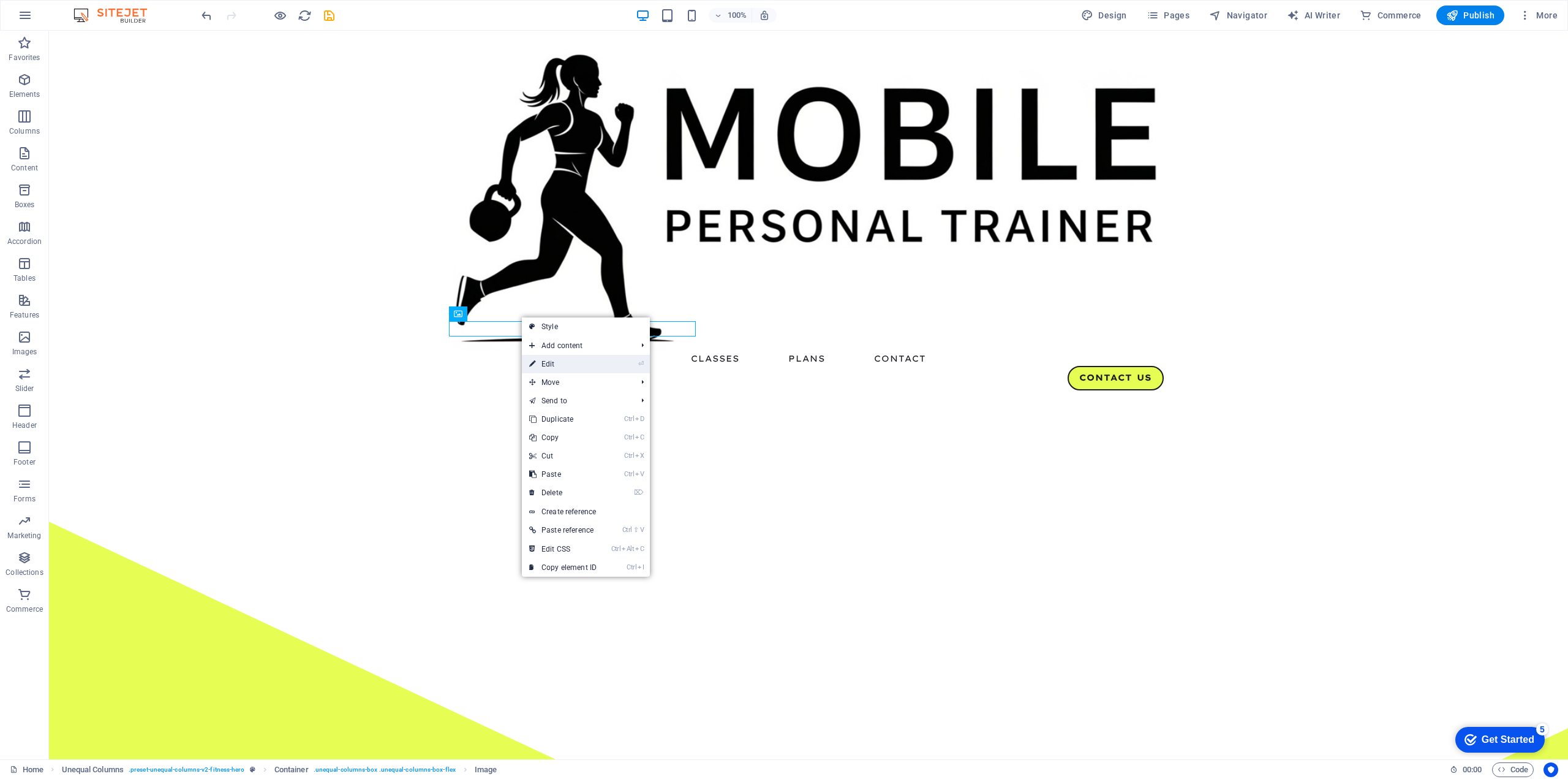
click at [550, 359] on link "⏎ Edit" at bounding box center [563, 364] width 82 height 19
select select "%"
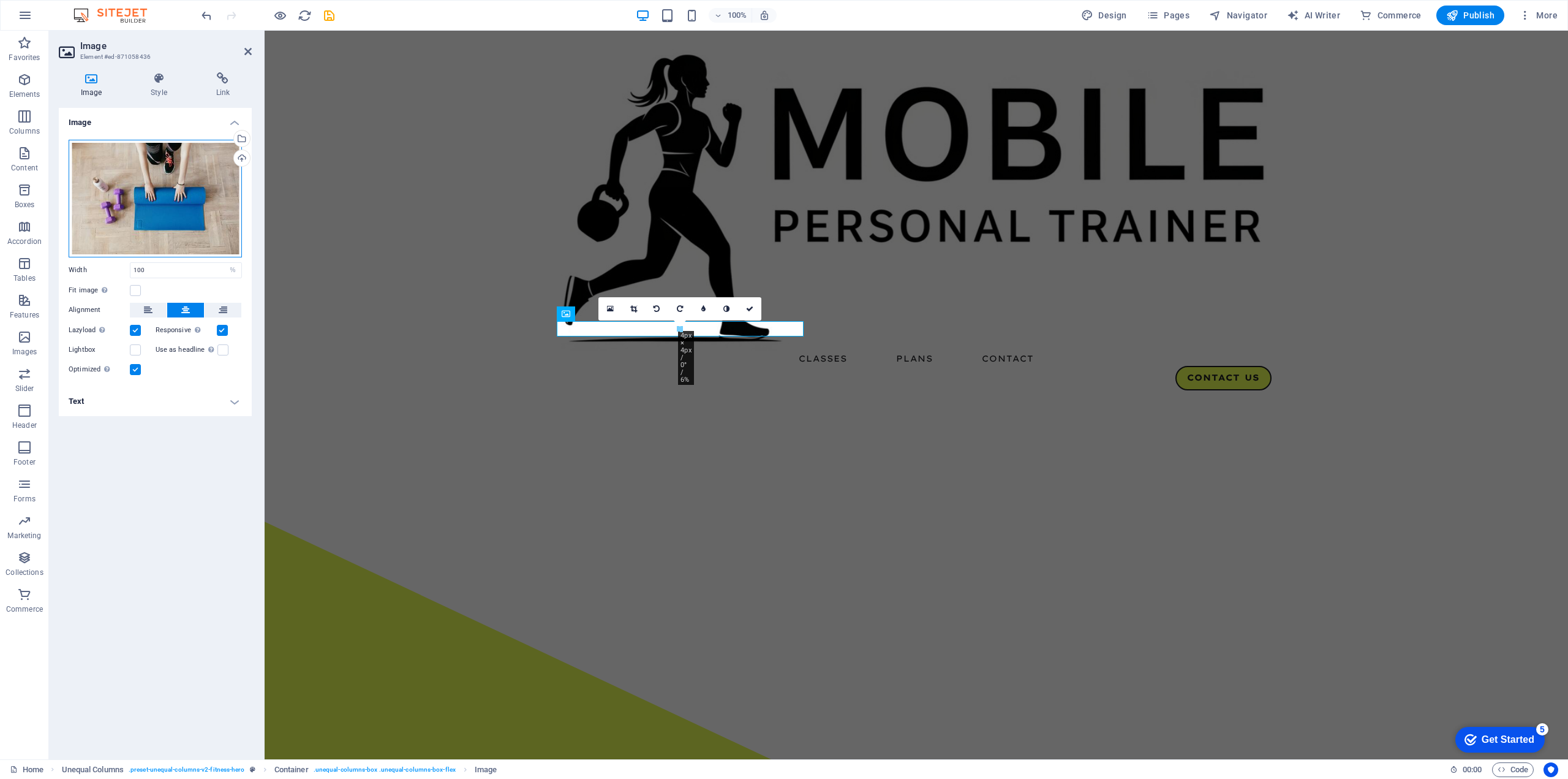
click at [205, 158] on div "Drag files here, click to choose files or select files from Files or our free s…" at bounding box center [155, 199] width 173 height 118
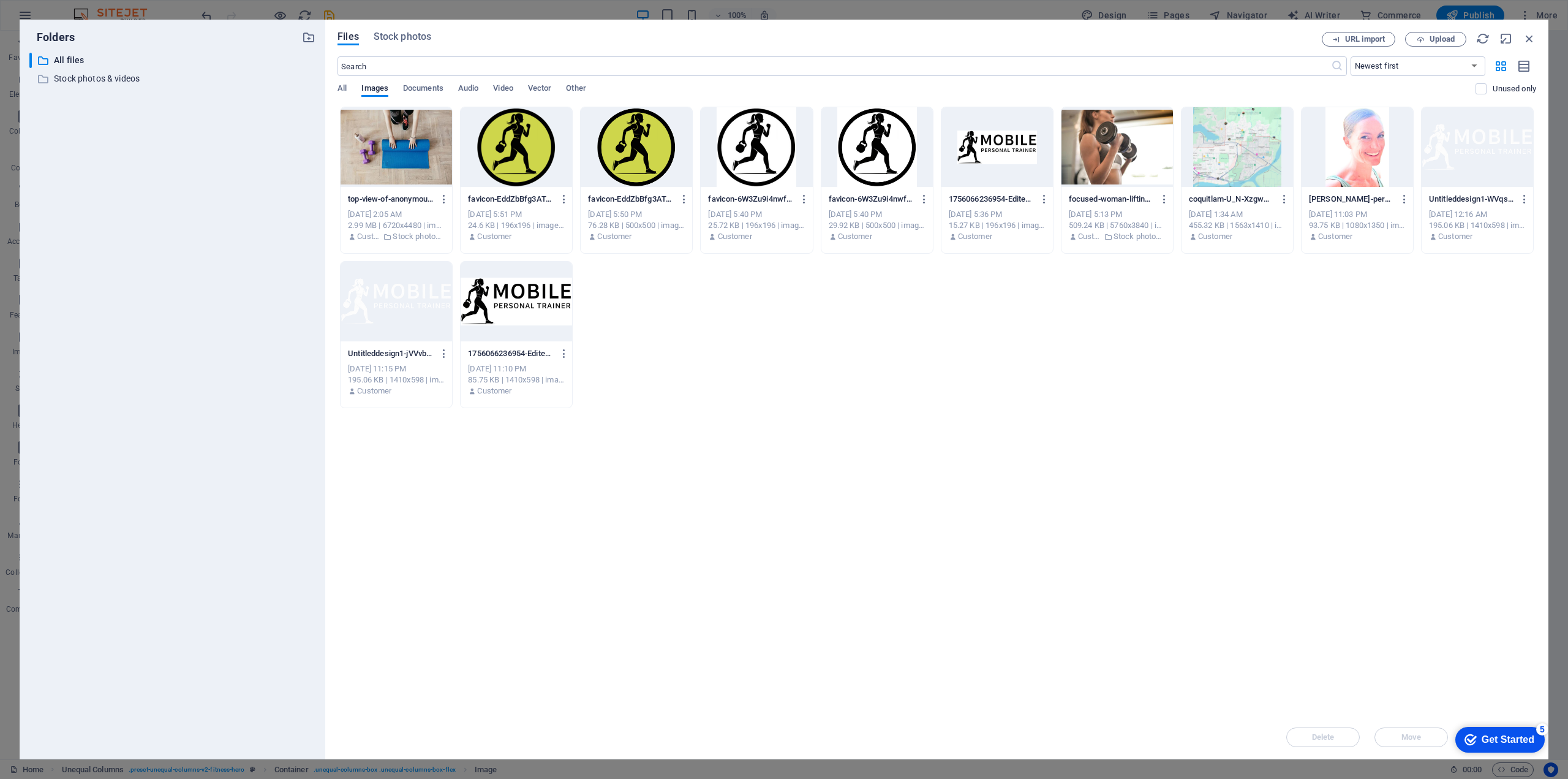
click at [370, 155] on div at bounding box center [396, 147] width 111 height 80
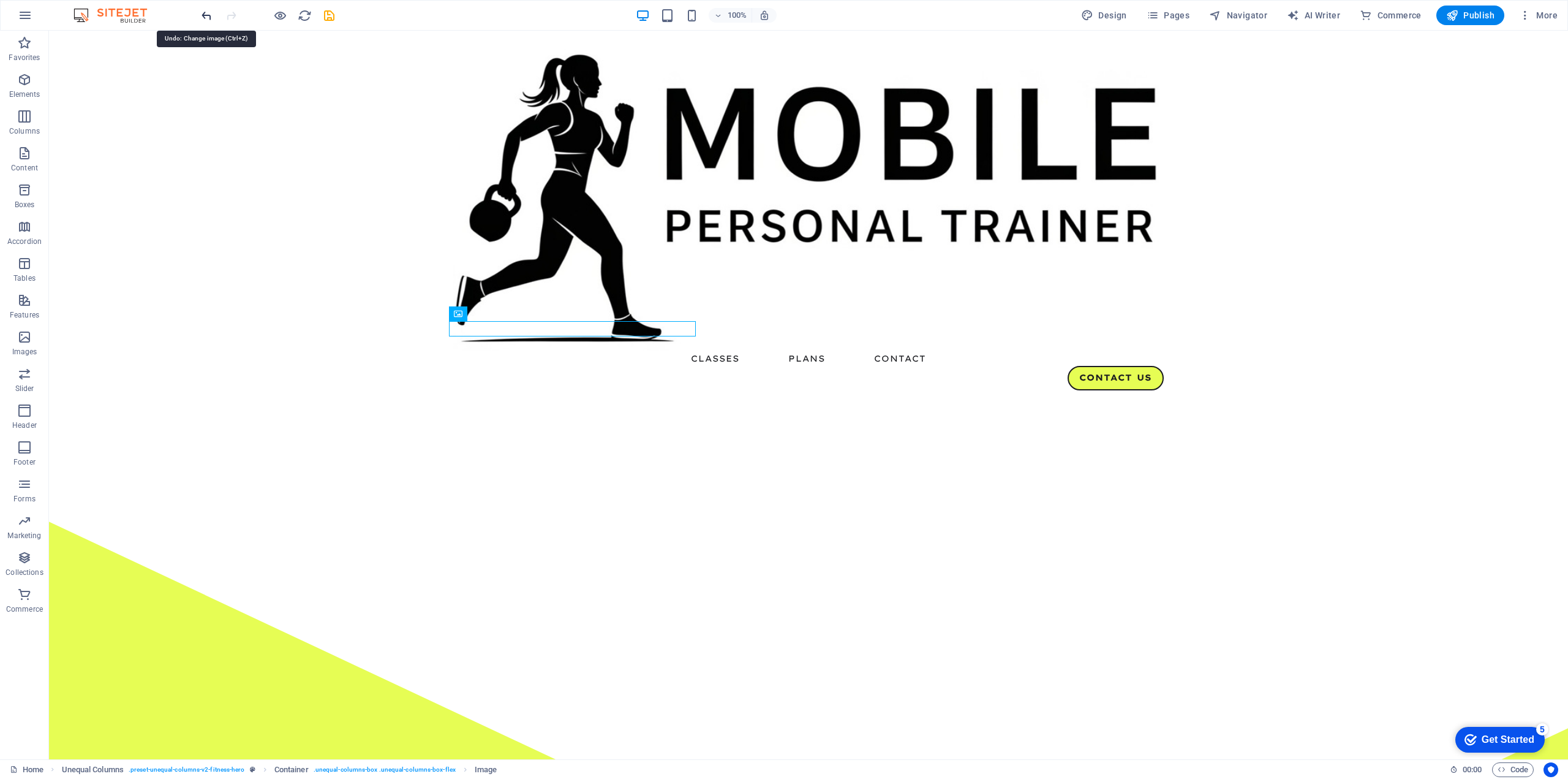
click at [206, 14] on icon "undo" at bounding box center [206, 15] width 14 height 14
click at [206, 13] on icon "undo" at bounding box center [206, 15] width 14 height 14
click at [327, 11] on icon "save" at bounding box center [329, 15] width 14 height 14
select select "%"
